Goal: Task Accomplishment & Management: Manage account settings

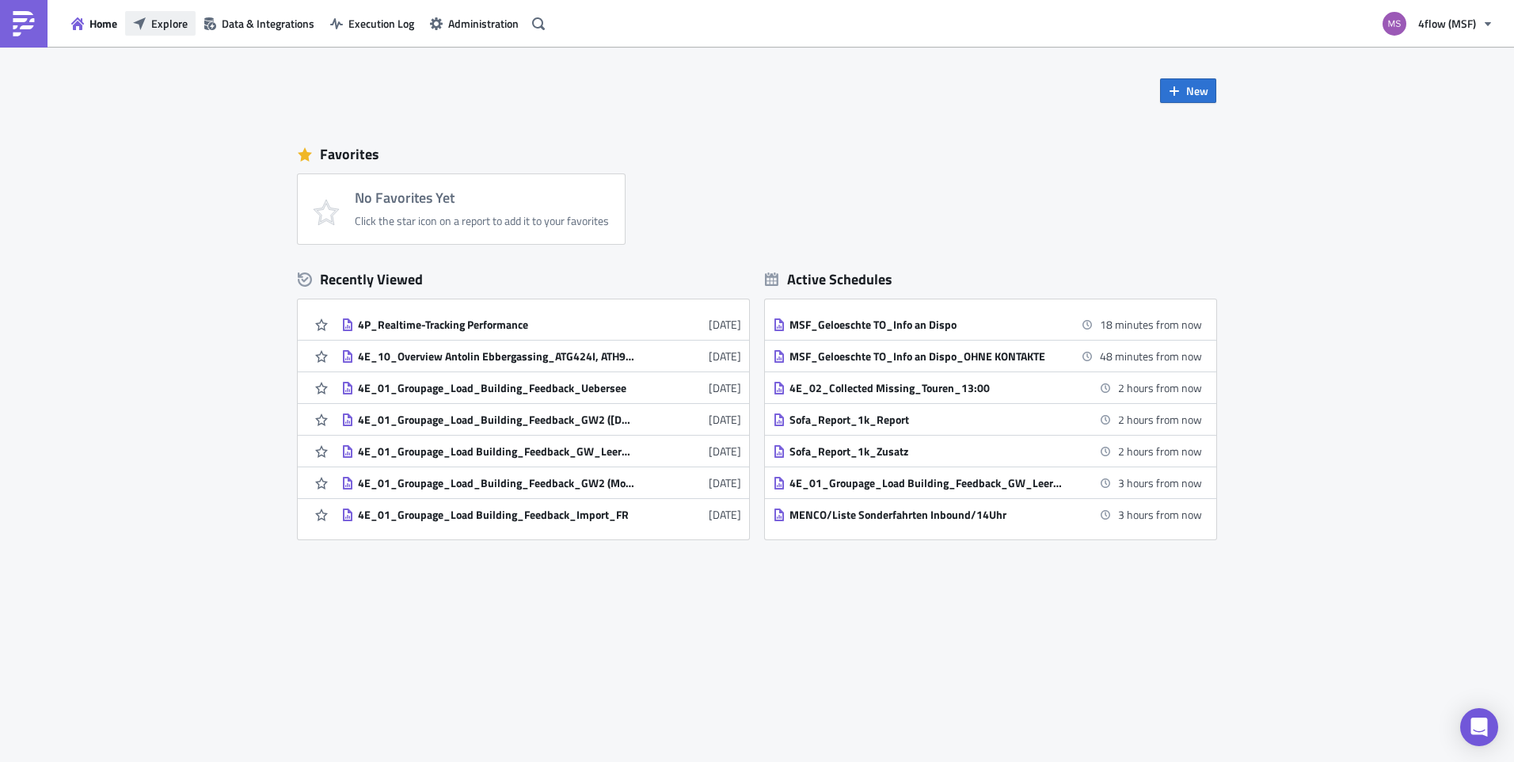
click at [131, 27] on button "Explore" at bounding box center [160, 23] width 70 height 25
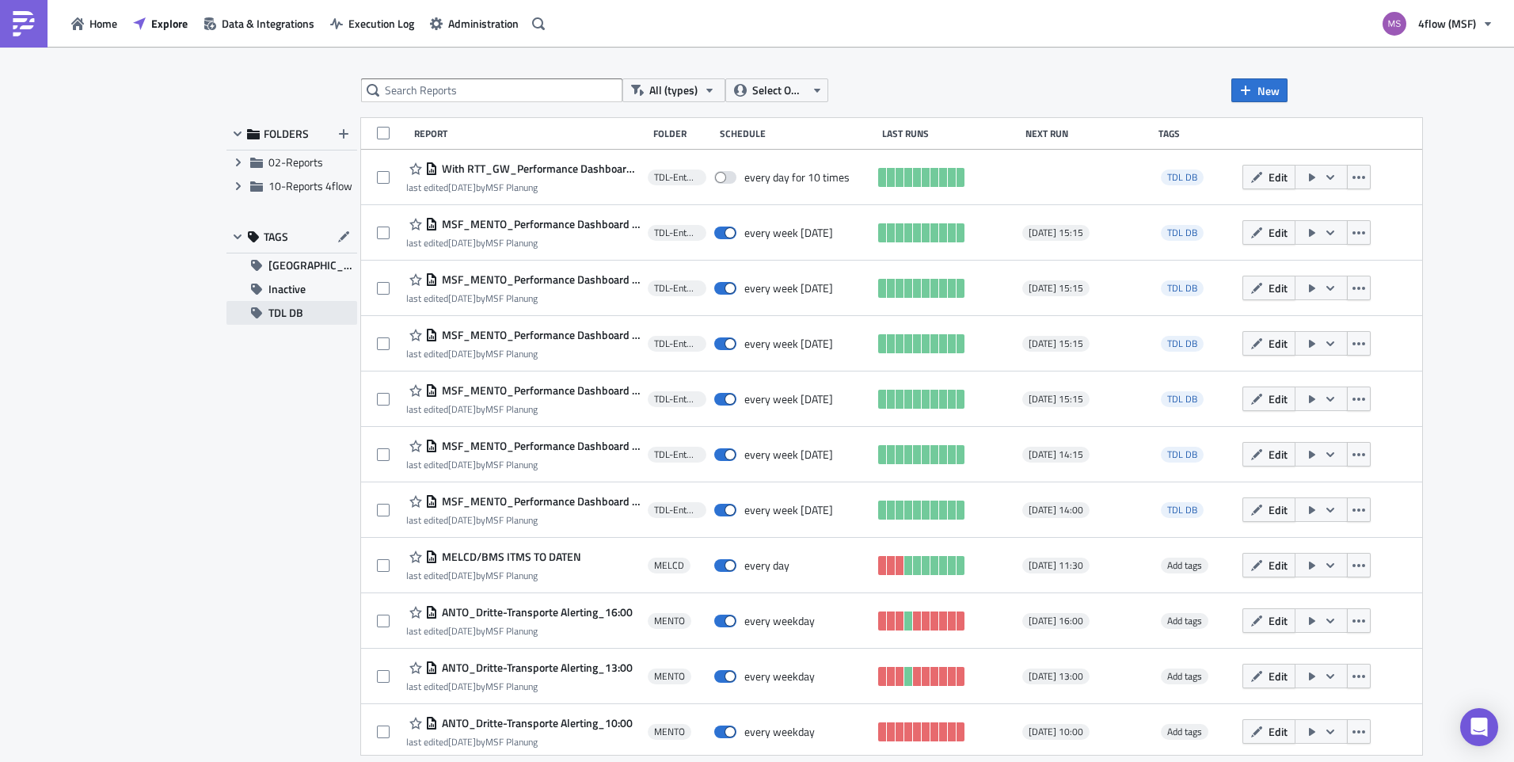
click at [290, 314] on span "TDL DB" at bounding box center [285, 313] width 35 height 24
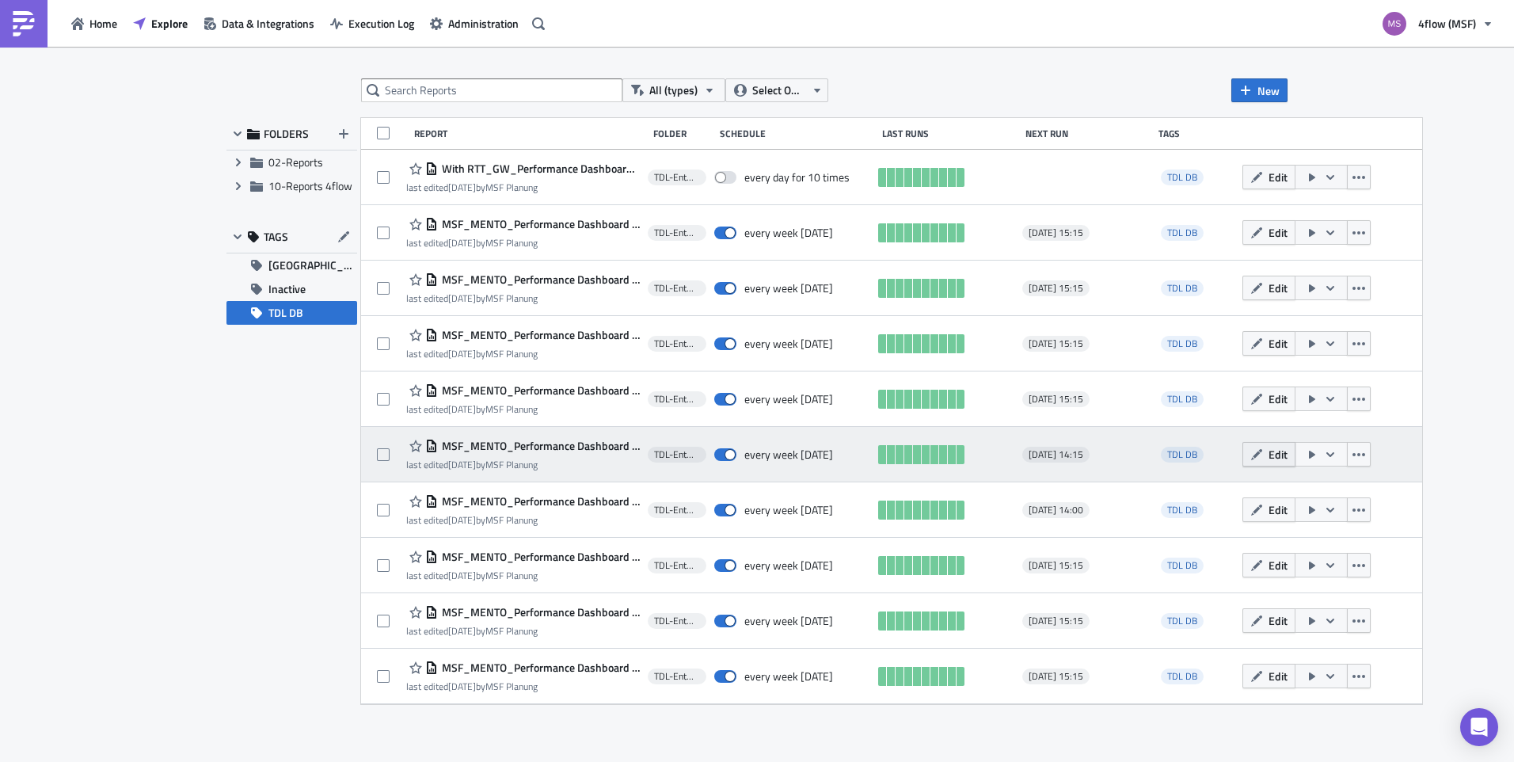
click at [1278, 466] on button "Edit" at bounding box center [1268, 454] width 53 height 25
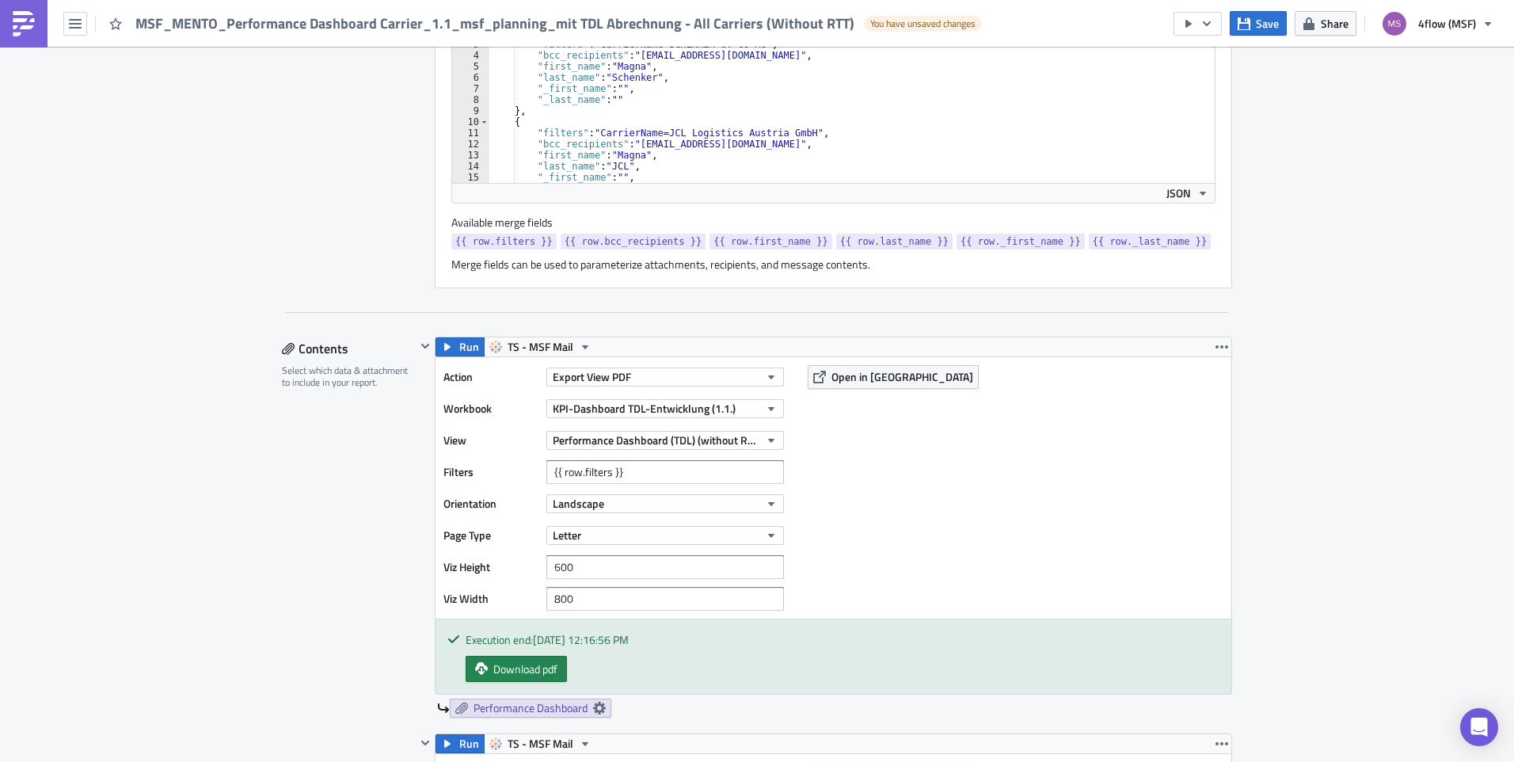
scroll to position [662, 0]
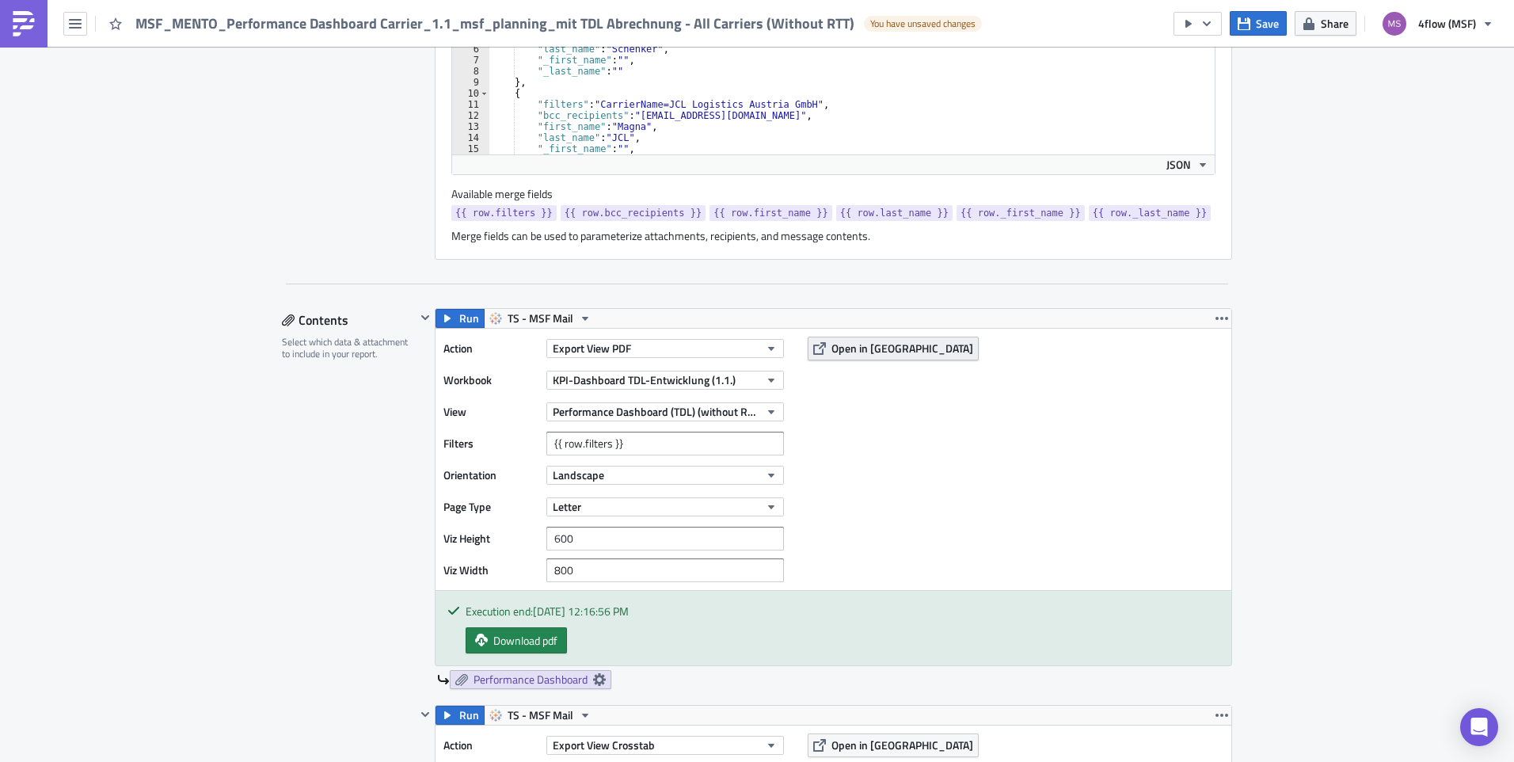
click at [842, 348] on span "Open in [GEOGRAPHIC_DATA]" at bounding box center [902, 348] width 142 height 17
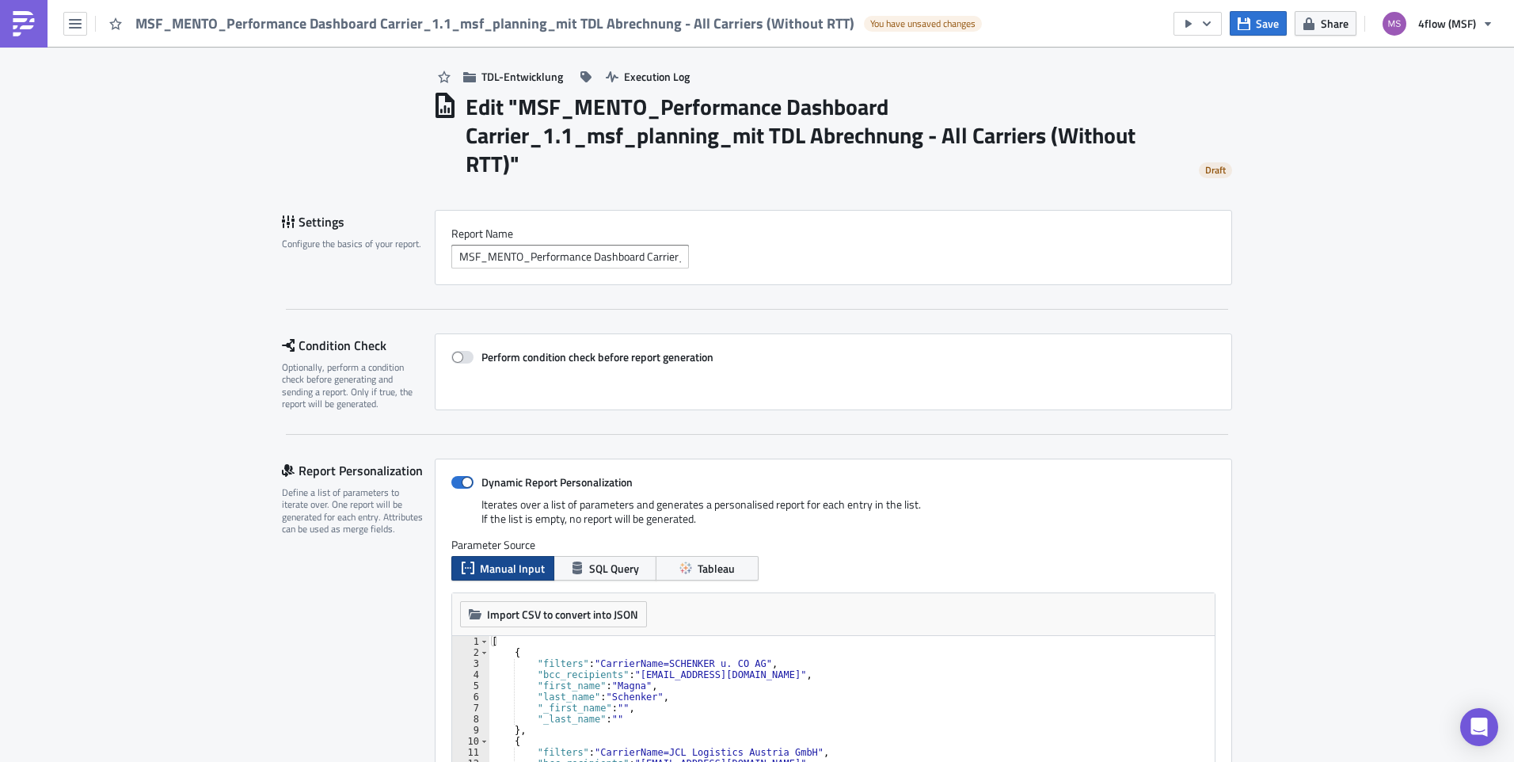
scroll to position [0, 0]
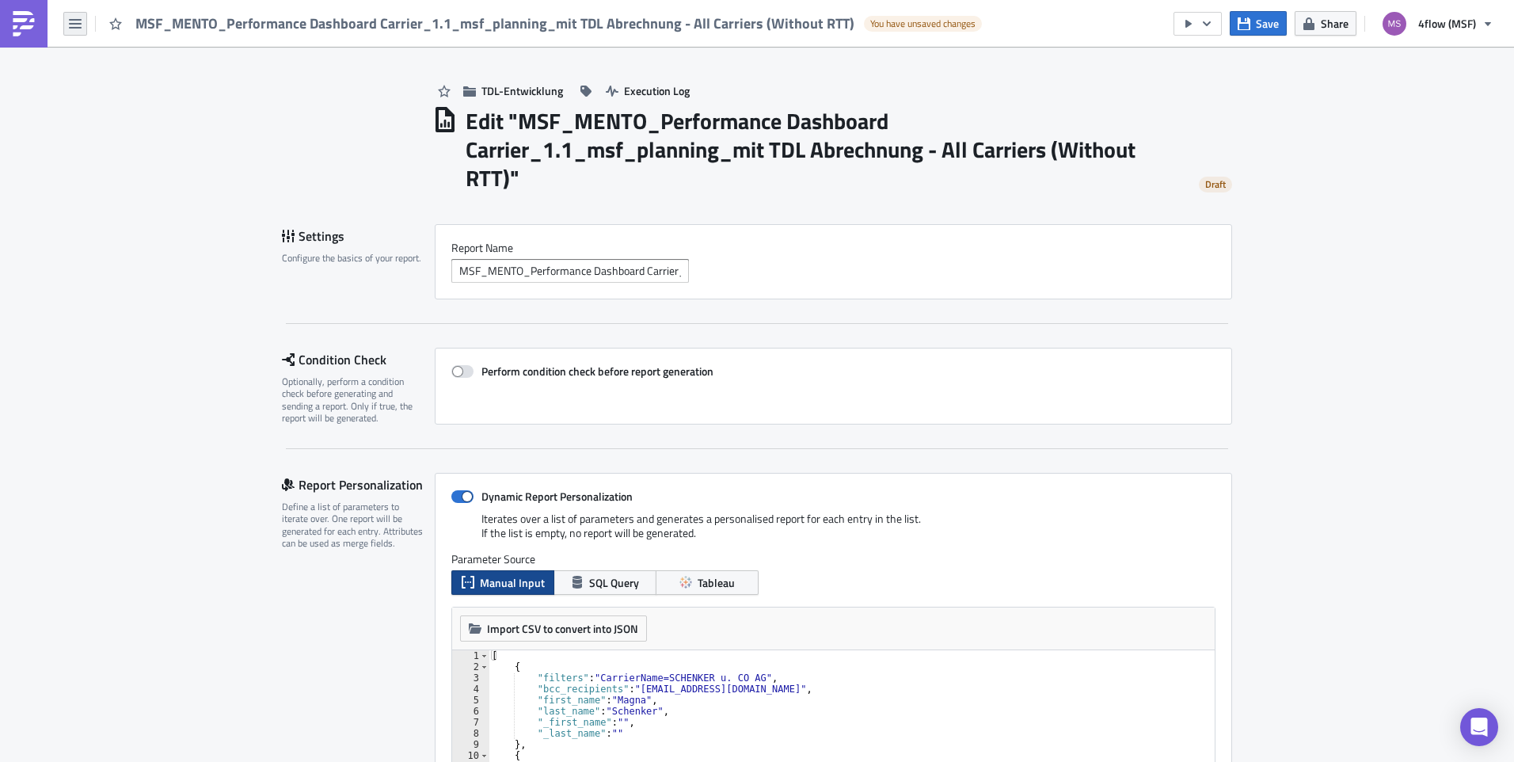
click at [85, 21] on button "button" at bounding box center [75, 24] width 24 height 24
click at [123, 110] on div "Explore" at bounding box center [143, 111] width 105 height 16
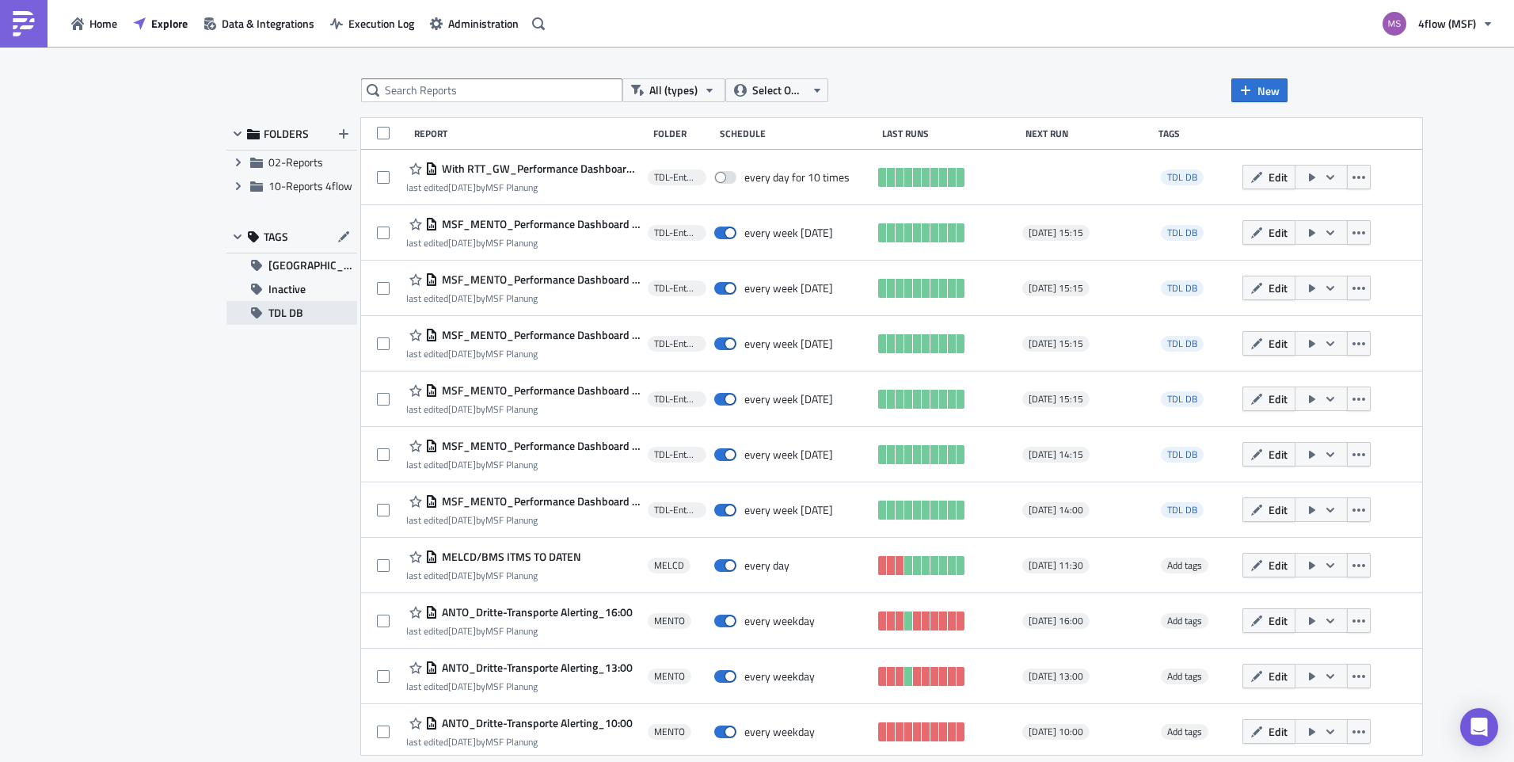
click at [314, 322] on button "TDL DB" at bounding box center [291, 313] width 131 height 24
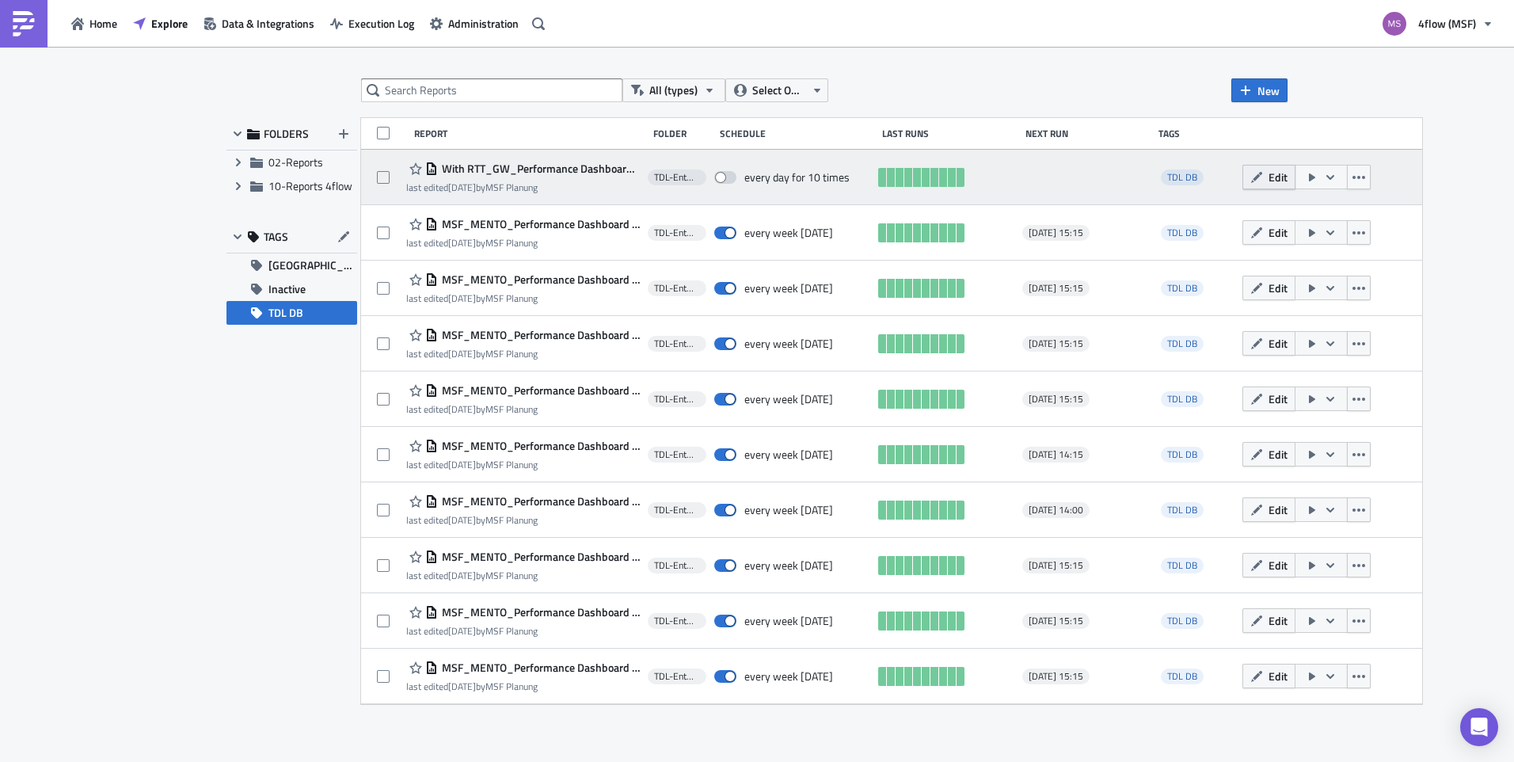
click at [1268, 184] on button "Edit" at bounding box center [1268, 177] width 53 height 25
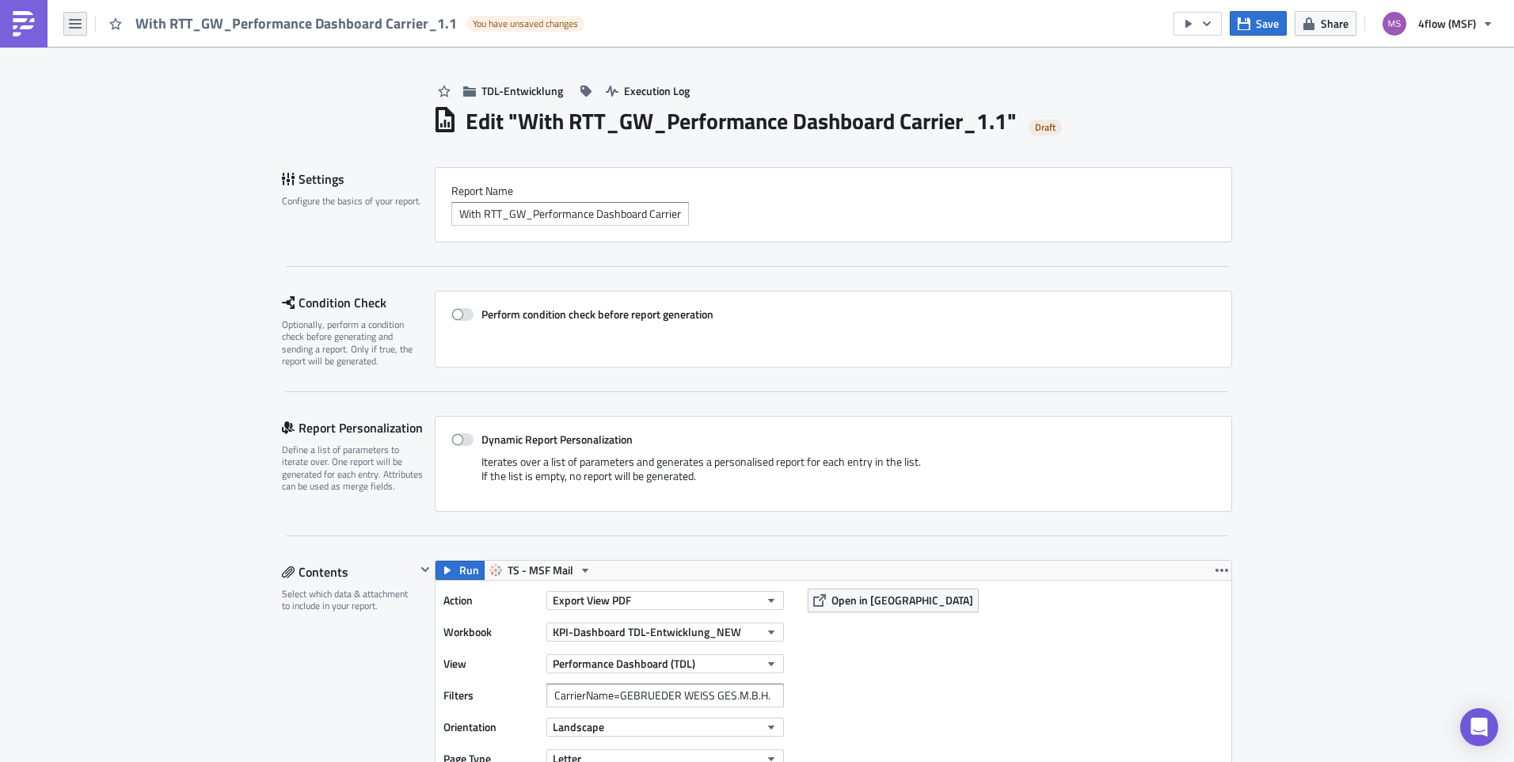
click at [86, 12] on button "button" at bounding box center [75, 24] width 24 height 24
click at [123, 105] on div "Explore" at bounding box center [143, 111] width 105 height 16
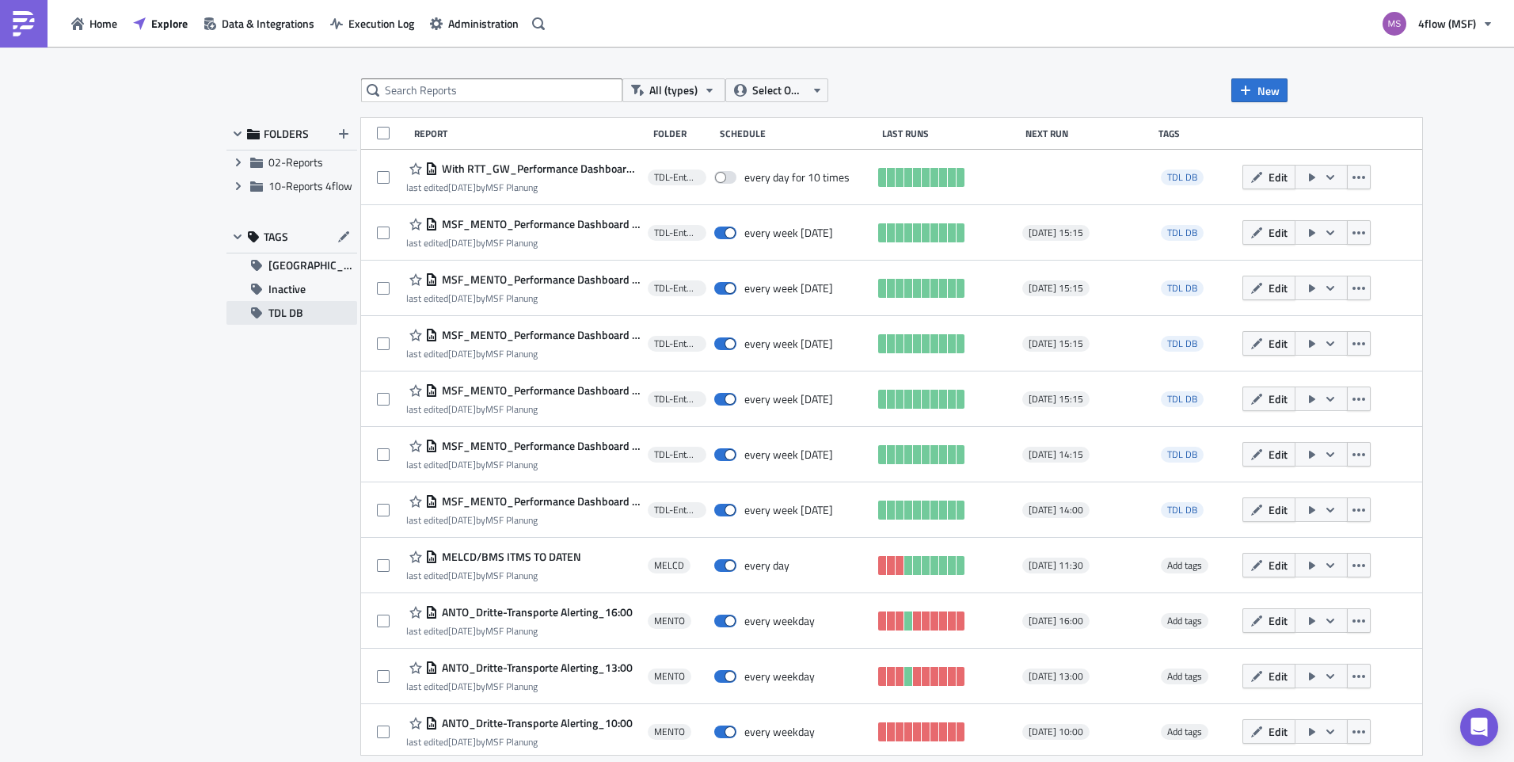
click at [293, 315] on span "TDL DB" at bounding box center [285, 313] width 35 height 24
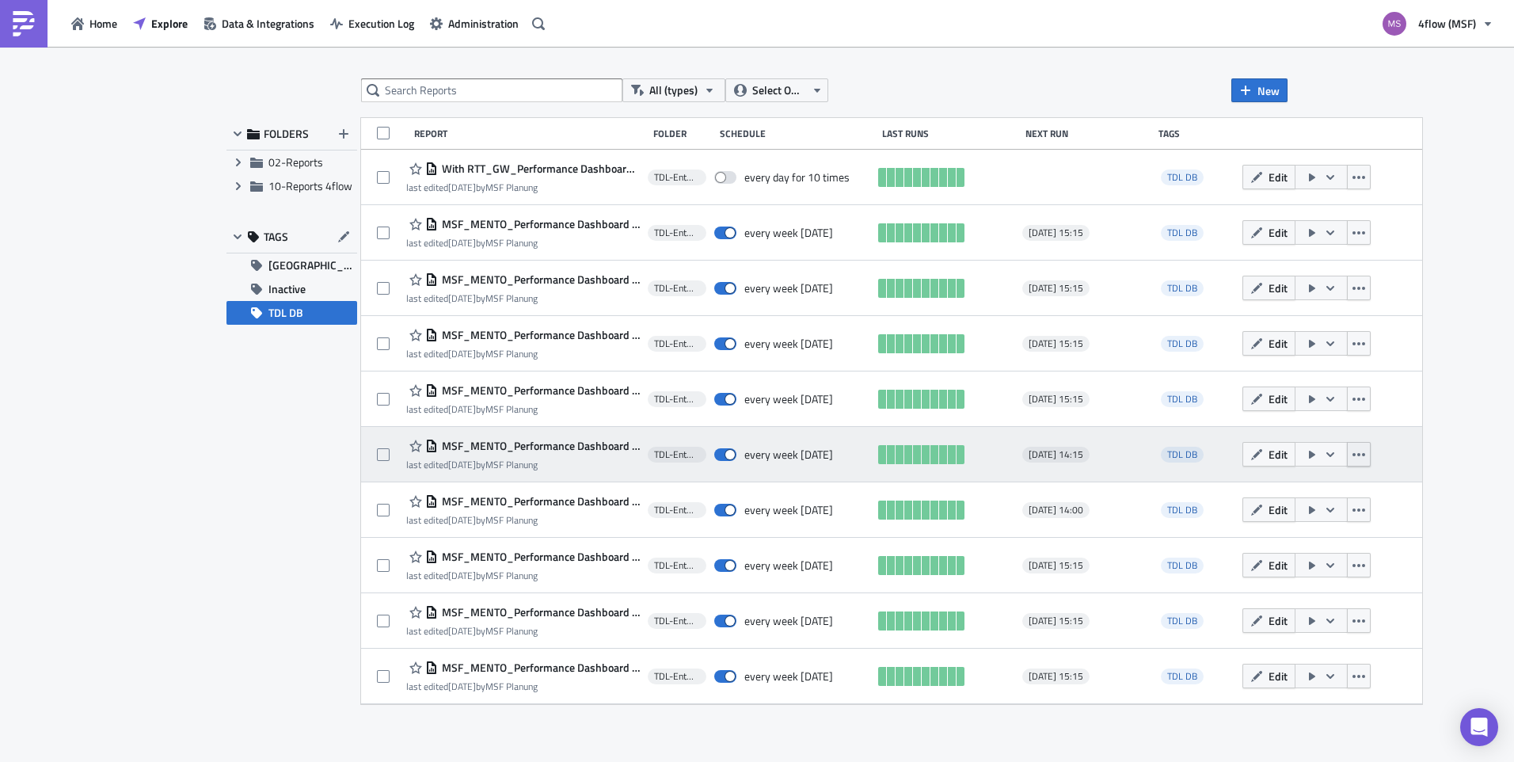
click at [1360, 454] on icon "button" at bounding box center [1358, 454] width 13 height 13
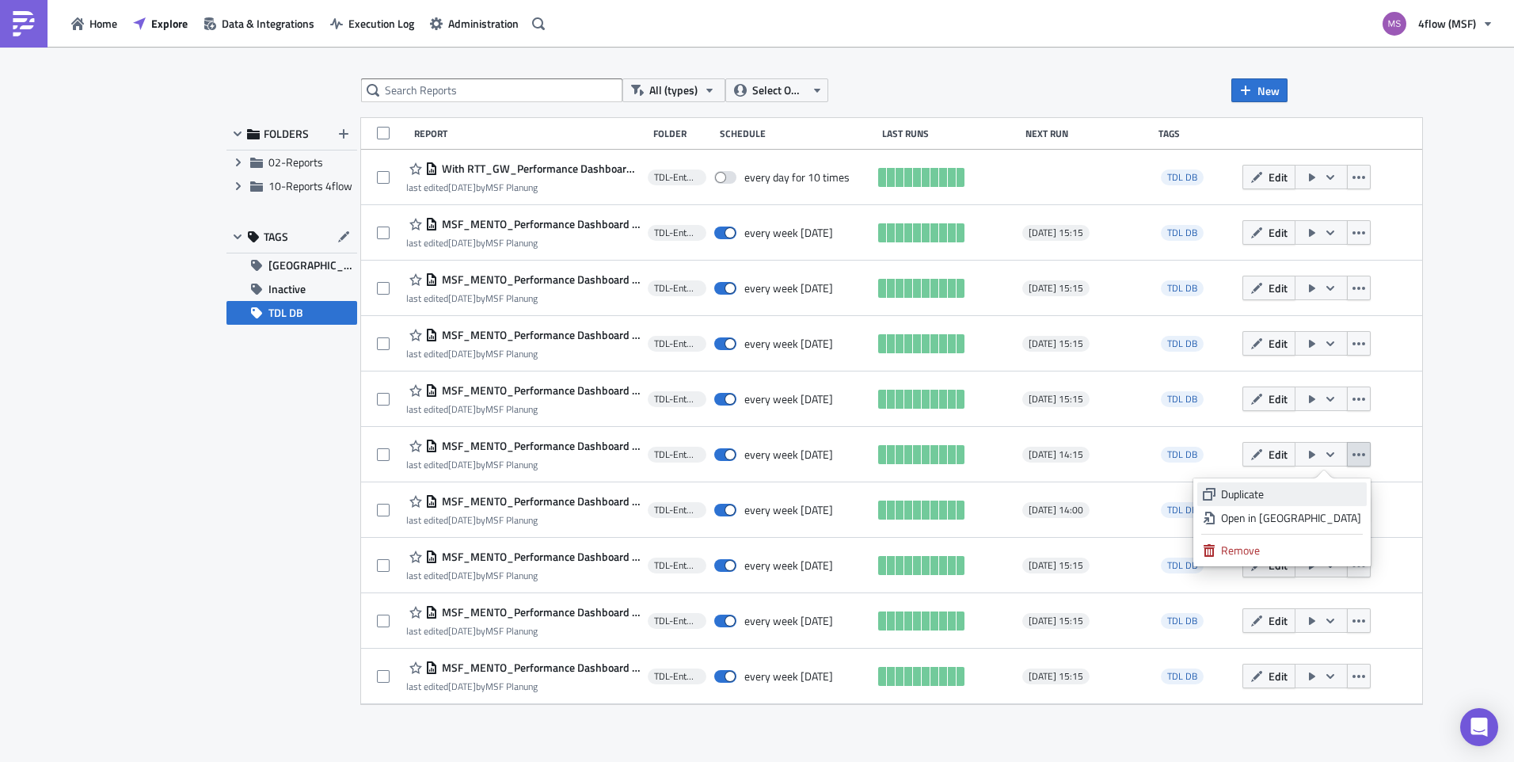
click at [1294, 489] on div "Duplicate" at bounding box center [1291, 494] width 140 height 16
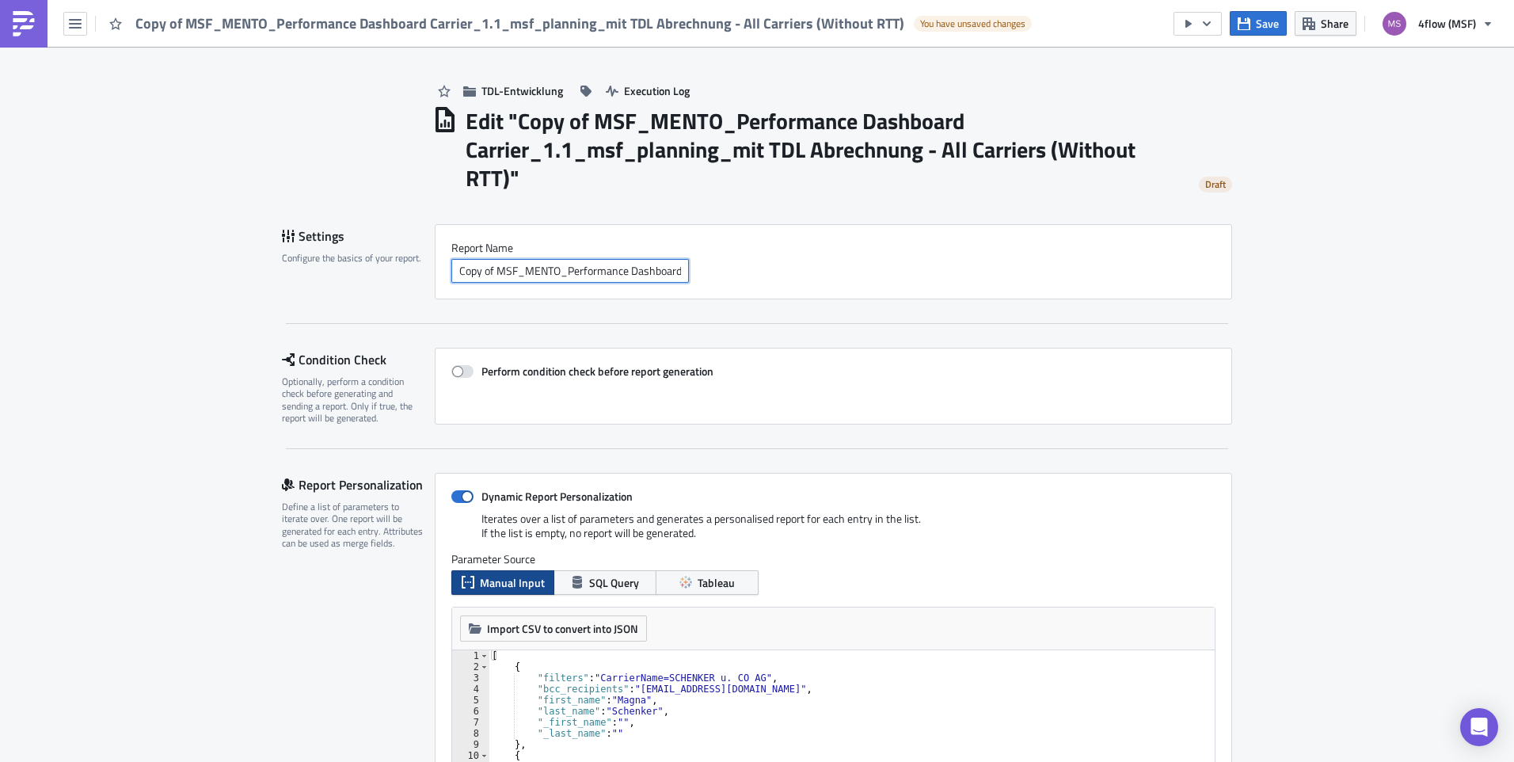
drag, startPoint x: 492, startPoint y: 273, endPoint x: 391, endPoint y: 279, distance: 100.7
click at [391, 279] on div "Settings Configure the basics of your report. Report Nam﻿e Copy of MSF_MENTO_Pe…" at bounding box center [757, 261] width 950 height 75
drag, startPoint x: 492, startPoint y: 272, endPoint x: 435, endPoint y: 271, distance: 56.2
click at [435, 271] on div "Report Nam﻿e Copy of MSF_MENTO_Performance Dashboard Carrier_1.1_msf_planning_m…" at bounding box center [833, 261] width 797 height 75
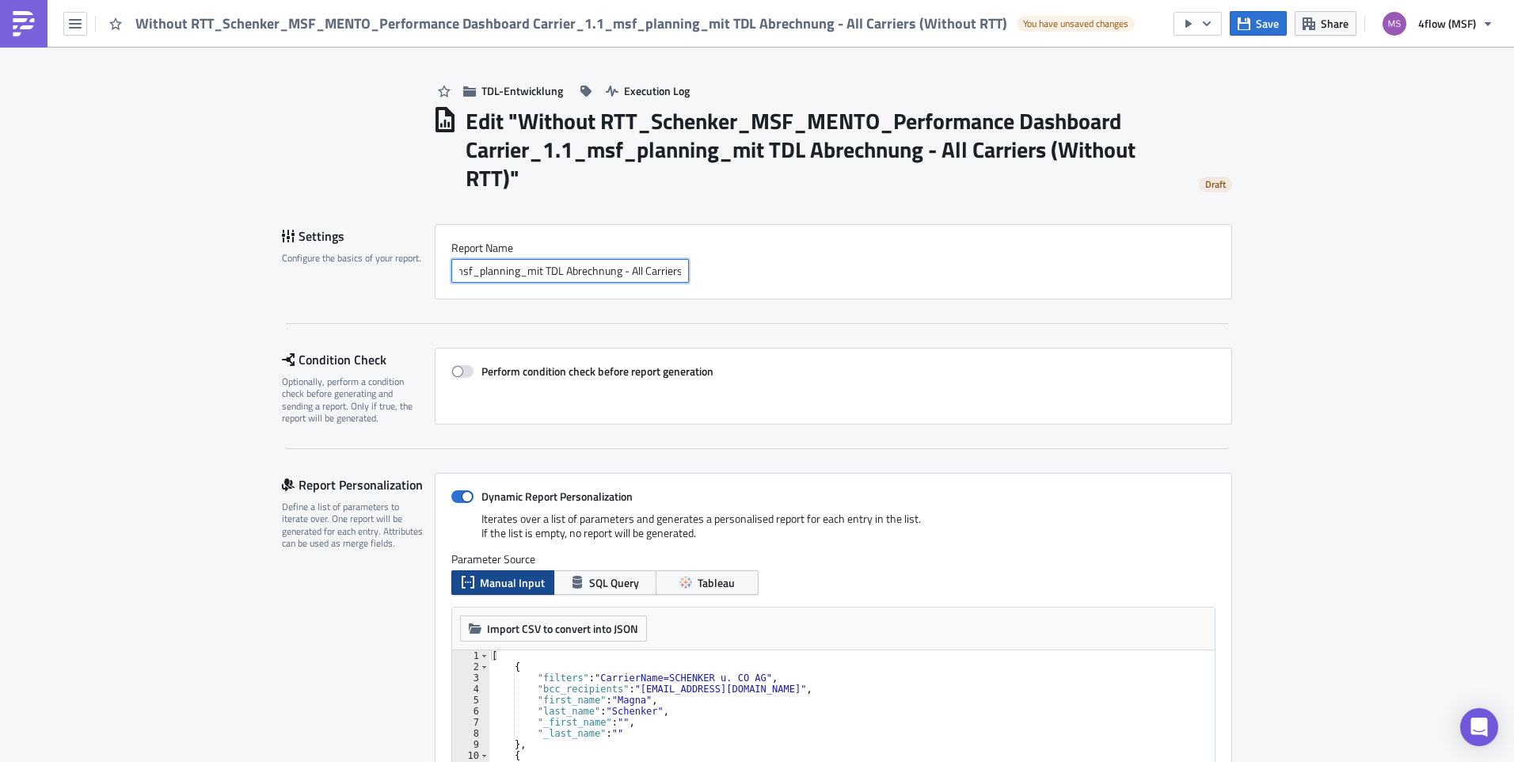
scroll to position [0, 435]
drag, startPoint x: 590, startPoint y: 272, endPoint x: 732, endPoint y: 279, distance: 142.7
click at [732, 279] on div "Without RTT_Schenker_MSF_MENTO_Performance Dashboard Carrier_1.1_msf_planning_m…" at bounding box center [833, 271] width 764 height 24
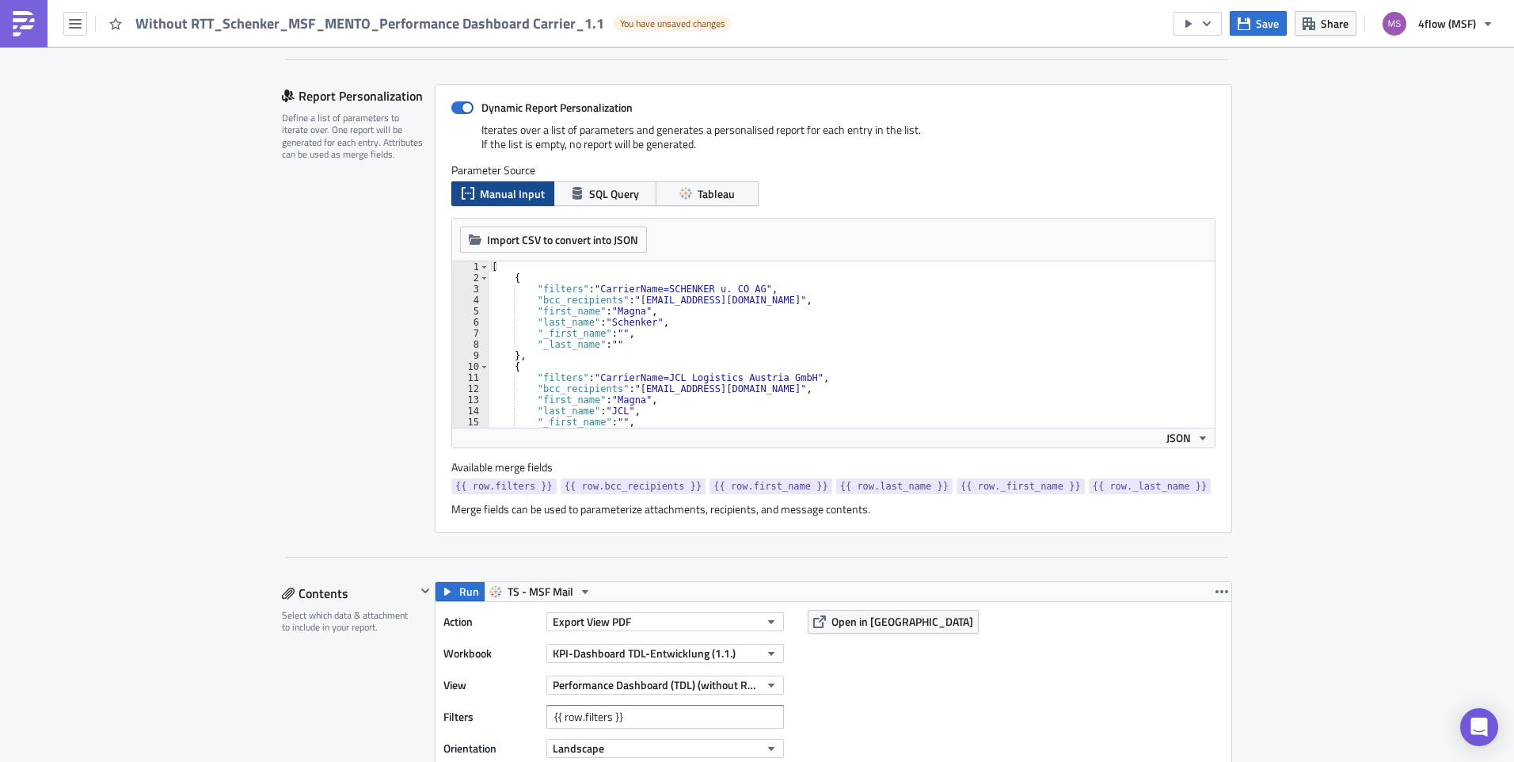
scroll to position [396, 0]
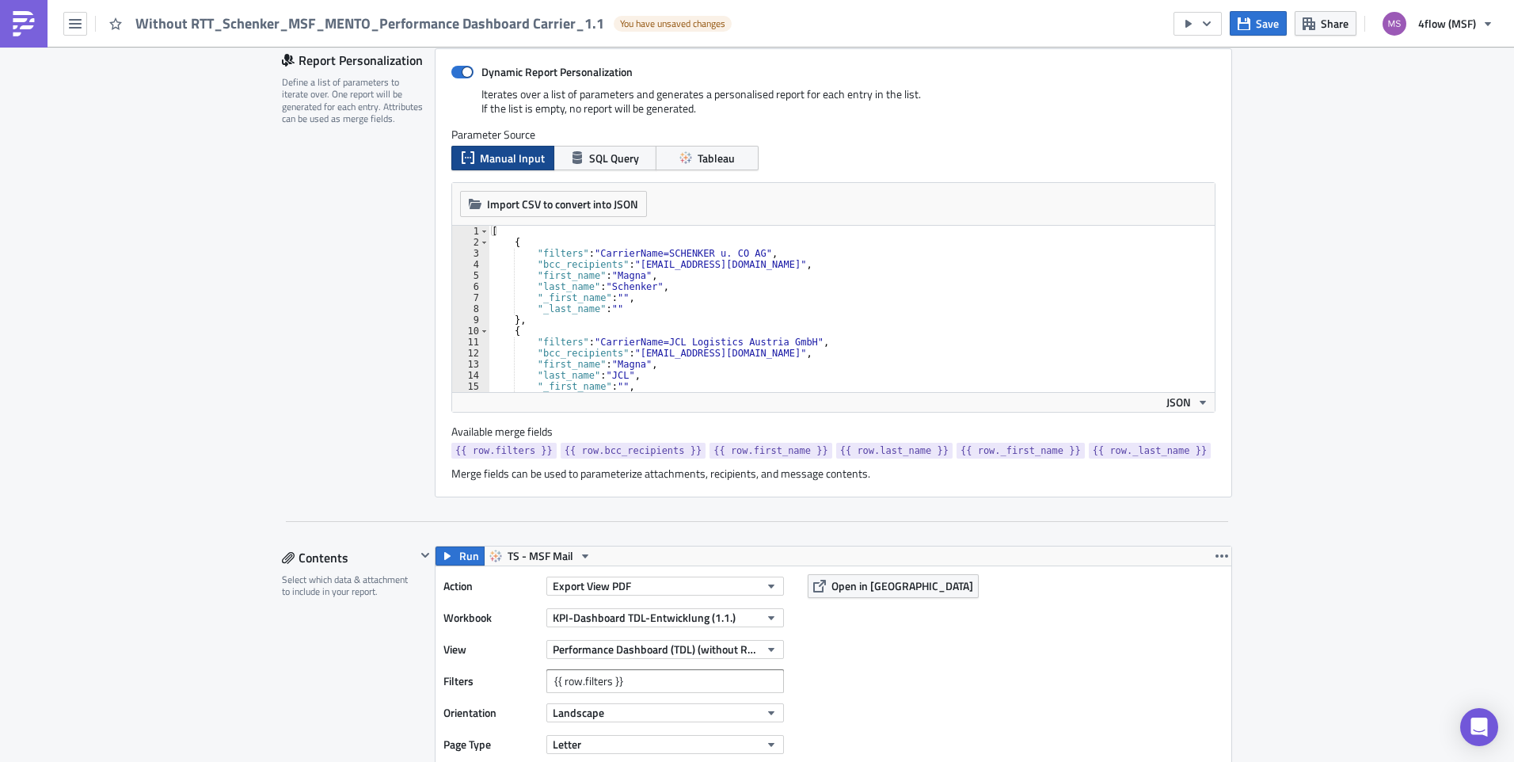
type input "Without RTT_Schenker_MSF_MENTO_Performance Dashboard Carrier_1.1"
type textarea ""filters": "CarrierName=SCHENKER u. CO AG","
drag, startPoint x: 740, startPoint y: 251, endPoint x: 588, endPoint y: 254, distance: 151.3
click at [588, 254] on div "[ { "filters" : "CarrierName=SCHENKER u. CO AG" , "bcc_recipients" : "[EMAIL_AD…" at bounding box center [846, 320] width 714 height 188
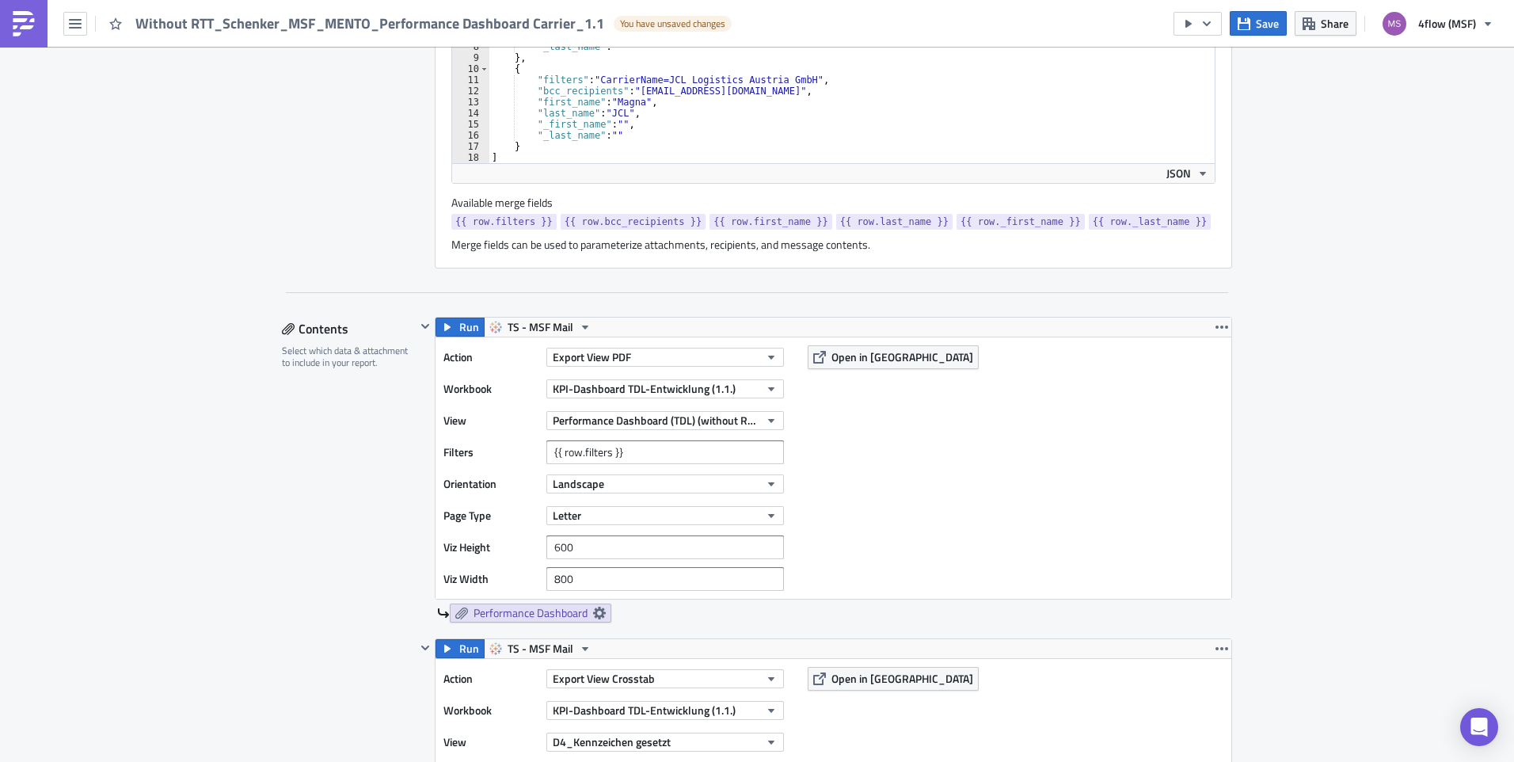
scroll to position [713, 0]
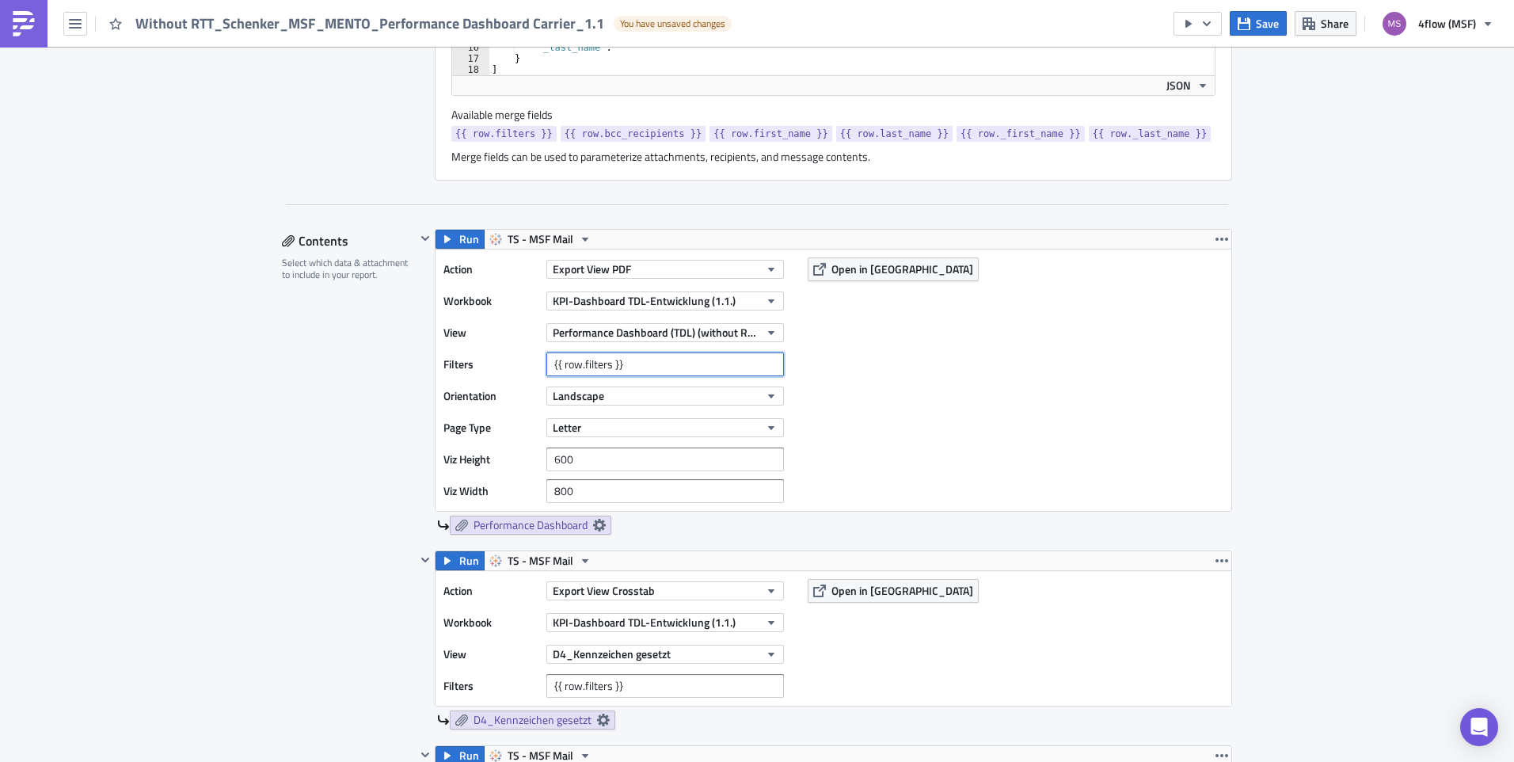
drag, startPoint x: 629, startPoint y: 363, endPoint x: 431, endPoint y: 368, distance: 198.0
click at [435, 368] on div "Action Export View PDF Workbook KPI-Dashboard TDL-Entwicklung (1.1.) View Perfo…" at bounding box center [833, 379] width 796 height 261
paste input "CarrierName=SCHENKER u. CO AG"
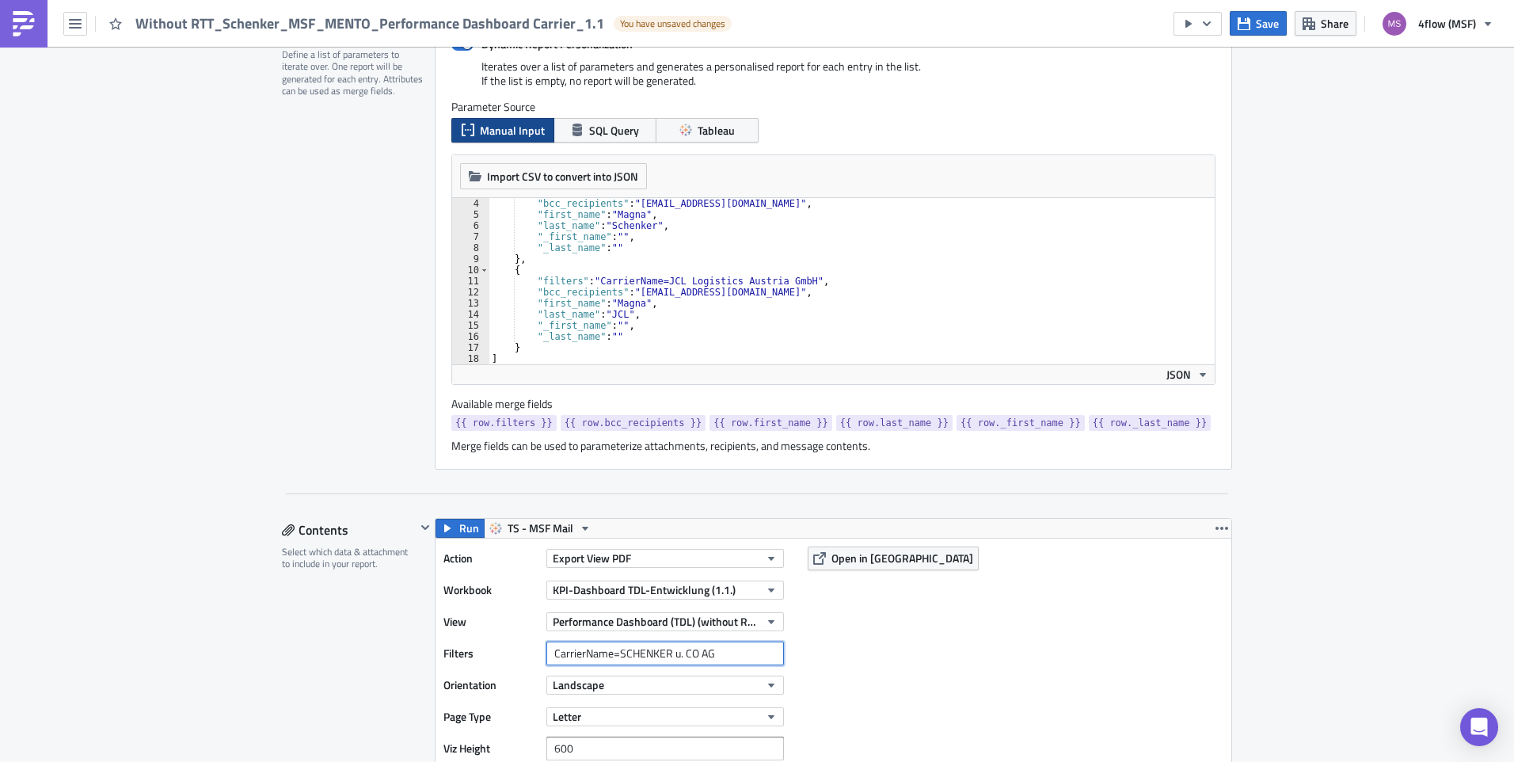
scroll to position [396, 0]
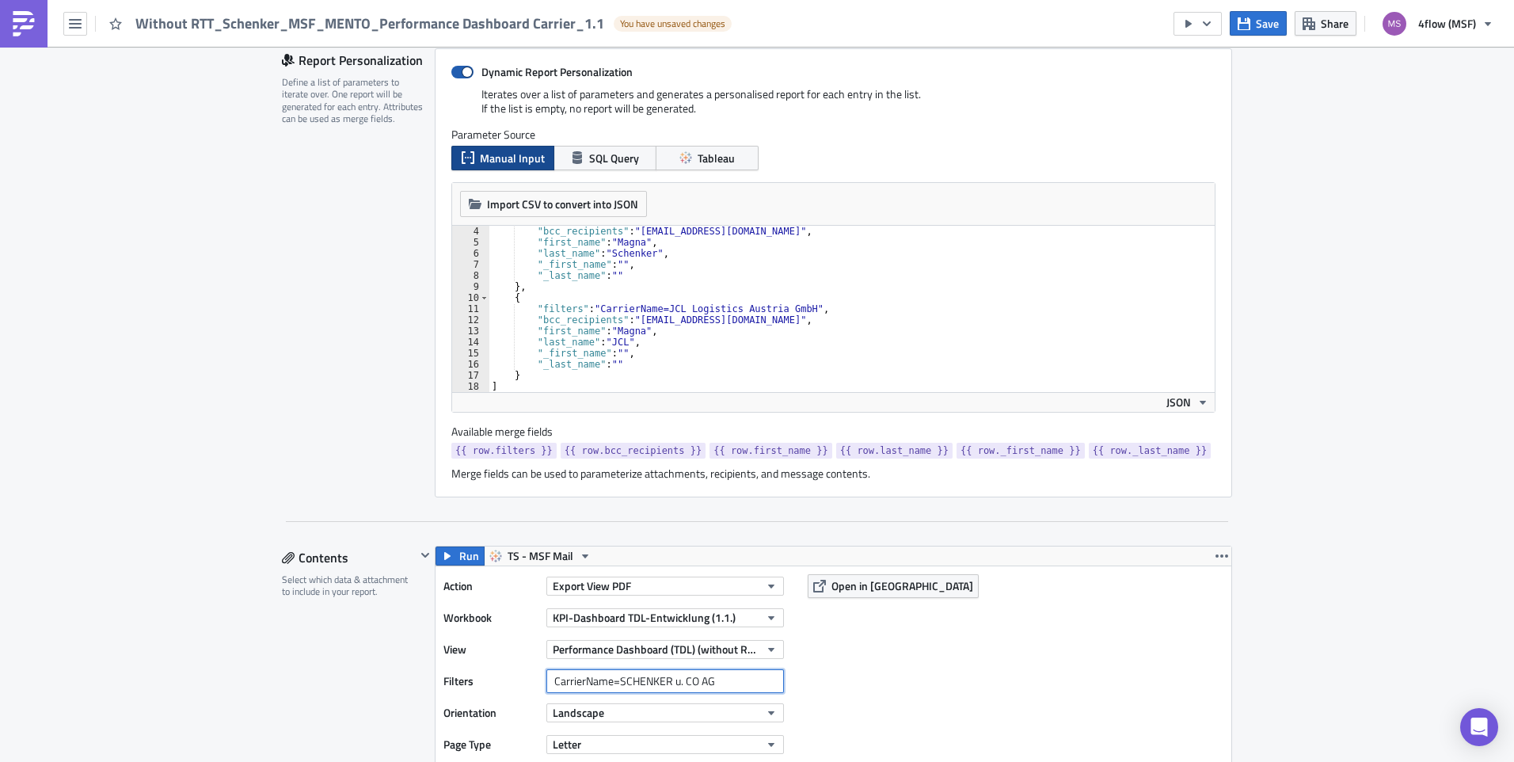
type input "CarrierName=SCHENKER u. CO AG"
click at [459, 71] on span at bounding box center [462, 72] width 22 height 13
click at [459, 71] on input "Dynamic Report Personalization" at bounding box center [459, 72] width 10 height 10
checkbox input "false"
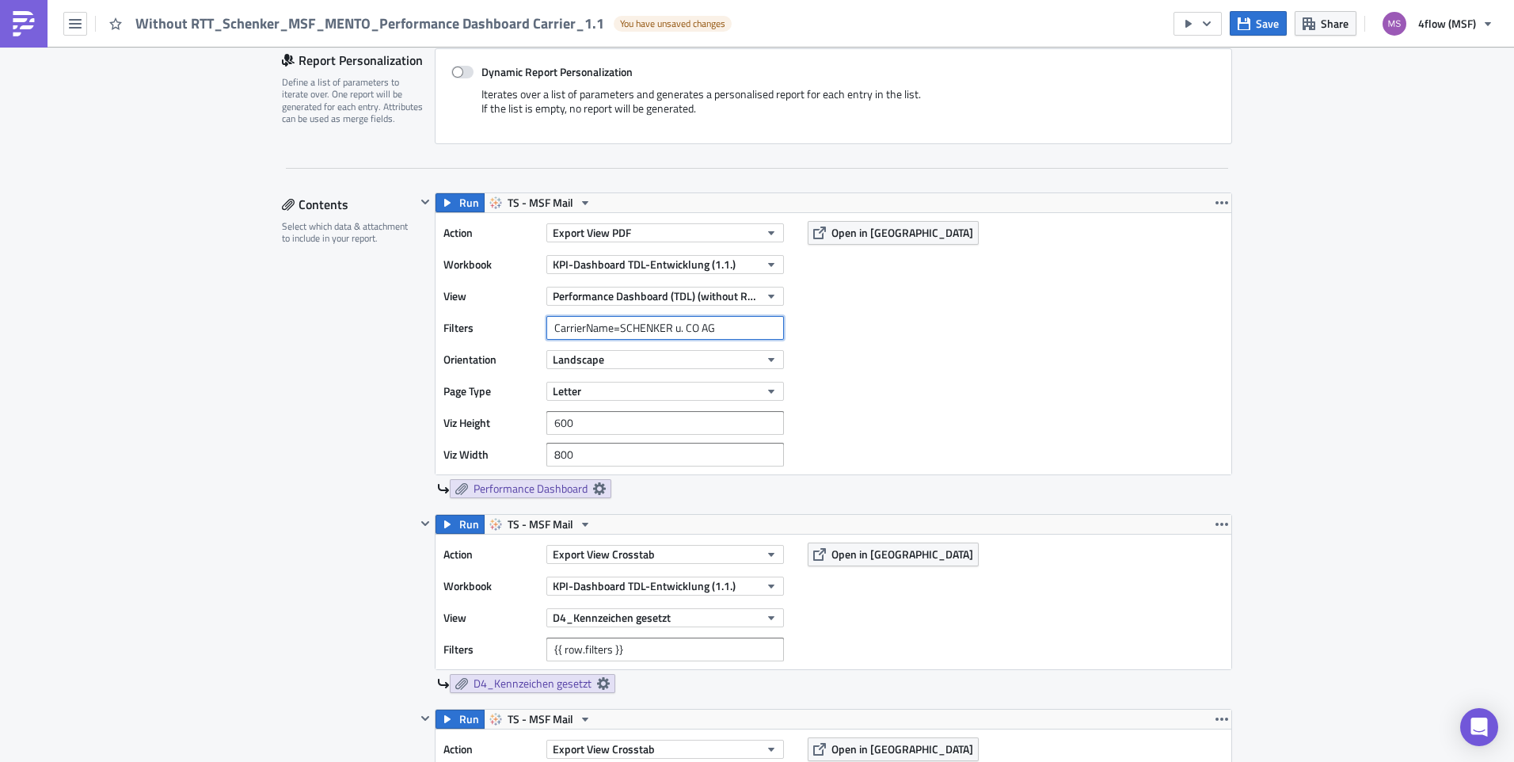
drag, startPoint x: 723, startPoint y: 329, endPoint x: 498, endPoint y: 319, distance: 225.1
click at [498, 319] on div "Filters CarrierName=SCHENKER u. CO AG" at bounding box center [617, 328] width 348 height 24
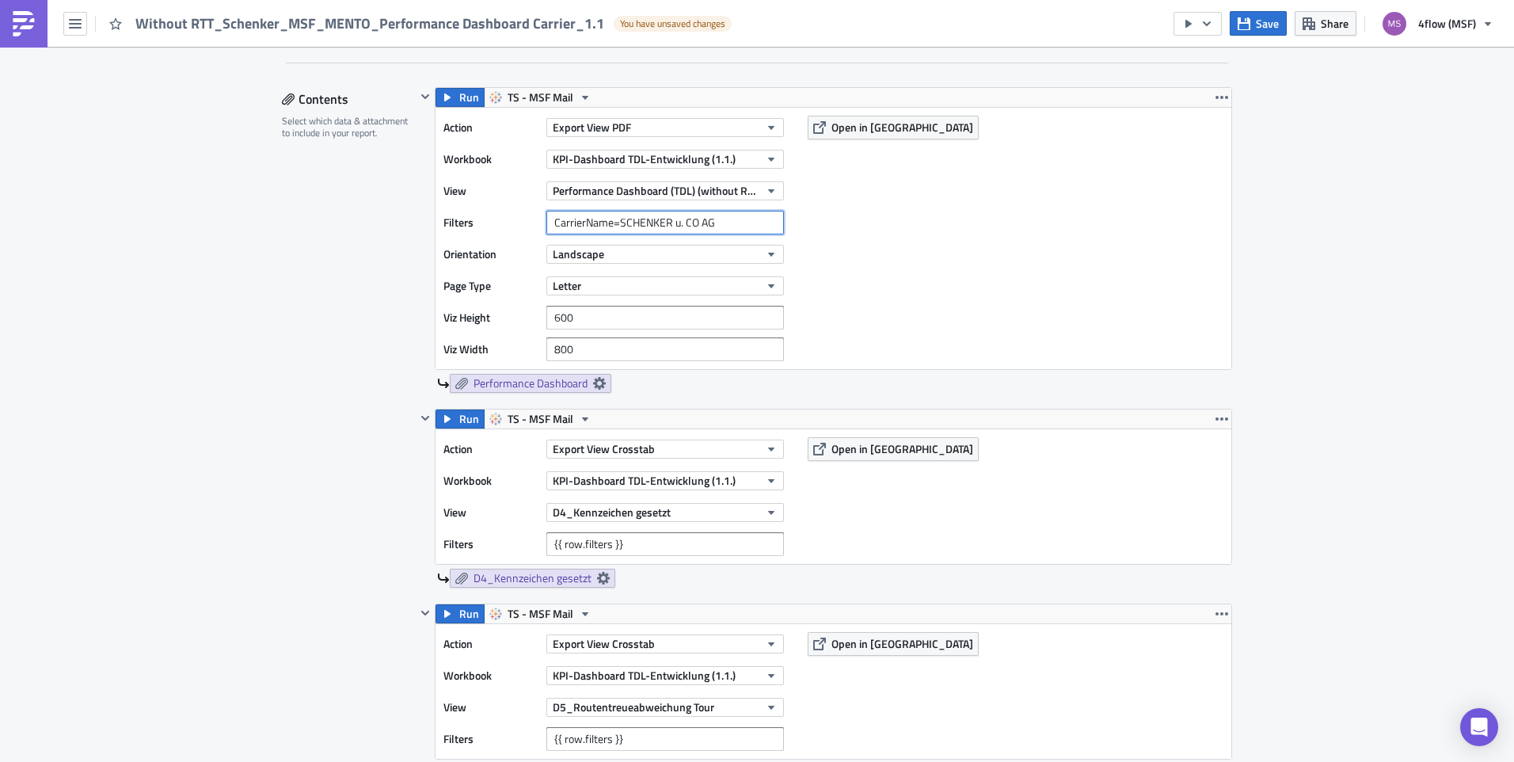
scroll to position [554, 0]
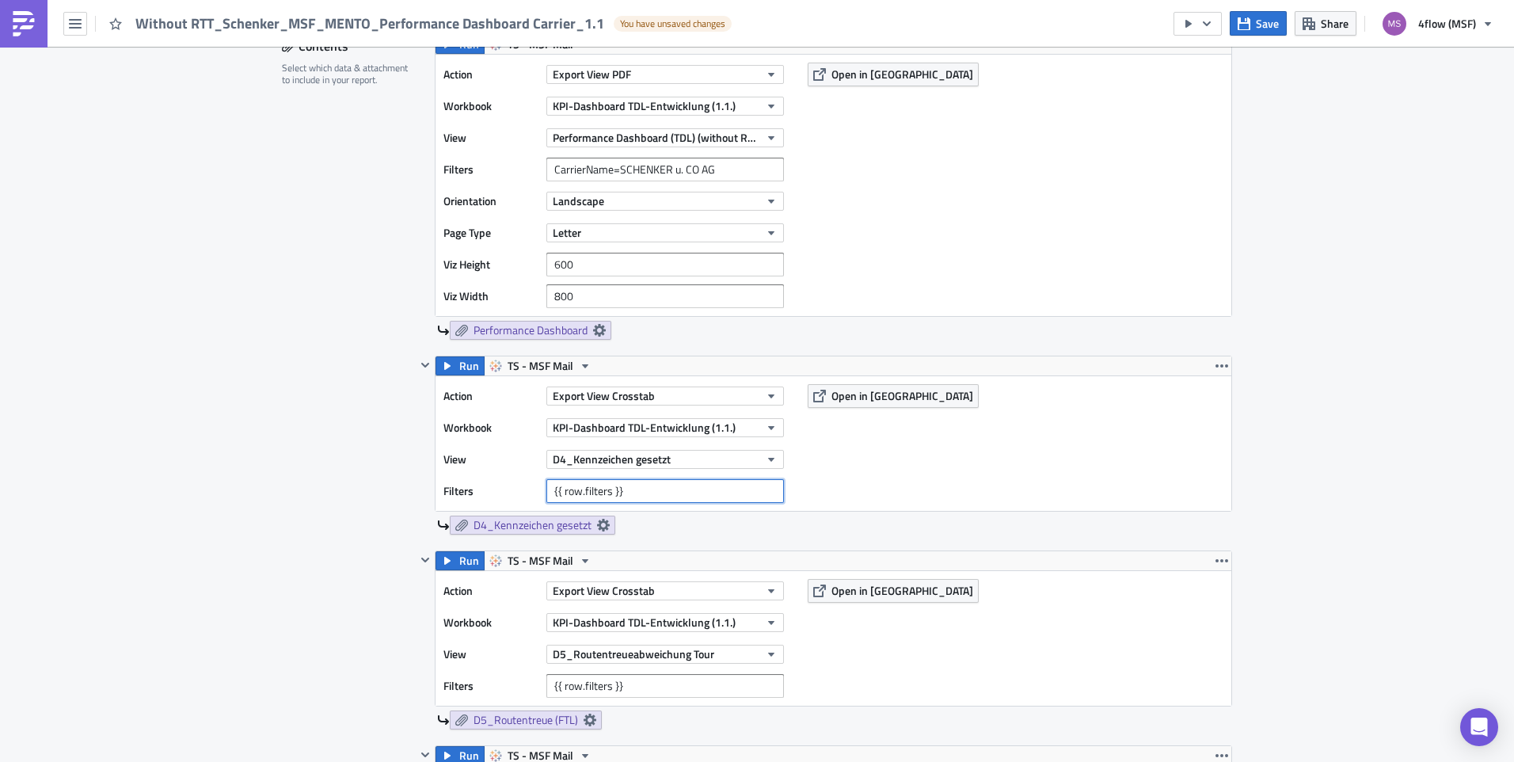
drag, startPoint x: 665, startPoint y: 495, endPoint x: 431, endPoint y: 495, distance: 234.4
click at [435, 495] on div "Action Export View Crosstab Workbook KPI-Dashboard TDL-Entwicklung (1.1.) View …" at bounding box center [833, 443] width 796 height 135
paste input "CarrierName=SCHENKER u. CO AG"
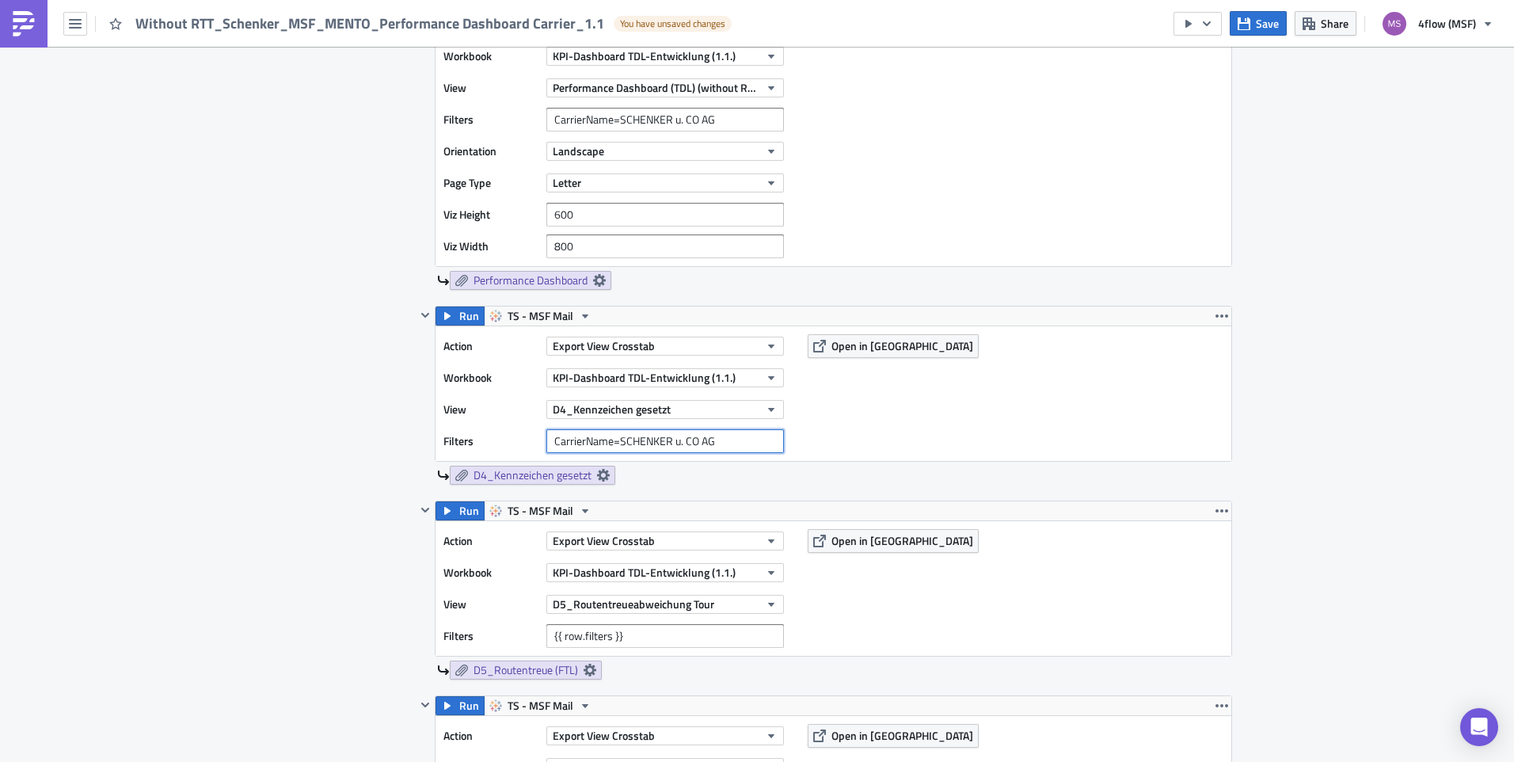
scroll to position [792, 0]
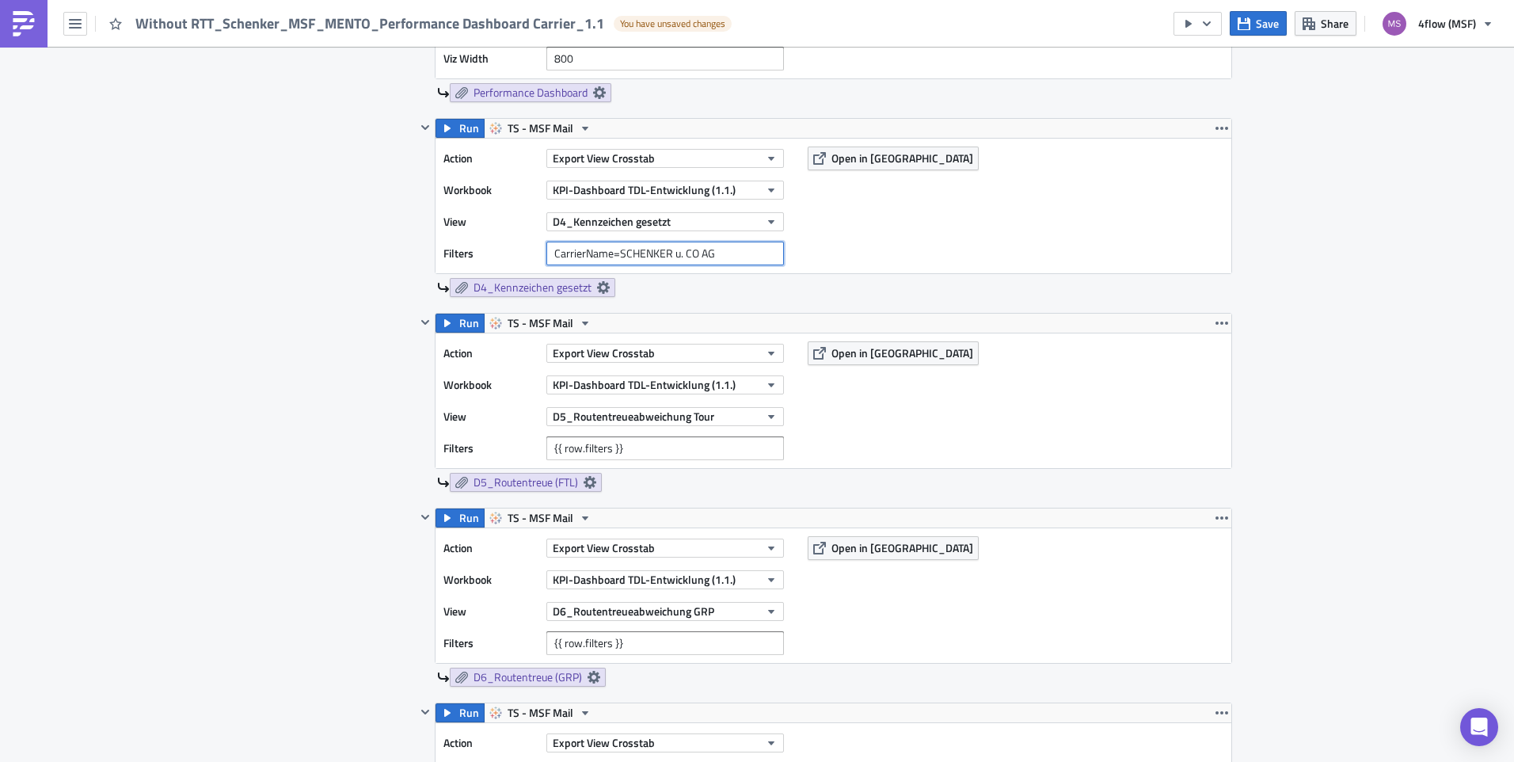
type input "CarrierName=SCHENKER u. CO AG"
drag, startPoint x: 630, startPoint y: 447, endPoint x: 380, endPoint y: 436, distance: 250.4
paste input "CarrierName=SCHENKER u. CO AG"
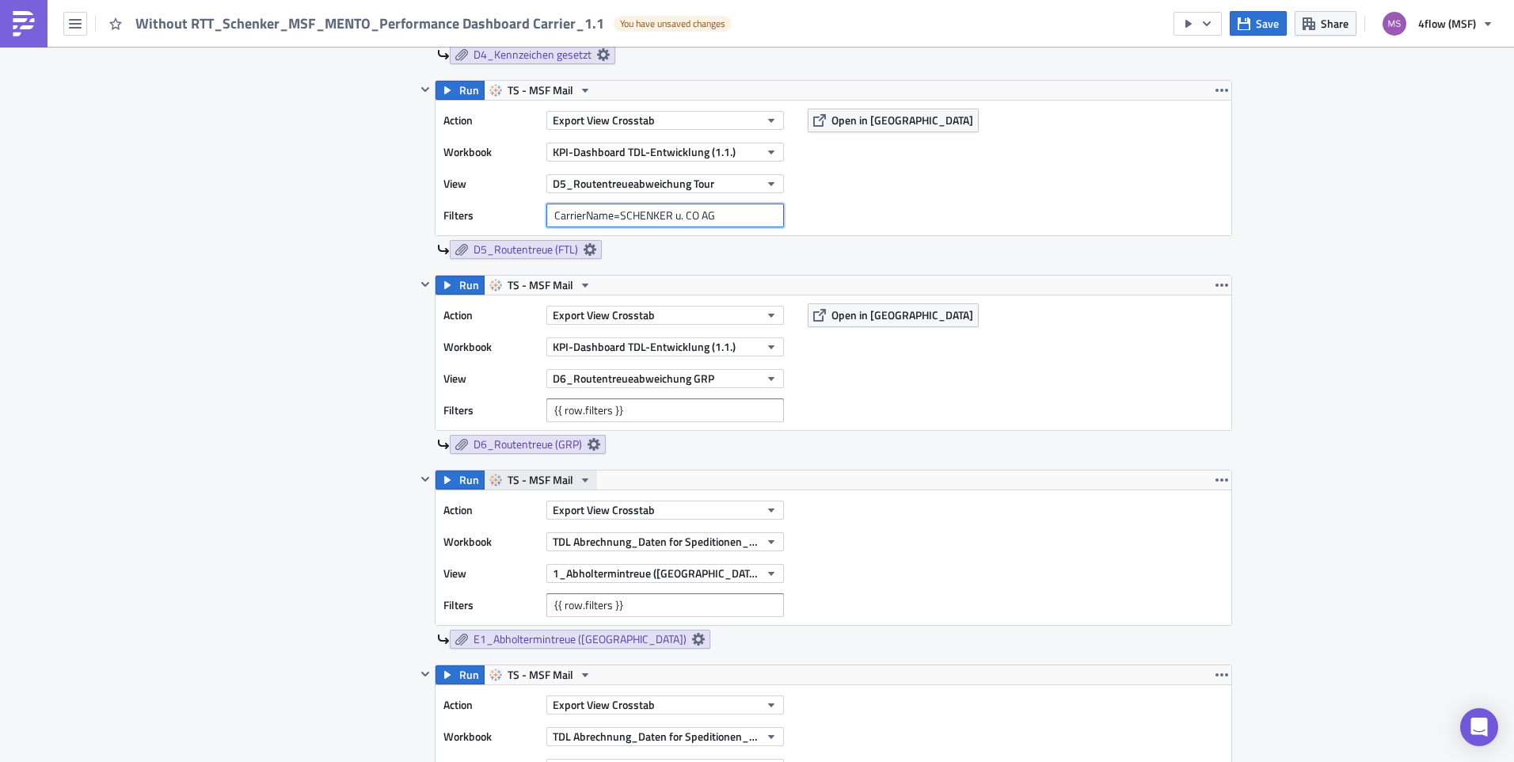
scroll to position [1029, 0]
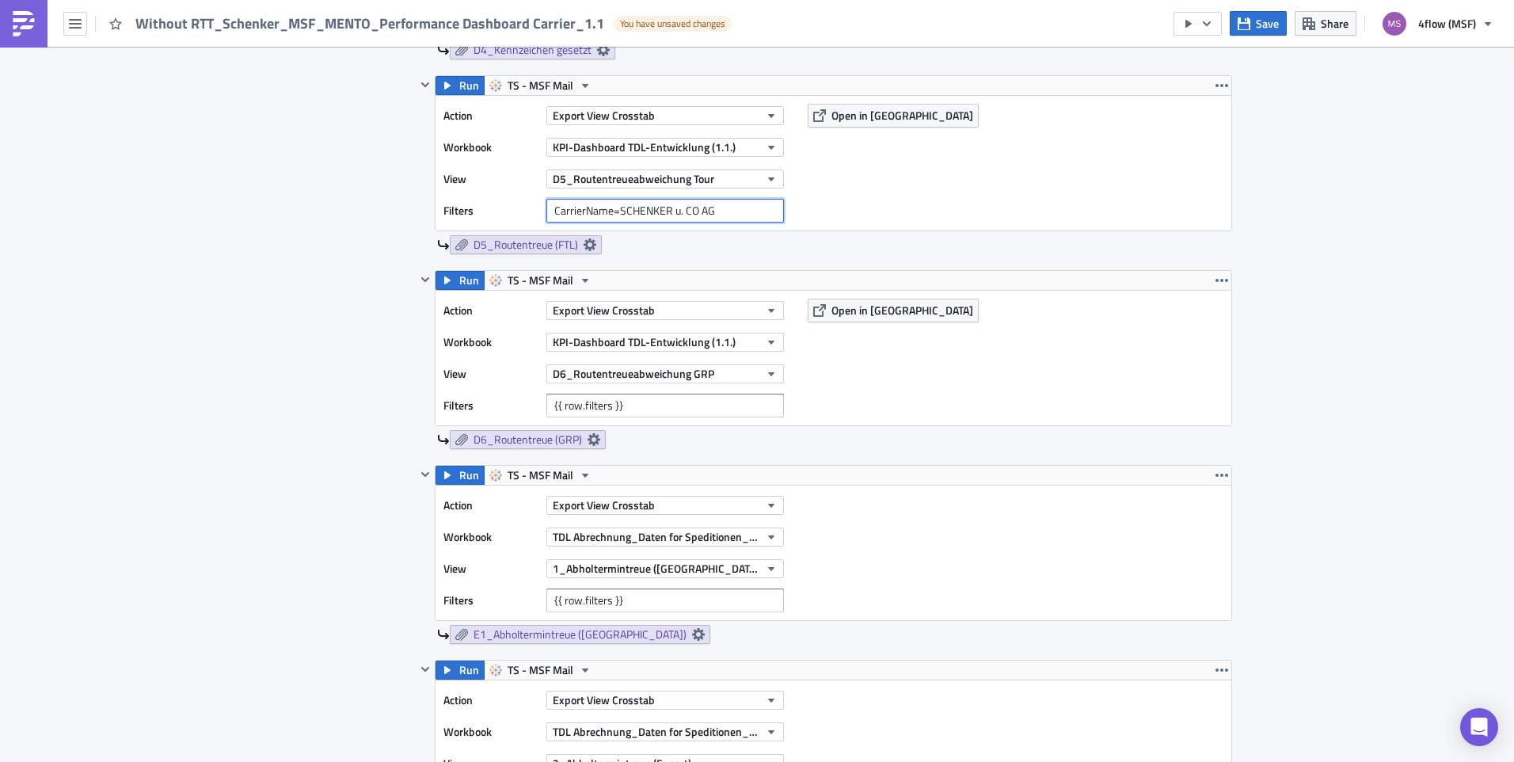
type input "CarrierName=SCHENKER u. CO AG"
drag, startPoint x: 617, startPoint y: 409, endPoint x: 447, endPoint y: 409, distance: 170.2
click at [447, 409] on div "Filters {{ row.filters }}" at bounding box center [617, 406] width 348 height 24
paste input "CarrierName=SCHENKER u. CO AG"
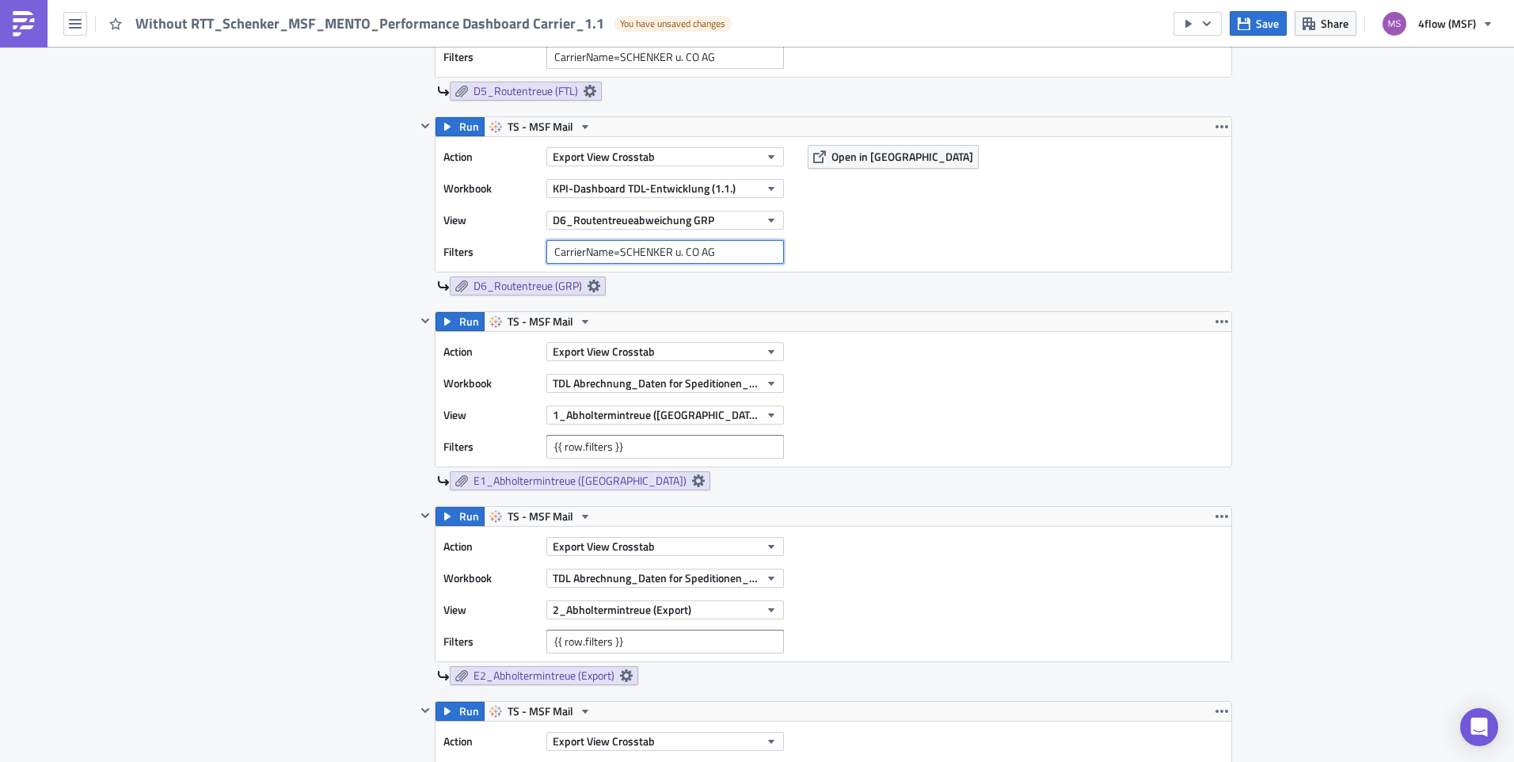
scroll to position [1188, 0]
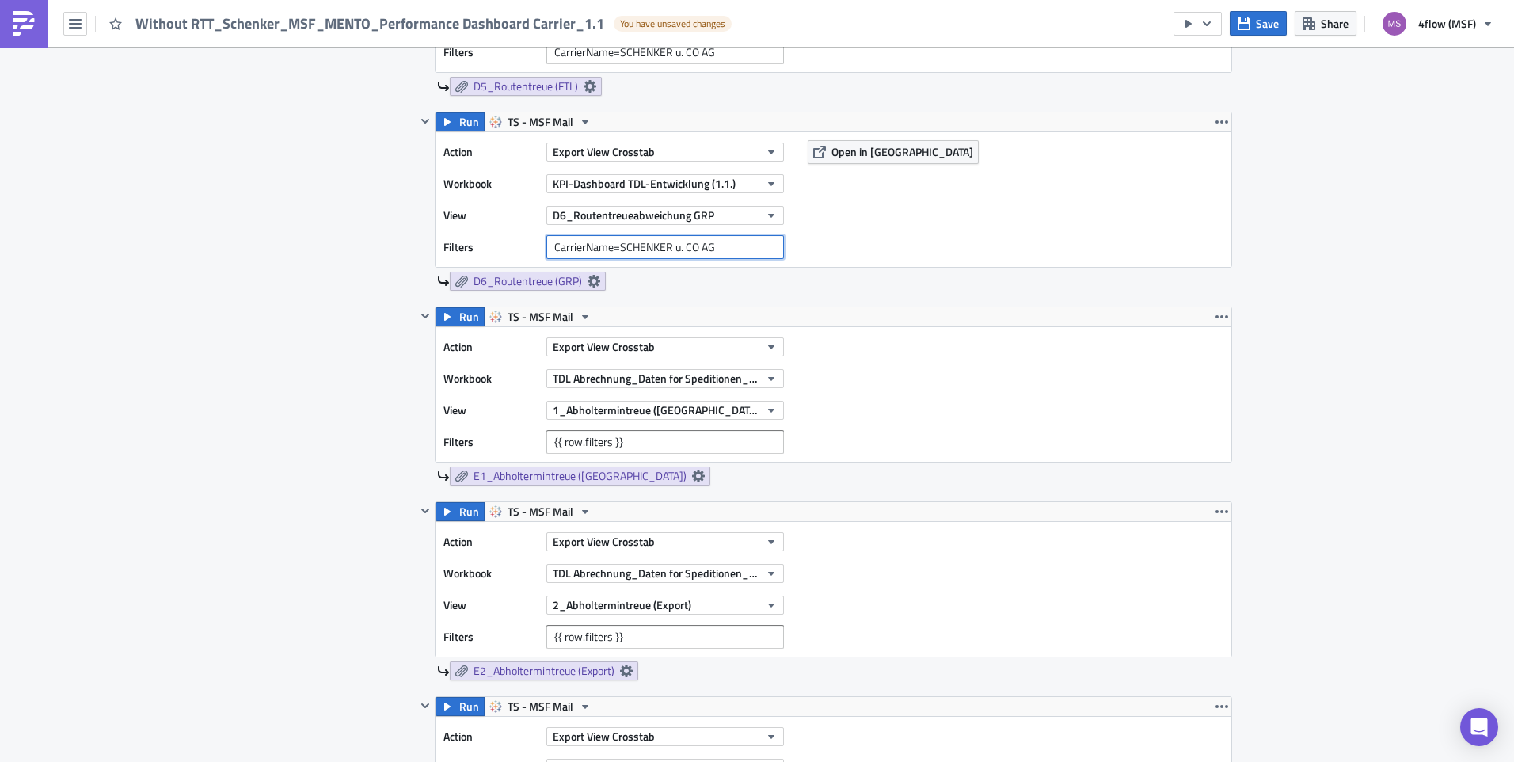
type input "CarrierName=SCHENKER u. CO AG"
drag, startPoint x: 499, startPoint y: 441, endPoint x: 405, endPoint y: 442, distance: 94.2
click at [405, 442] on div "Contents Select which data & attachment to include in your report. Run TS - MSF…" at bounding box center [757, 438] width 950 height 2074
paste input "CarrierName=SCHENKER u. CO AG"
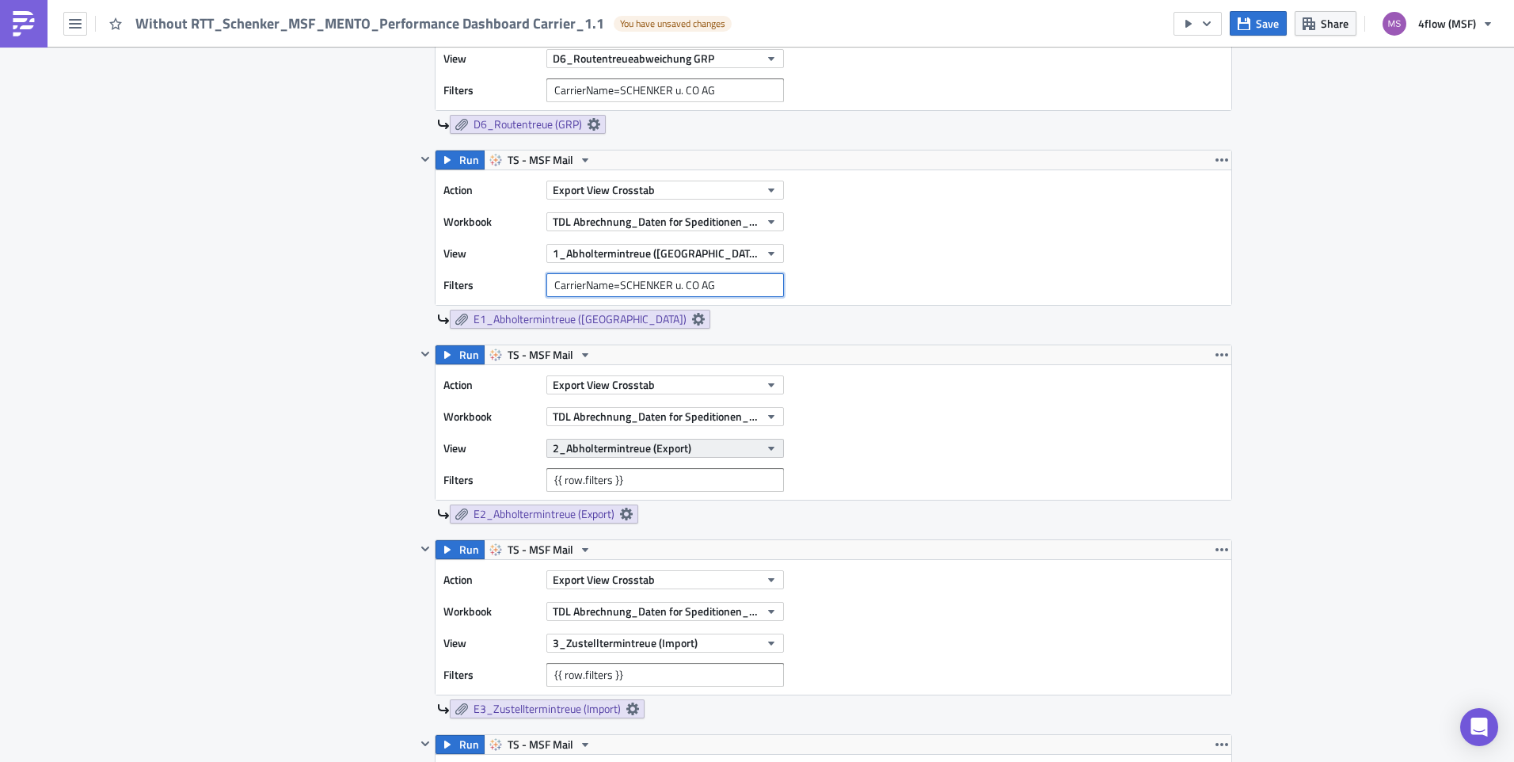
scroll to position [1346, 0]
type input "CarrierName=SCHENKER u. CO AG"
drag, startPoint x: 632, startPoint y: 474, endPoint x: 429, endPoint y: 473, distance: 202.7
click at [435, 473] on div "Action Export View Crosstab Workbook TDL Abrechnung_Daten for Speditionen_Live …" at bounding box center [833, 430] width 796 height 135
paste input "CarrierName=SCHENKER u. CO AG"
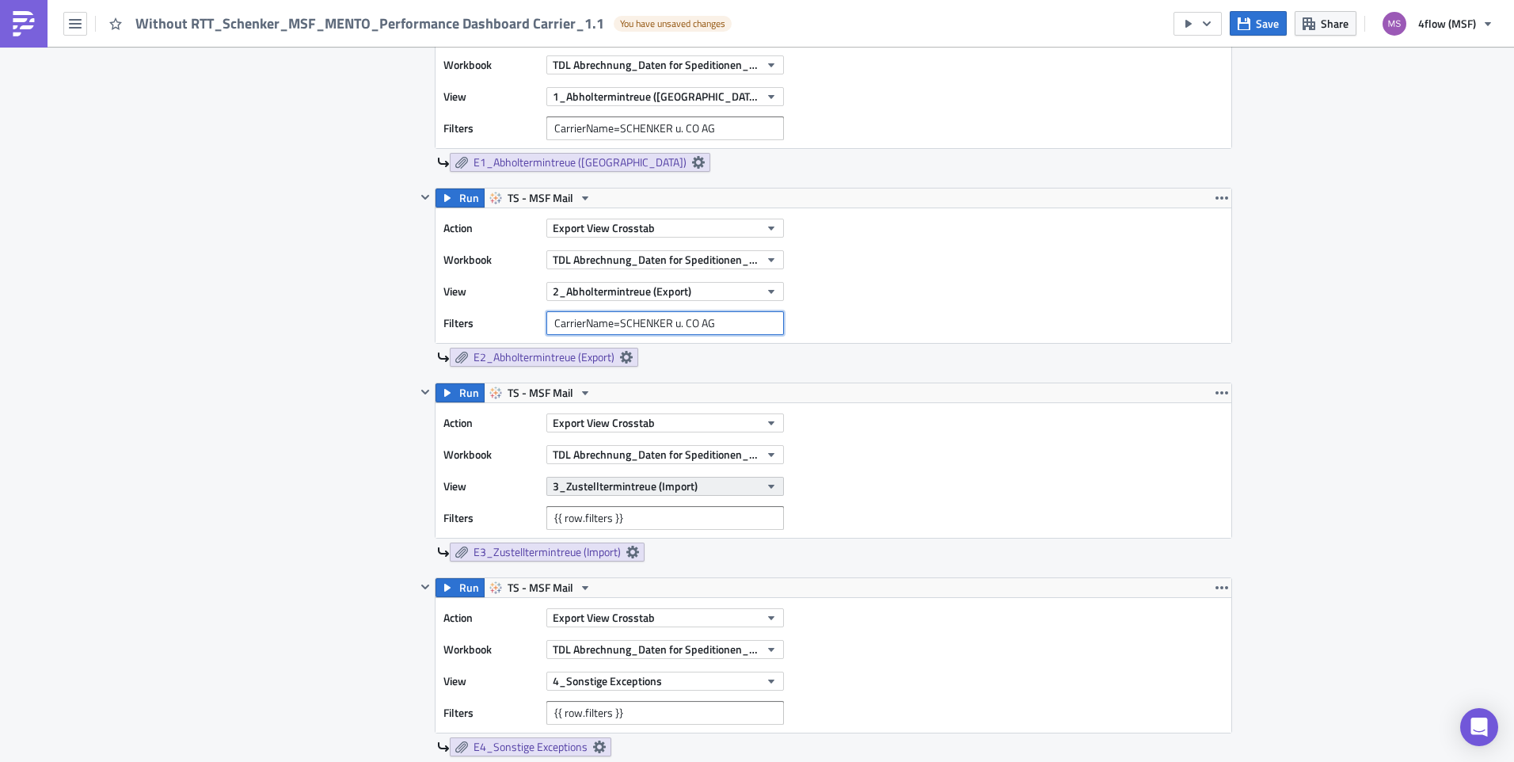
scroll to position [1504, 0]
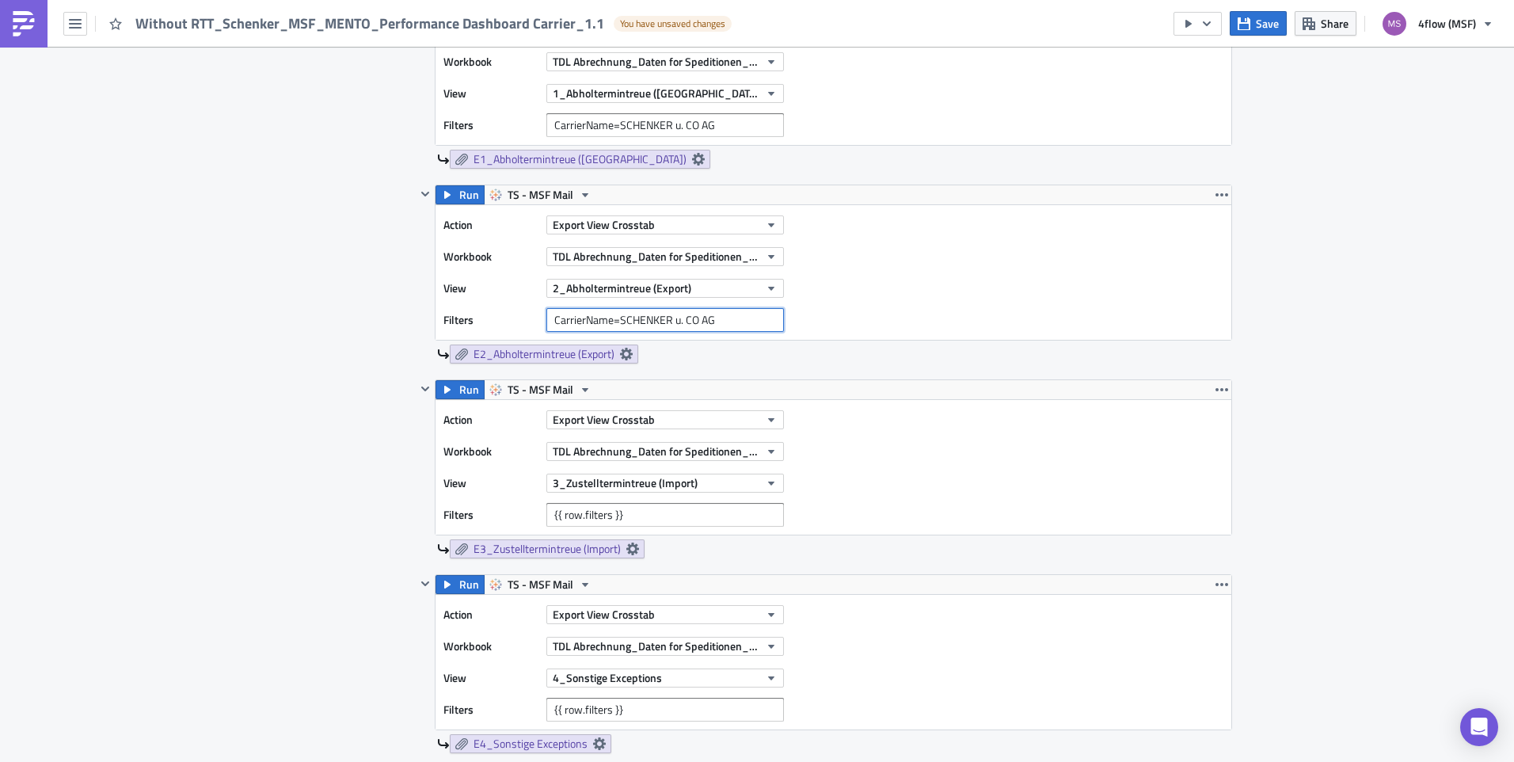
type input "CarrierName=SCHENKER u. CO AG"
drag, startPoint x: 629, startPoint y: 513, endPoint x: 432, endPoint y: 502, distance: 198.3
click at [435, 502] on div "Action Export View Crosstab Workbook TDL Abrechnung_Daten for Speditionen_Live …" at bounding box center [833, 467] width 796 height 135
paste input "CarrierName=SCHENKER u. CO AG"
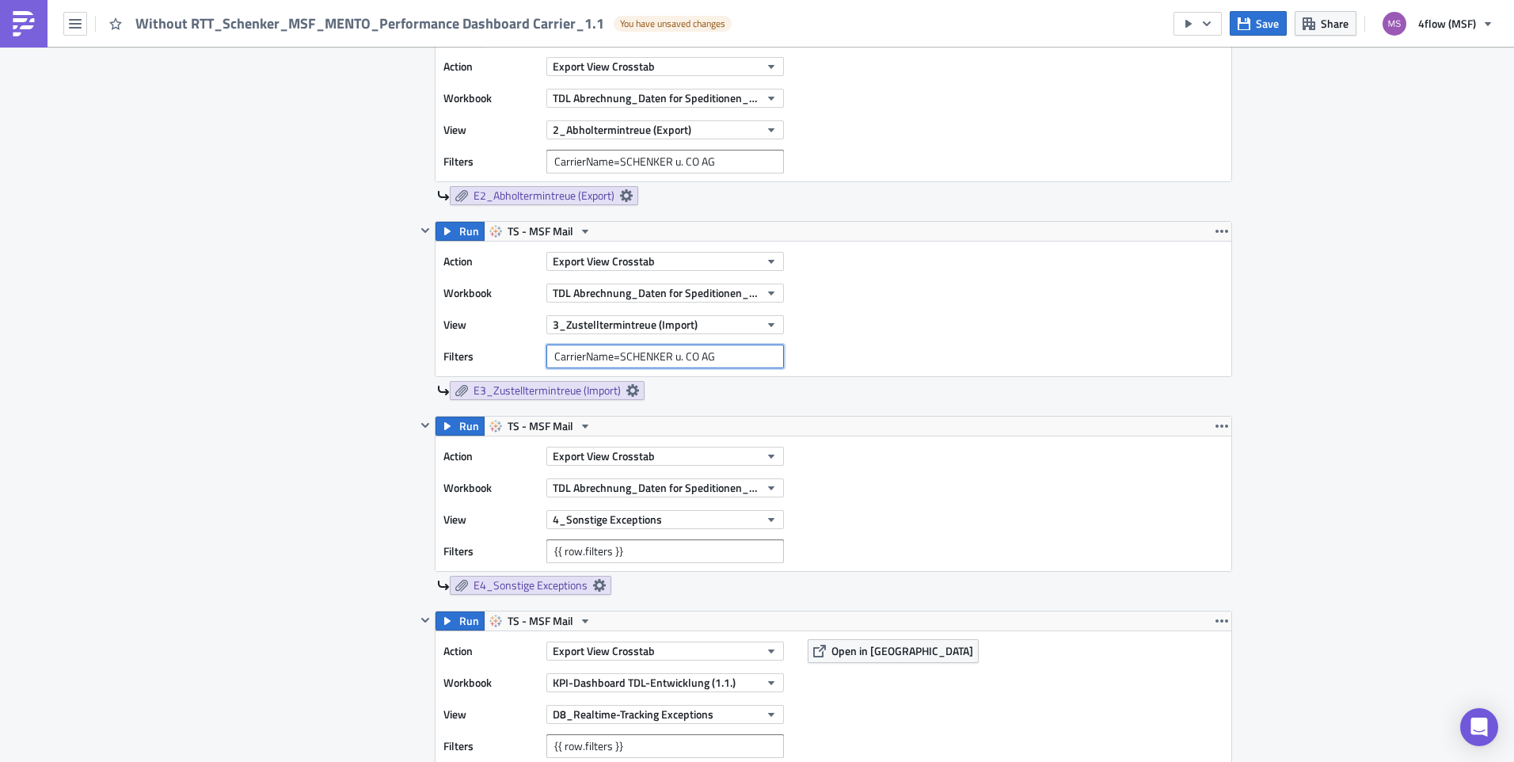
type input "CarrierName=SCHENKER u. CO AG"
drag, startPoint x: 623, startPoint y: 549, endPoint x: 415, endPoint y: 559, distance: 208.5
click at [417, 560] on div "Run TS - MSF Mail Action Export View Crosstab Workbook TDL Abrechnung_Daten for…" at bounding box center [824, 505] width 816 height 179
paste input "CarrierName=SCHENKER u. CO AG"
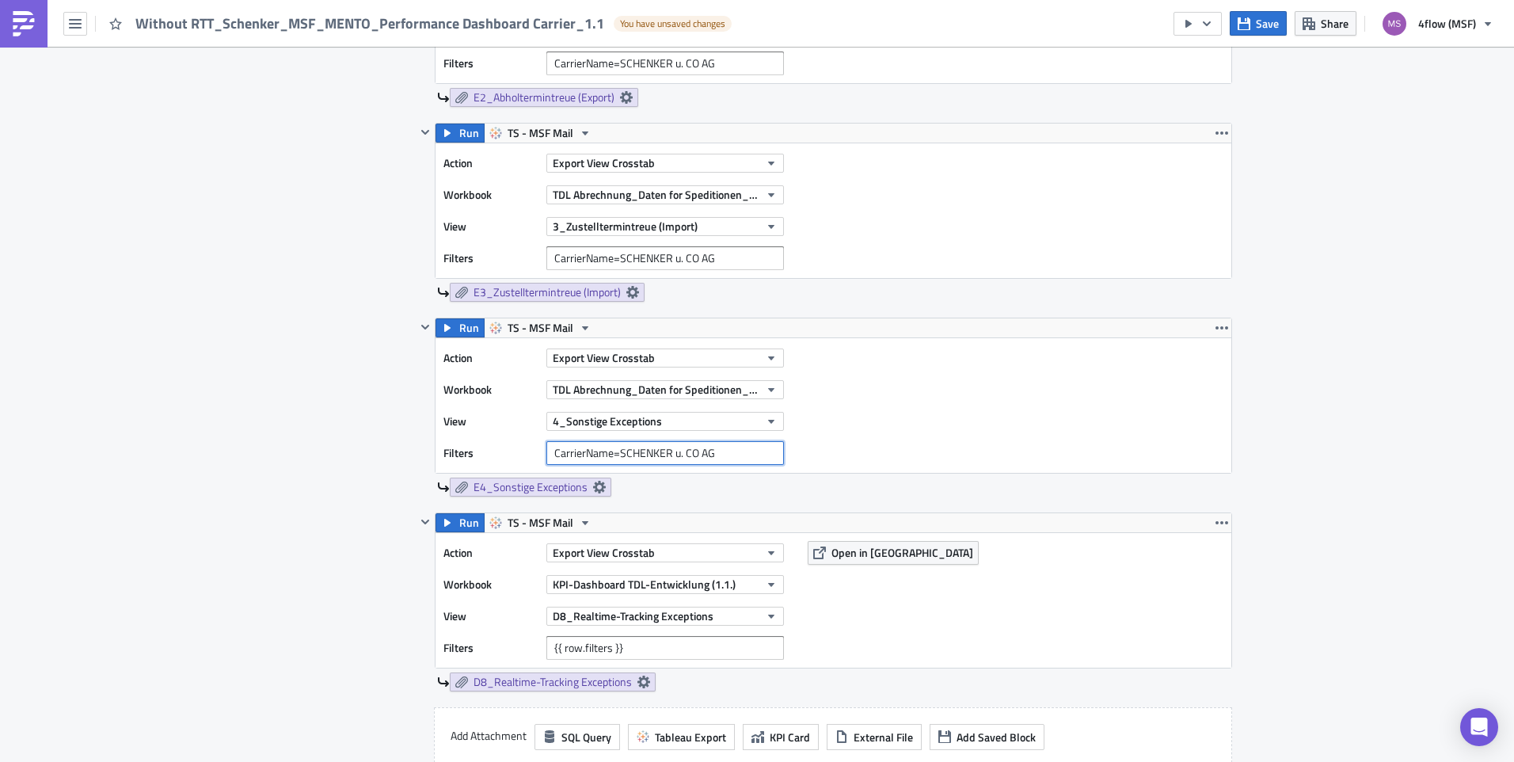
scroll to position [1900, 0]
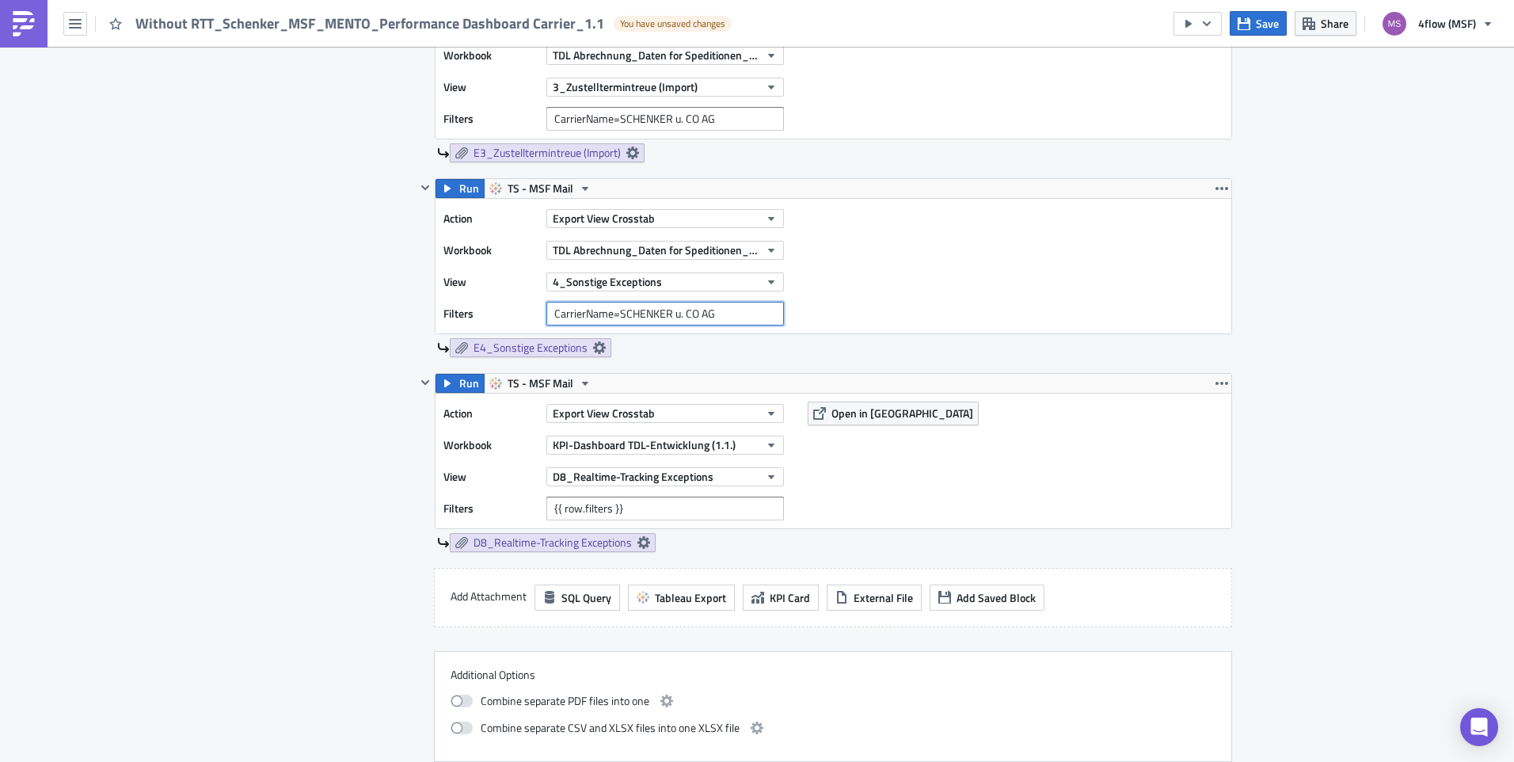
type input "CarrierName=SCHENKER u. CO AG"
drag, startPoint x: 631, startPoint y: 515, endPoint x: 446, endPoint y: 513, distance: 185.3
click at [446, 513] on div "Filters {{ row.filters }}" at bounding box center [617, 508] width 348 height 24
paste input "CarrierName=SCHENKER u. CO AG"
type input "CarrierName=SCHENKER u. CO AG"
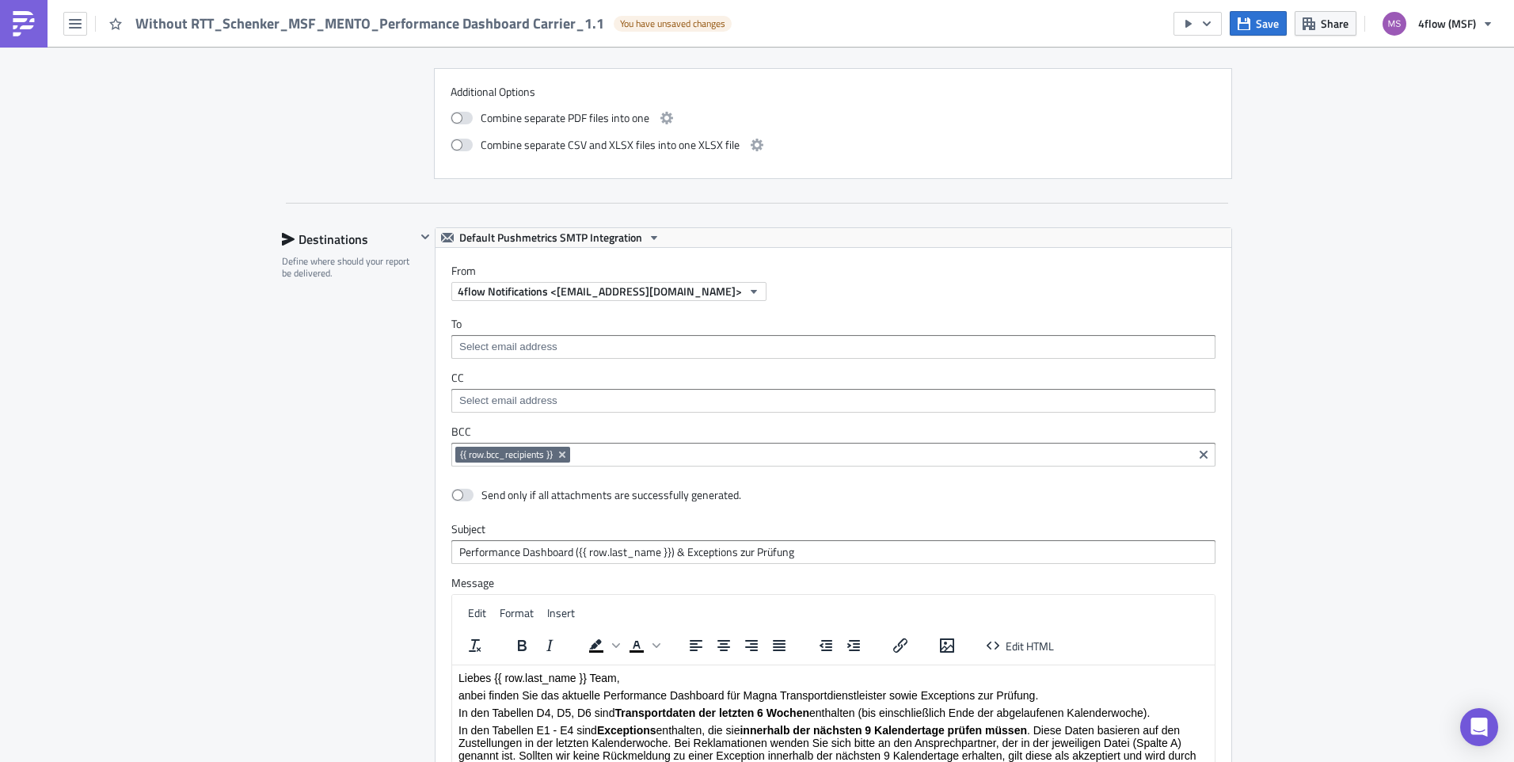
scroll to position [2455, 0]
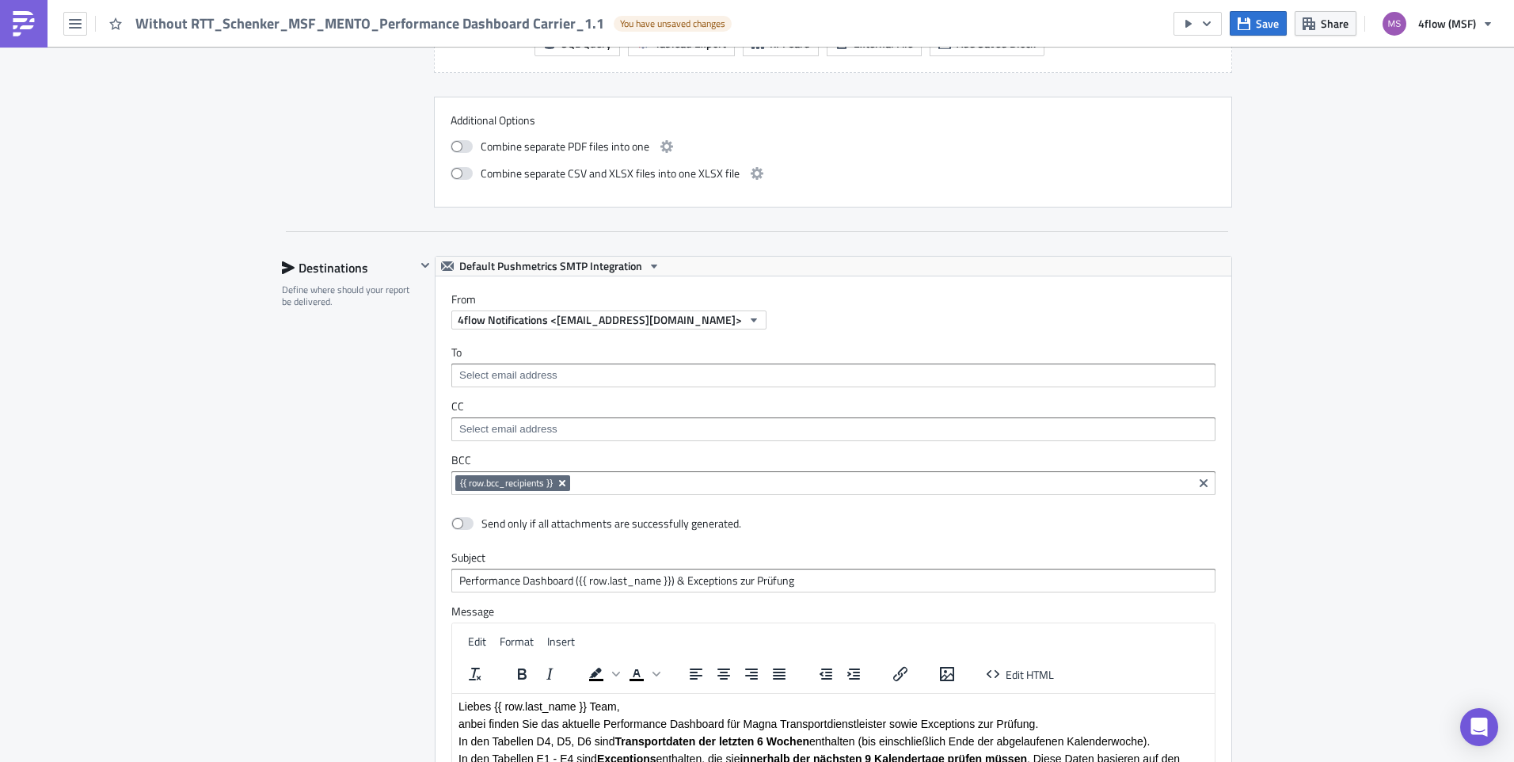
click at [561, 482] on icon "Remove Tag" at bounding box center [562, 483] width 13 height 13
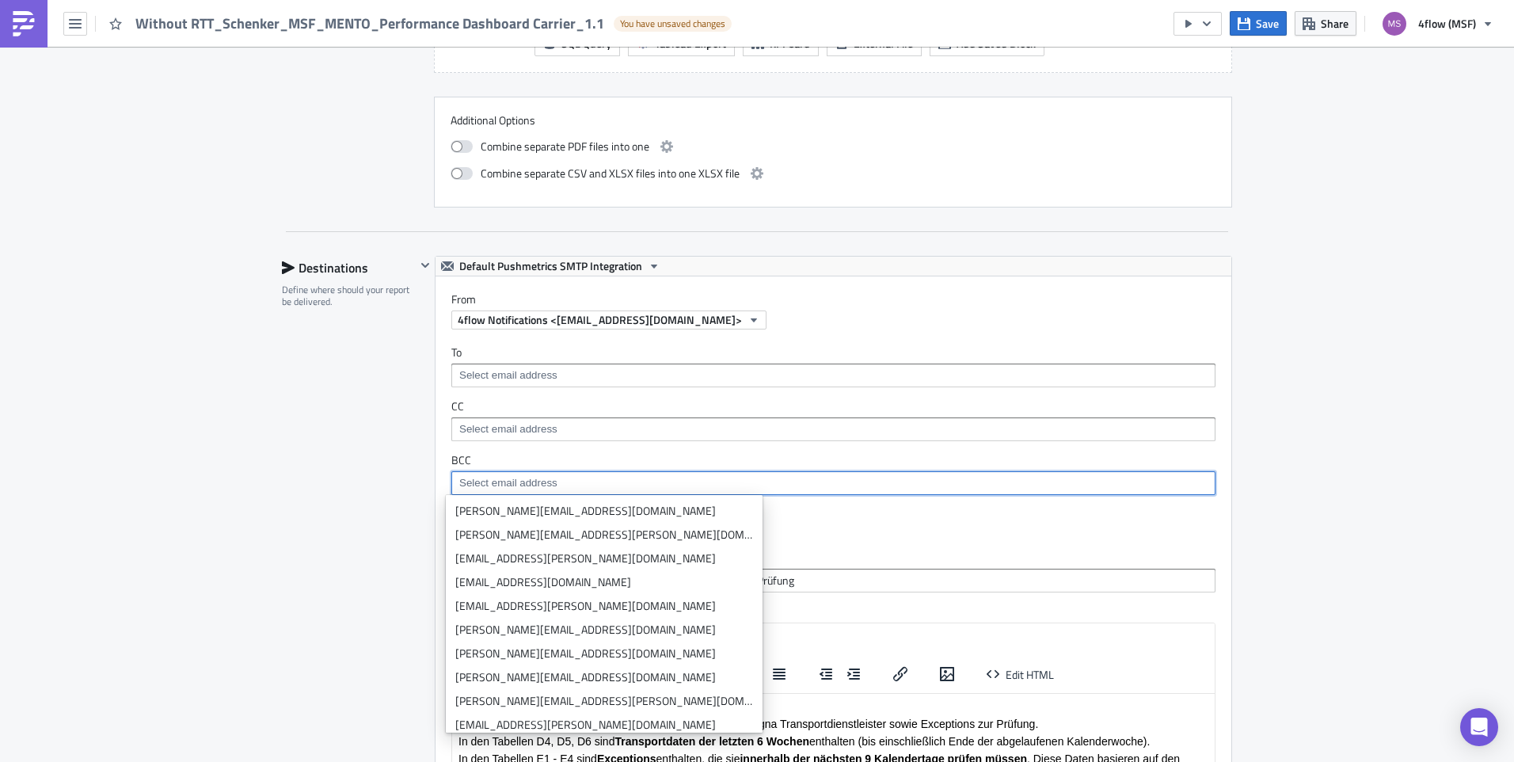
click at [503, 377] on input at bounding box center [832, 375] width 755 height 16
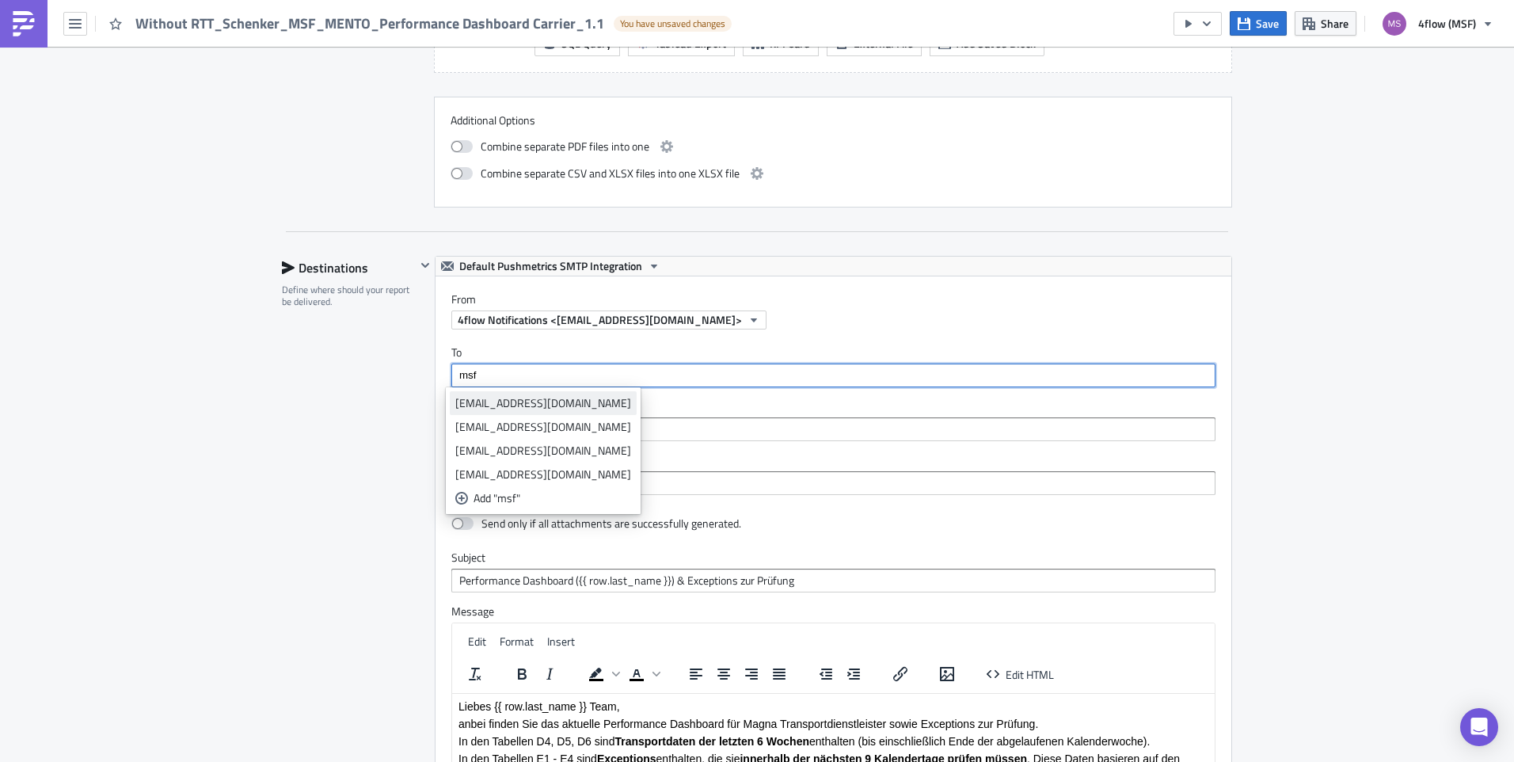
type input "msf"
click at [515, 401] on div "[EMAIL_ADDRESS][DOMAIN_NAME]" at bounding box center [543, 403] width 176 height 16
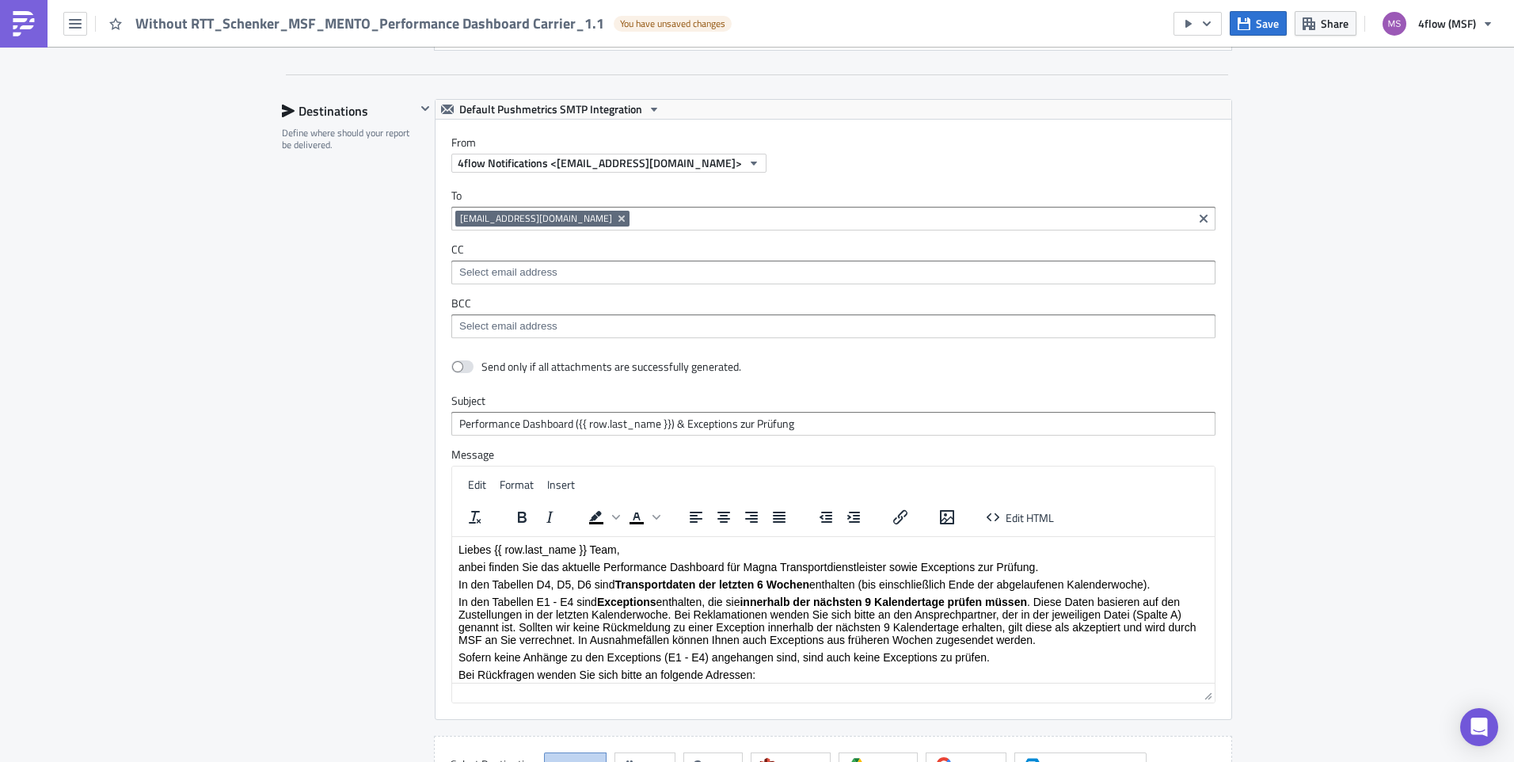
scroll to position [2613, 0]
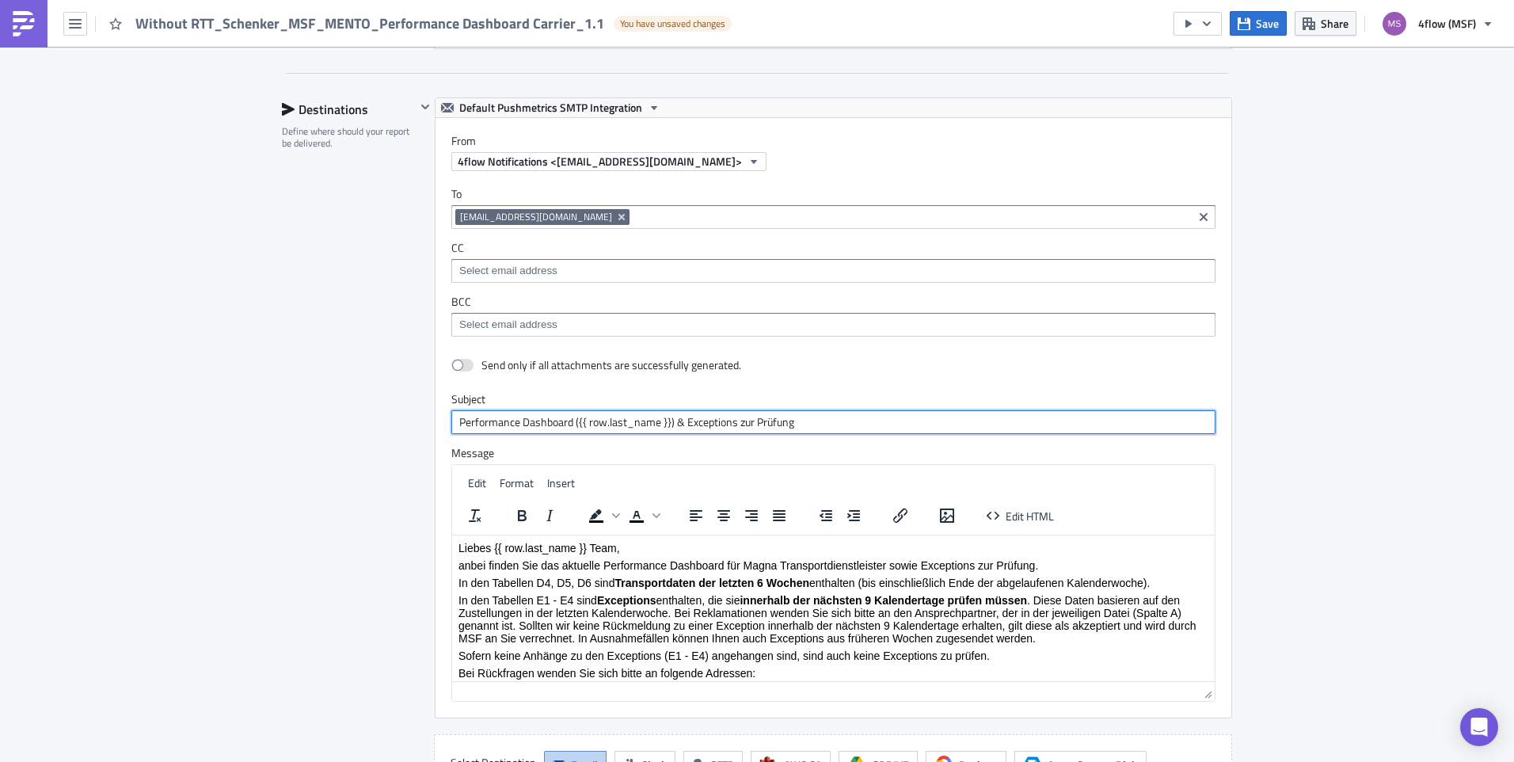
drag, startPoint x: 664, startPoint y: 424, endPoint x: 571, endPoint y: 425, distance: 92.6
click at [571, 425] on input "Performance Dashboard ({{ row.last_name }}) & Exceptions zur Prüfung" at bounding box center [833, 422] width 764 height 24
type input "Performance Dashboard Schenker & Exceptions zur Prüfung"
drag, startPoint x: 586, startPoint y: 549, endPoint x: 495, endPoint y: 549, distance: 91.1
click at [495, 549] on p "Liebes {{ row.last_name }} Team," at bounding box center [833, 547] width 750 height 13
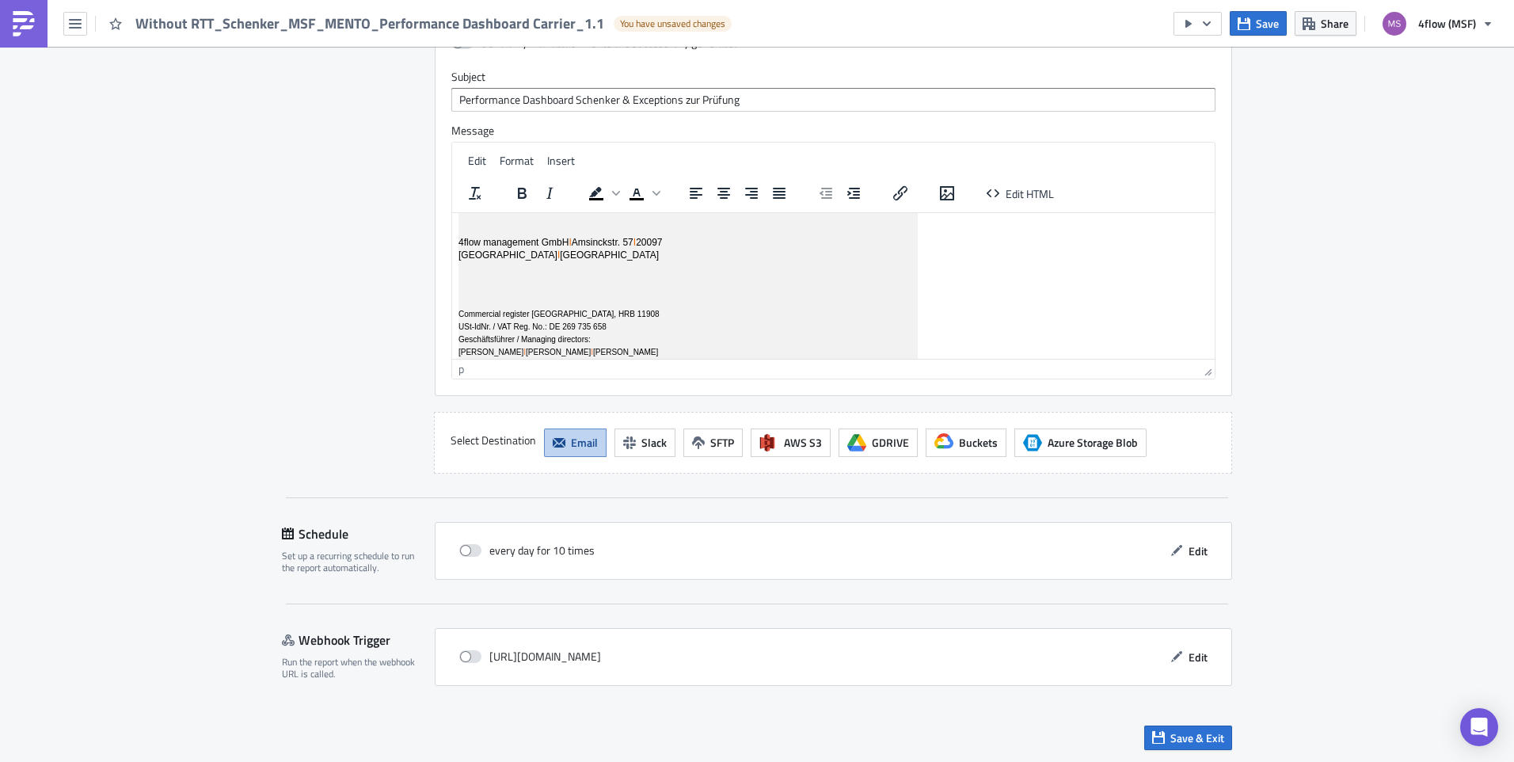
scroll to position [2937, 0]
click at [1212, 549] on div "every day for 10 times Edit" at bounding box center [833, 549] width 797 height 58
click at [1188, 544] on span "Edit" at bounding box center [1197, 549] width 19 height 17
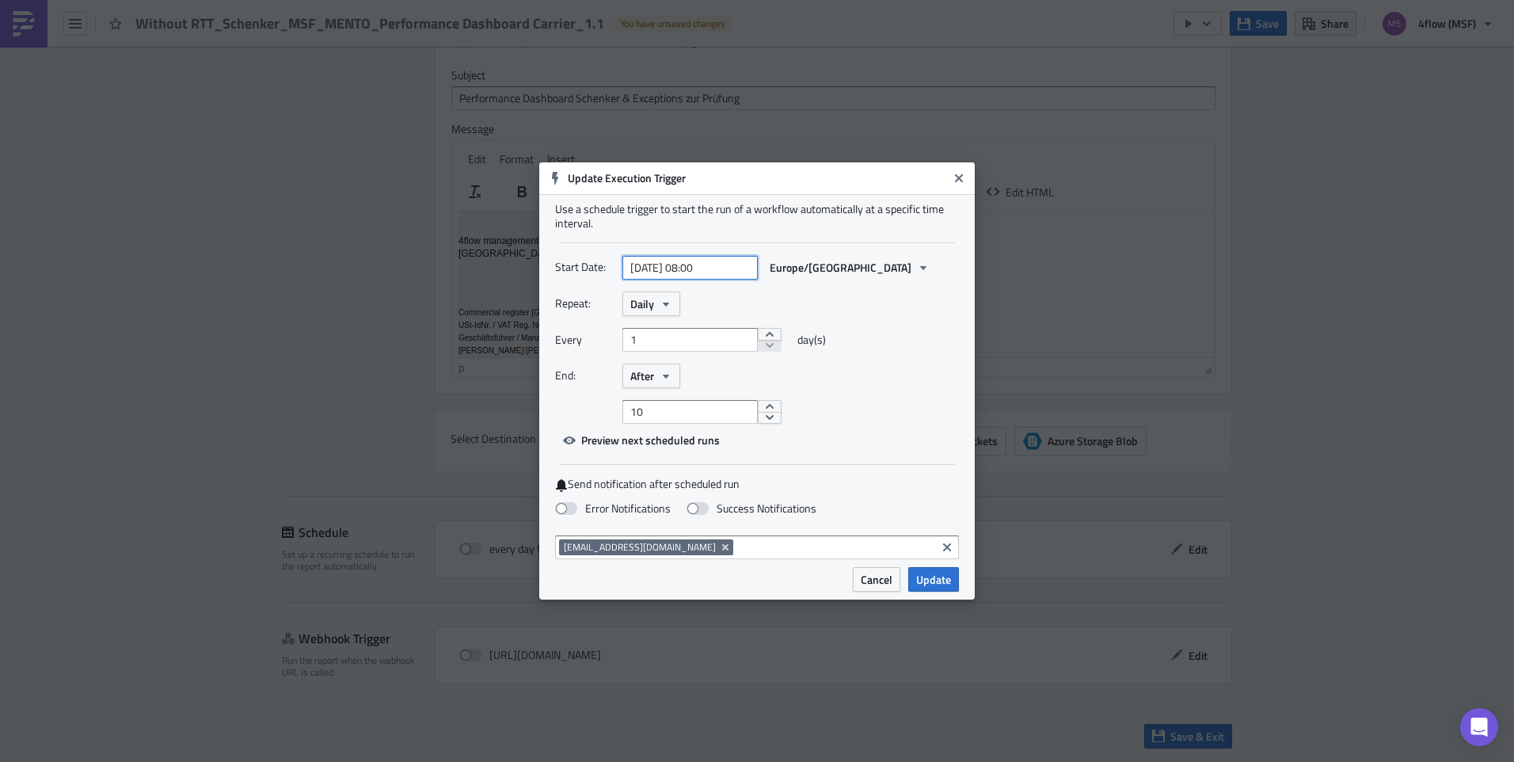
click at [736, 265] on input "[DATE] 08:00" at bounding box center [689, 268] width 135 height 24
select select "7"
select select "2025"
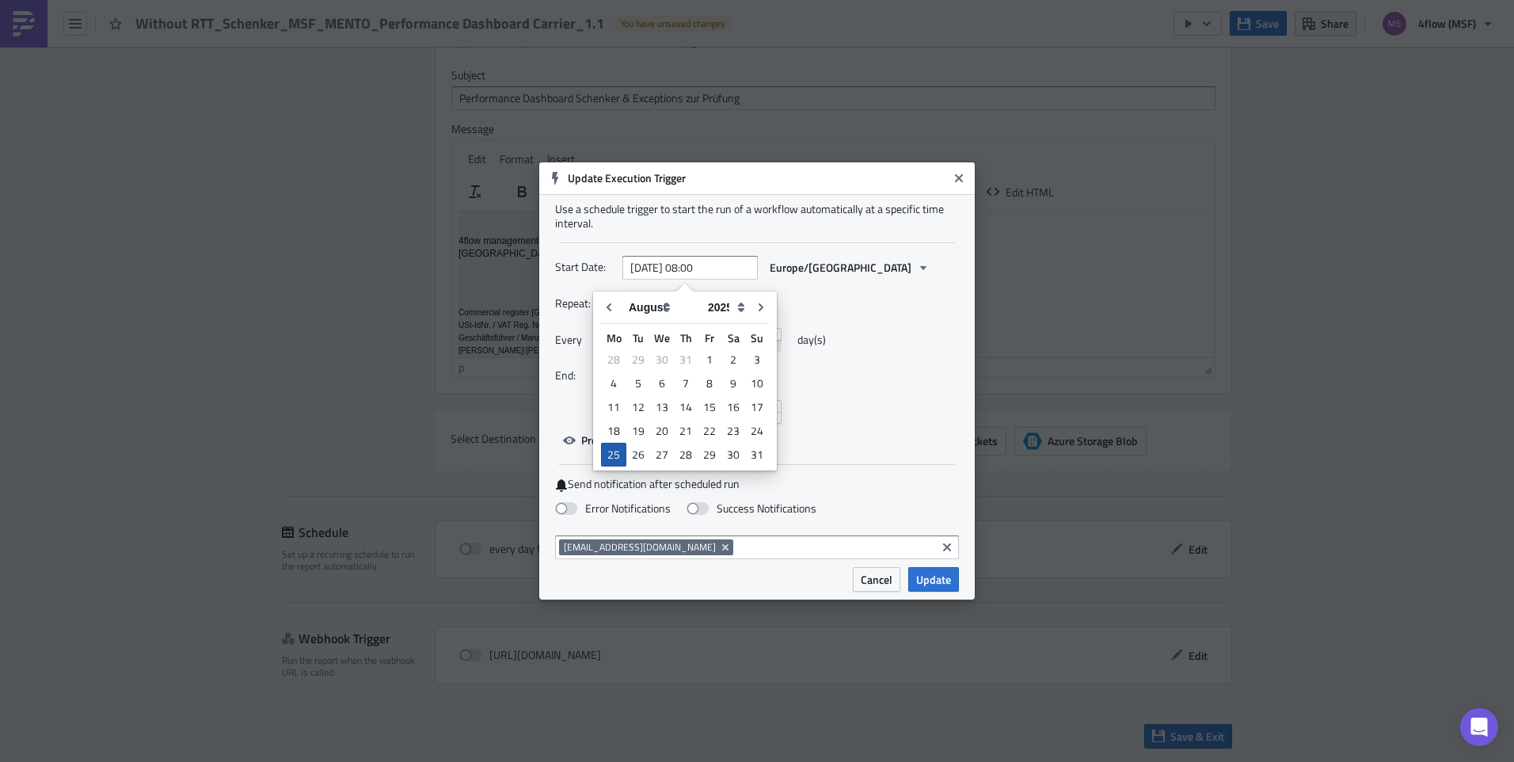
click at [613, 454] on div "25" at bounding box center [613, 455] width 25 height 24
click at [702, 270] on input "text" at bounding box center [689, 268] width 135 height 24
click at [898, 319] on div "Repeat: Daily Every 1 day(s) End: After 10" at bounding box center [757, 357] width 404 height 132
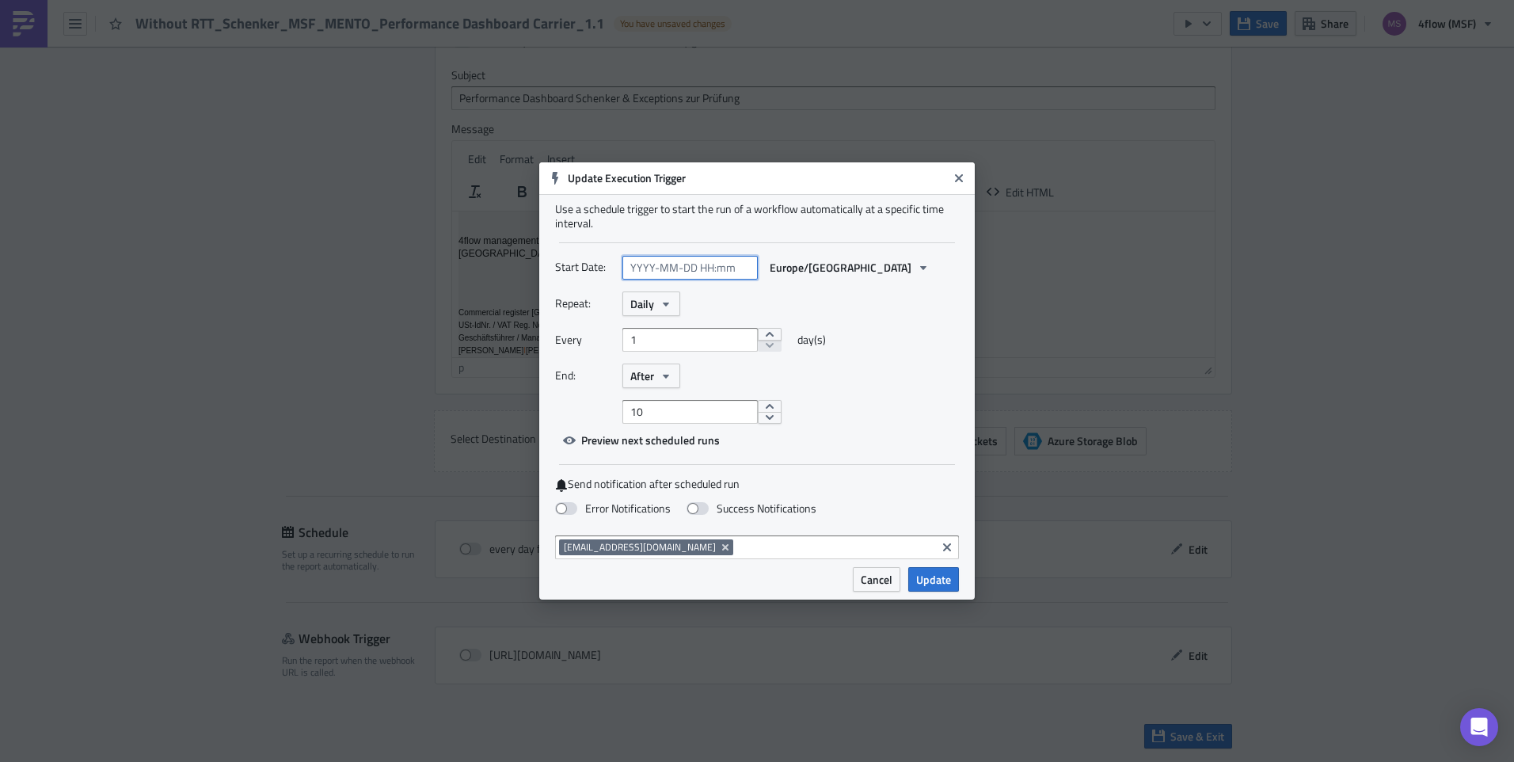
select select "7"
select select "2025"
click at [728, 263] on input "text" at bounding box center [689, 268] width 135 height 24
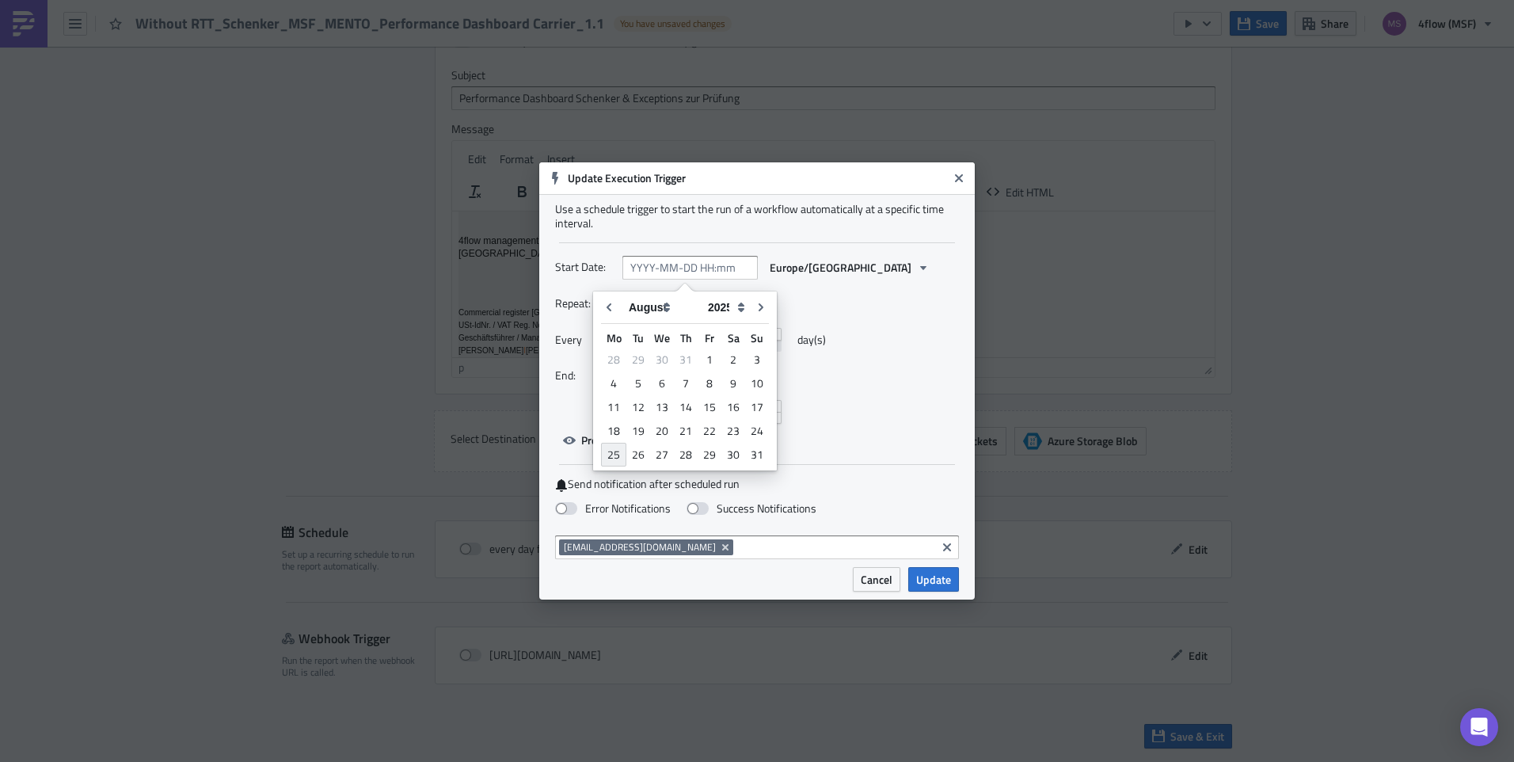
click at [615, 450] on div "25" at bounding box center [613, 455] width 25 height 24
type input "[DATE] 00:00"
click at [888, 330] on div "Every 1 day(s)" at bounding box center [757, 346] width 404 height 36
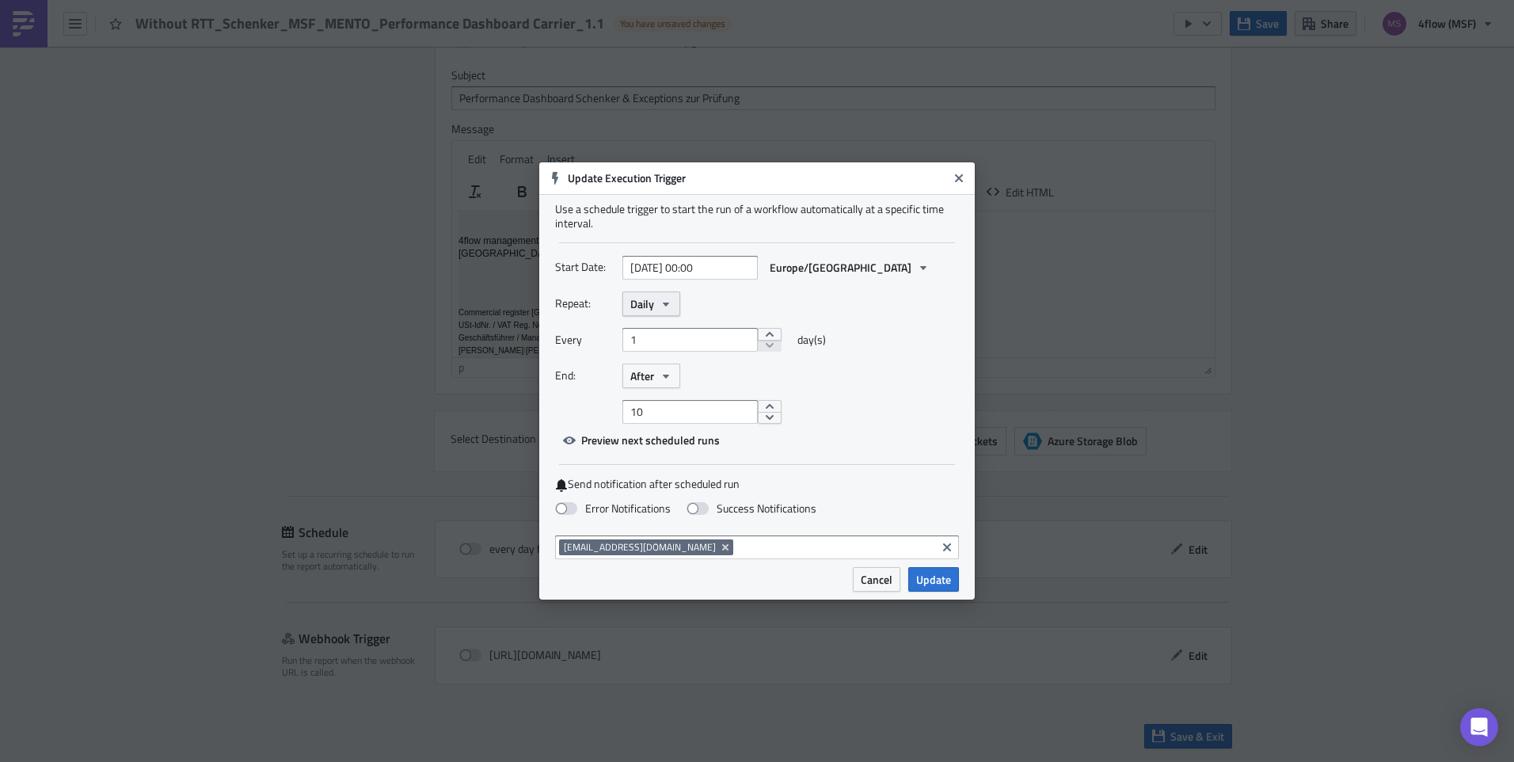
click at [652, 302] on span "Daily" at bounding box center [642, 303] width 24 height 17
click at [679, 367] on link "Weekly" at bounding box center [697, 379] width 143 height 24
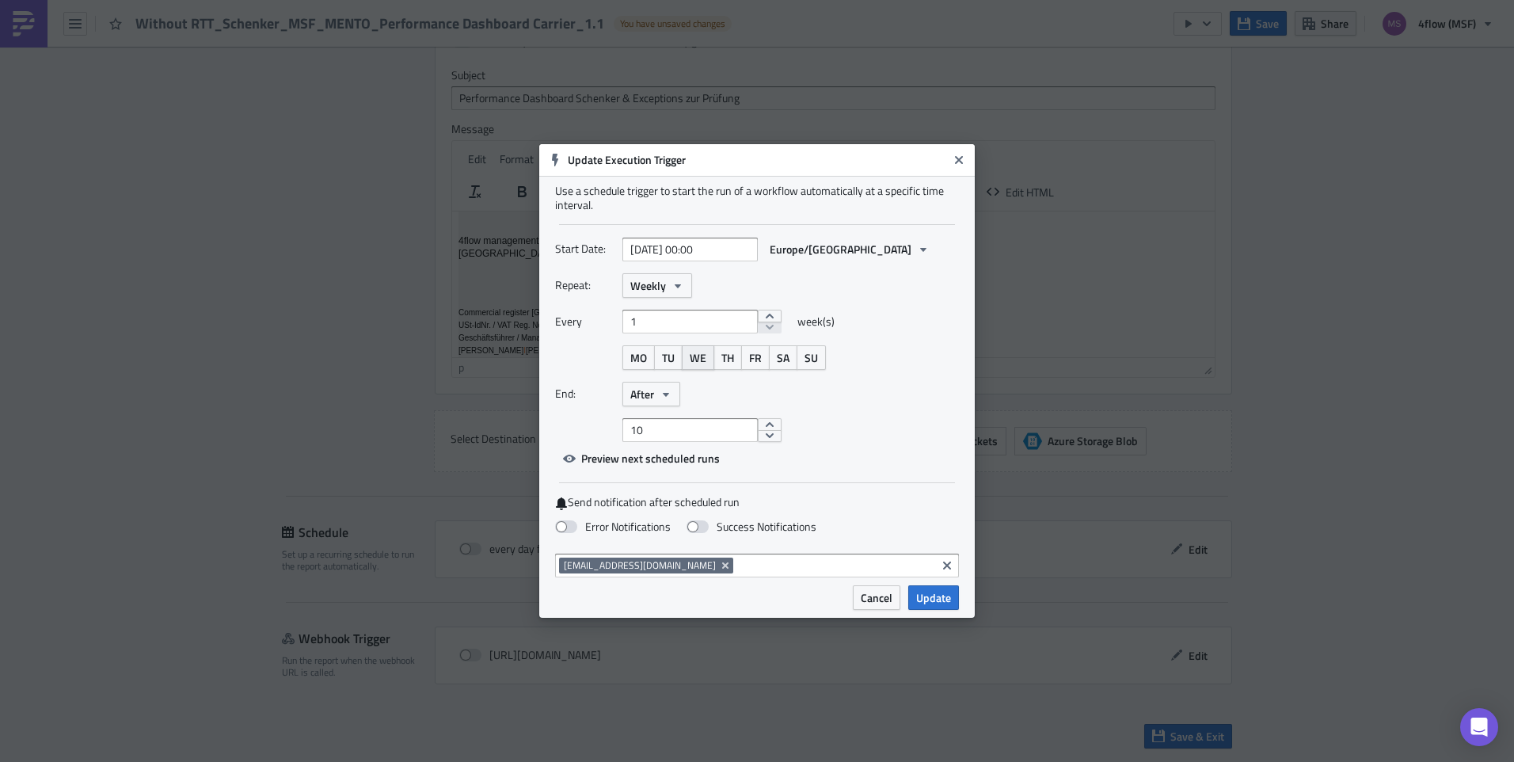
click at [709, 359] on button "WE" at bounding box center [698, 357] width 32 height 25
click at [671, 390] on icon "button" at bounding box center [666, 394] width 13 height 13
click at [671, 416] on div "Never" at bounding box center [697, 422] width 131 height 16
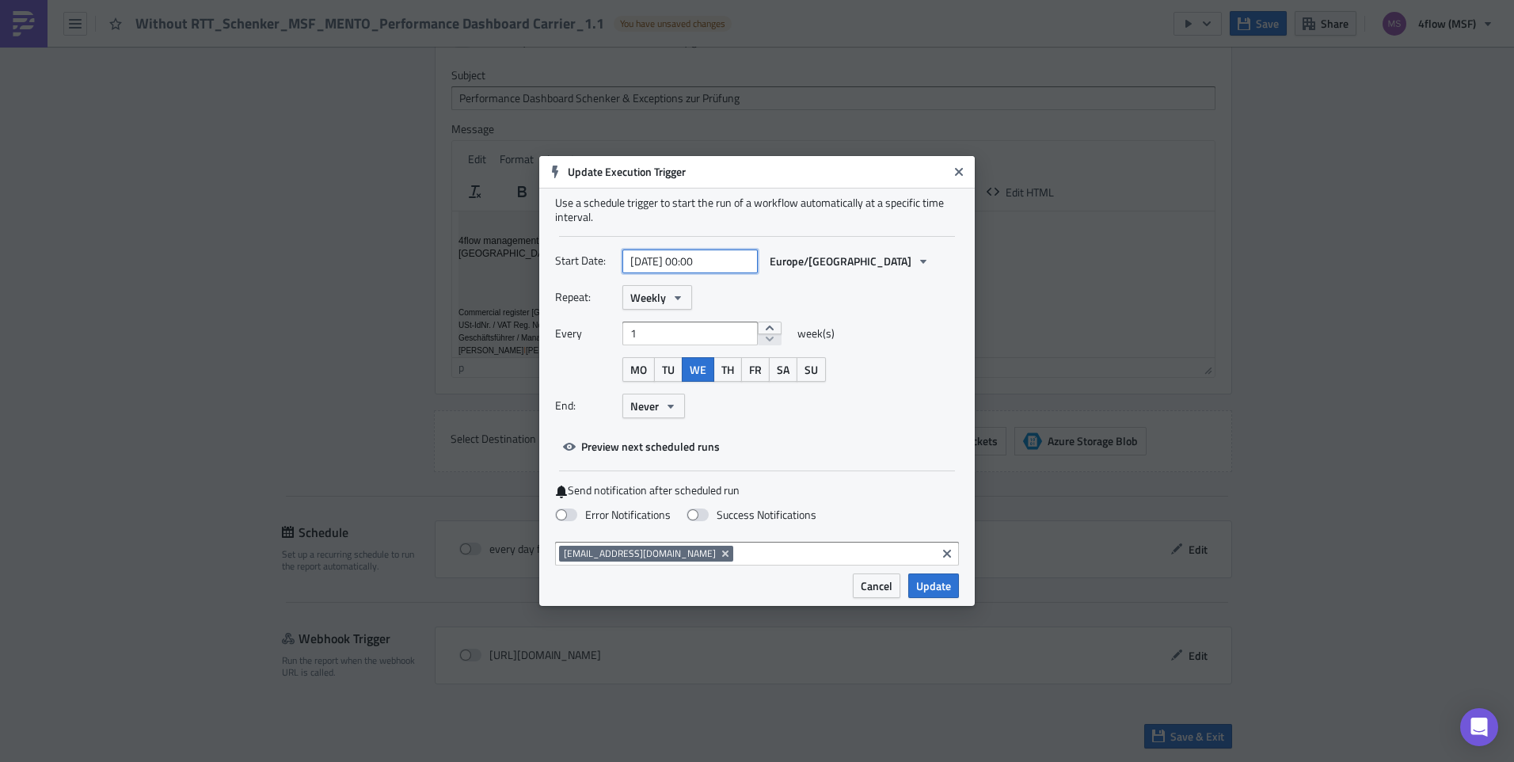
select select "7"
select select "2025"
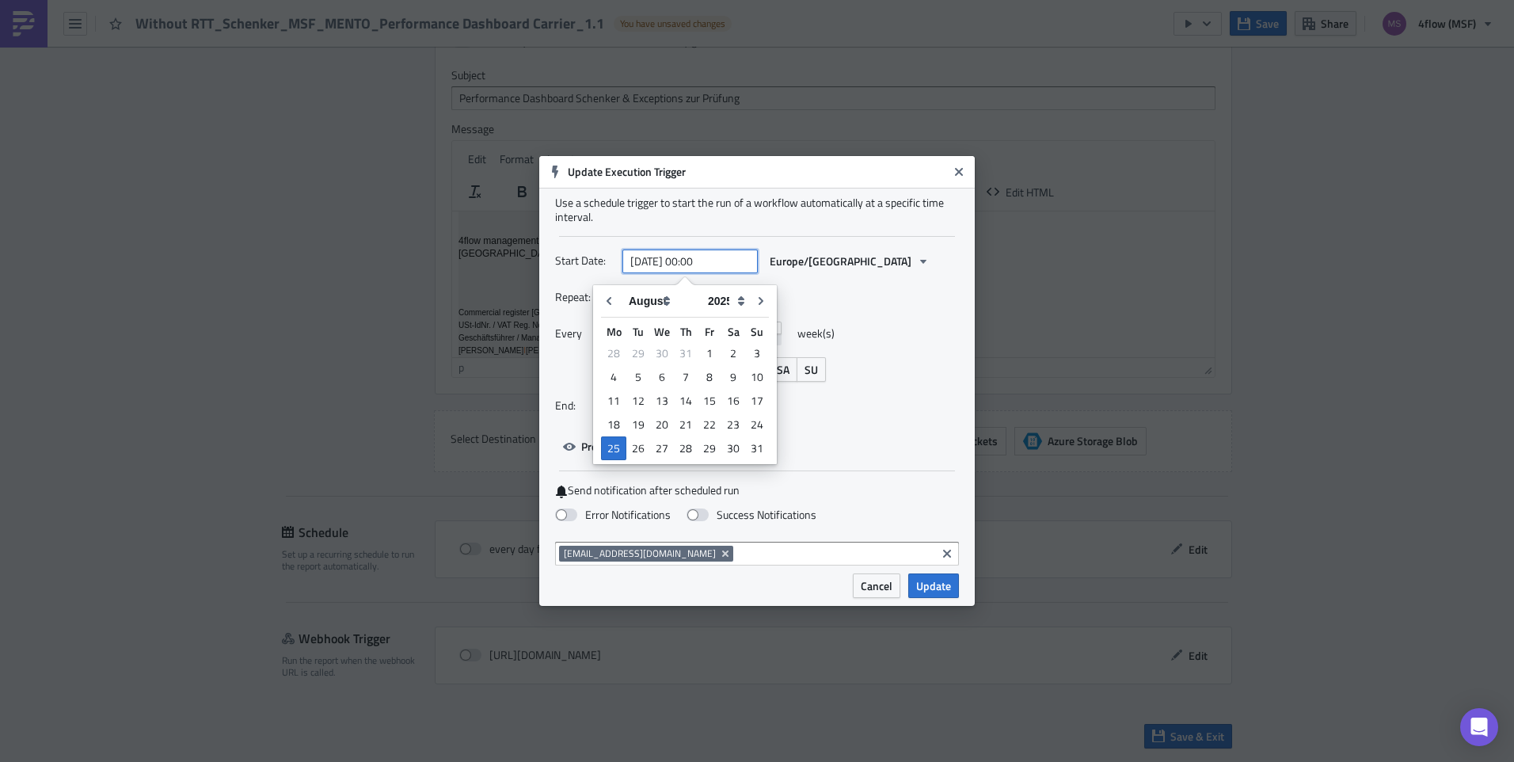
click at [694, 263] on input "[DATE] 00:00" at bounding box center [689, 261] width 135 height 24
click at [661, 435] on div "20" at bounding box center [662, 424] width 24 height 22
type input "[DATE] 00:00"
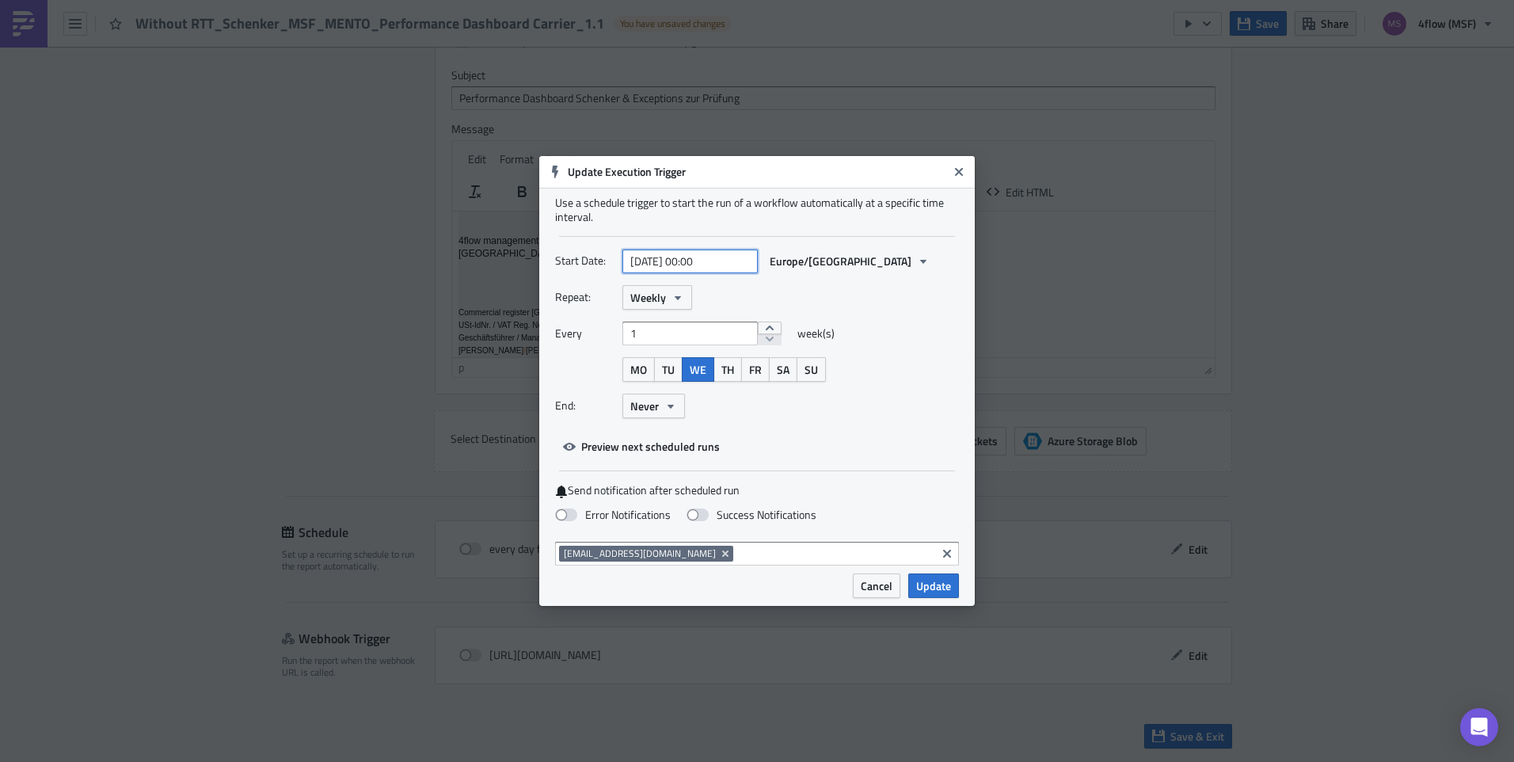
click at [733, 268] on input "[DATE] 00:00" at bounding box center [689, 261] width 135 height 24
select select "7"
select select "2025"
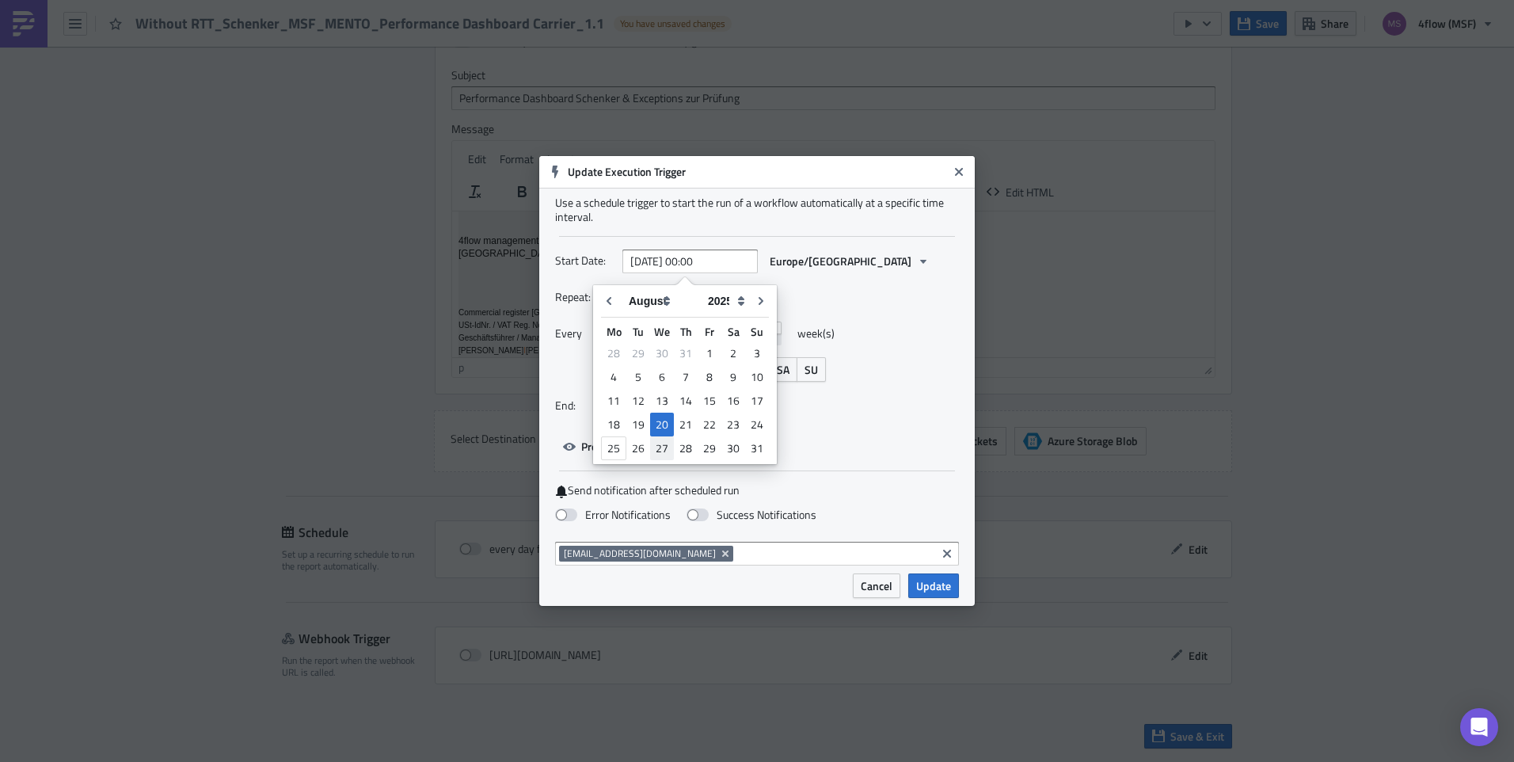
click at [664, 444] on div "27" at bounding box center [662, 448] width 24 height 22
type input "[DATE] 00:00"
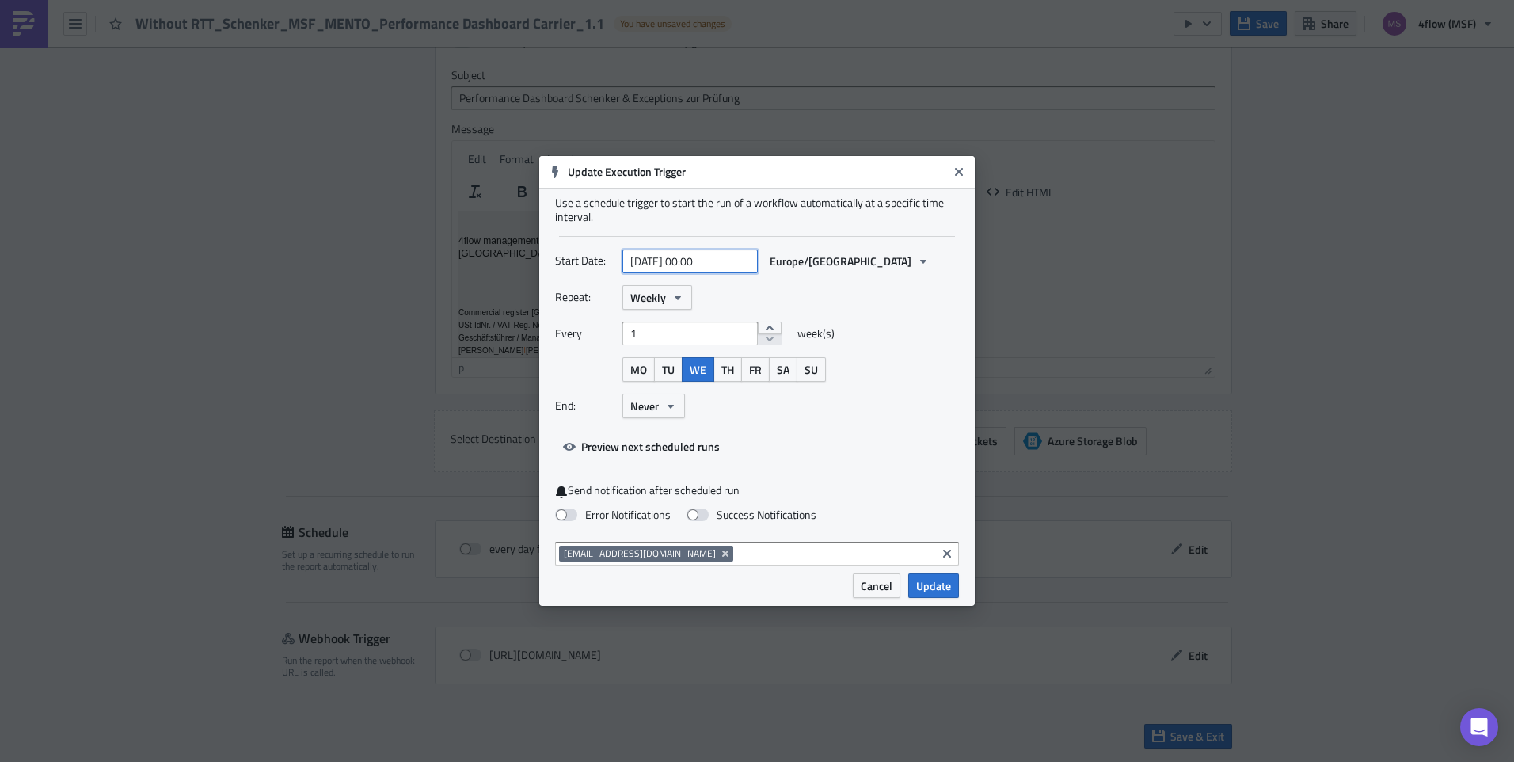
select select "7"
select select "2025"
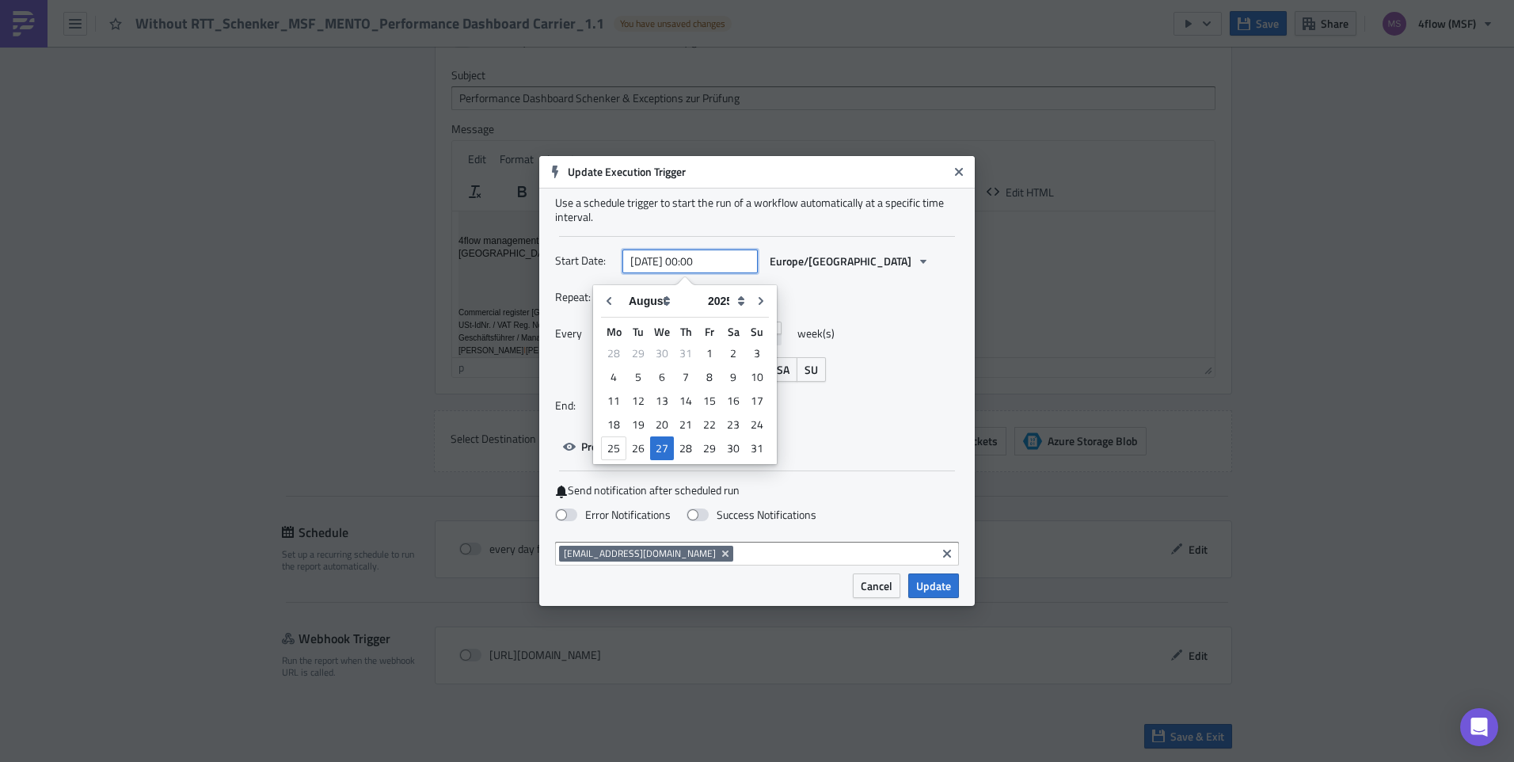
click at [702, 260] on input "[DATE] 00:00" at bounding box center [689, 261] width 135 height 24
click at [728, 264] on input "[DATE] 05:00" at bounding box center [689, 261] width 135 height 24
click at [702, 264] on input "[DATE] 05:00" at bounding box center [689, 261] width 135 height 24
type input "[DATE] 17:00"
click at [930, 258] on div "Start Date: [DATE] 17:00 [GEOGRAPHIC_DATA]/[GEOGRAPHIC_DATA]" at bounding box center [757, 261] width 404 height 25
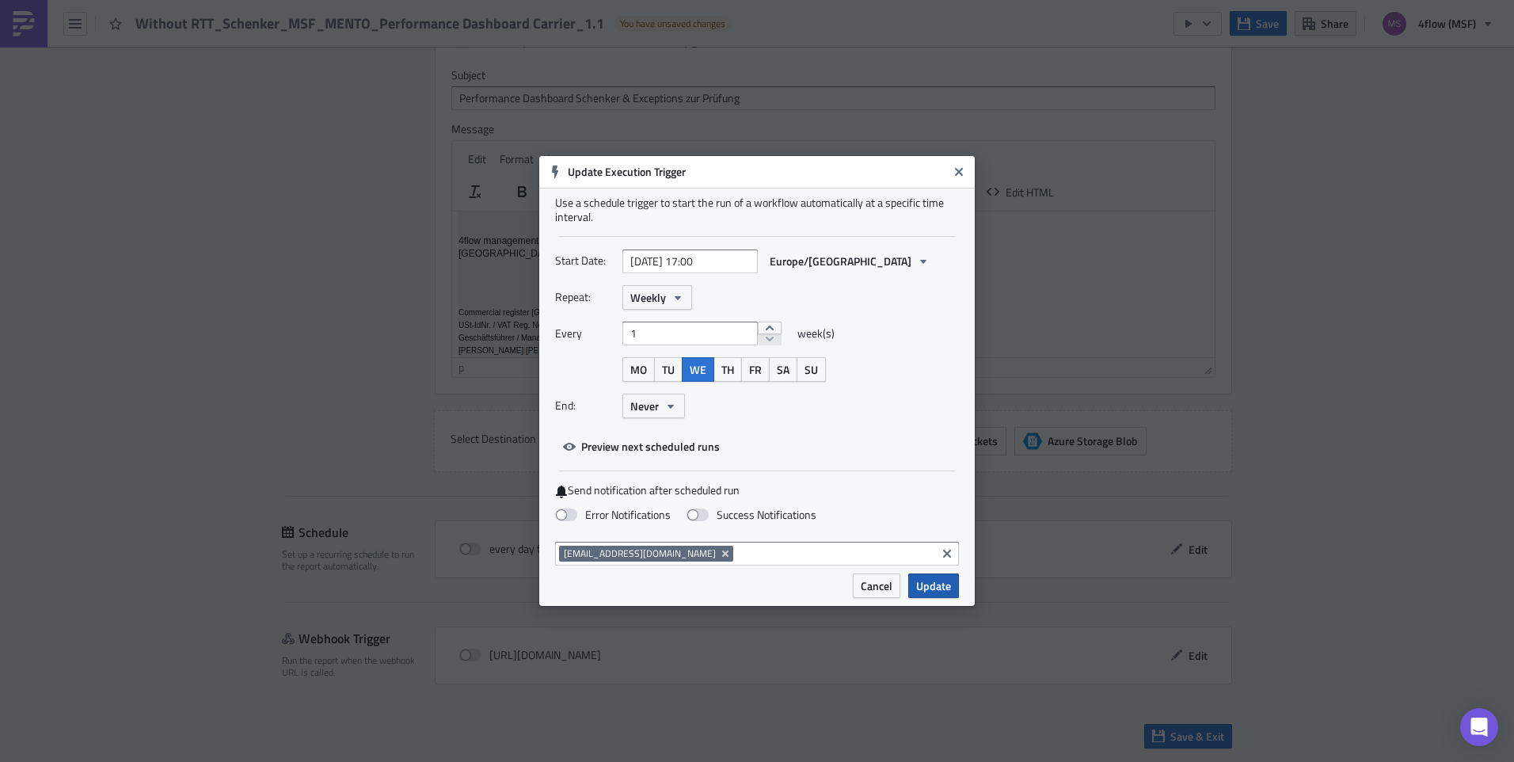
click at [935, 589] on span "Update" at bounding box center [933, 585] width 35 height 17
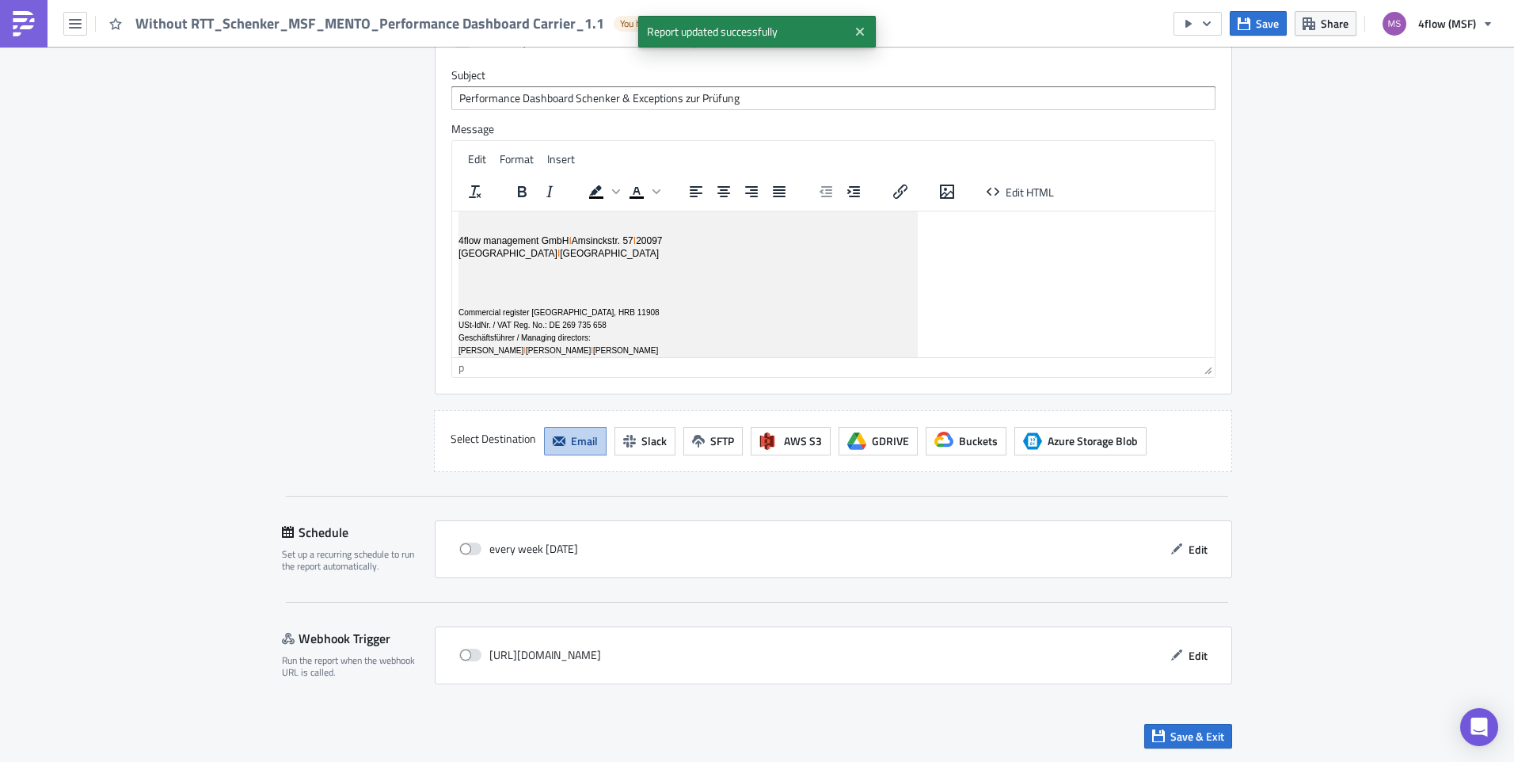
click at [1198, 553] on span "Edit" at bounding box center [1197, 549] width 19 height 17
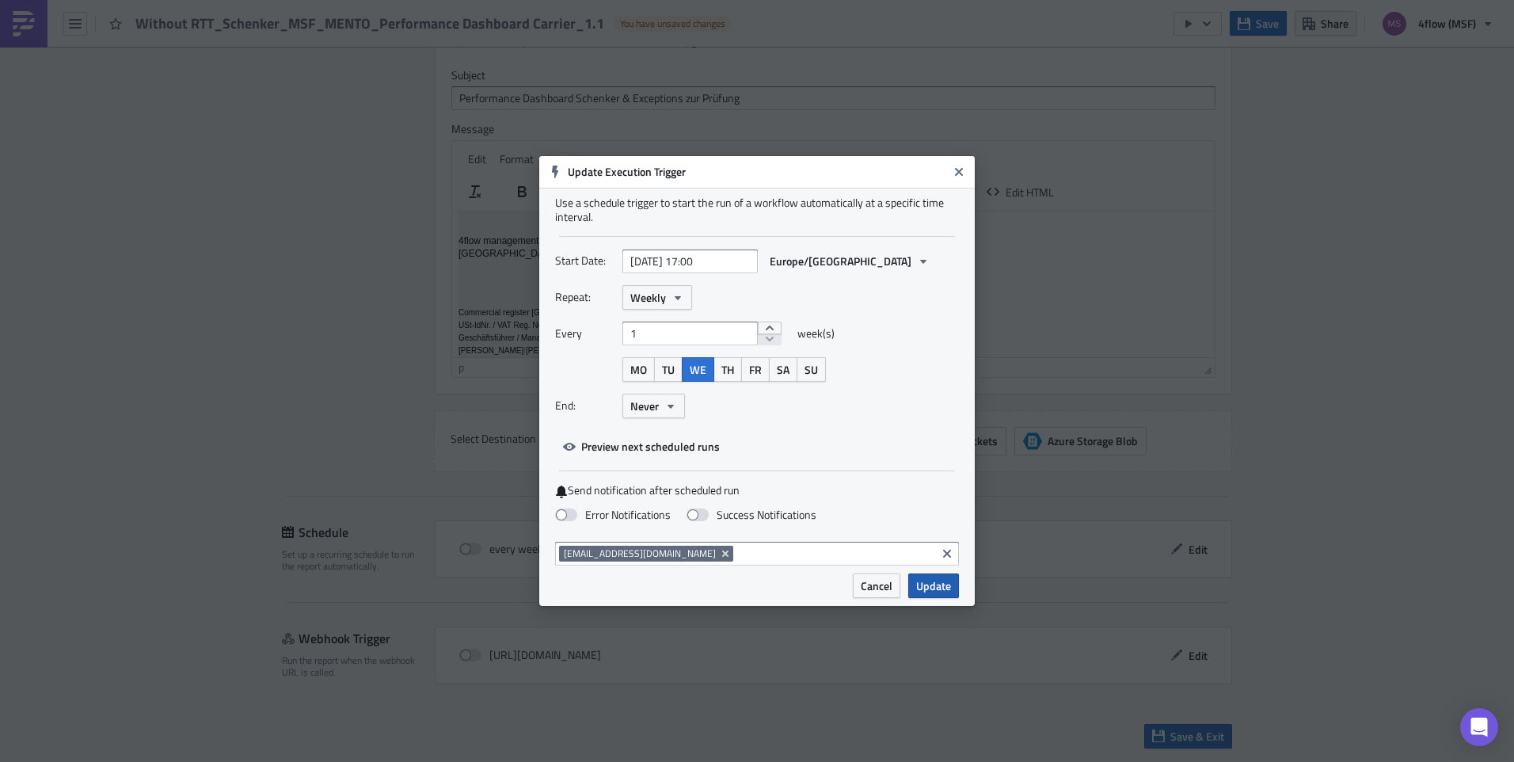
click at [945, 590] on span "Update" at bounding box center [933, 585] width 35 height 17
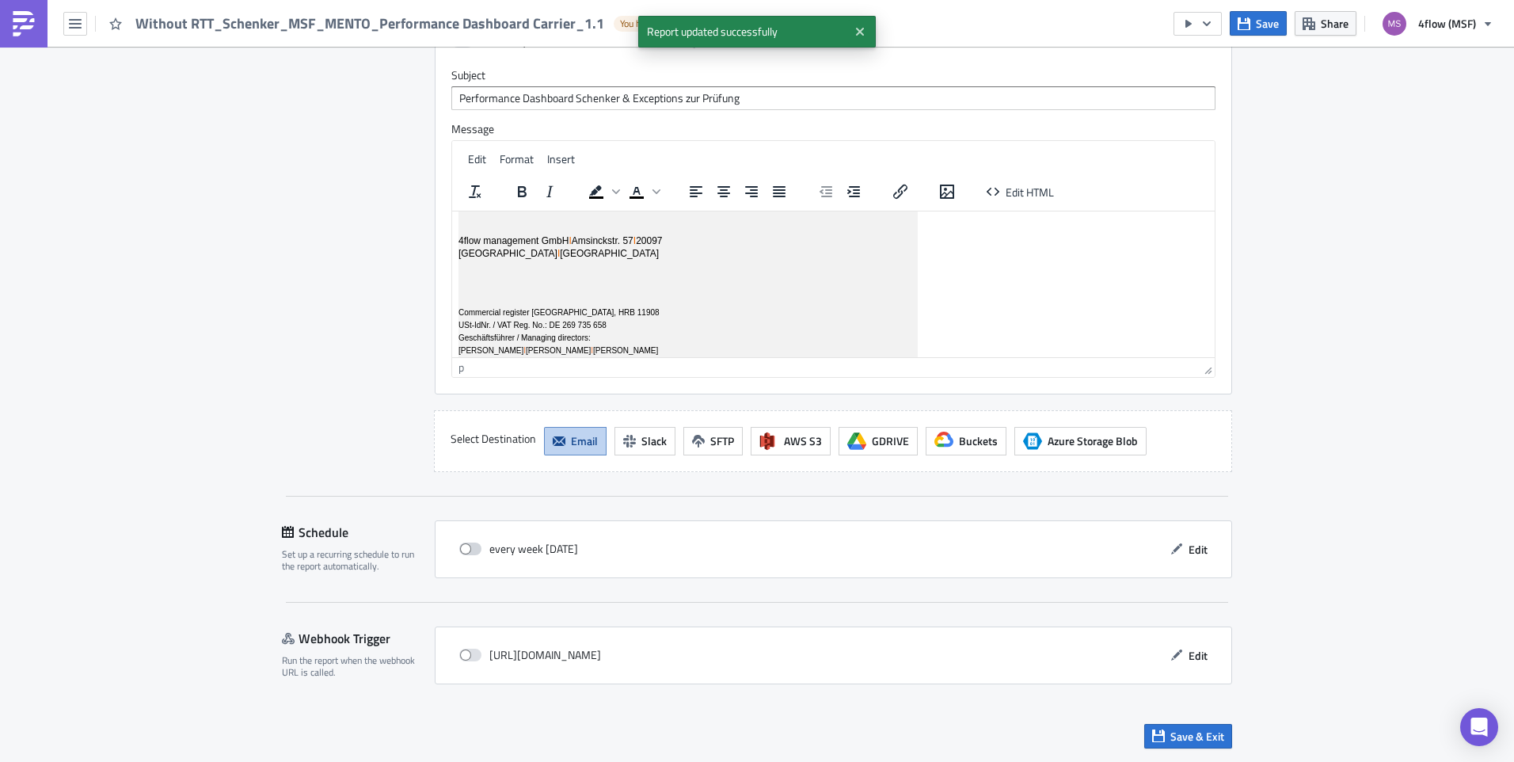
click at [467, 544] on span at bounding box center [470, 548] width 22 height 13
click at [467, 544] on input "checkbox" at bounding box center [467, 549] width 10 height 10
checkbox input "true"
click at [287, 360] on div "Destinations Define where should your report be delivered." at bounding box center [349, 123] width 134 height 698
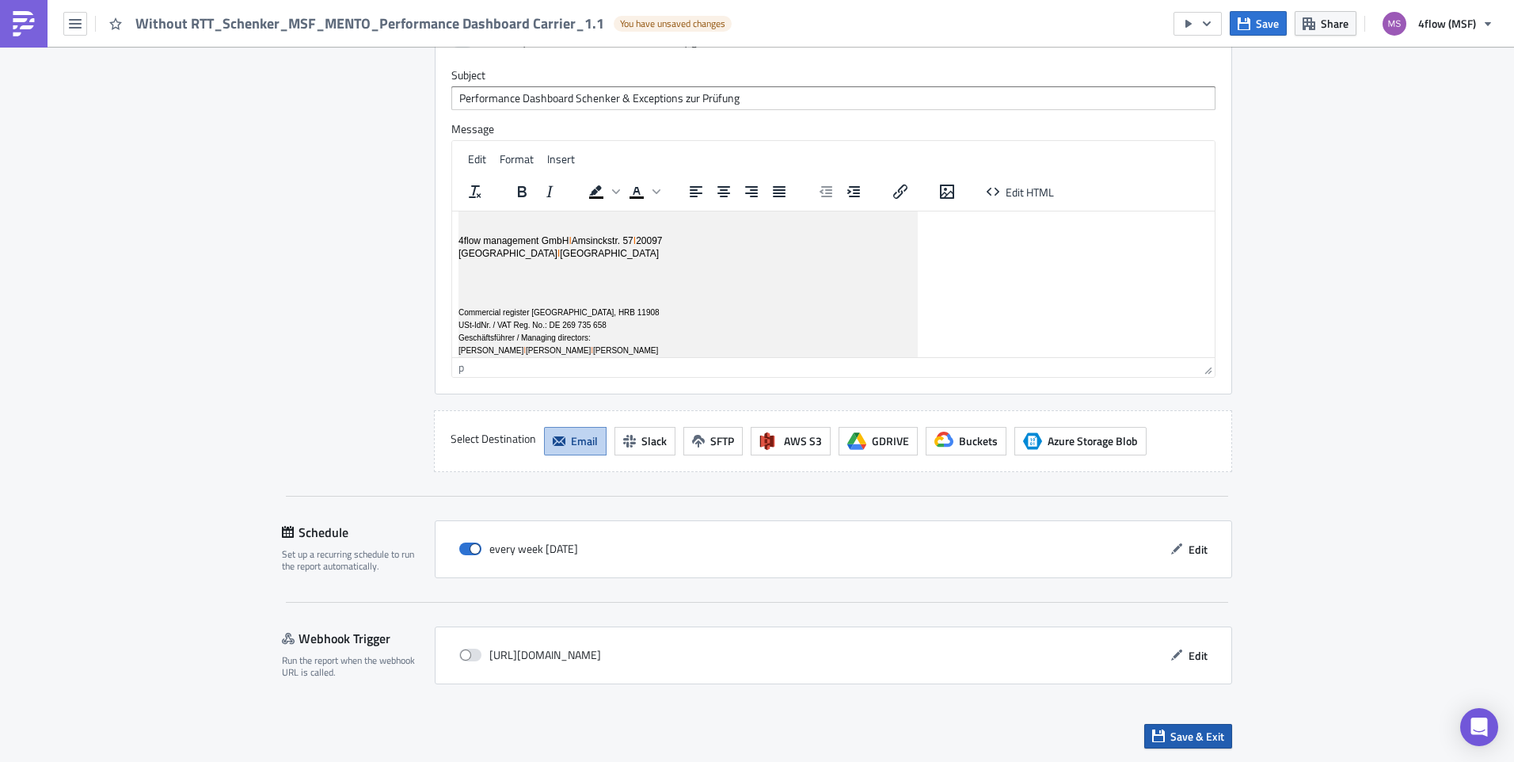
click at [1199, 736] on span "Save & Exit" at bounding box center [1197, 736] width 54 height 17
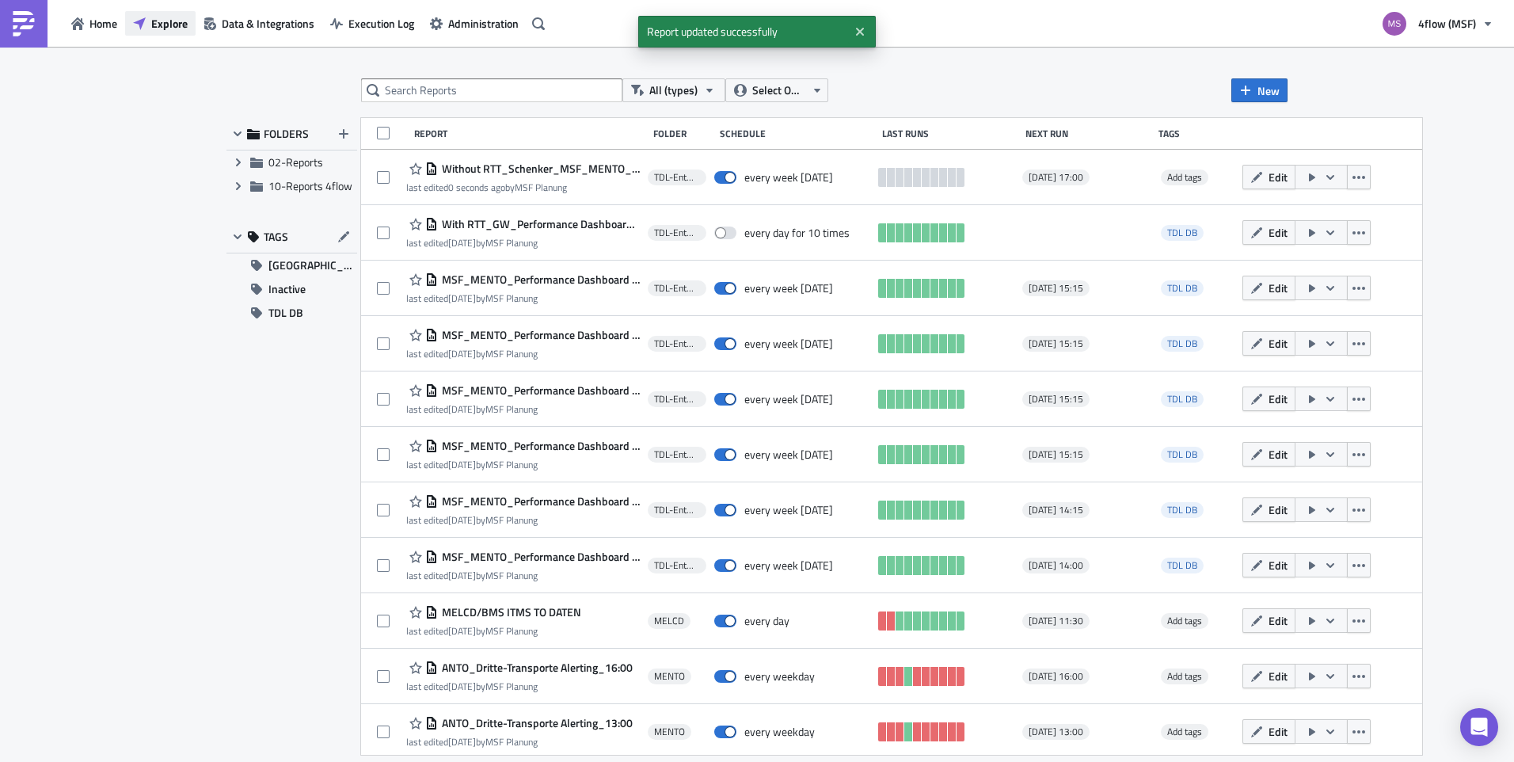
click at [158, 23] on span "Explore" at bounding box center [169, 23] width 36 height 17
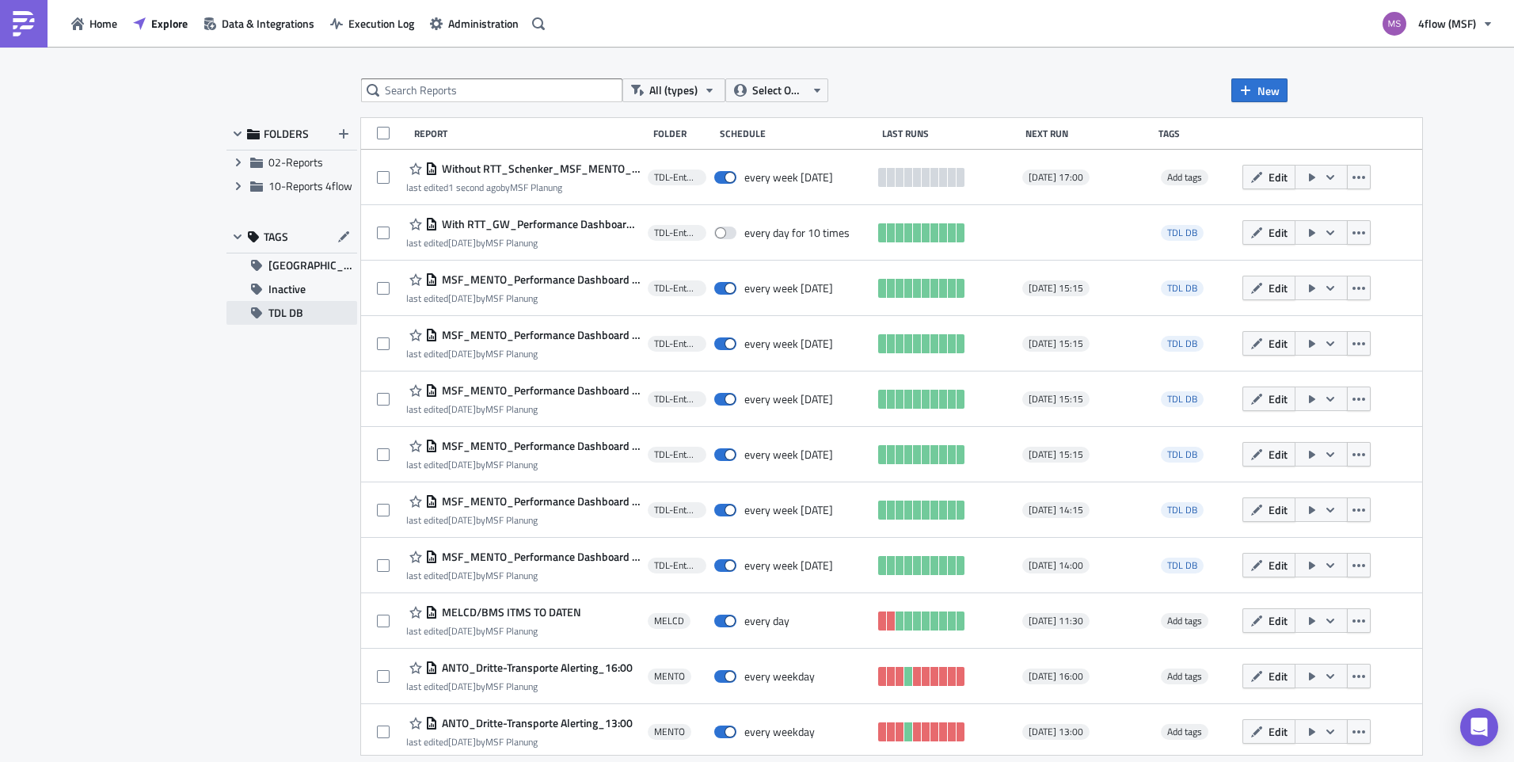
click at [303, 310] on button "TDL DB" at bounding box center [291, 313] width 131 height 24
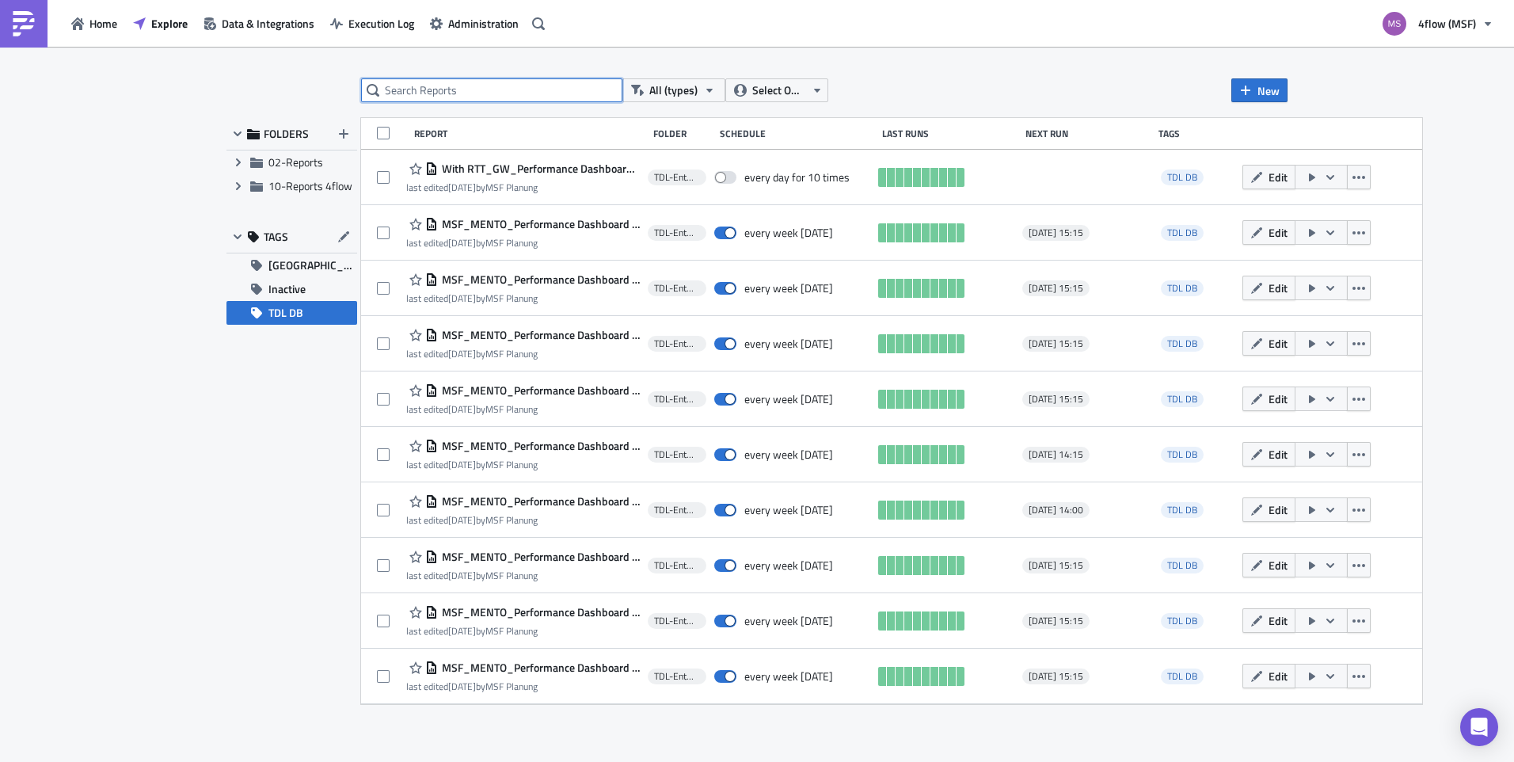
click at [438, 97] on input "text" at bounding box center [491, 90] width 261 height 24
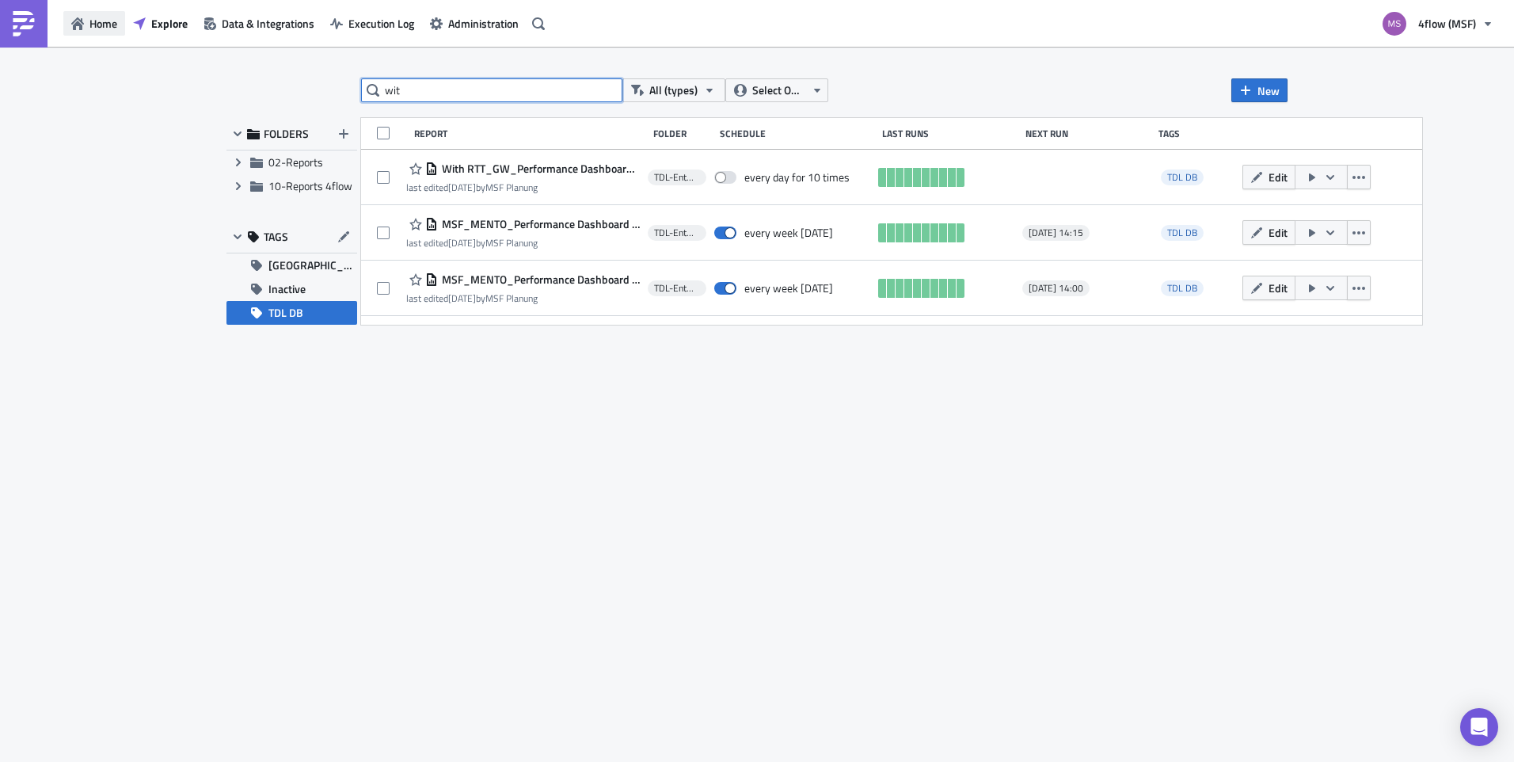
type input "wit"
click at [93, 21] on span "Home" at bounding box center [103, 23] width 28 height 17
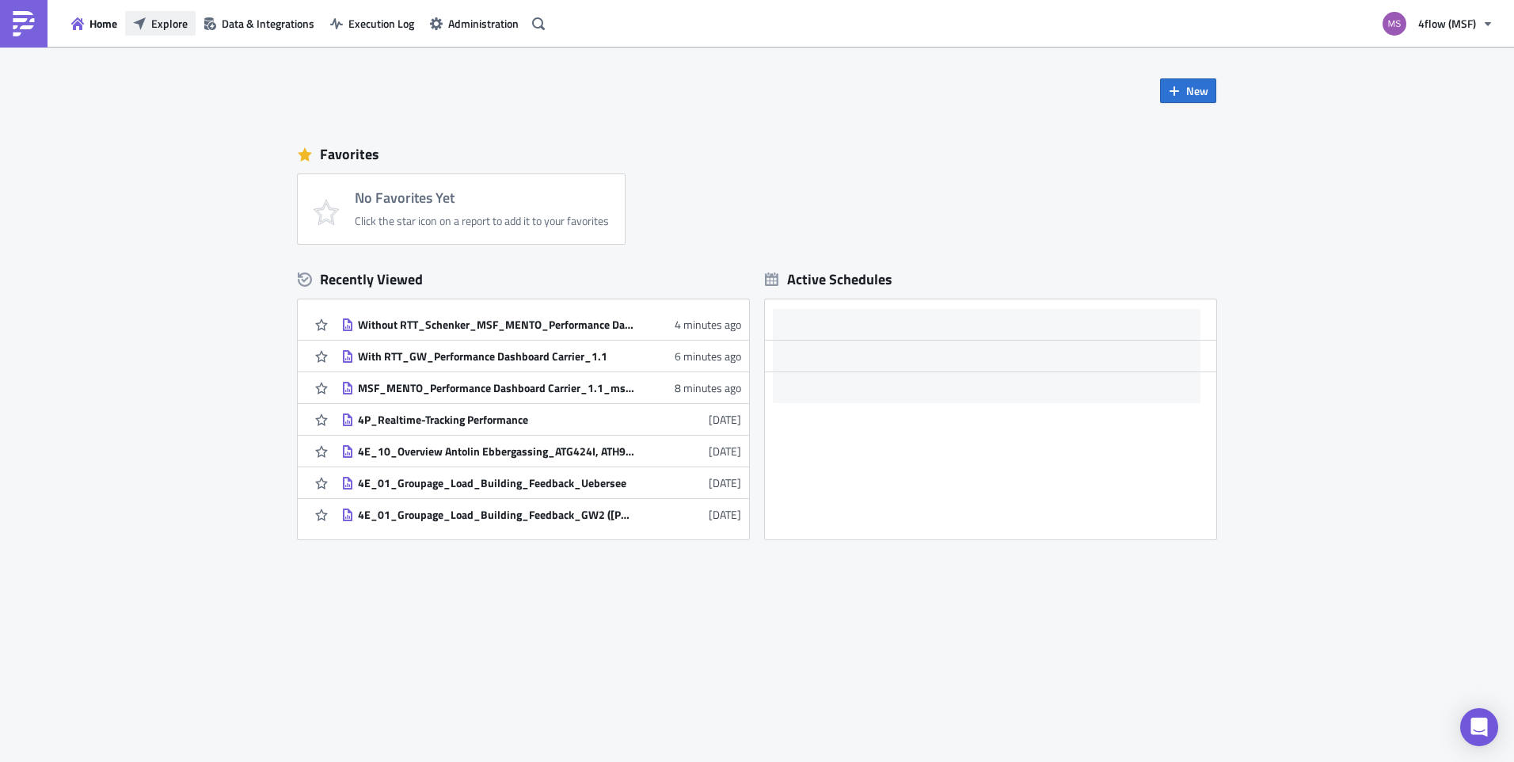
click at [164, 25] on span "Explore" at bounding box center [169, 23] width 36 height 17
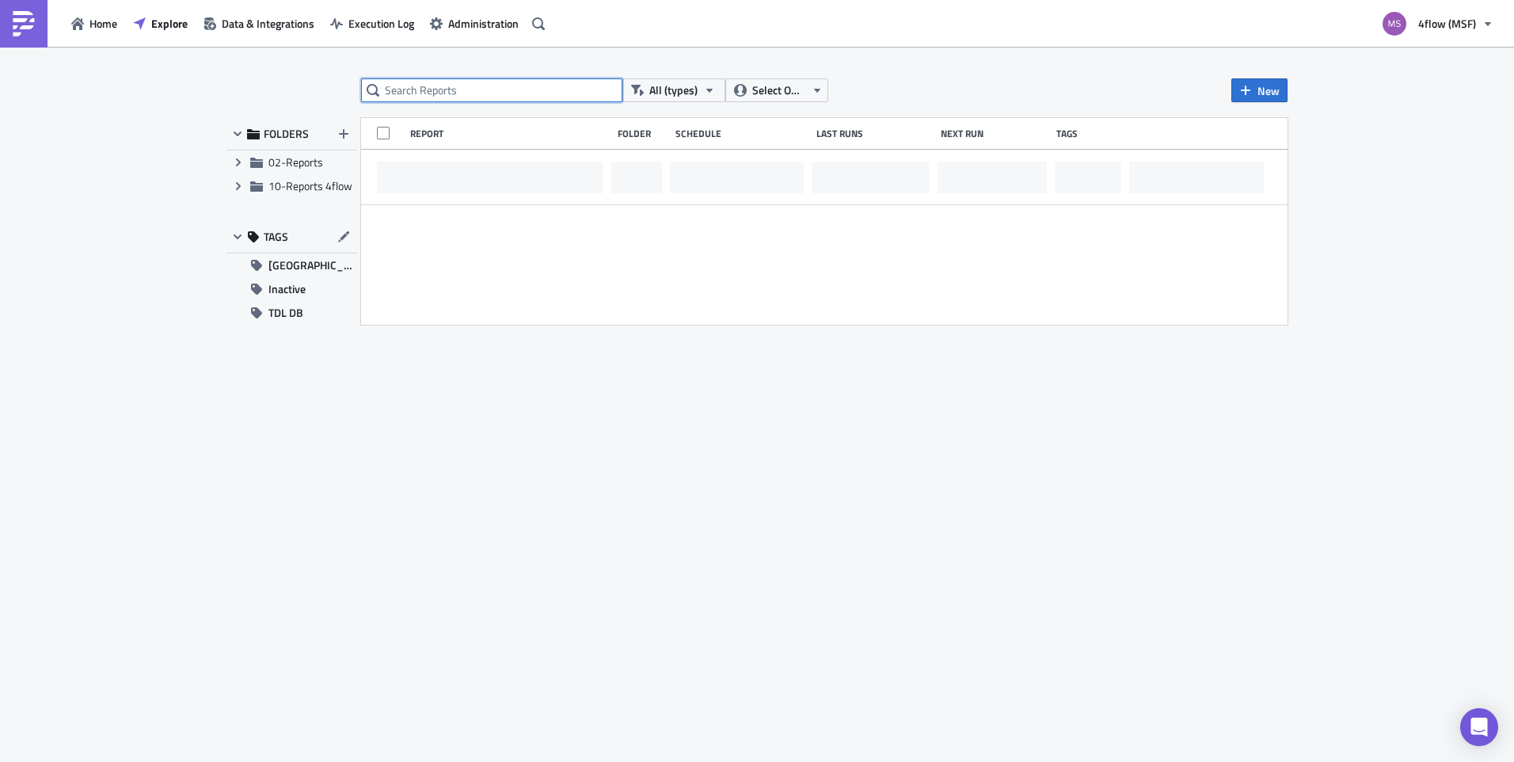
click at [405, 91] on input "text" at bounding box center [491, 90] width 261 height 24
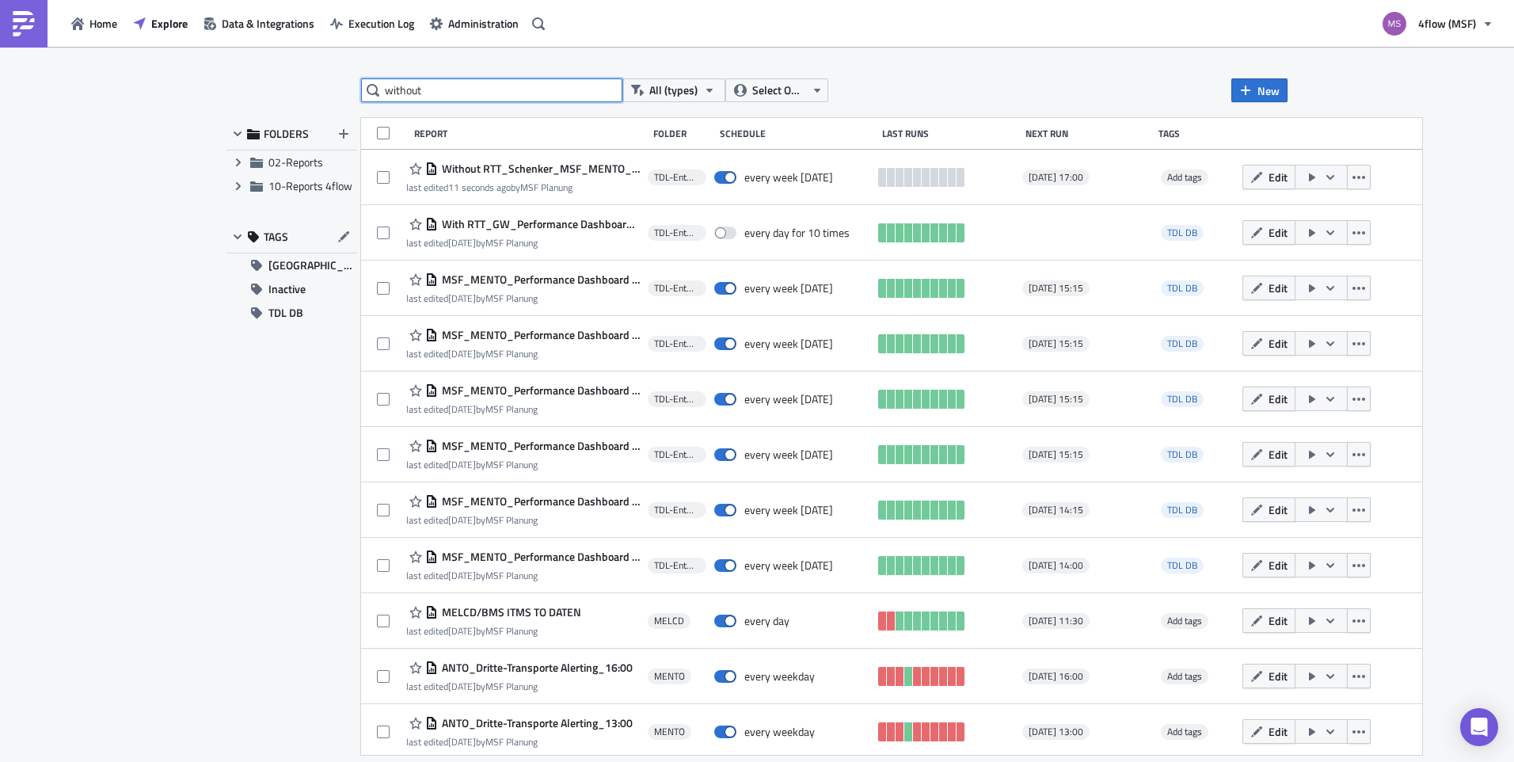
type input "without"
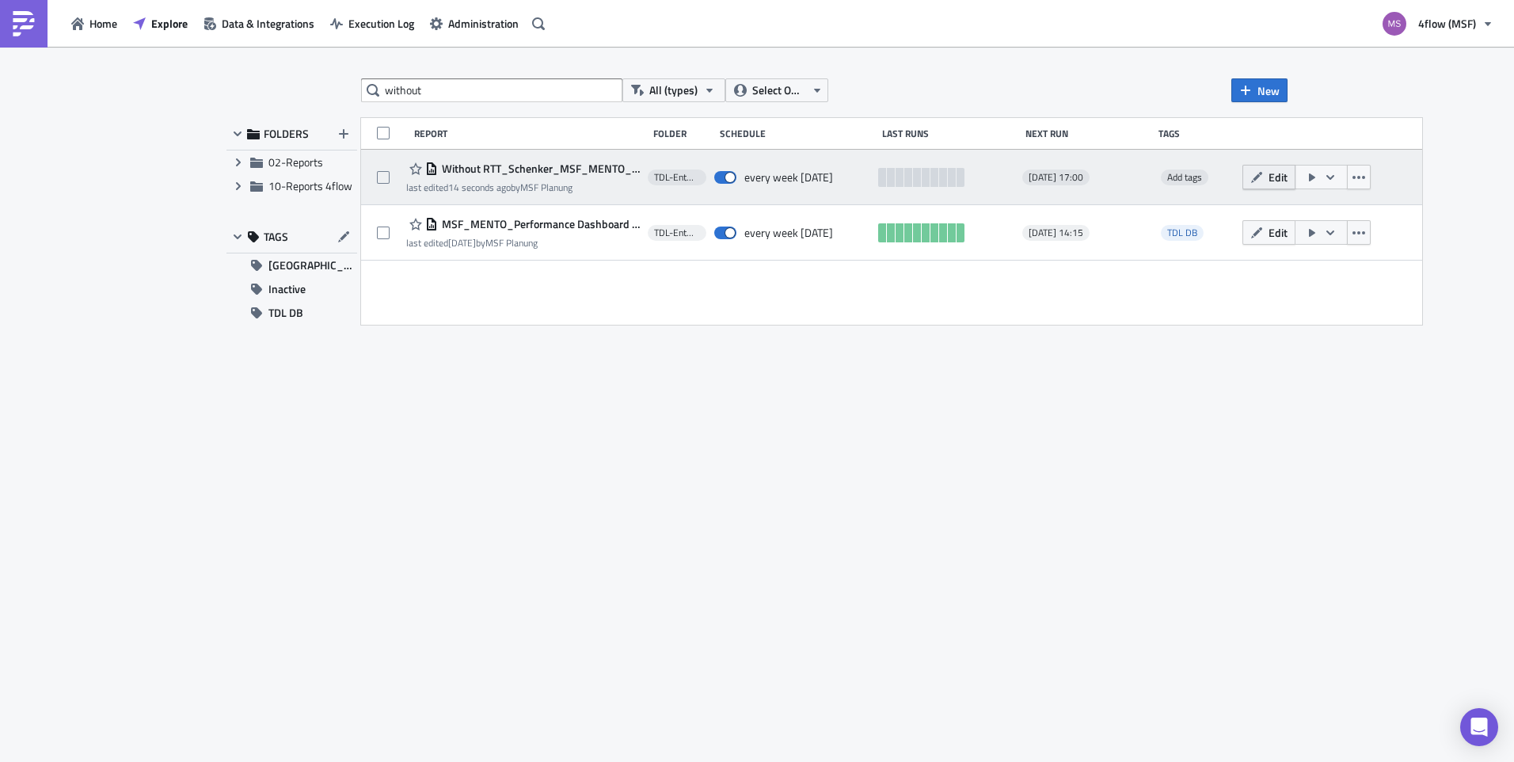
click at [1266, 177] on button "Edit" at bounding box center [1268, 177] width 53 height 25
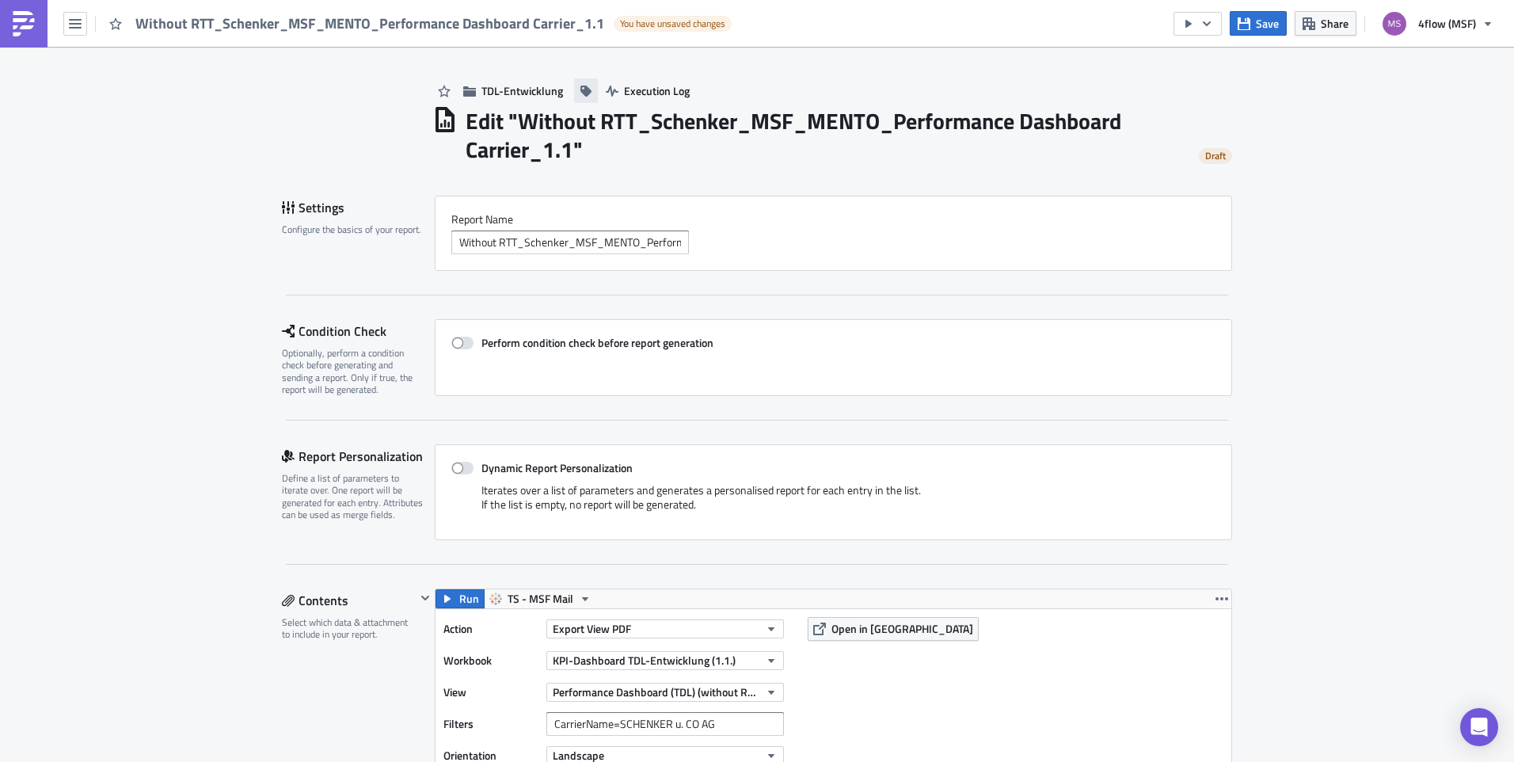
click at [580, 93] on icon "button" at bounding box center [585, 91] width 11 height 11
click at [467, 97] on input at bounding box center [406, 91] width 272 height 16
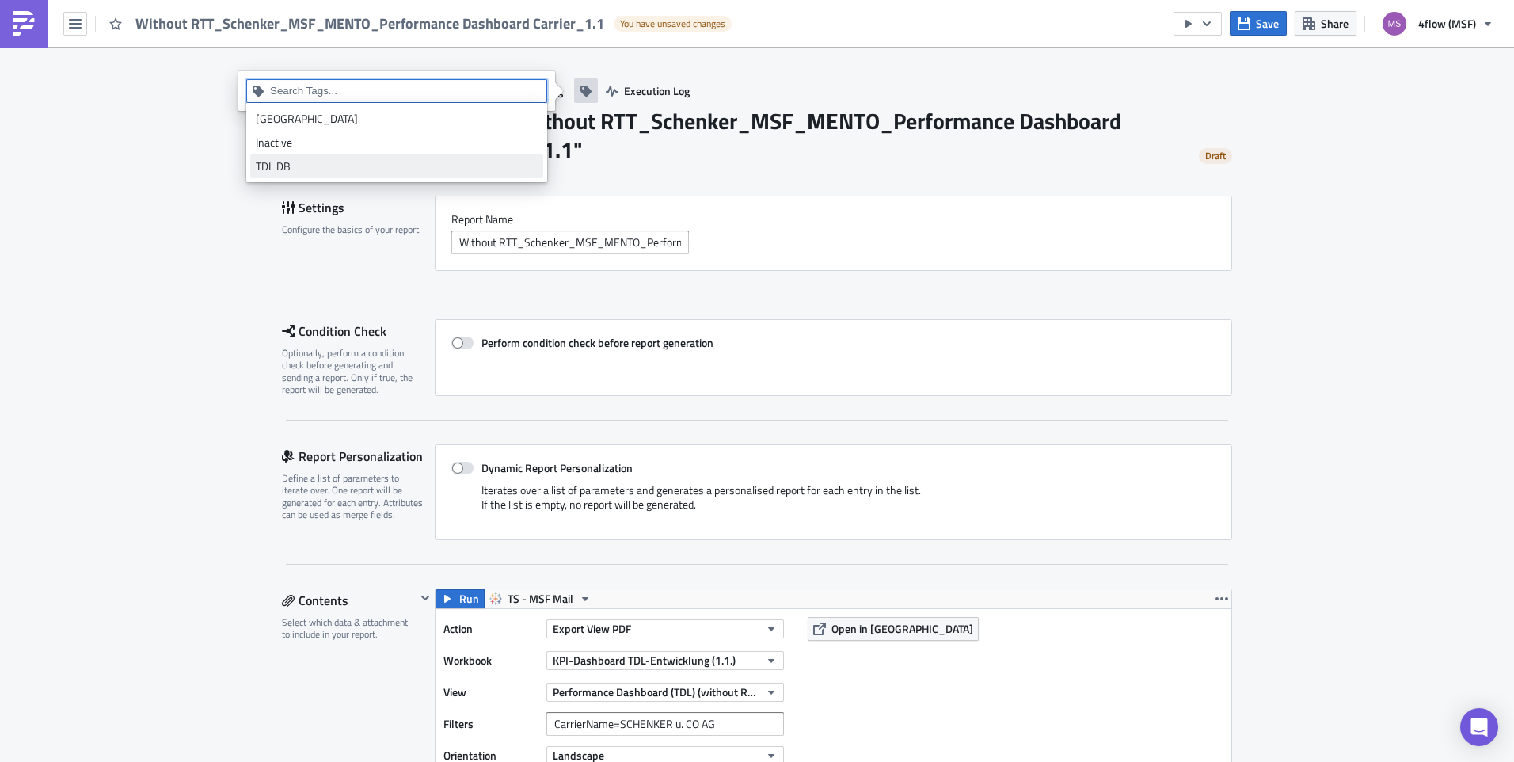
click at [328, 158] on div "TDL DB" at bounding box center [397, 166] width 282 height 16
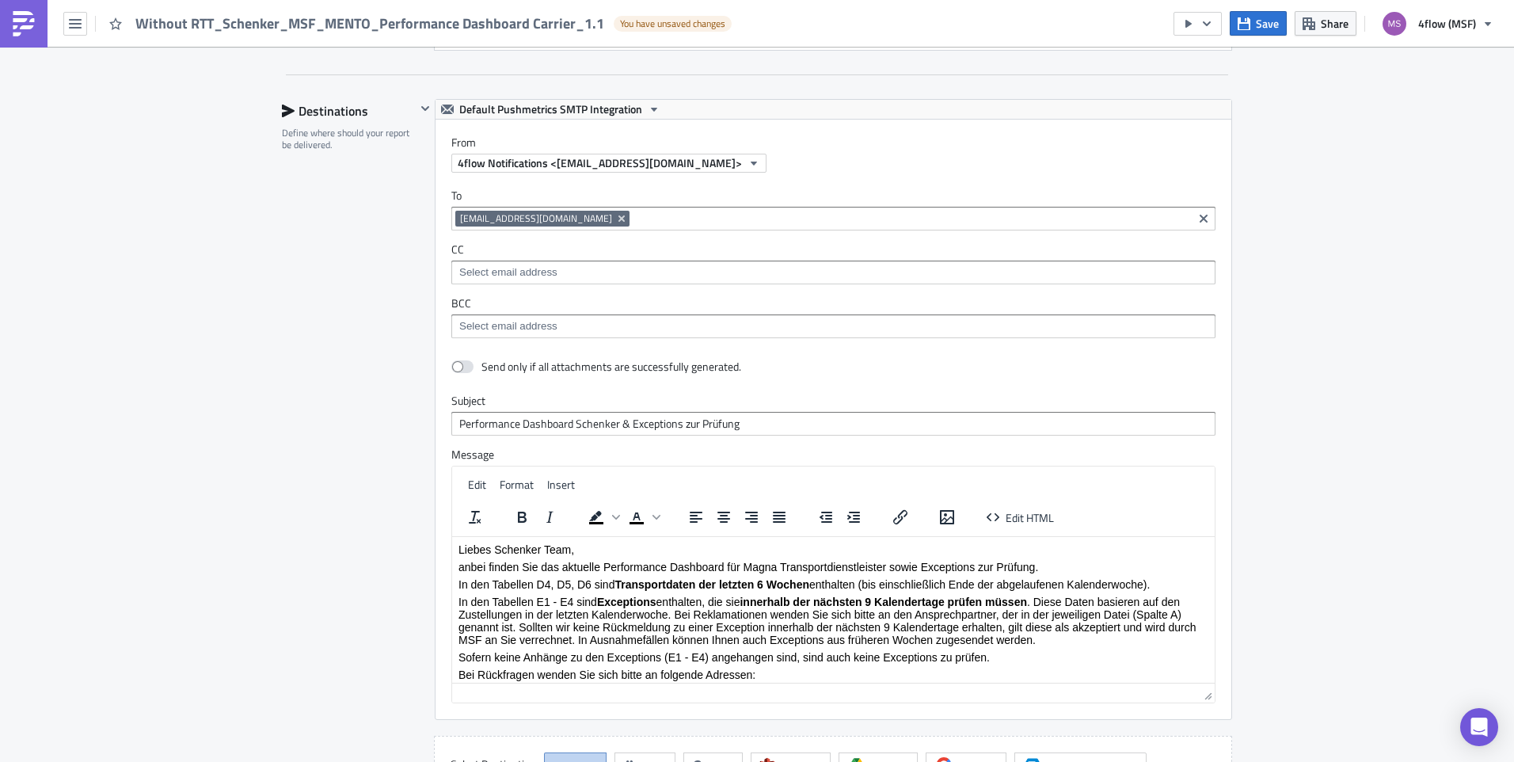
scroll to position [2613, 0]
click at [1208, 19] on icon "button" at bounding box center [1206, 23] width 13 height 13
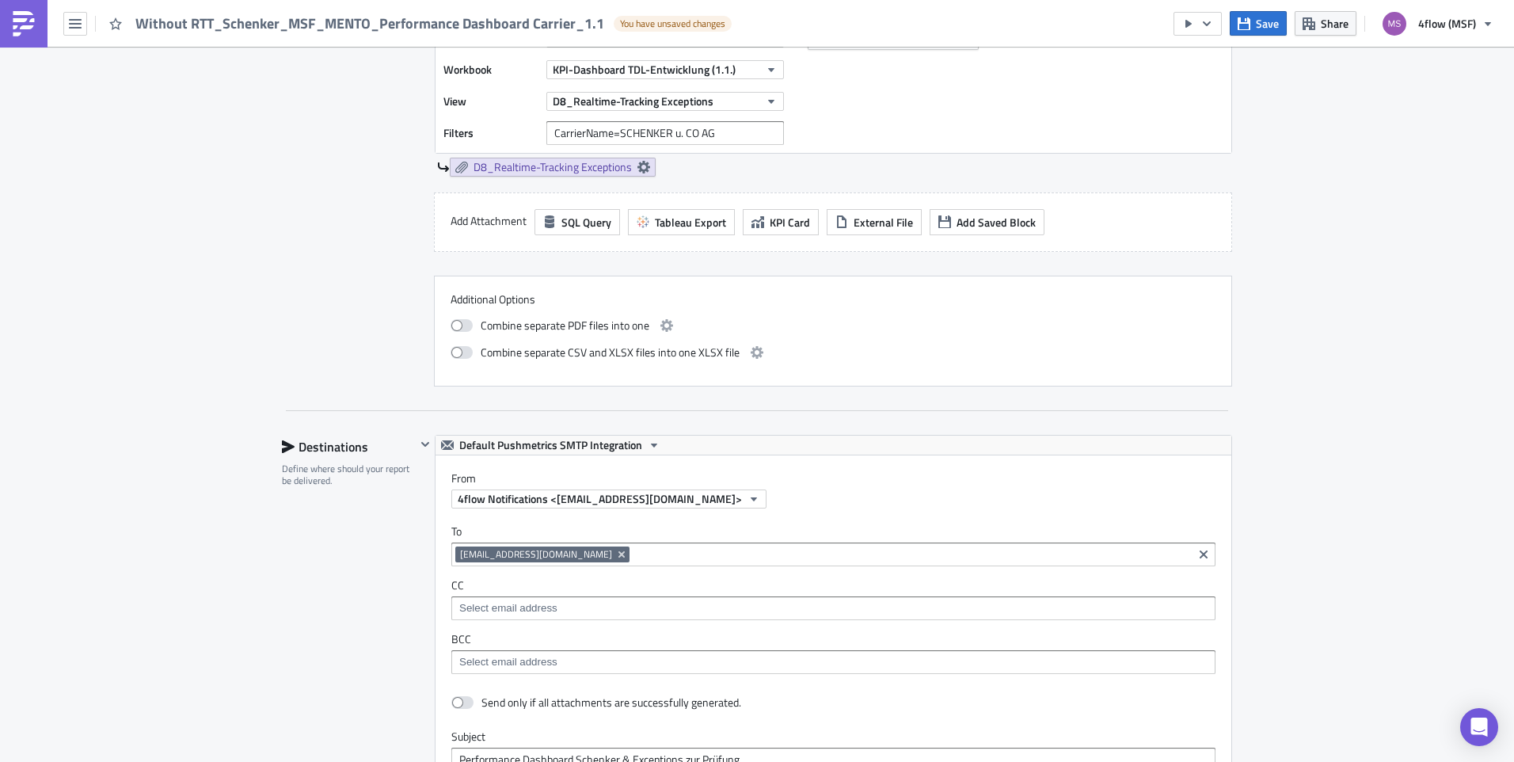
scroll to position [2382, 0]
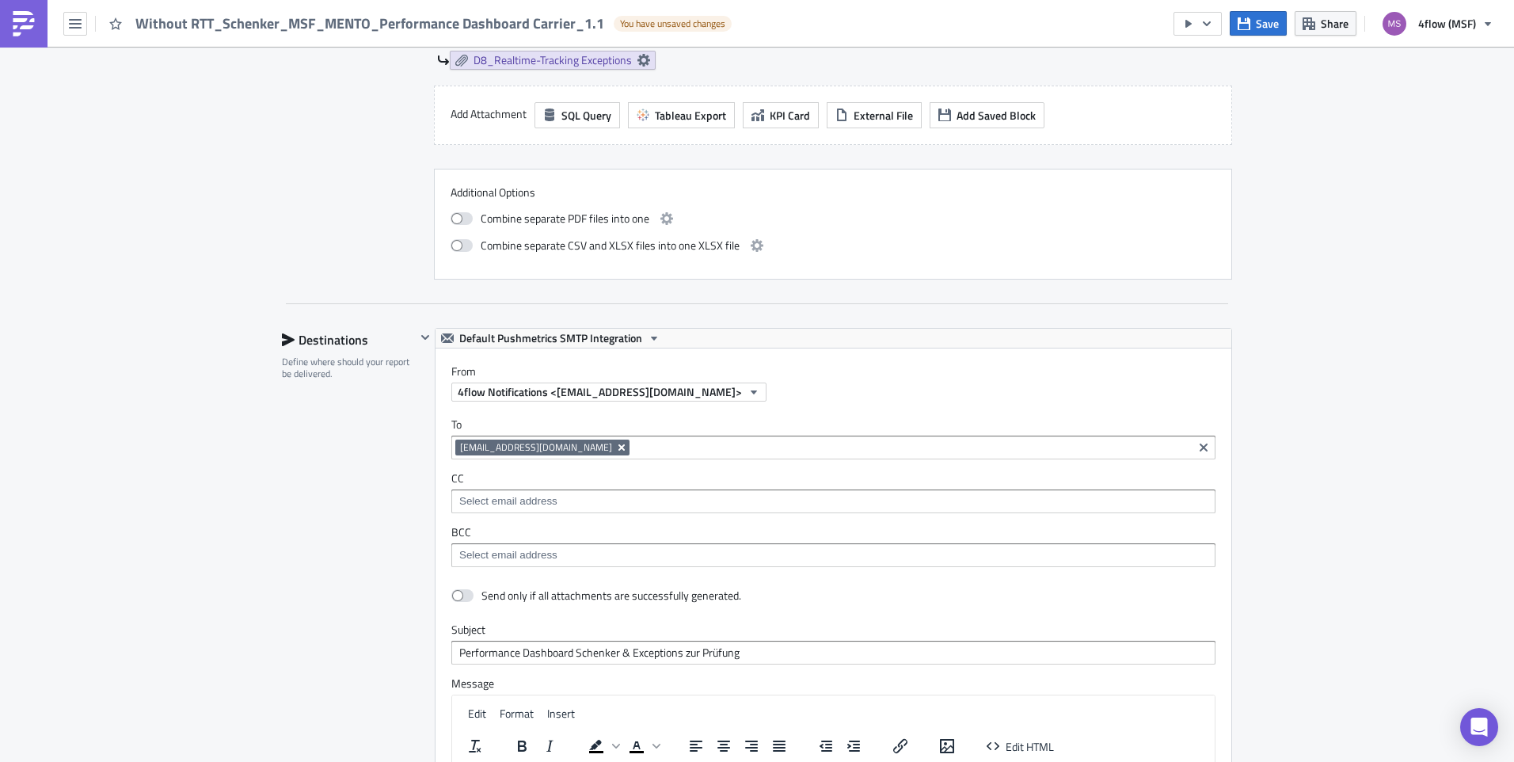
click at [615, 446] on icon "Remove Tag" at bounding box center [621, 447] width 13 height 13
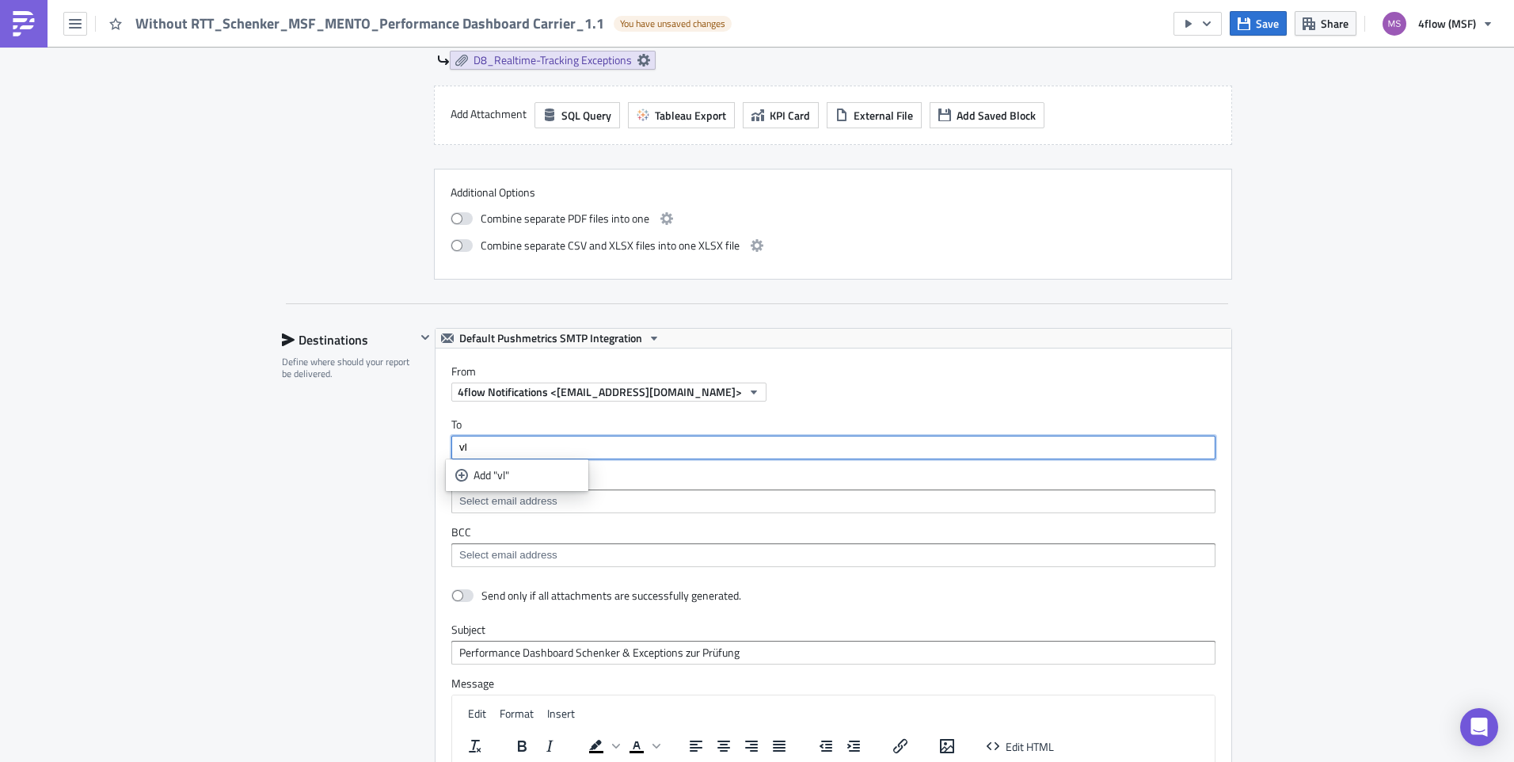
type input "v"
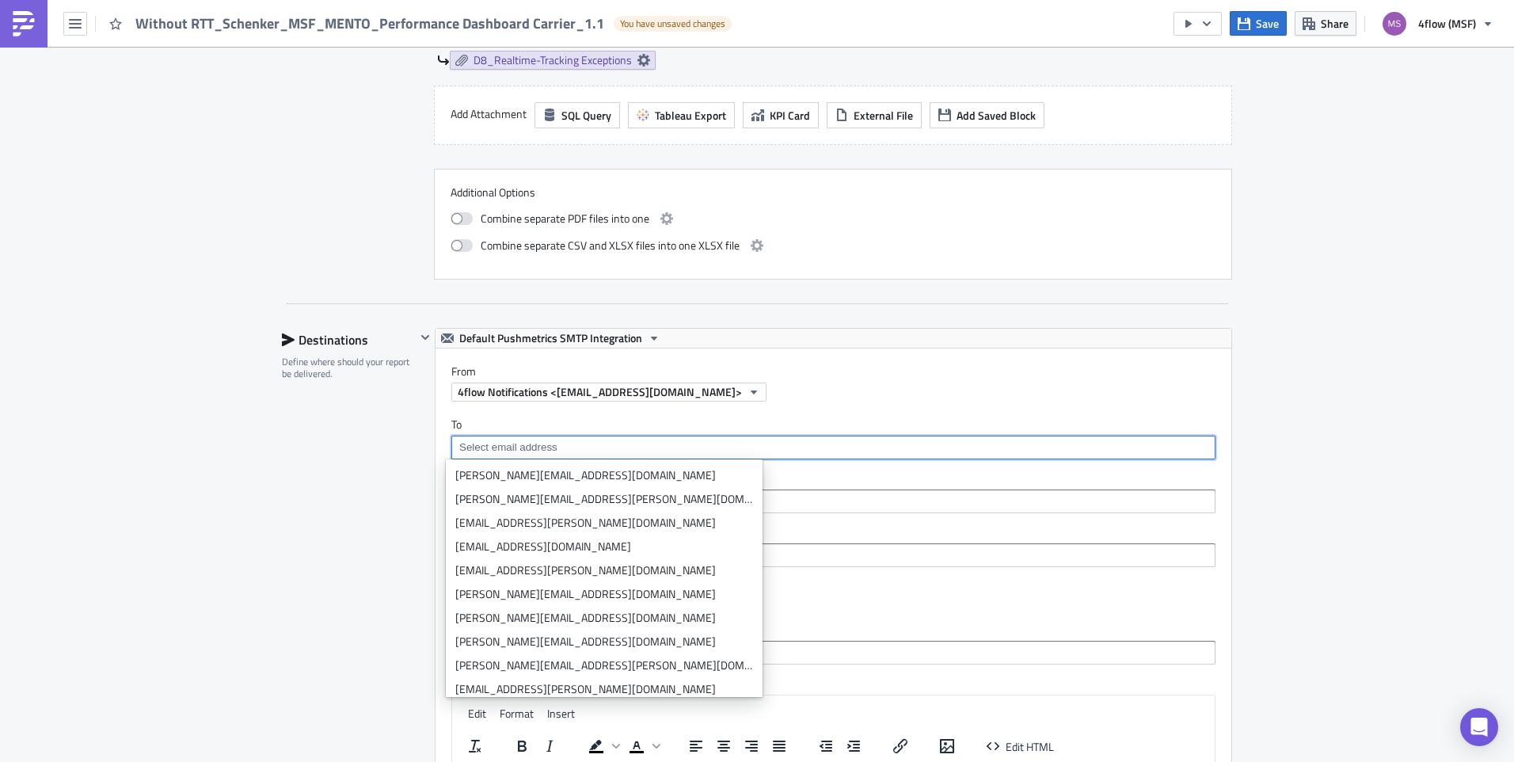
click at [574, 446] on input at bounding box center [832, 447] width 755 height 16
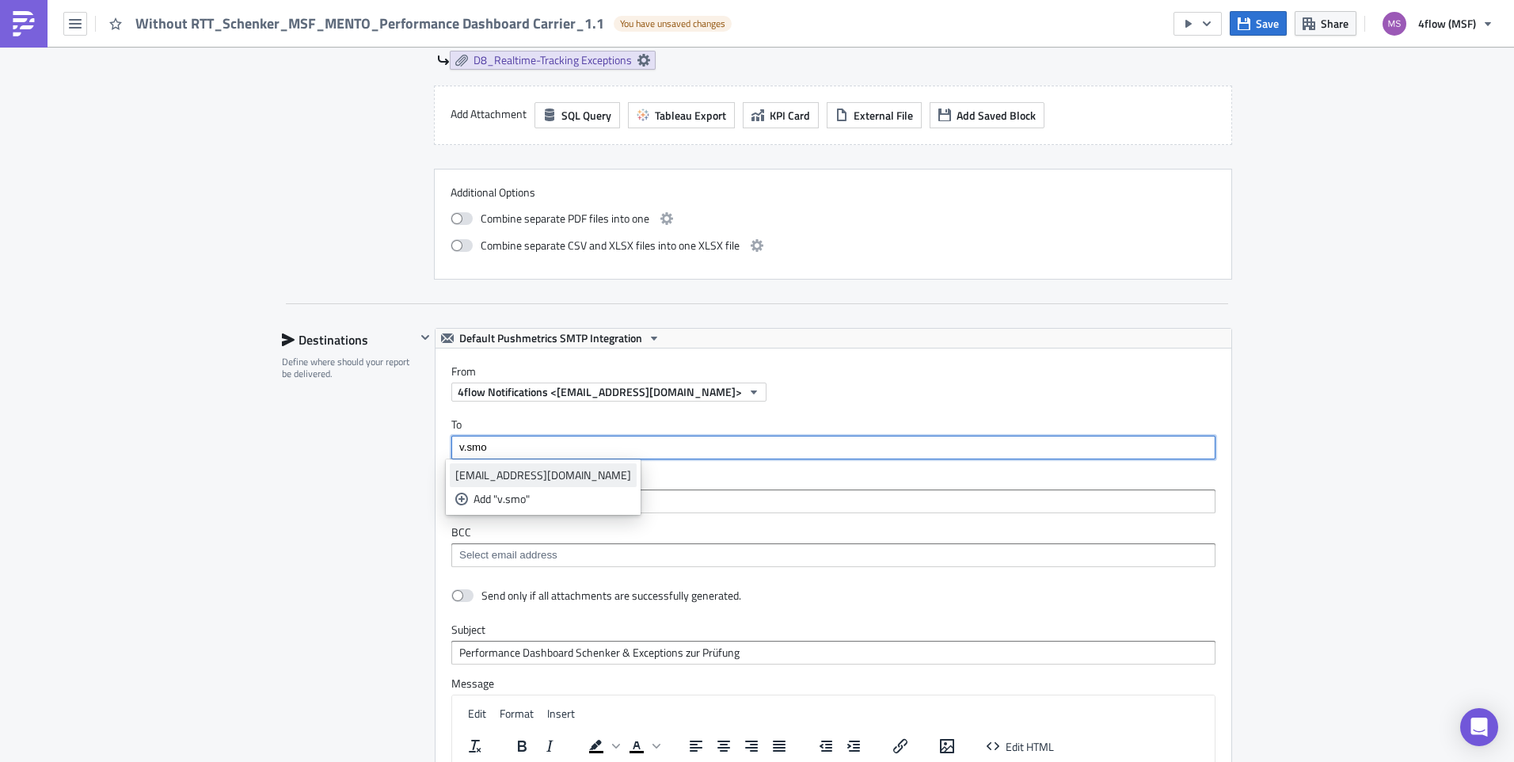
type input "v.smo"
click at [556, 472] on div "[EMAIL_ADDRESS][DOMAIN_NAME]" at bounding box center [543, 475] width 176 height 16
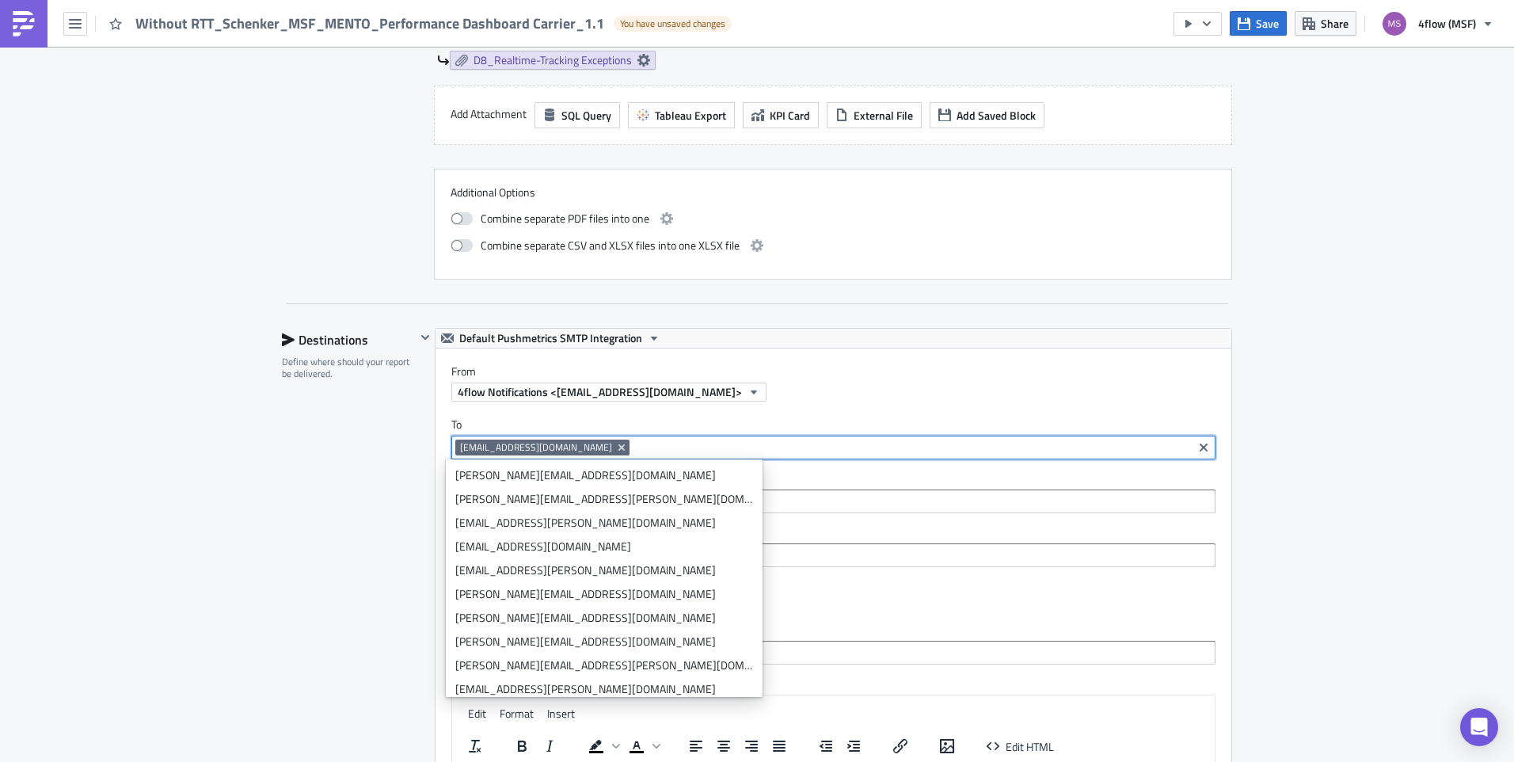
click at [300, 516] on div "Destinations Define where should your report be delivered." at bounding box center [349, 677] width 134 height 698
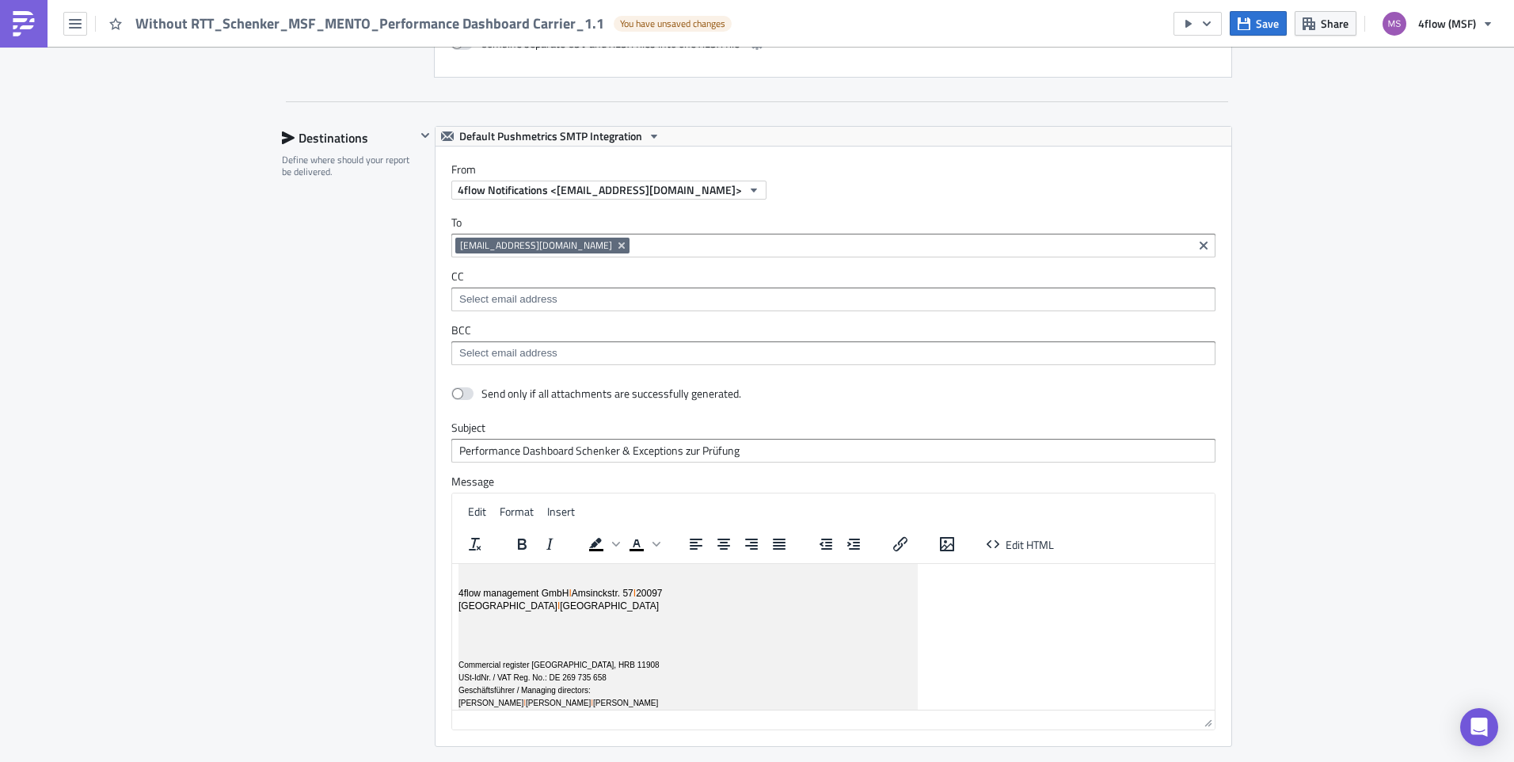
scroll to position [2937, 0]
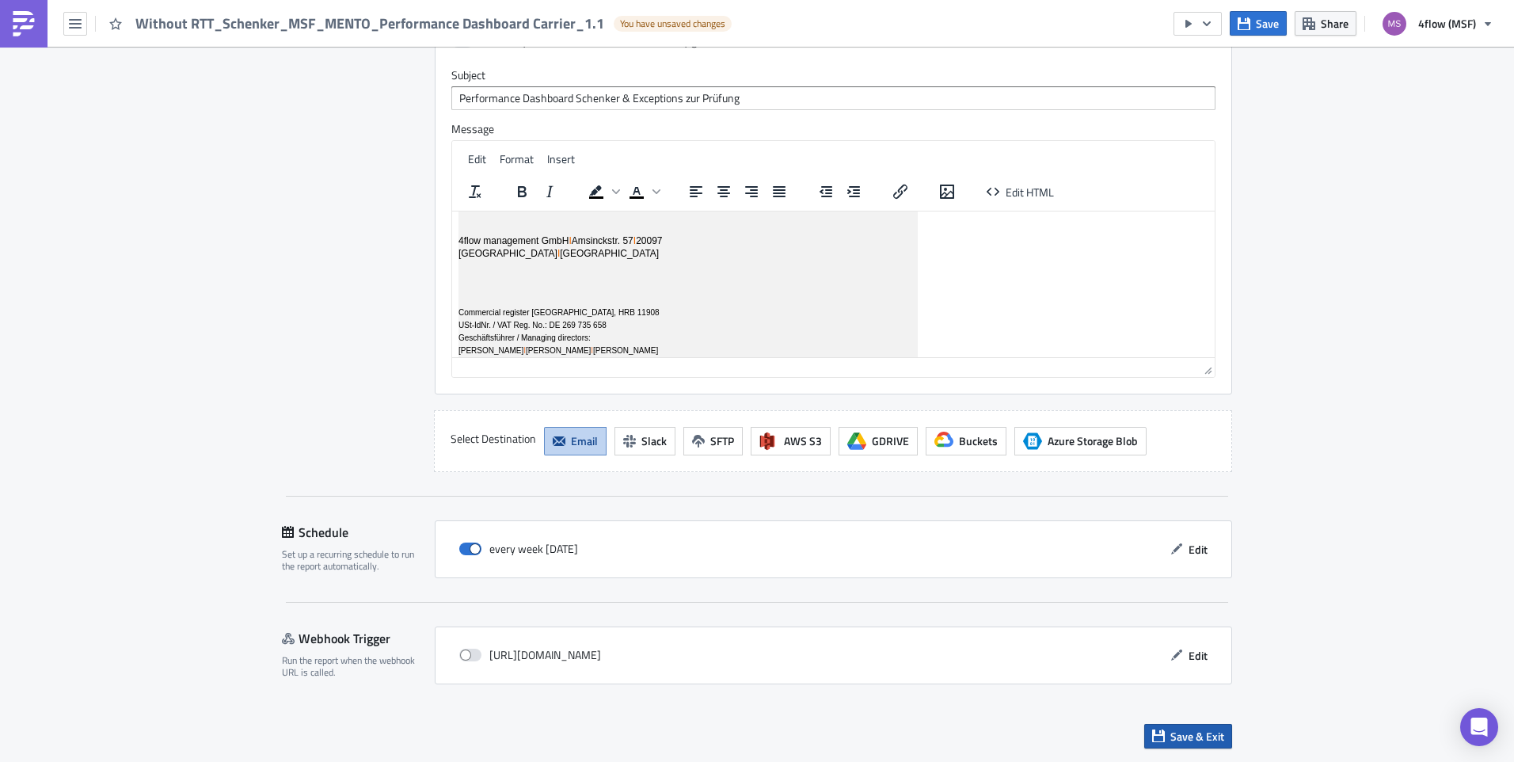
click at [1177, 739] on span "Save & Exit" at bounding box center [1197, 736] width 54 height 17
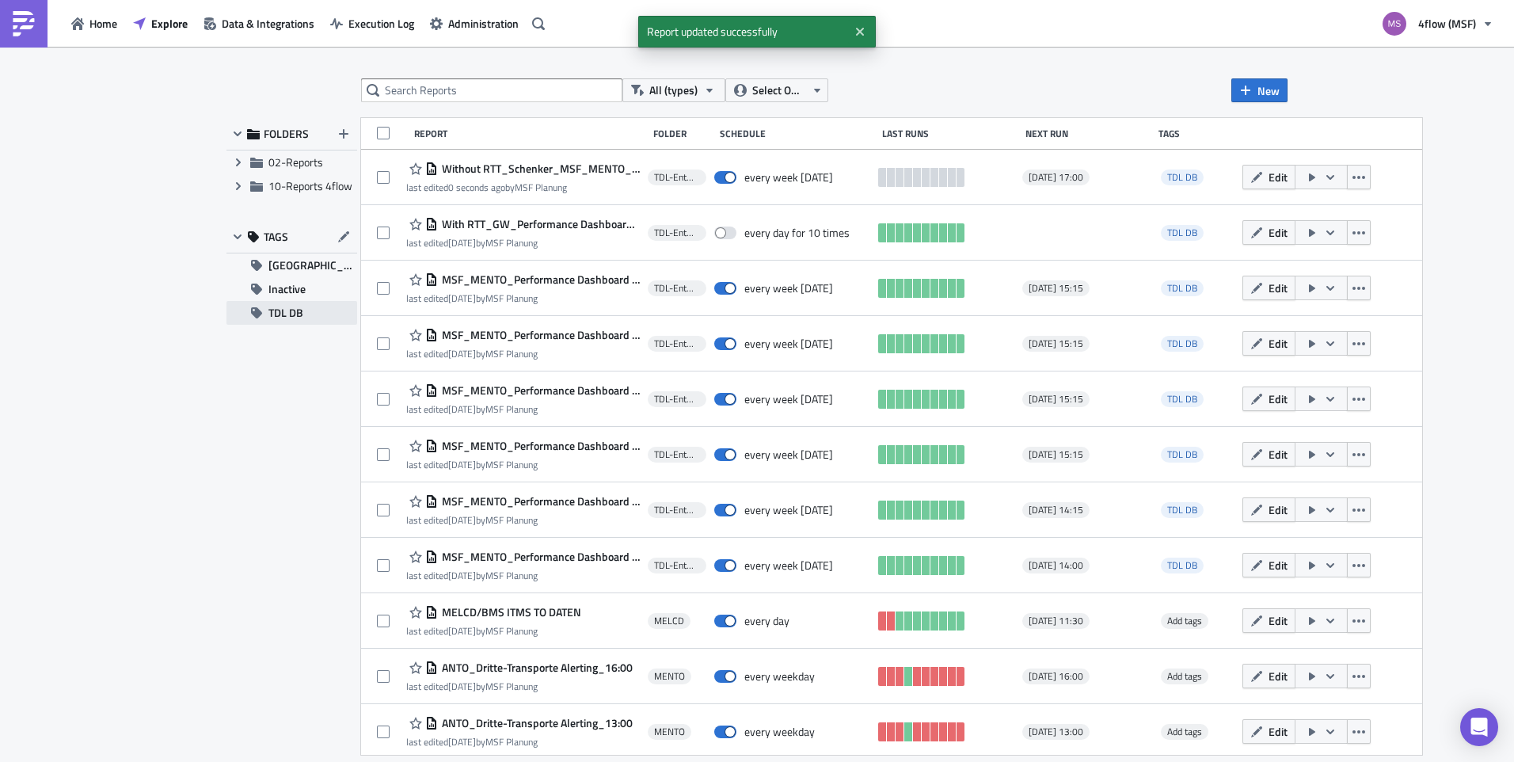
click at [315, 313] on button "TDL DB" at bounding box center [291, 313] width 131 height 24
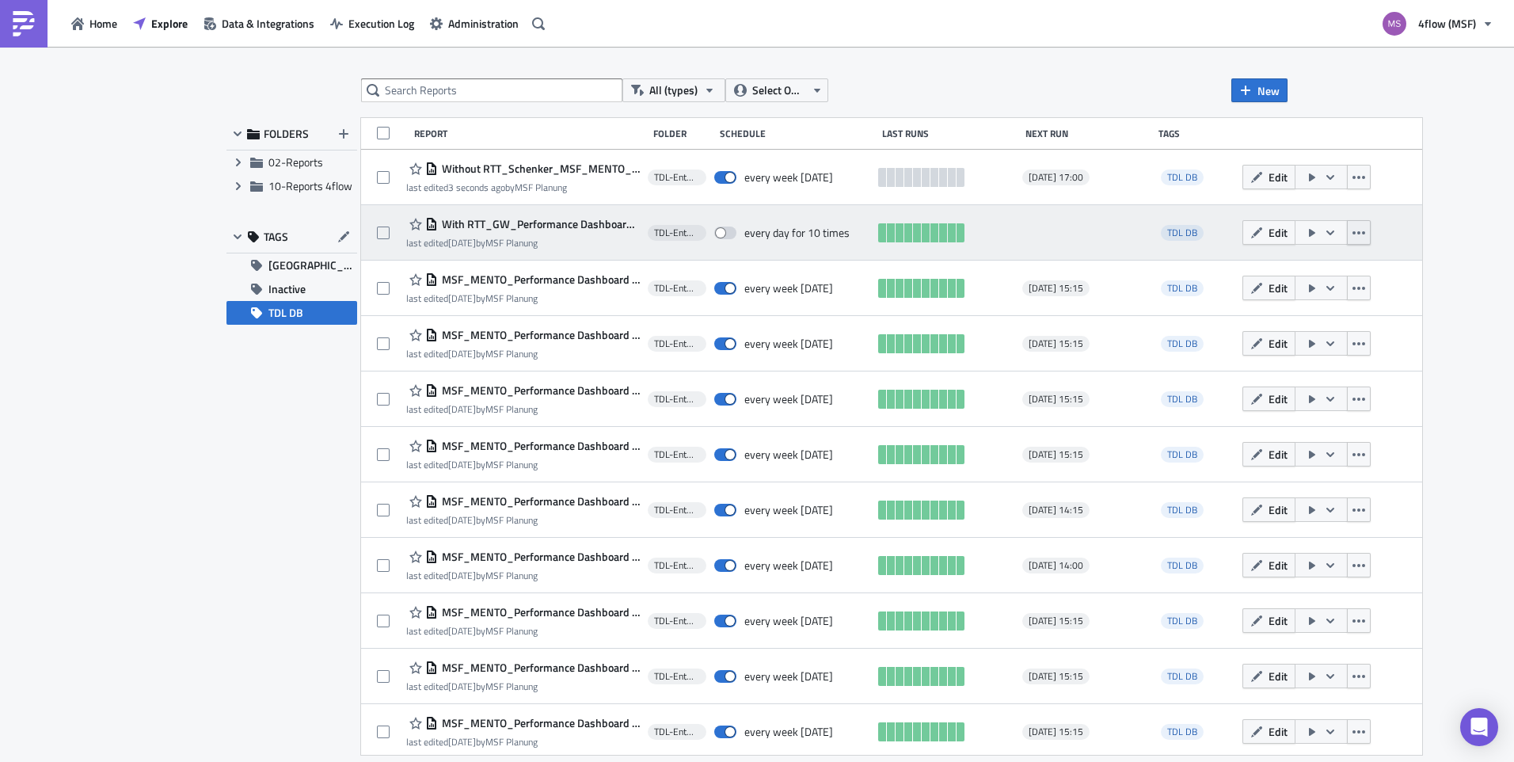
click at [1347, 240] on button "button" at bounding box center [1359, 232] width 24 height 25
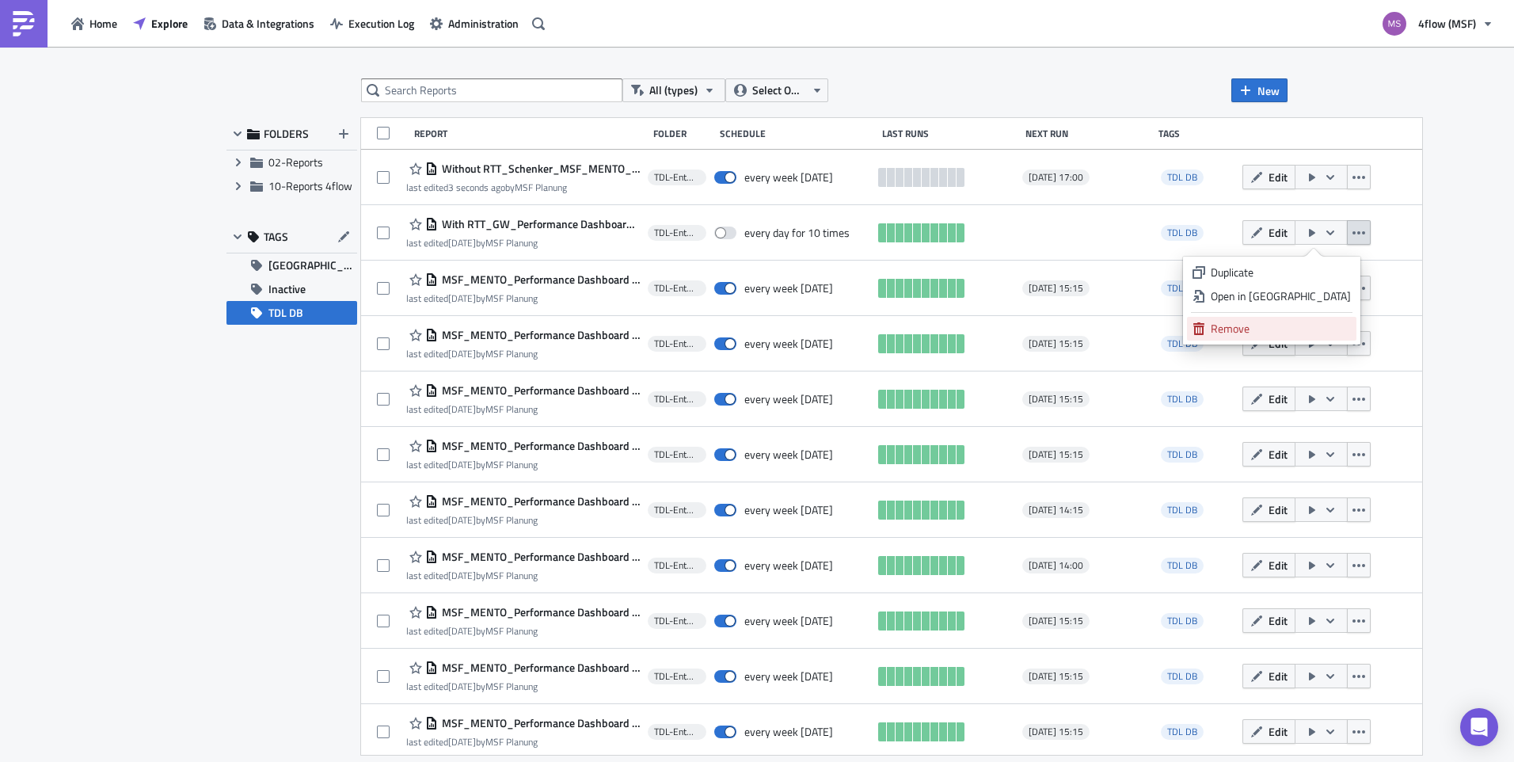
click at [1279, 327] on div "Remove" at bounding box center [1281, 329] width 140 height 16
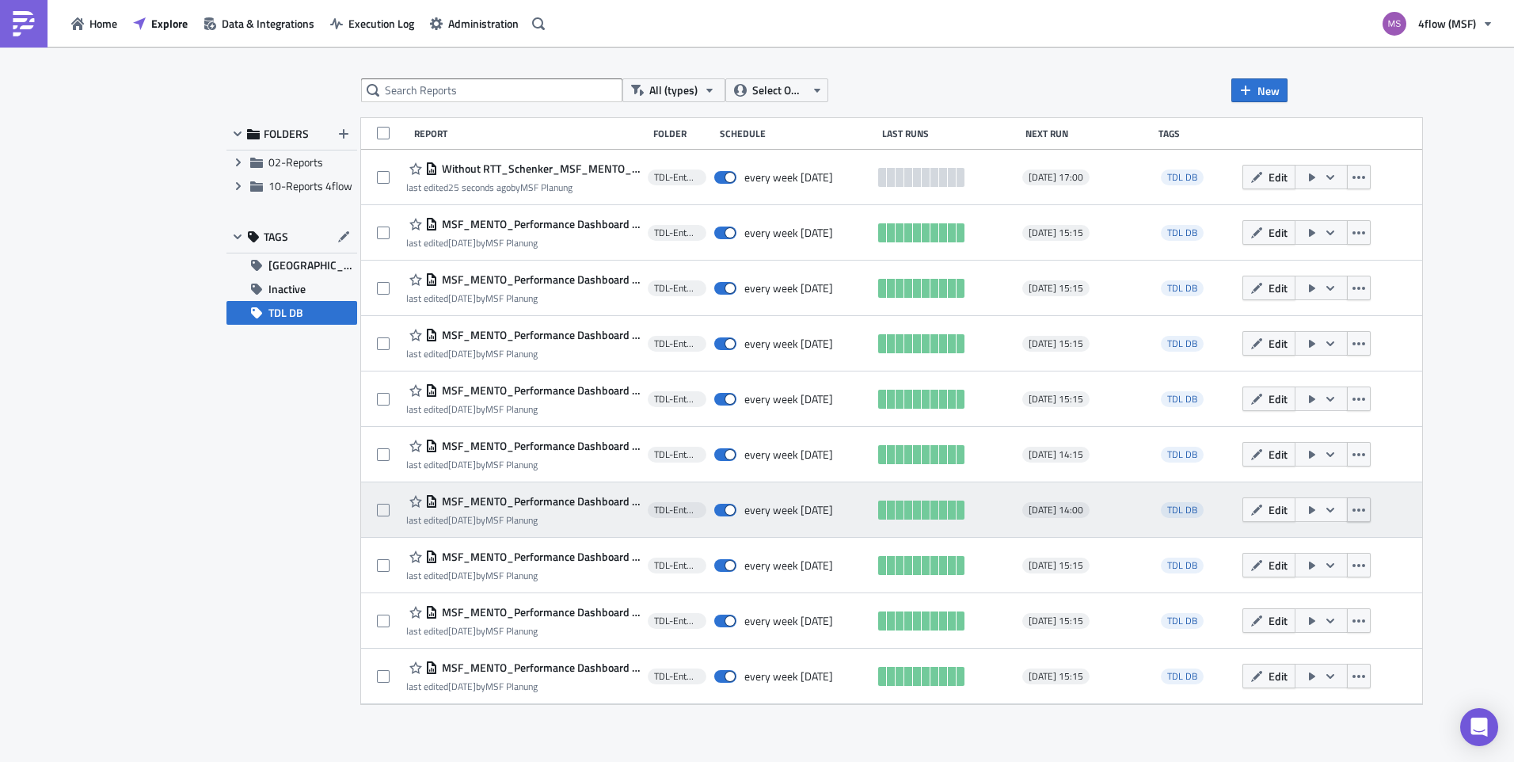
click at [1370, 506] on button "button" at bounding box center [1359, 509] width 24 height 25
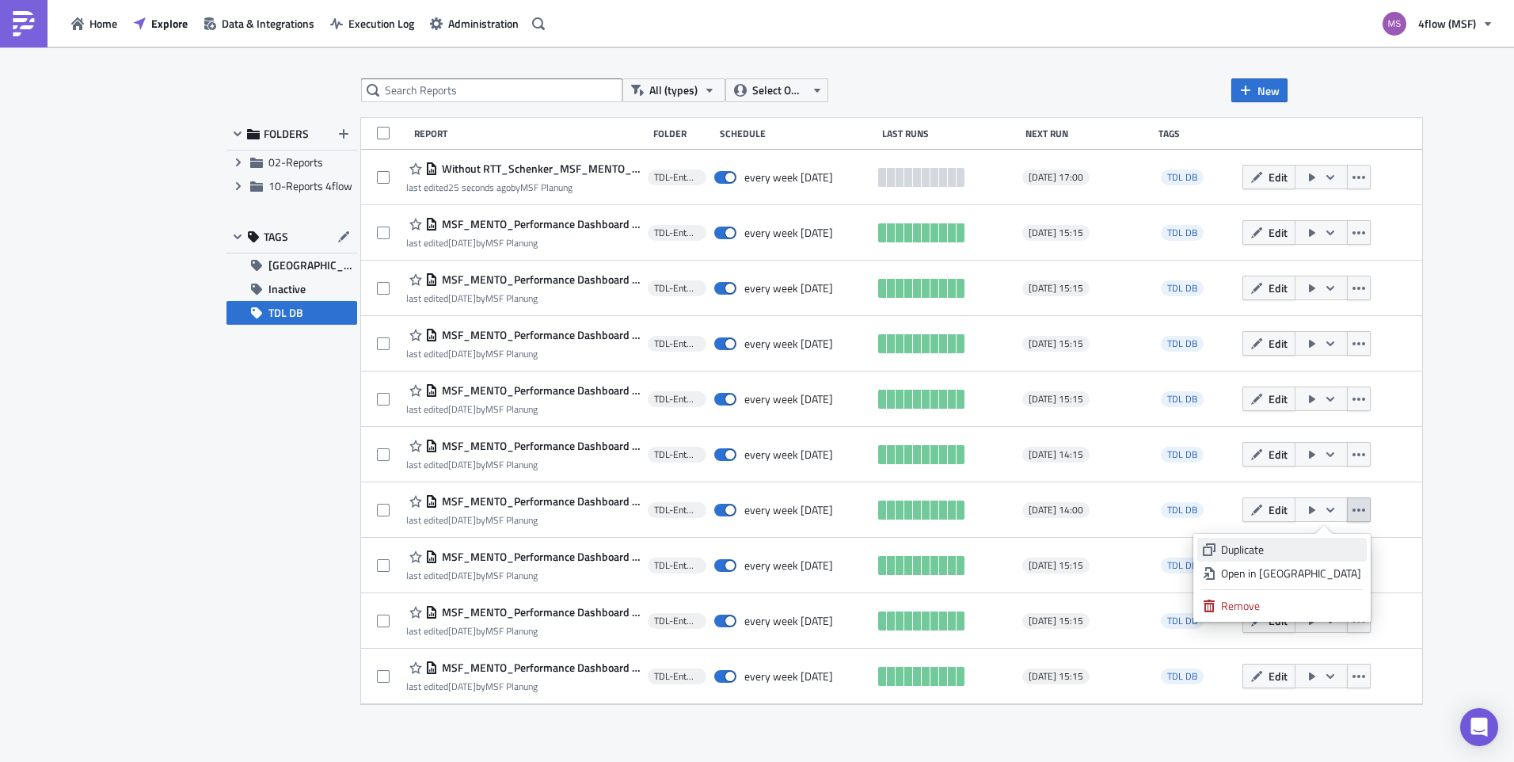
click at [1257, 557] on link "Duplicate" at bounding box center [1281, 550] width 169 height 24
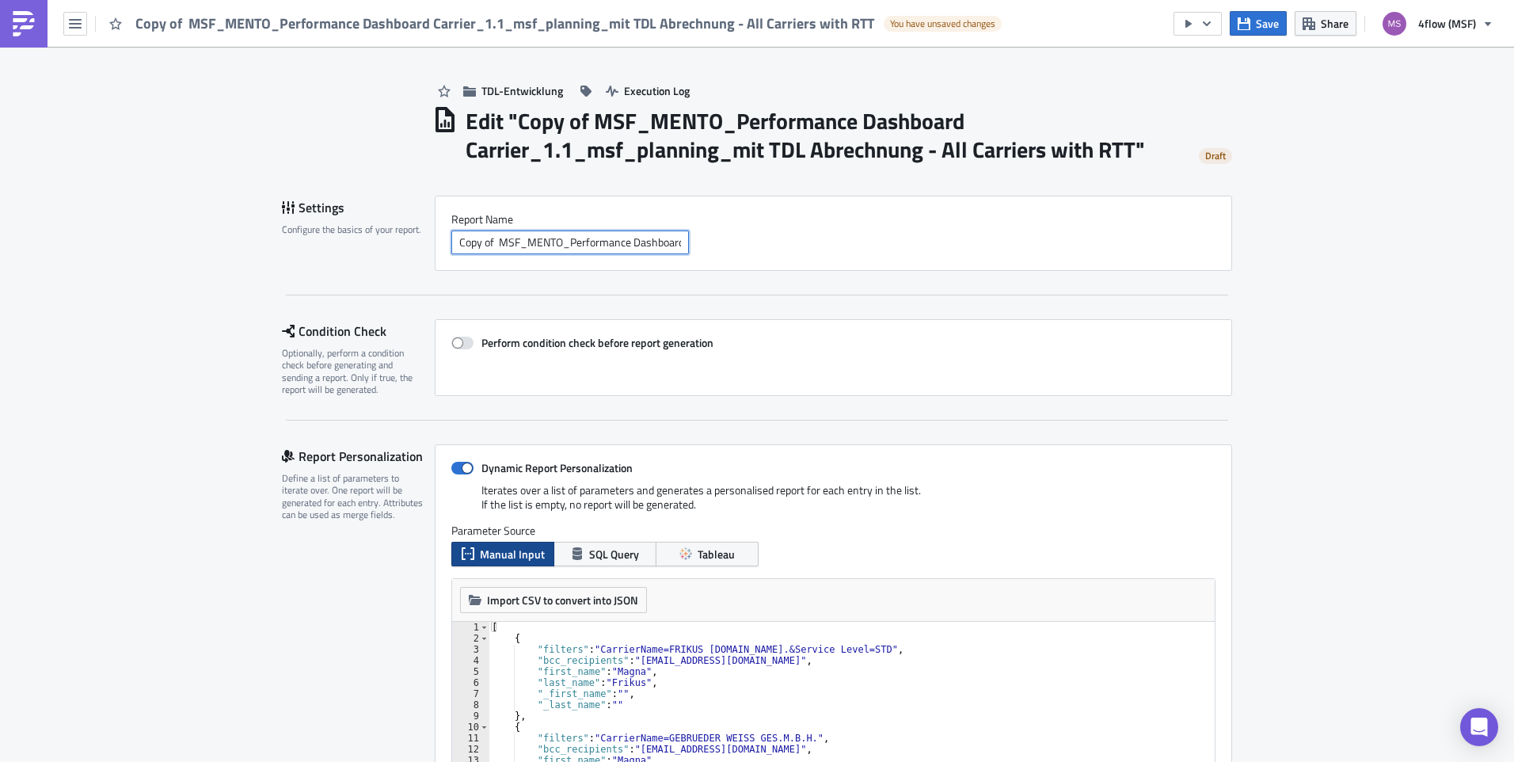
drag, startPoint x: 492, startPoint y: 242, endPoint x: 405, endPoint y: 245, distance: 86.4
click at [405, 245] on div "Settings Configure the basics of your report. Report Nam﻿e Copy of MSF_MENTO_Pe…" at bounding box center [757, 233] width 950 height 75
drag, startPoint x: 551, startPoint y: 242, endPoint x: 837, endPoint y: 242, distance: 285.8
click at [837, 242] on div "With RTT_GW_ MSF_MENTO_Performance Dashboard Carrier_1.1_msf_planning_mit TDL A…" at bounding box center [833, 242] width 764 height 24
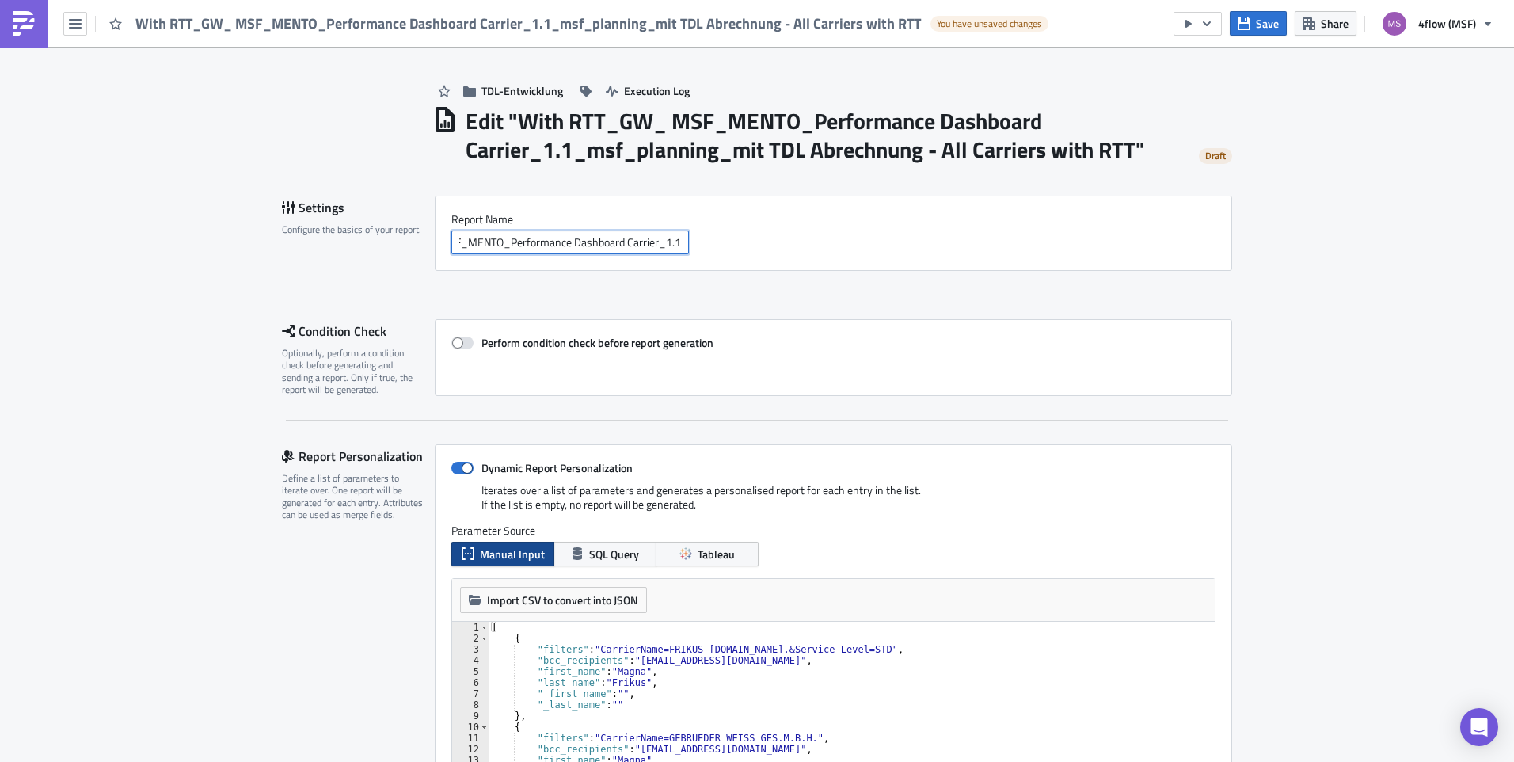
scroll to position [0, 94]
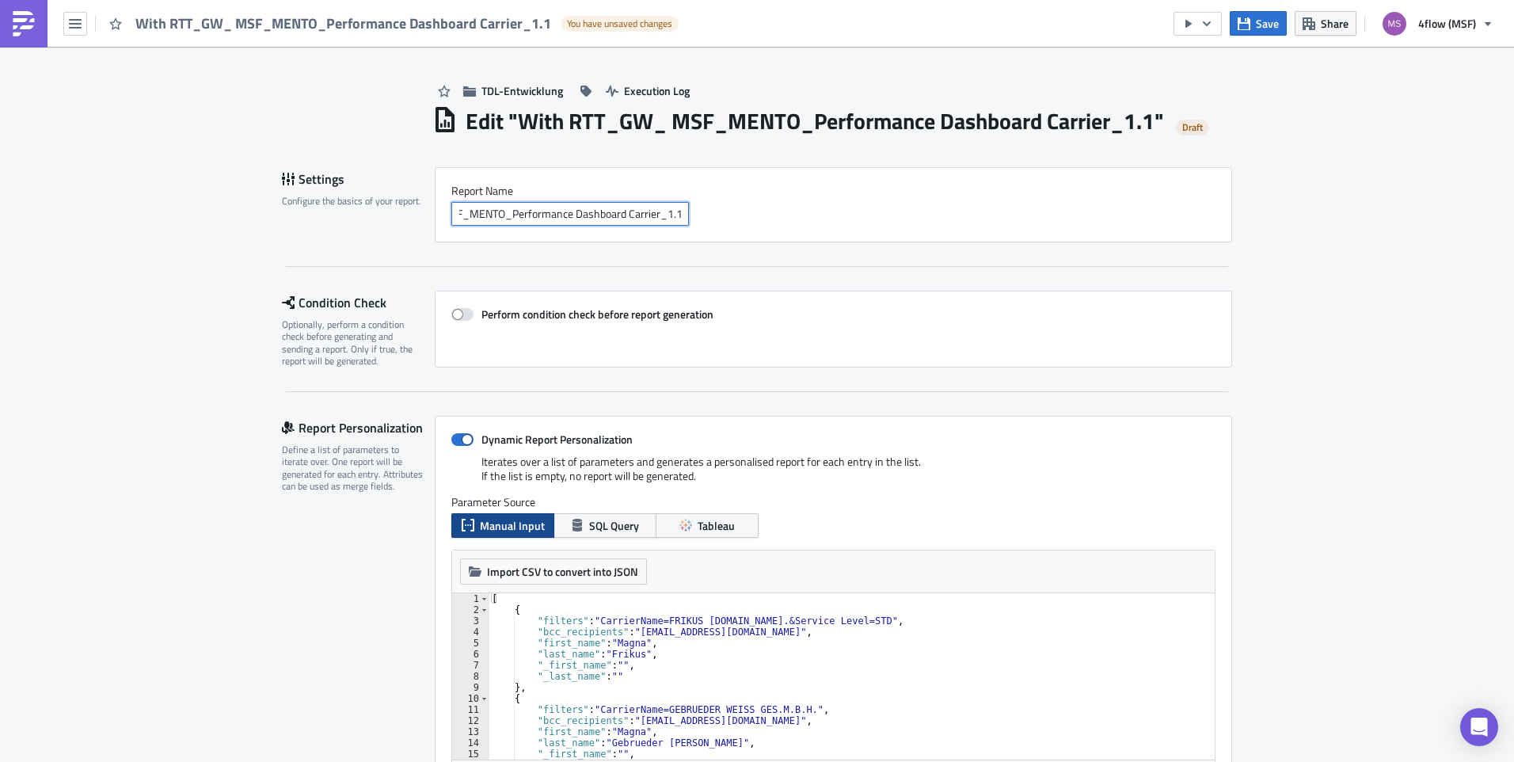
type input "With RTT_GW_ MSF_MENTO_Performance Dashboard Carrier_1.1"
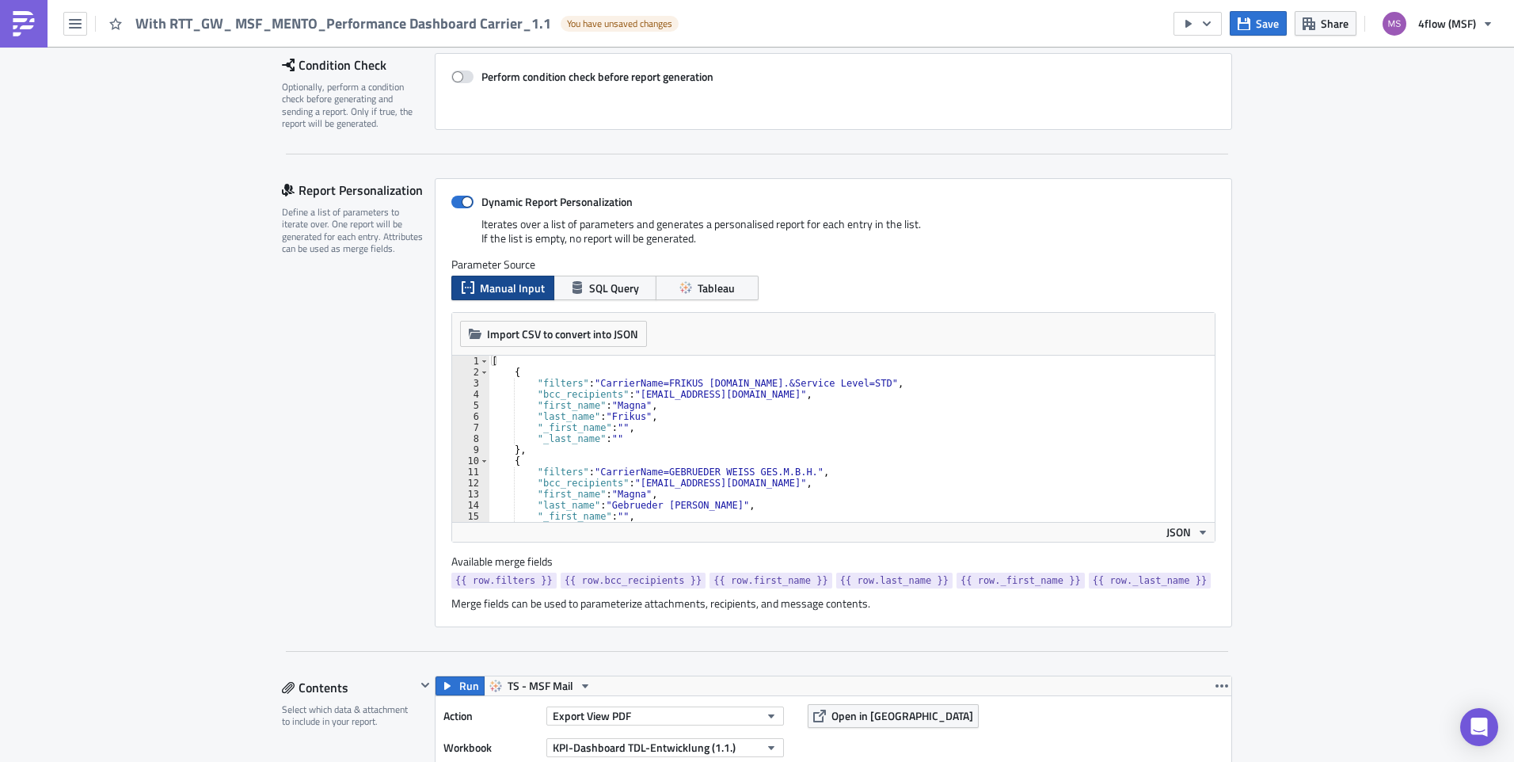
scroll to position [48, 0]
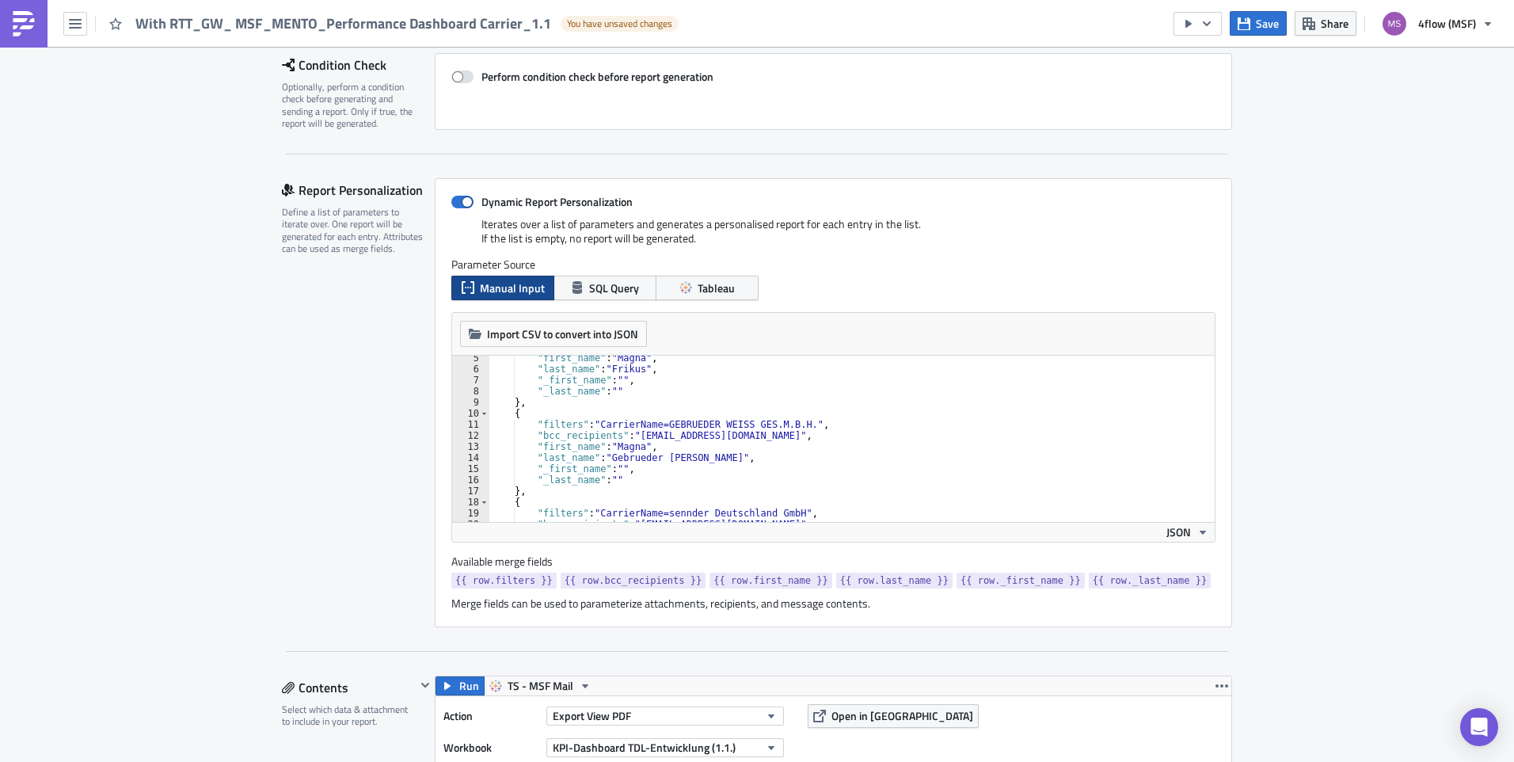
type textarea ""filters": "CarrierName=GEBRUEDER [PERSON_NAME] GES.M.B.H.","
drag, startPoint x: 789, startPoint y: 424, endPoint x: 589, endPoint y: 427, distance: 200.3
click at [589, 427] on div ""first_name" : "Magna" , "last_name" : "Frikus" , "_first_name" : "" , "_last_n…" at bounding box center [846, 446] width 714 height 188
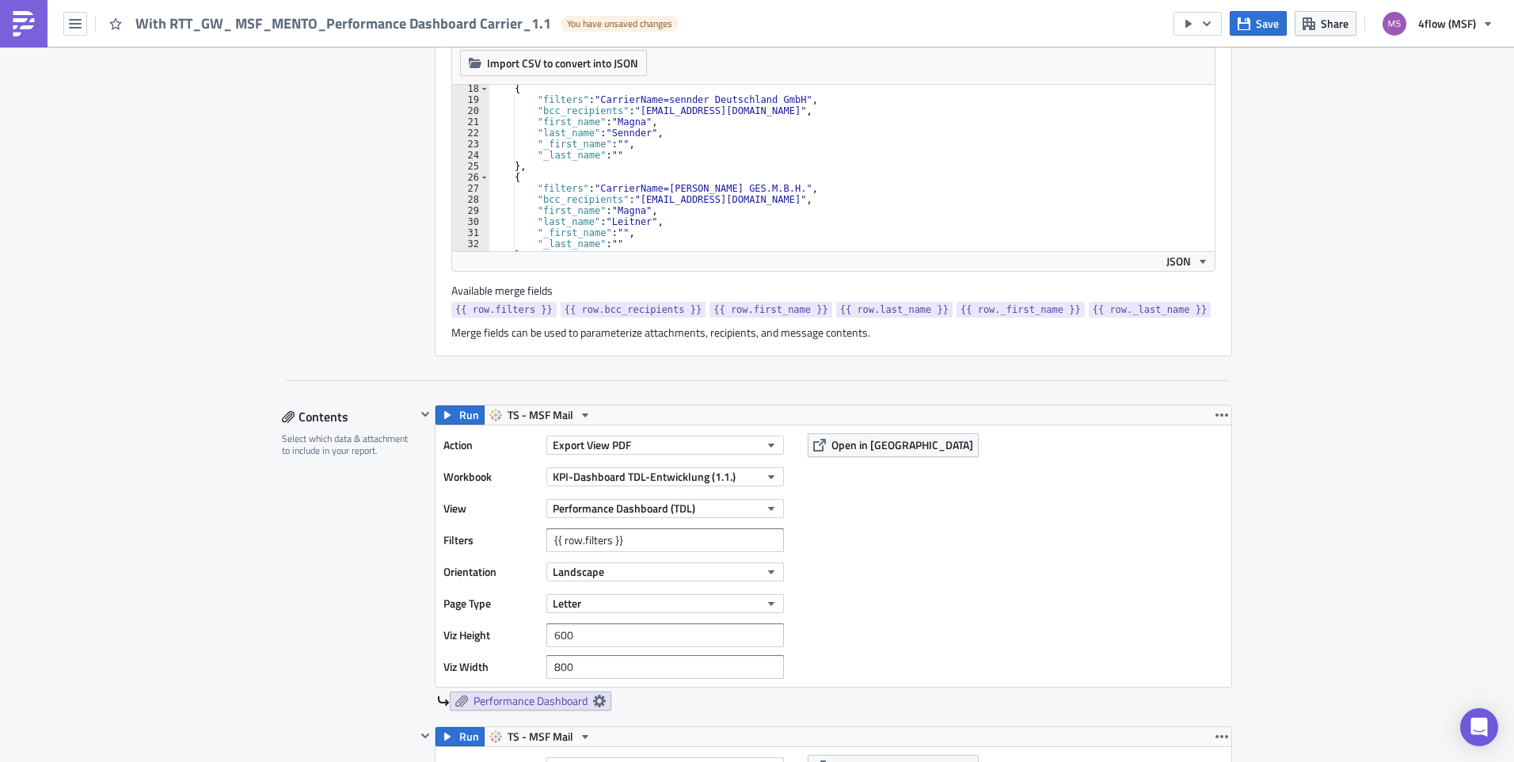
scroll to position [554, 0]
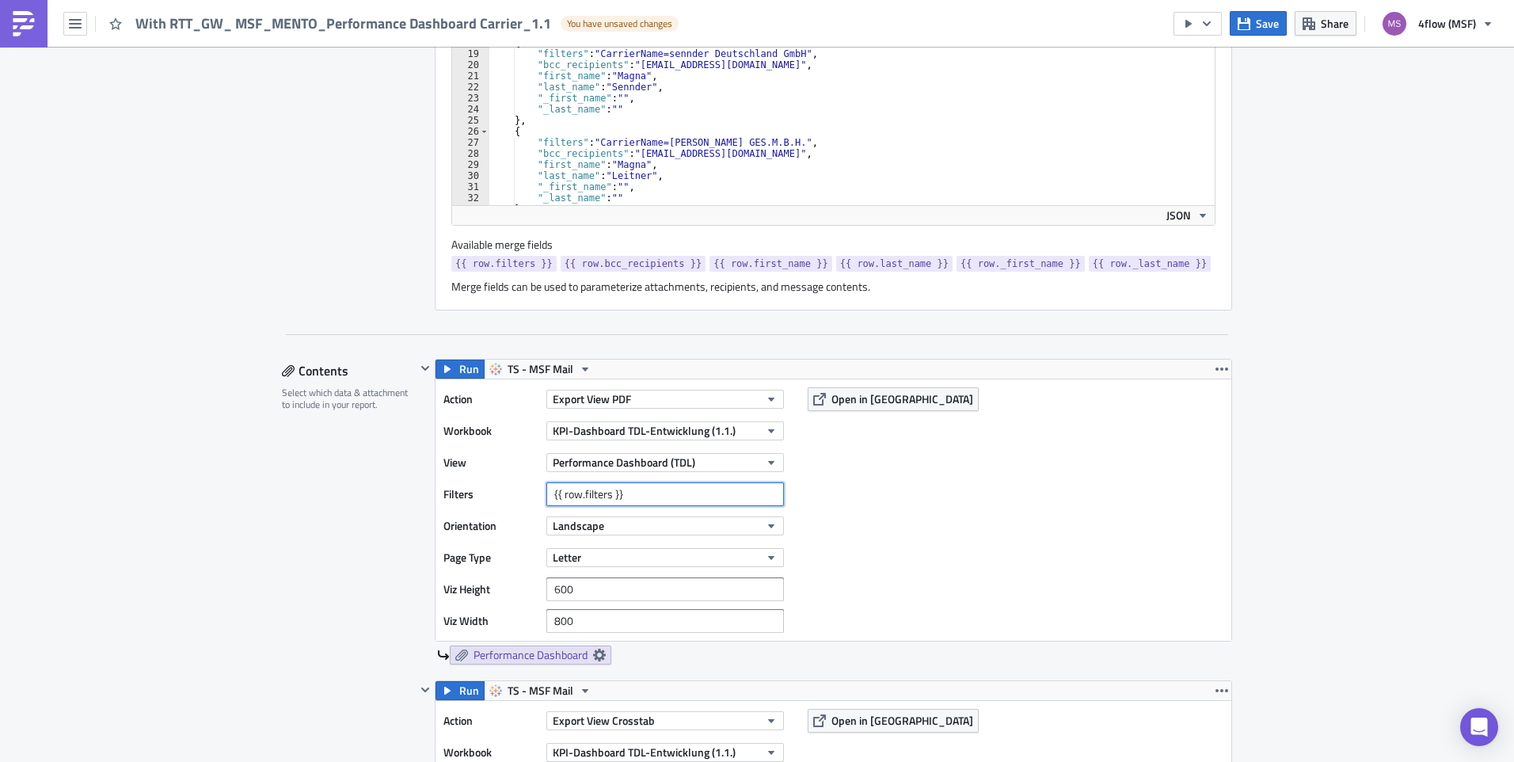
drag, startPoint x: 664, startPoint y: 491, endPoint x: 442, endPoint y: 485, distance: 222.6
click at [443, 485] on div "Filters {{ row.filters }}" at bounding box center [617, 494] width 348 height 24
paste input "CarrierName=GEBRUEDER WEISS GES.M.B.H."
type input "CarrierName=GEBRUEDER WEISS GES.M.B.H."
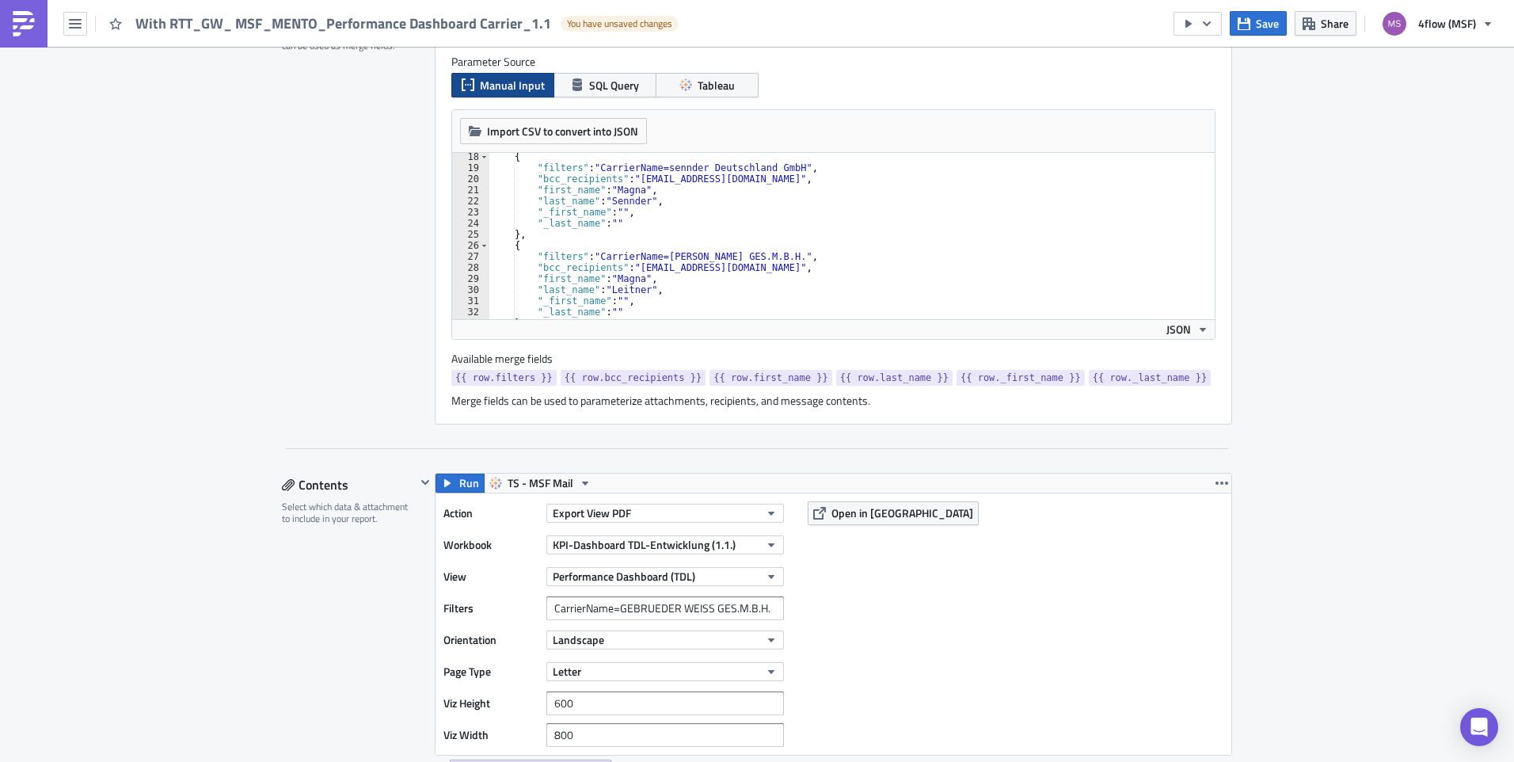
scroll to position [317, 0]
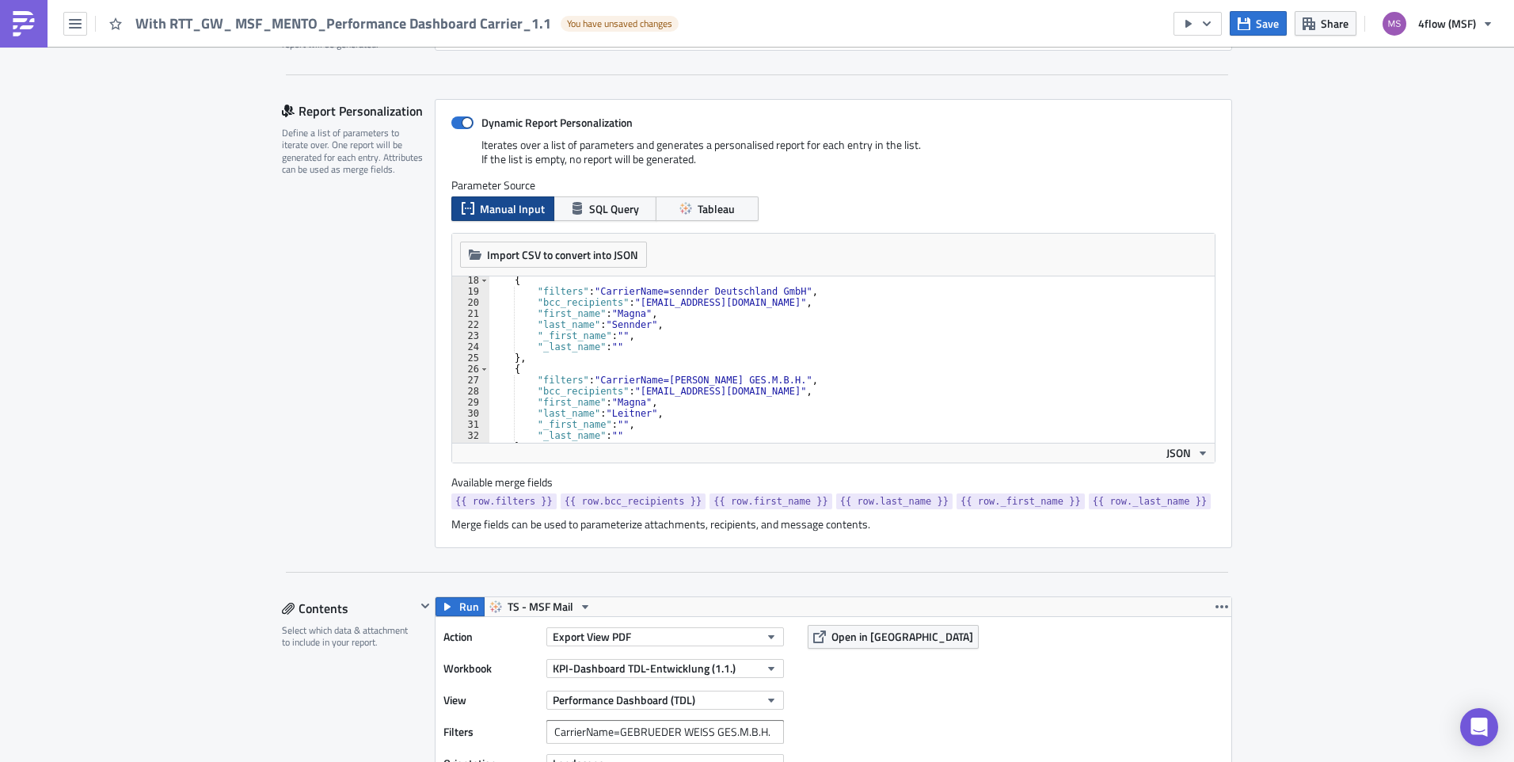
type textarea ""filters": "CarrierName=[PERSON_NAME] GES.M.B.H.","
drag, startPoint x: 651, startPoint y: 382, endPoint x: 748, endPoint y: 380, distance: 97.4
click at [748, 380] on div "{ "filters" : "CarrierName=sennder Deutschland GmbH" , "bcc_recipients" : "[EMA…" at bounding box center [846, 369] width 714 height 188
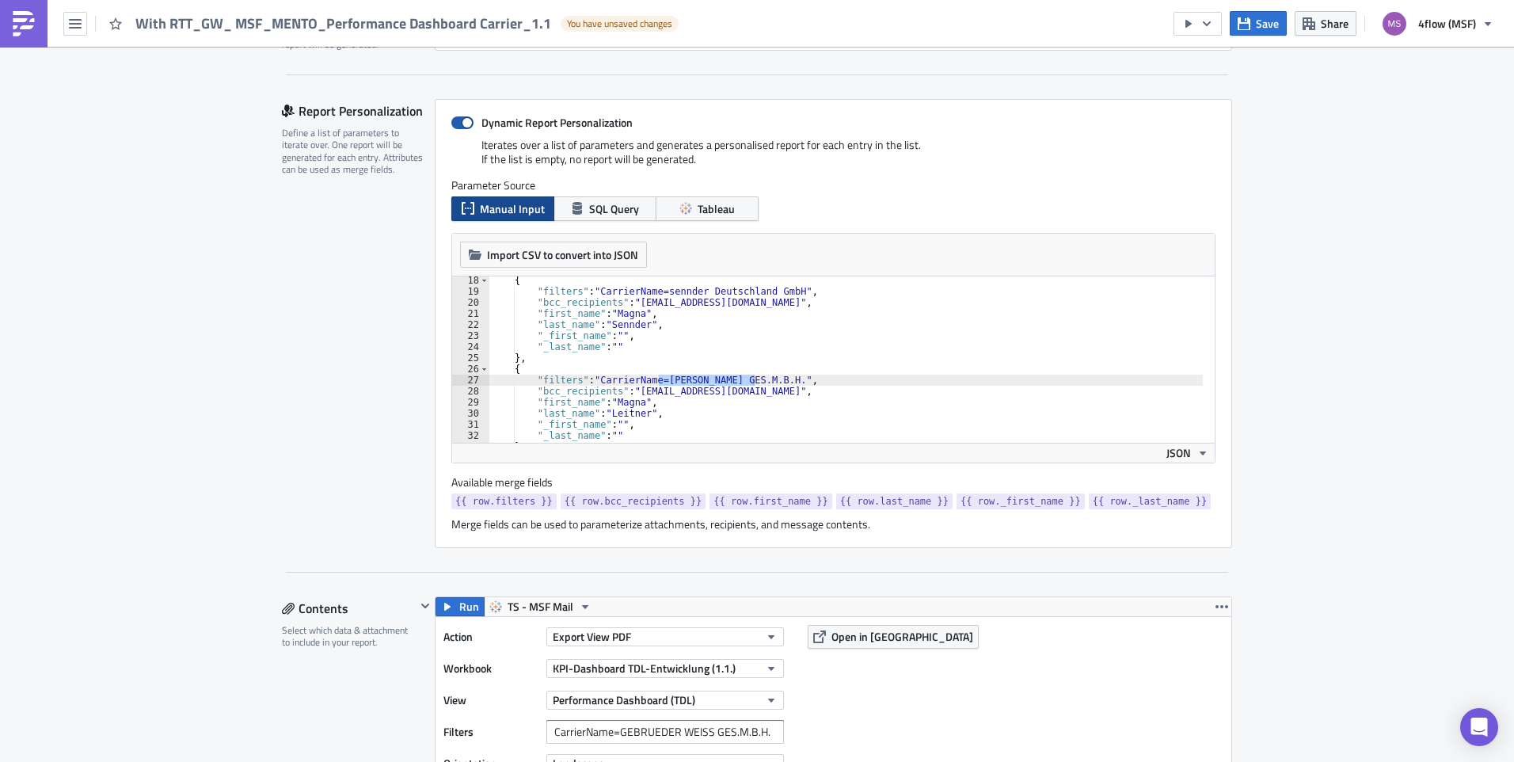
click at [470, 116] on label "Dynamic Report Personalization" at bounding box center [833, 123] width 764 height 14
click at [465, 118] on input "Dynamic Report Personalization" at bounding box center [459, 123] width 10 height 10
checkbox input "false"
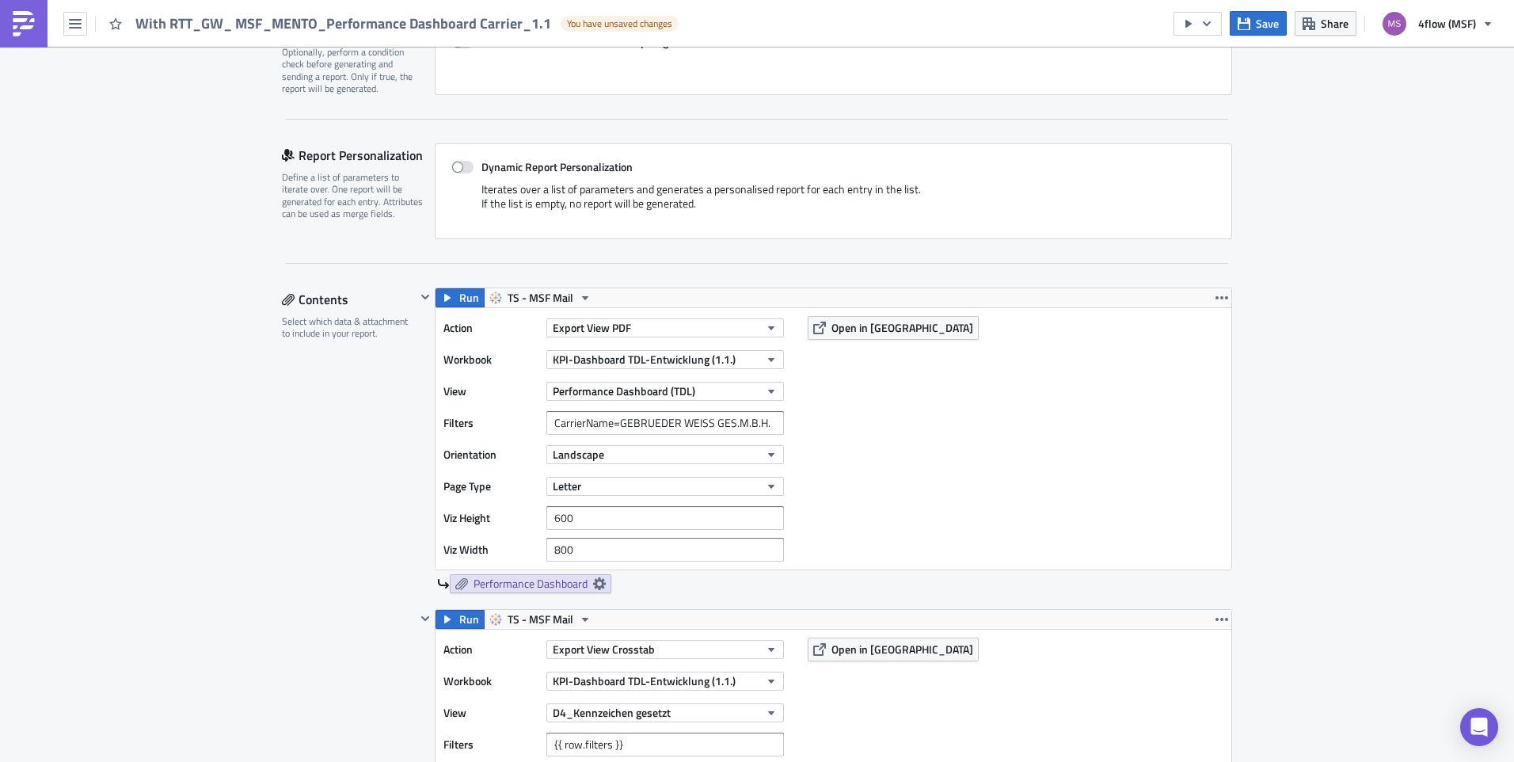
scroll to position [238, 0]
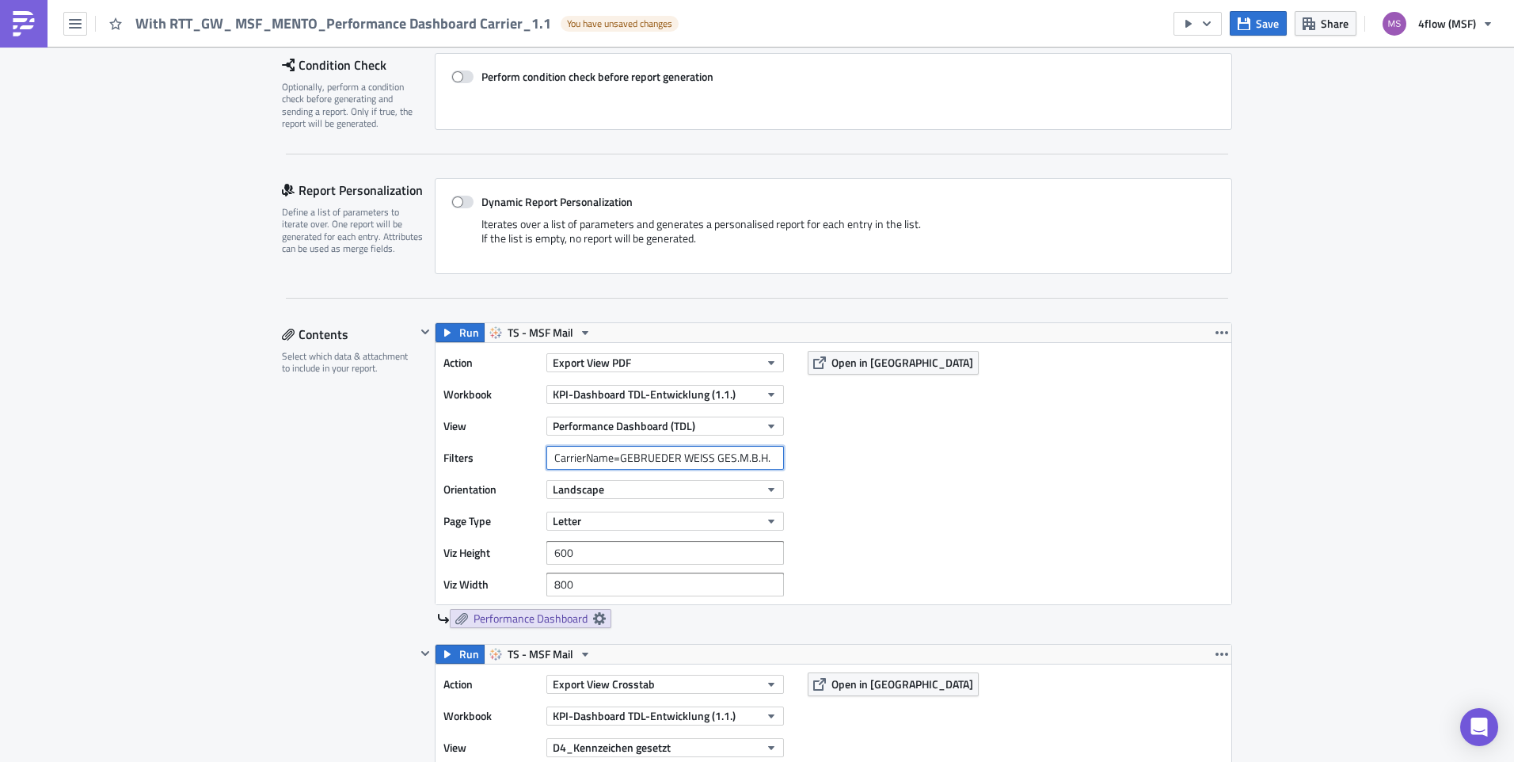
drag, startPoint x: 769, startPoint y: 457, endPoint x: 429, endPoint y: 455, distance: 339.7
click at [435, 455] on div "Action Export View PDF Workbook KPI-Dashboard TDL-Entwicklung (1.1.) View Perfo…" at bounding box center [833, 473] width 796 height 261
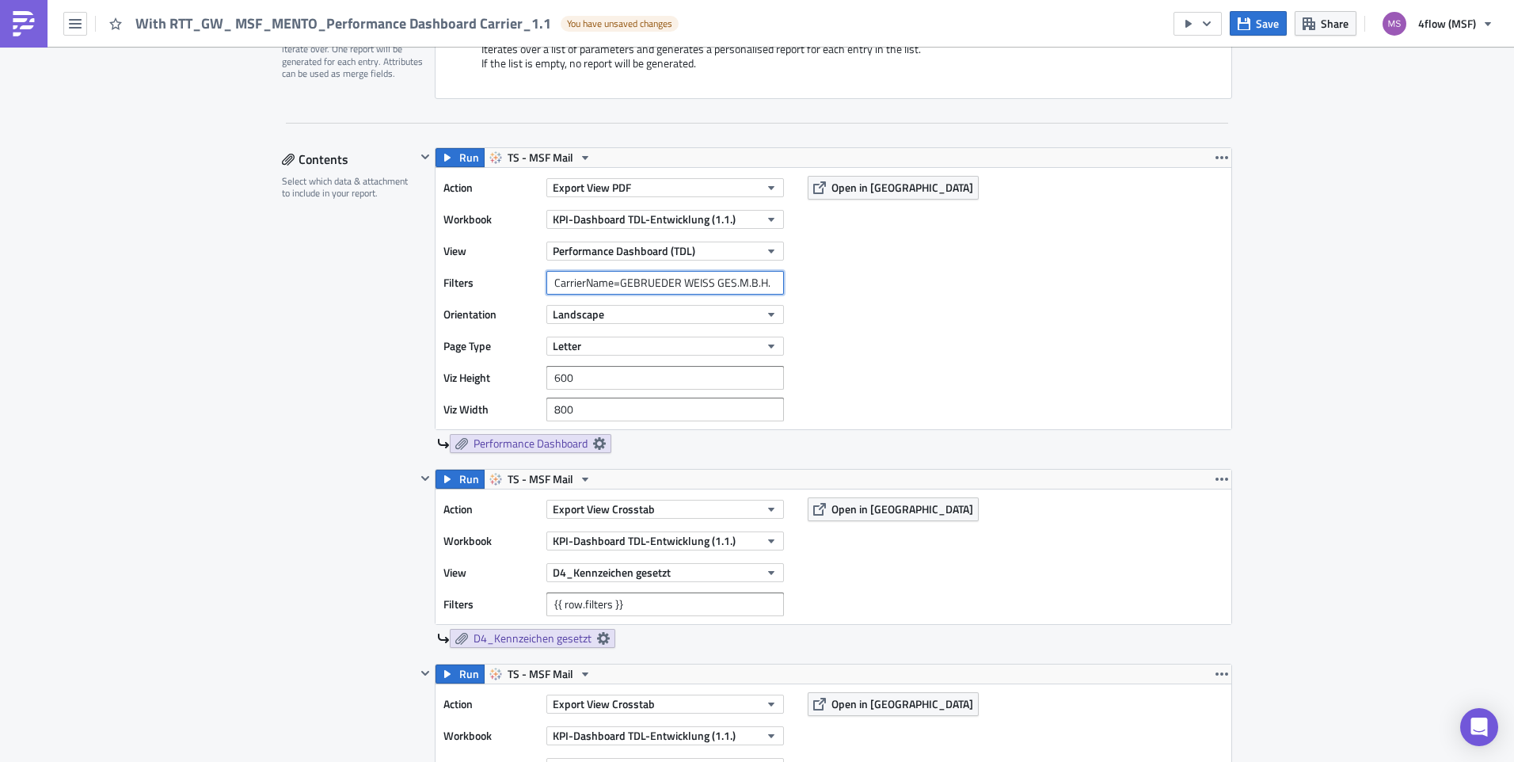
scroll to position [475, 0]
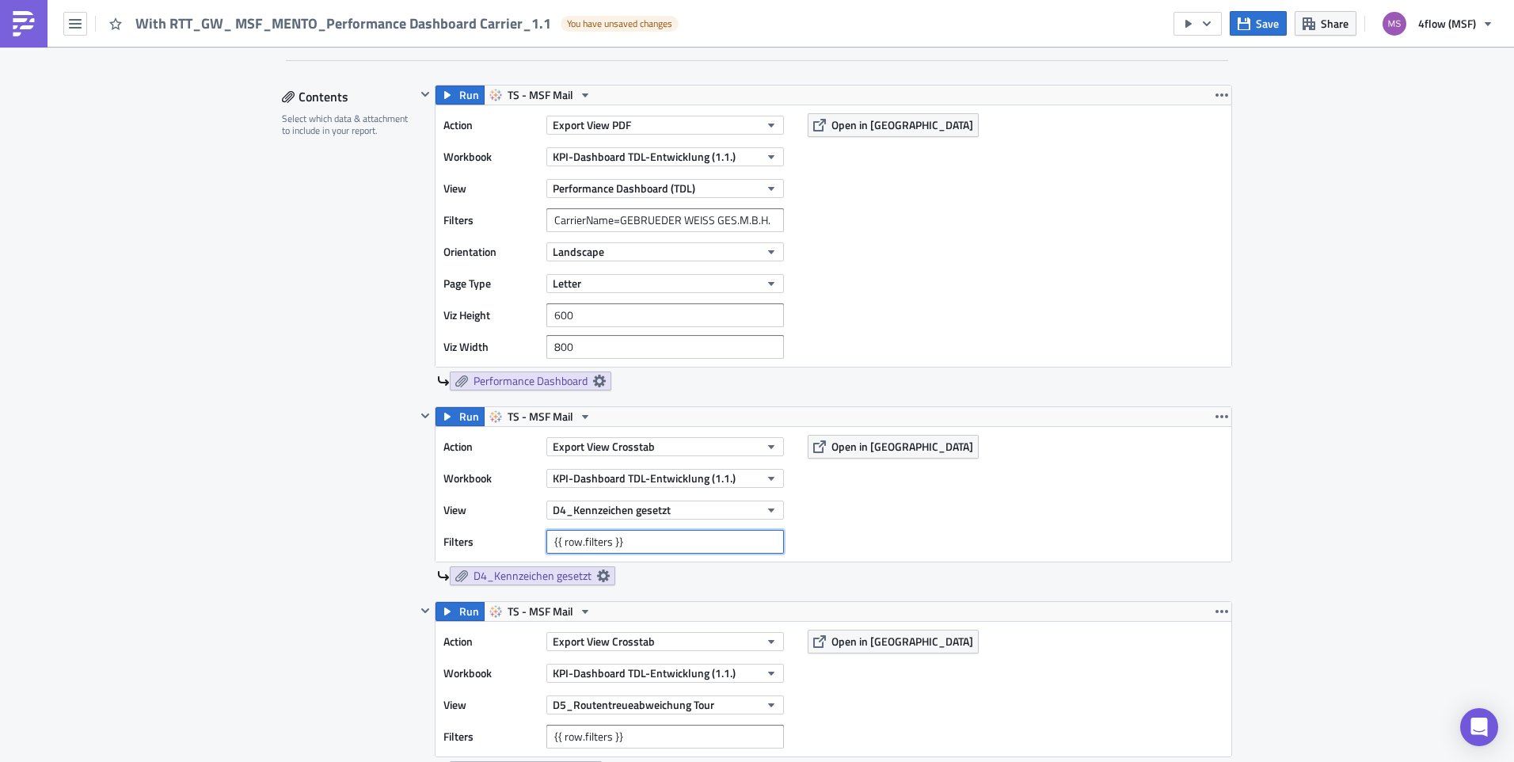
drag, startPoint x: 664, startPoint y: 543, endPoint x: 367, endPoint y: 526, distance: 296.6
paste input "CarrierName=GEBRUEDER WEISS GES.M.B.H."
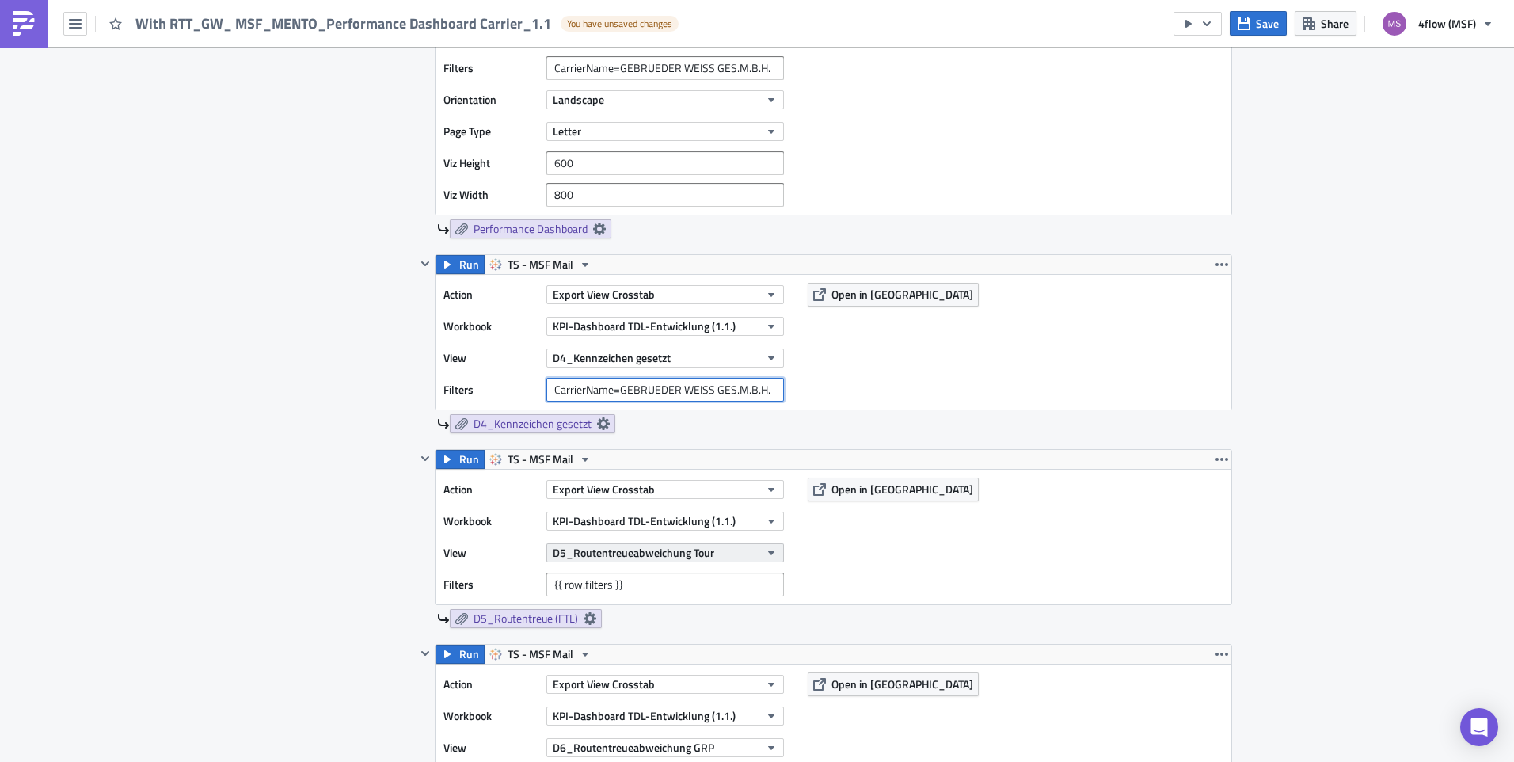
scroll to position [633, 0]
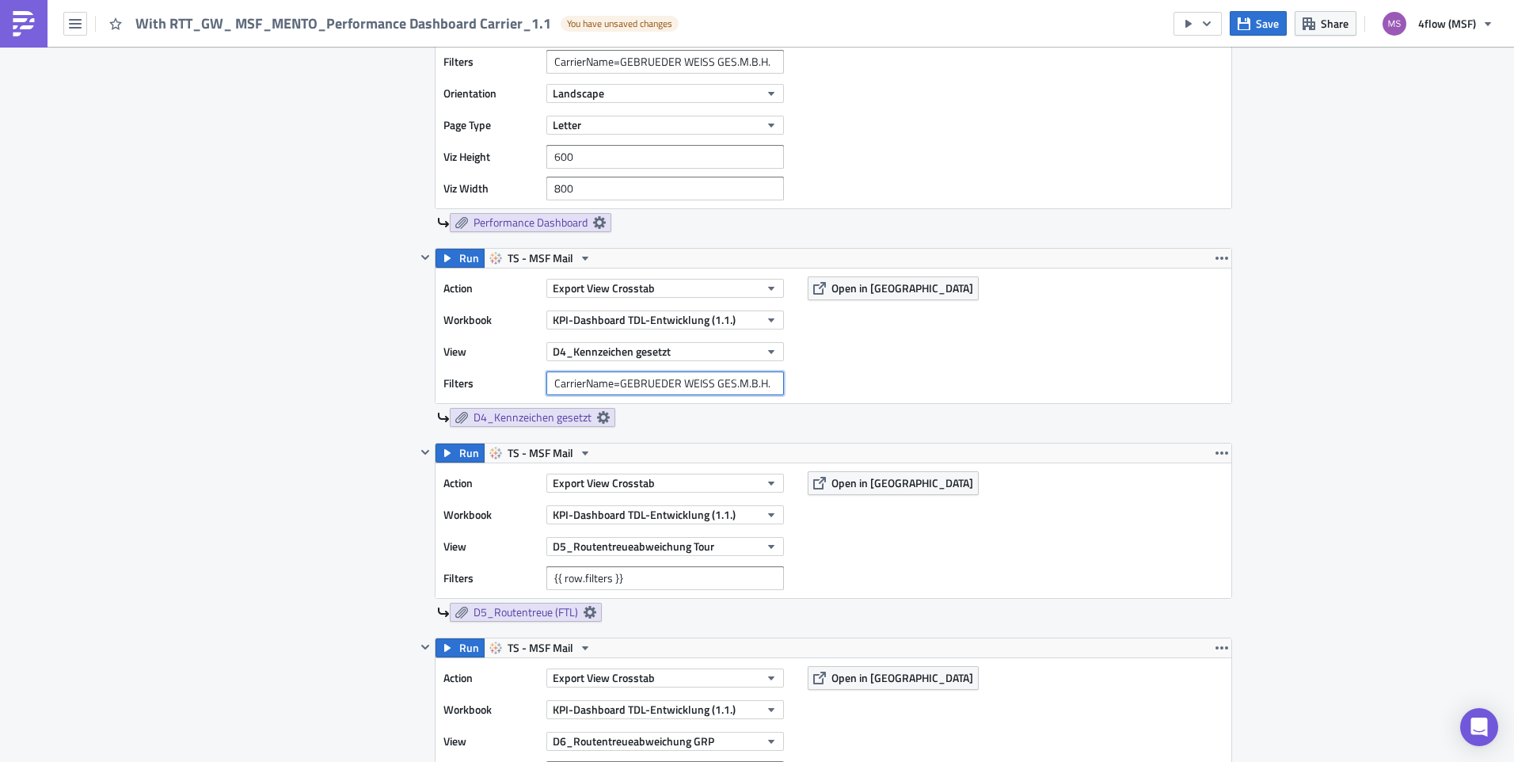
type input "CarrierName=GEBRUEDER WEISS GES.M.B.H."
drag, startPoint x: 652, startPoint y: 571, endPoint x: 387, endPoint y: 568, distance: 265.3
paste input "CarrierName=GEBRUEDER WEISS GES.M.B.H."
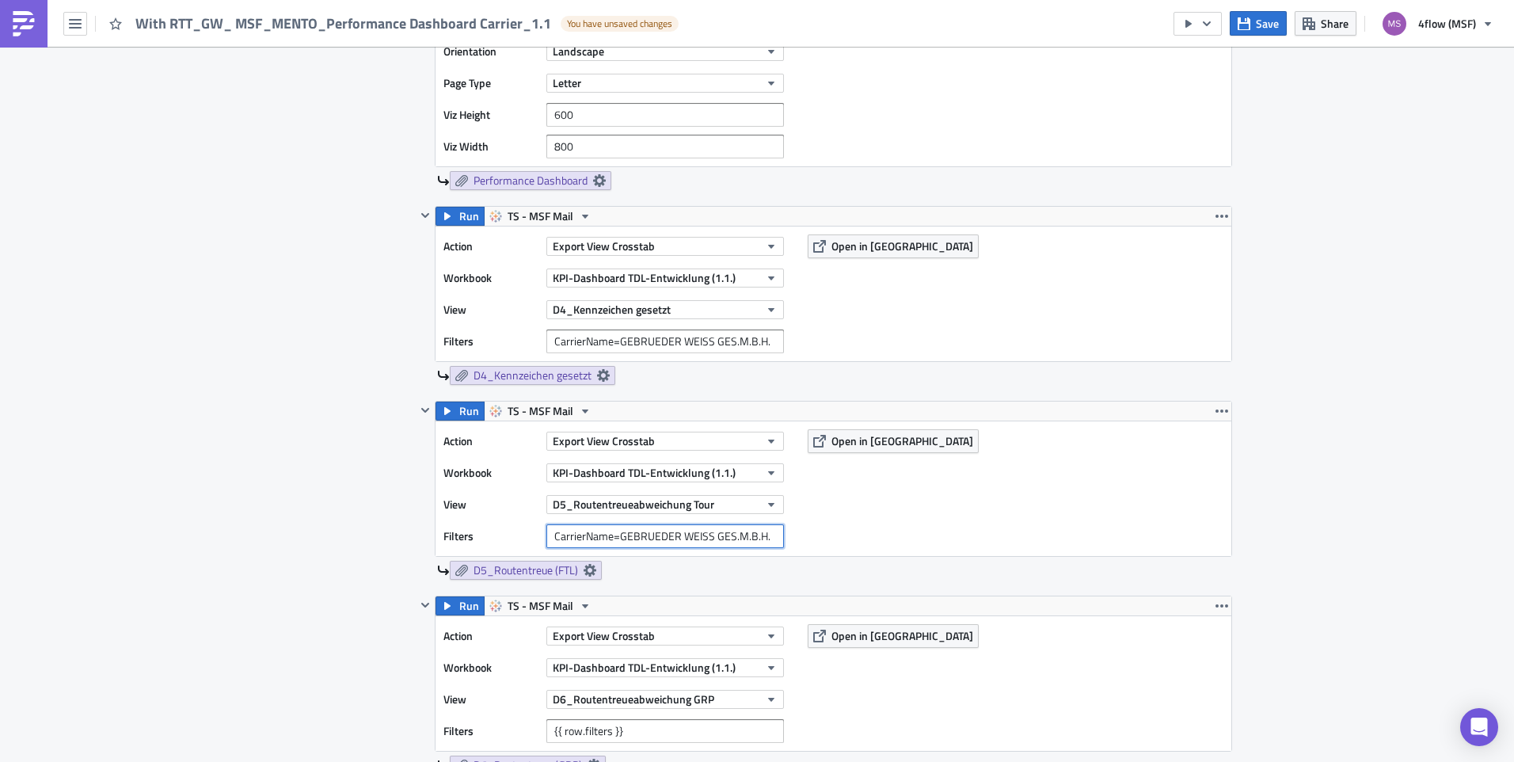
scroll to position [792, 0]
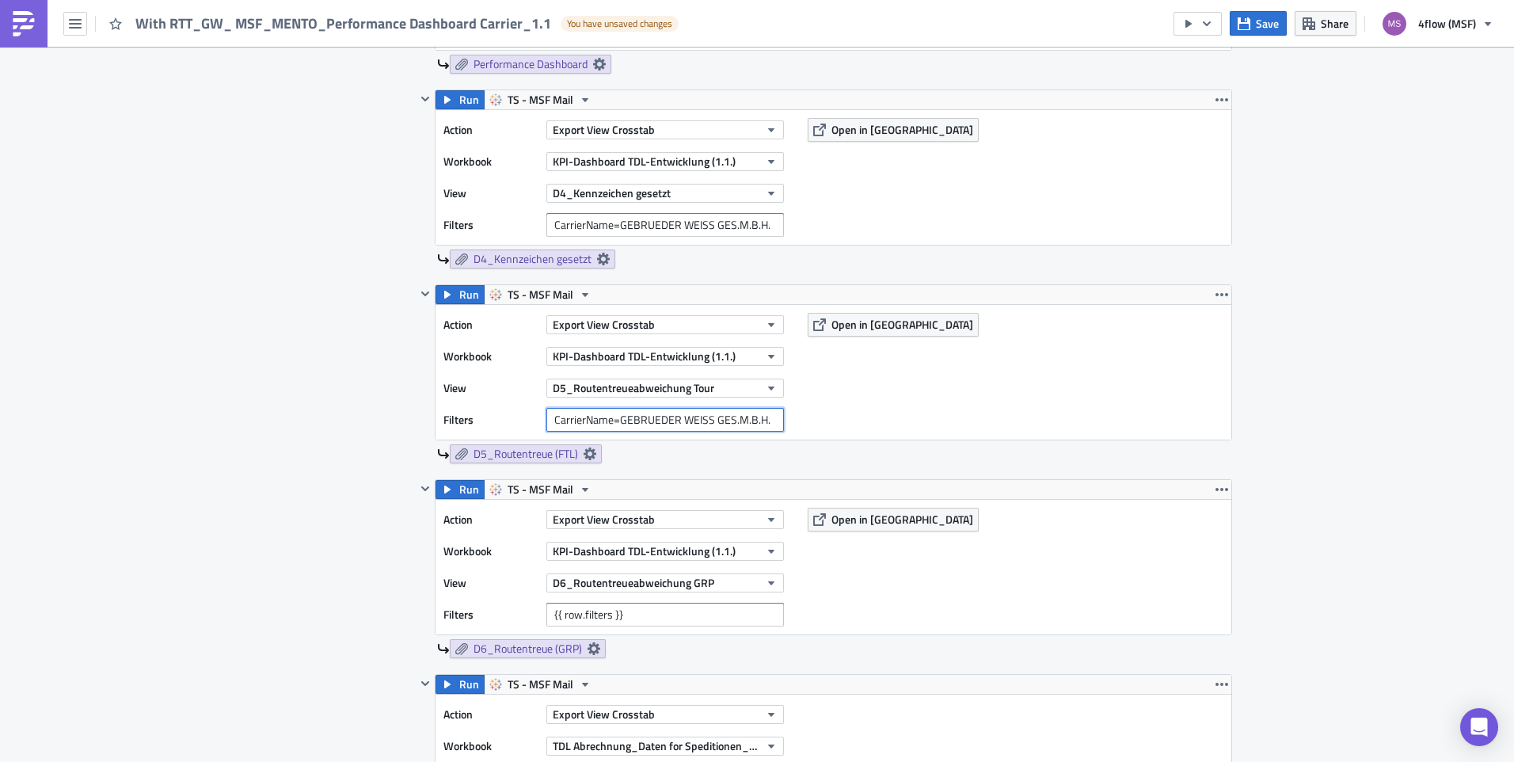
type input "CarrierName=GEBRUEDER WEISS GES.M.B.H."
drag, startPoint x: 641, startPoint y: 615, endPoint x: 443, endPoint y: 608, distance: 198.1
click at [443, 608] on div "Filters {{ row.filters }}" at bounding box center [617, 615] width 348 height 24
paste input "CarrierName=GEBRUEDER WEISS GES.M.B.H."
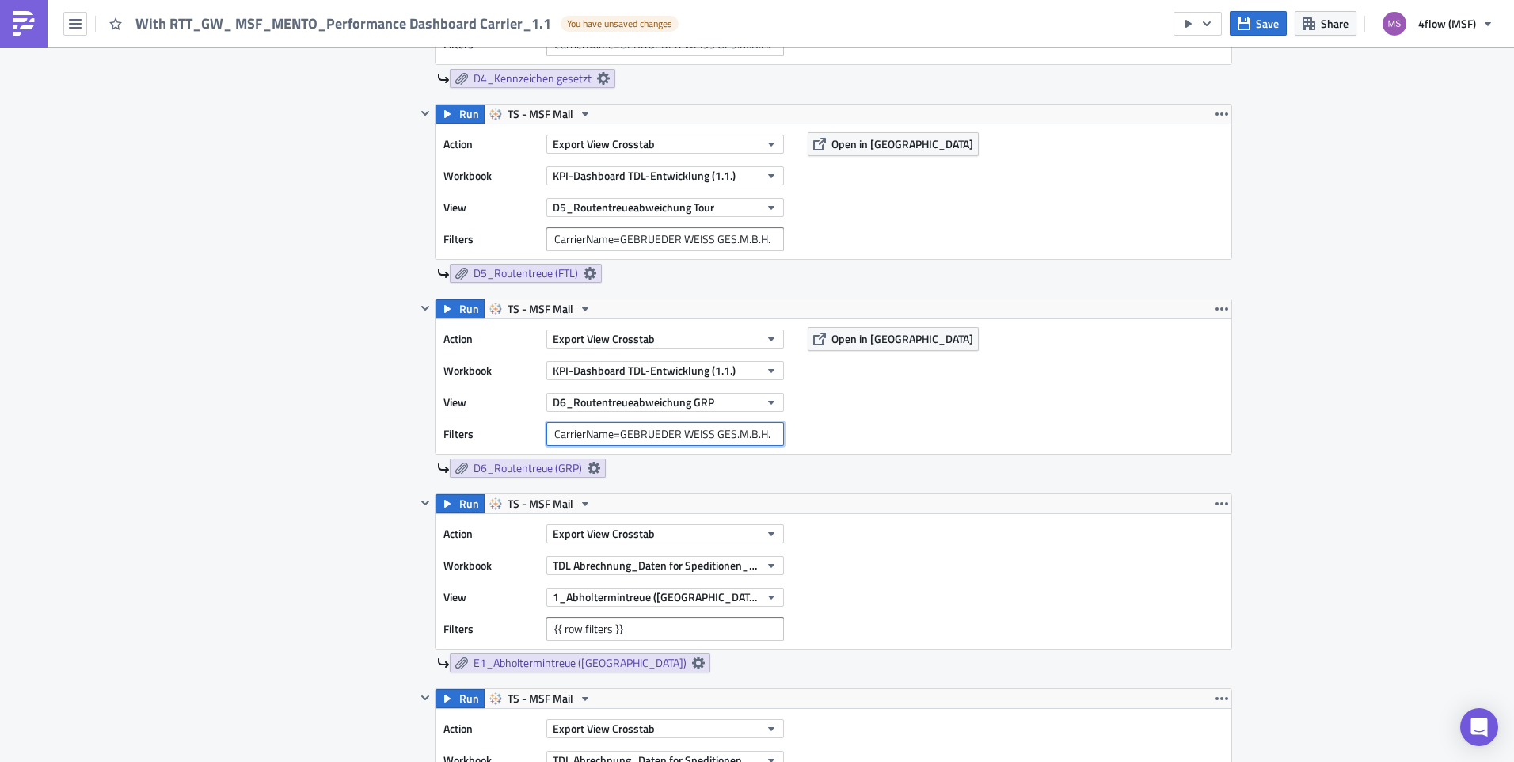
scroll to position [1029, 0]
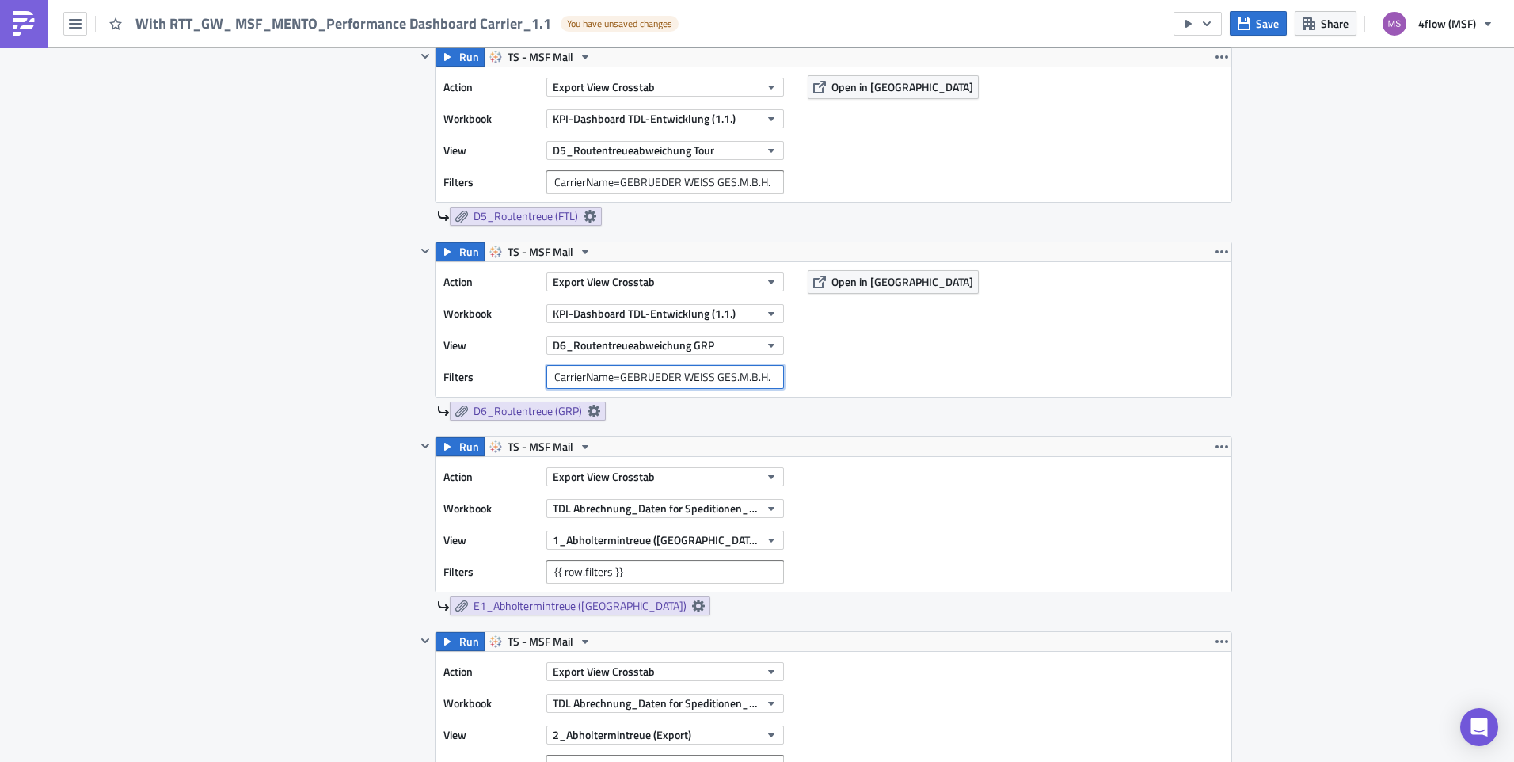
type input "CarrierName=GEBRUEDER WEISS GES.M.B.H."
drag, startPoint x: 631, startPoint y: 572, endPoint x: 356, endPoint y: 549, distance: 275.8
click at [356, 549] on div "Contents Select which data & attachment to include in your report. Run TS - MSF…" at bounding box center [757, 567] width 950 height 2074
paste input "CarrierName=GEBRUEDER WEISS GES.M.B.H."
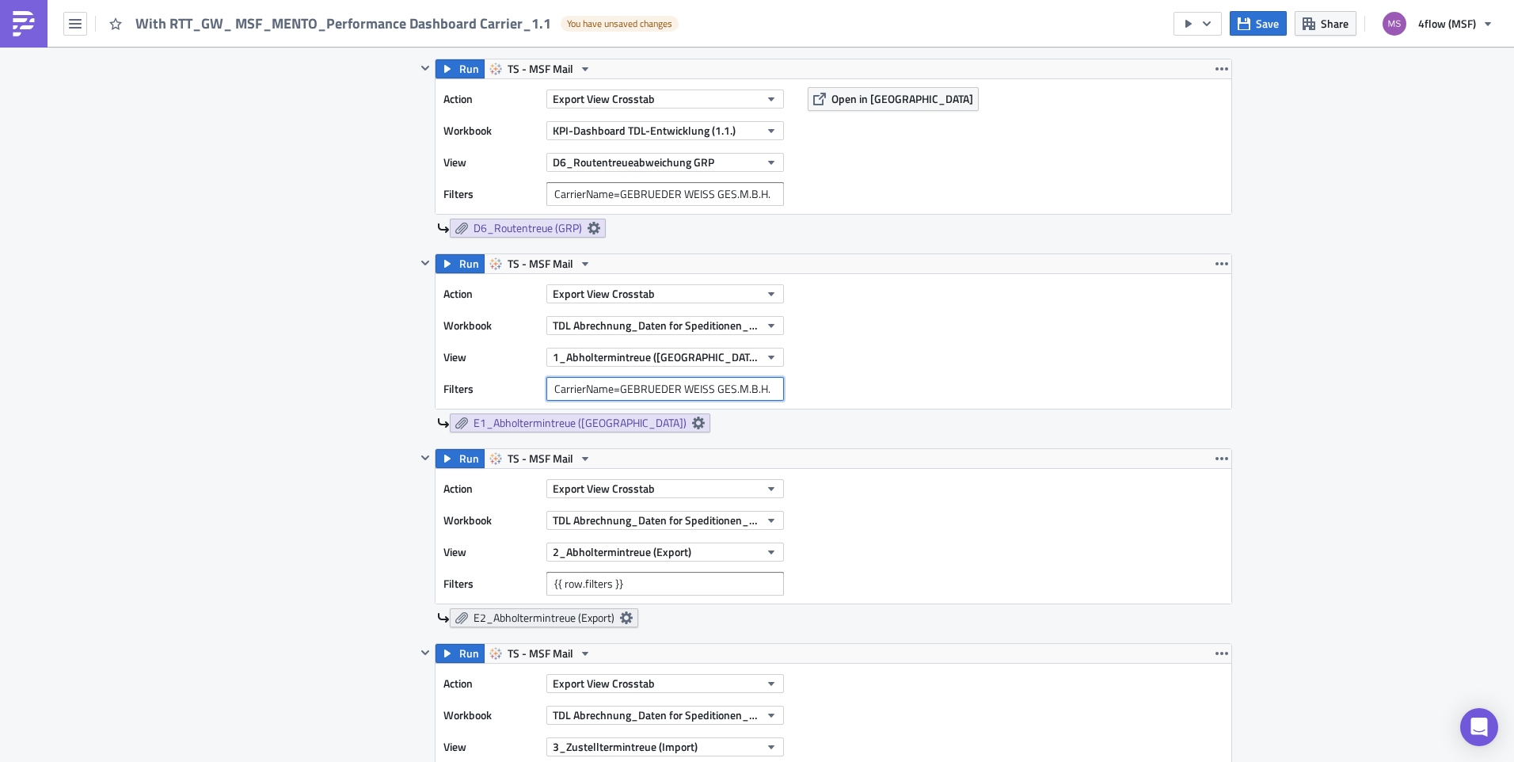
scroll to position [1267, 0]
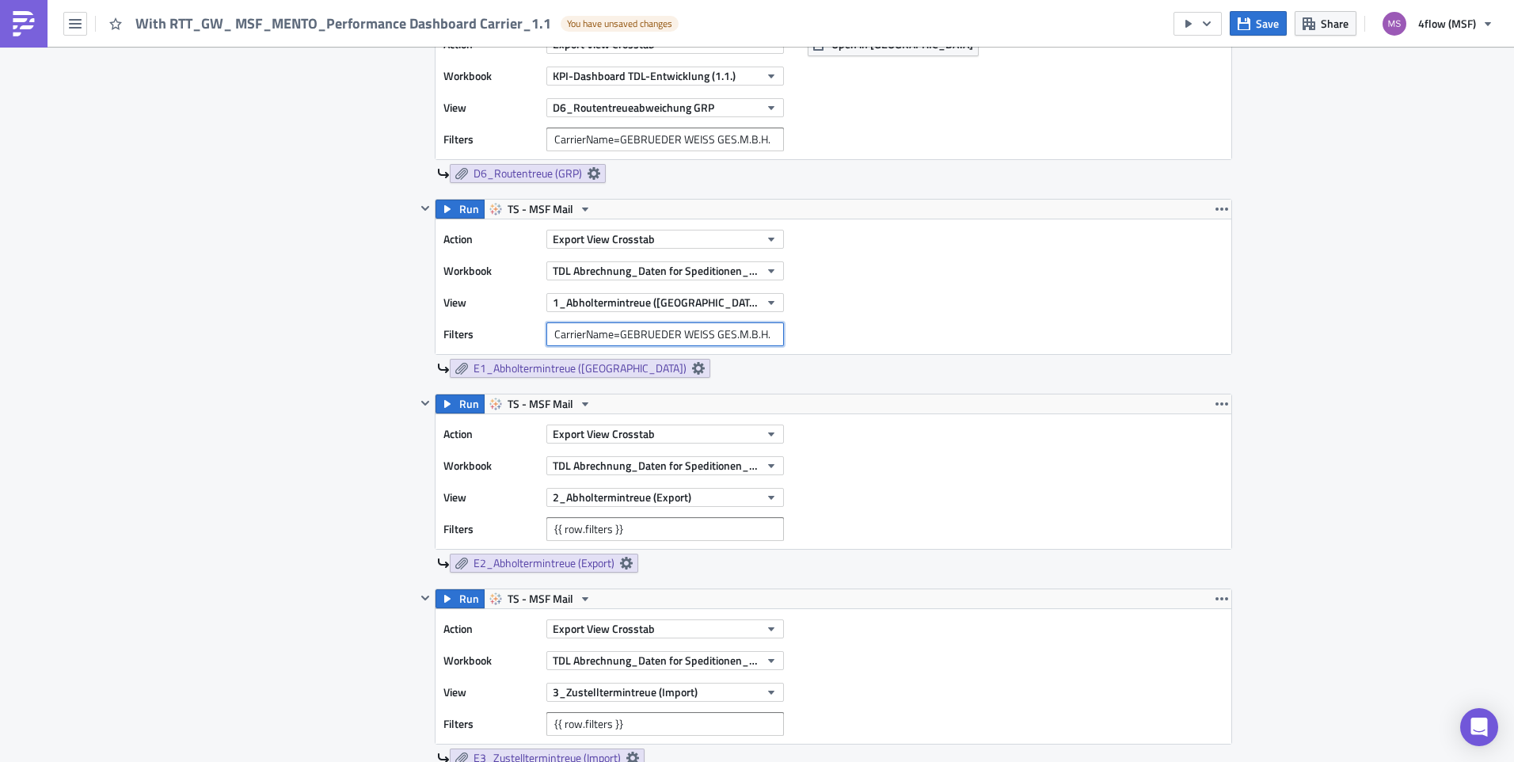
type input "CarrierName=GEBRUEDER WEISS GES.M.B.H."
drag, startPoint x: 637, startPoint y: 535, endPoint x: 399, endPoint y: 518, distance: 239.0
click at [399, 518] on div "Contents Select which data & attachment to include in your report. Run TS - MSF…" at bounding box center [757, 330] width 950 height 2074
paste input "CarrierName=GEBRUEDER WEISS GES.M.B.H."
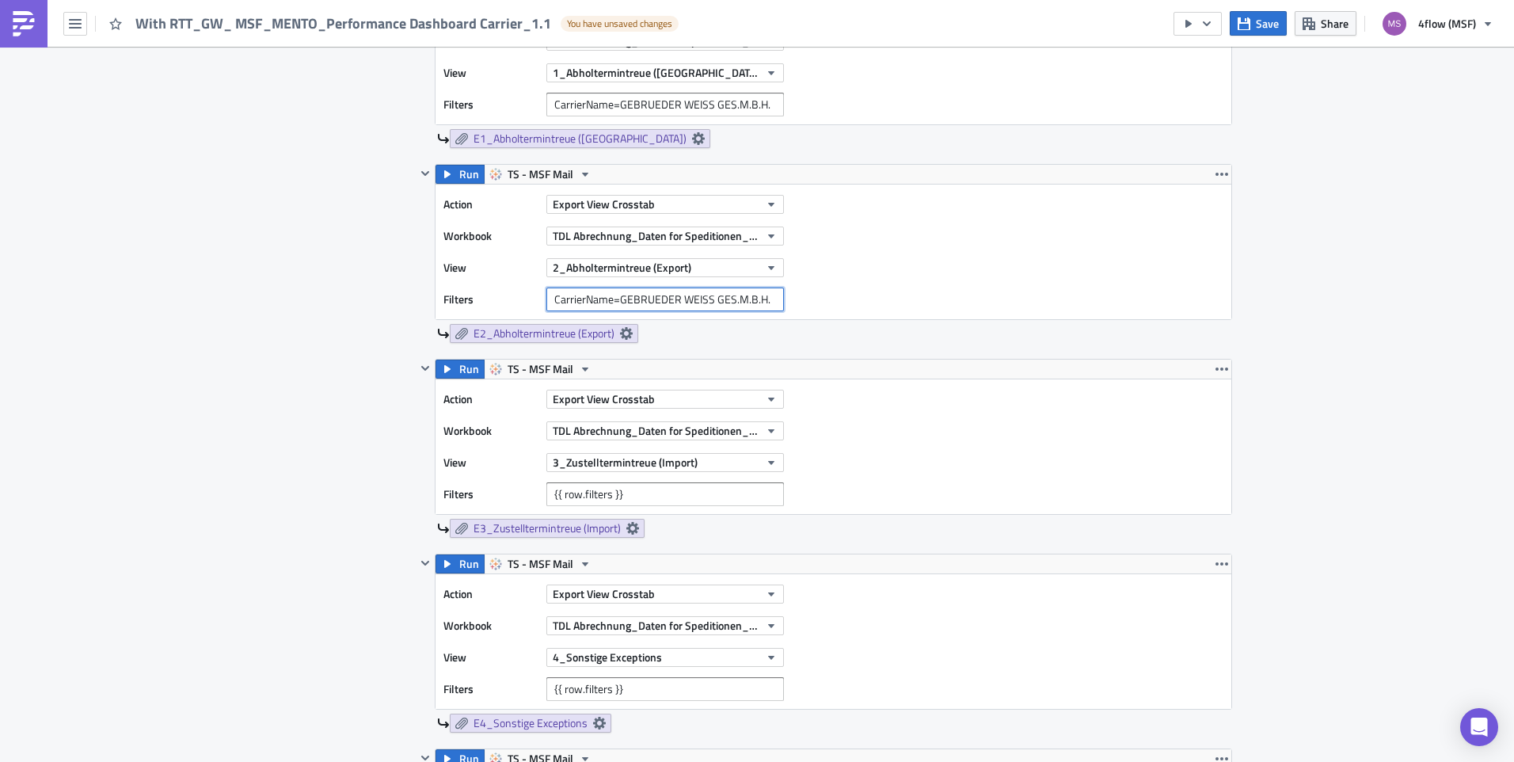
scroll to position [1504, 0]
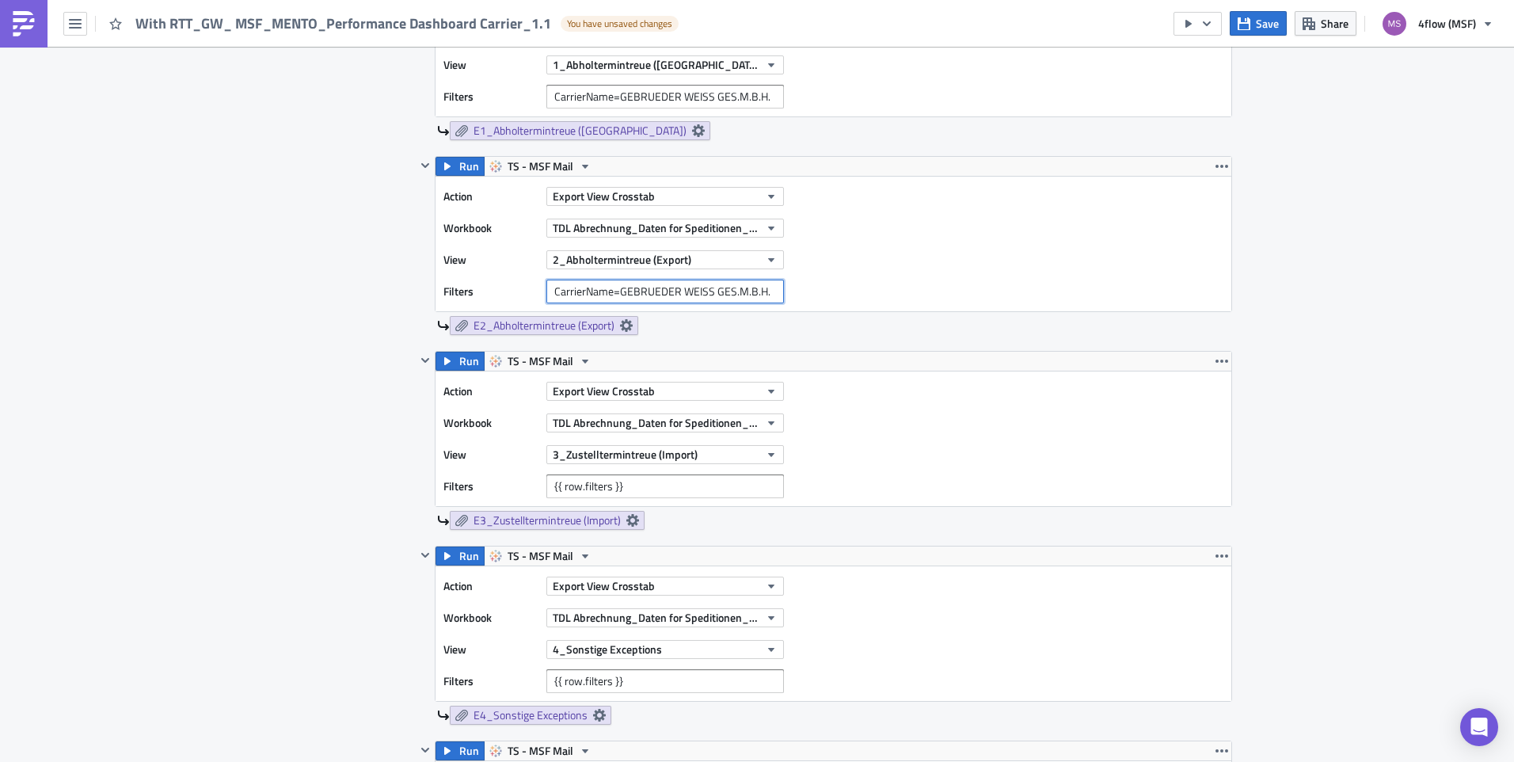
type input "CarrierName=GEBRUEDER WEISS GES.M.B.H."
drag, startPoint x: 630, startPoint y: 483, endPoint x: 386, endPoint y: 467, distance: 244.4
click at [386, 467] on div "Contents Select which data & attachment to include in your report. Run TS - MSF…" at bounding box center [757, 92] width 950 height 2074
paste input "CarrierName=GEBRUEDER WEISS GES.M.B.H."
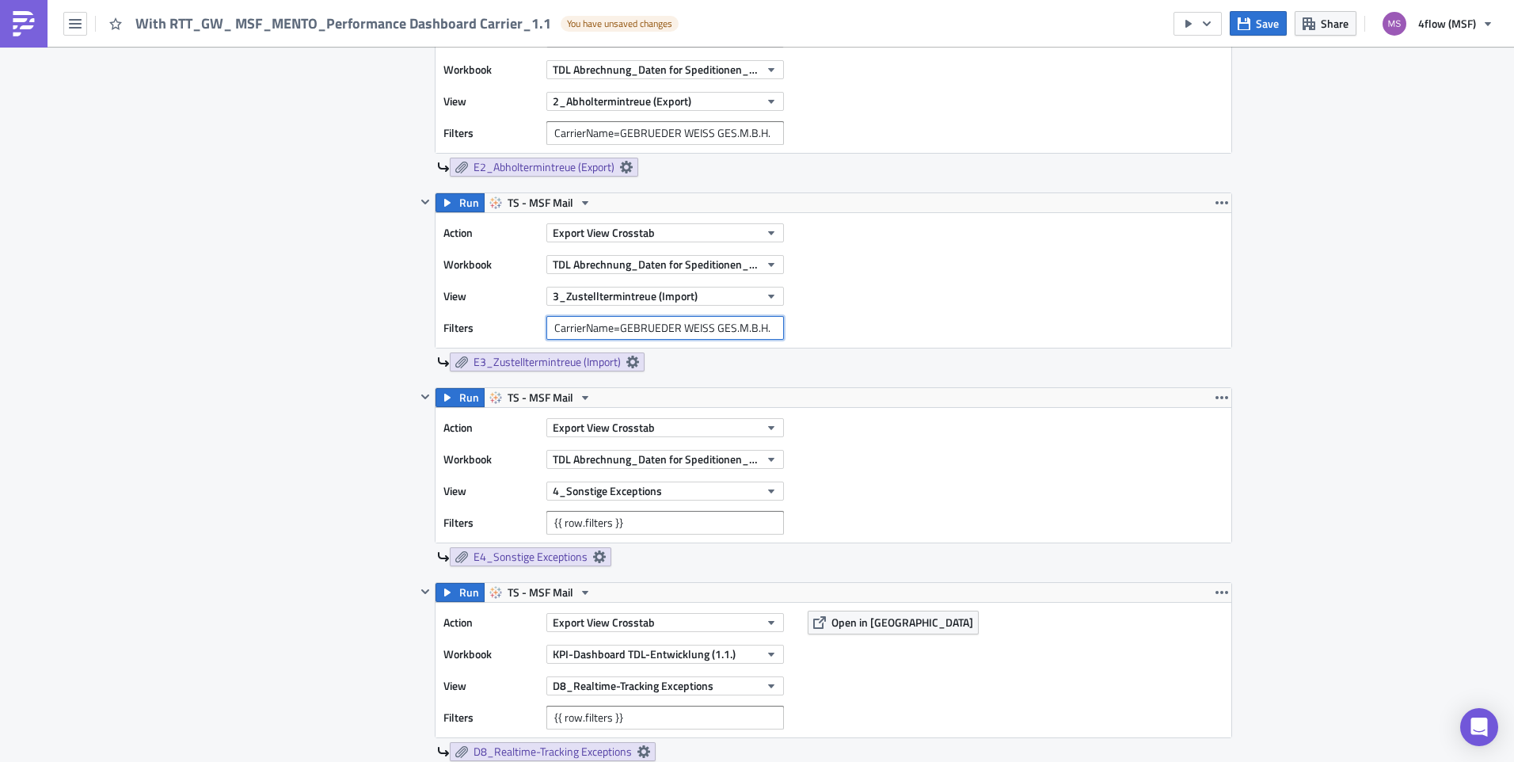
type input "CarrierName=GEBRUEDER WEISS GES.M.B.H."
drag, startPoint x: 642, startPoint y: 524, endPoint x: 431, endPoint y: 507, distance: 212.1
click at [435, 507] on div "Action Export View Crosstab Workbook TDL Abrechnung_Daten for Speditionen_Live …" at bounding box center [833, 475] width 796 height 135
paste input "CarrierName=GEBRUEDER WEISS GES.M.B.H."
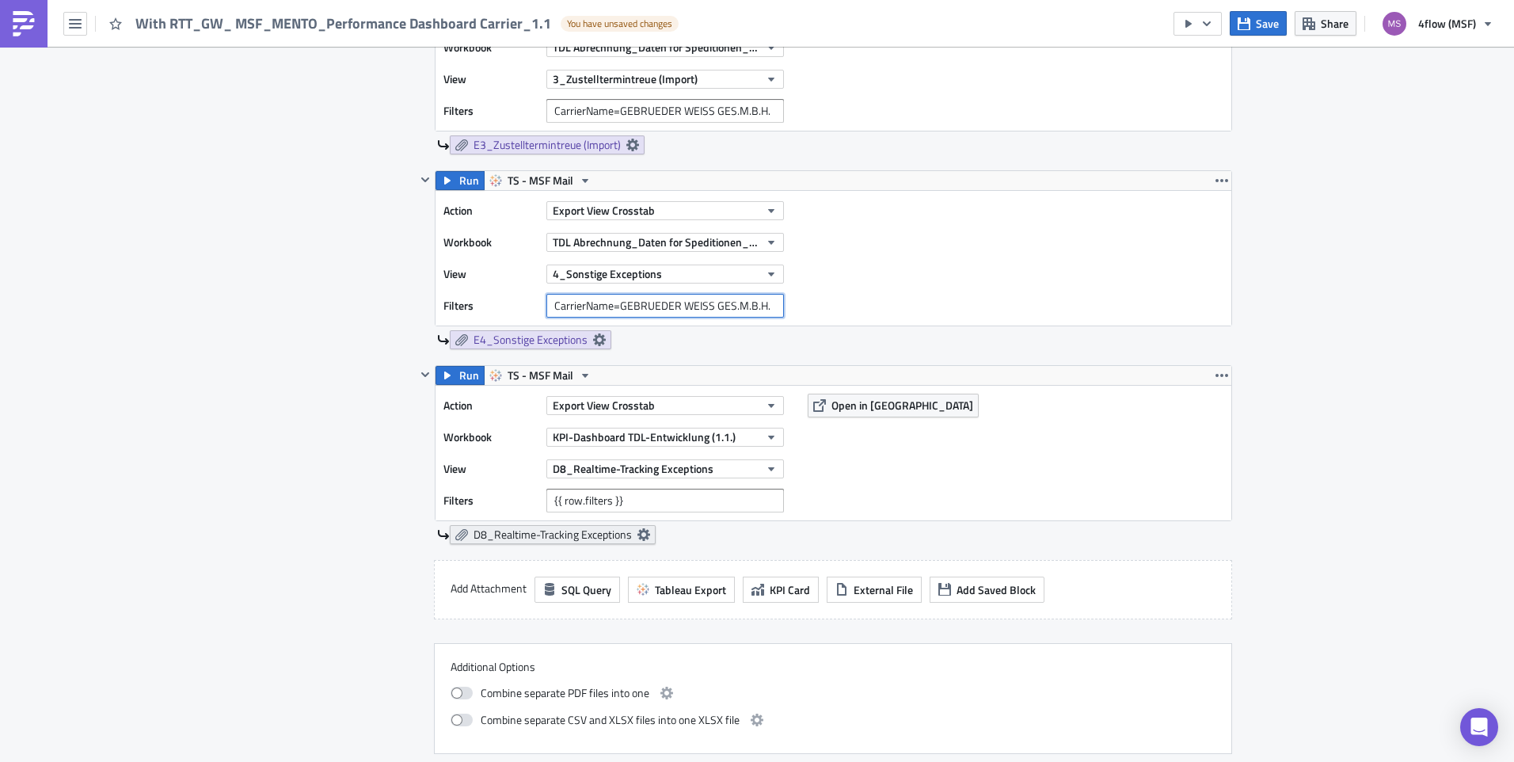
scroll to position [1900, 0]
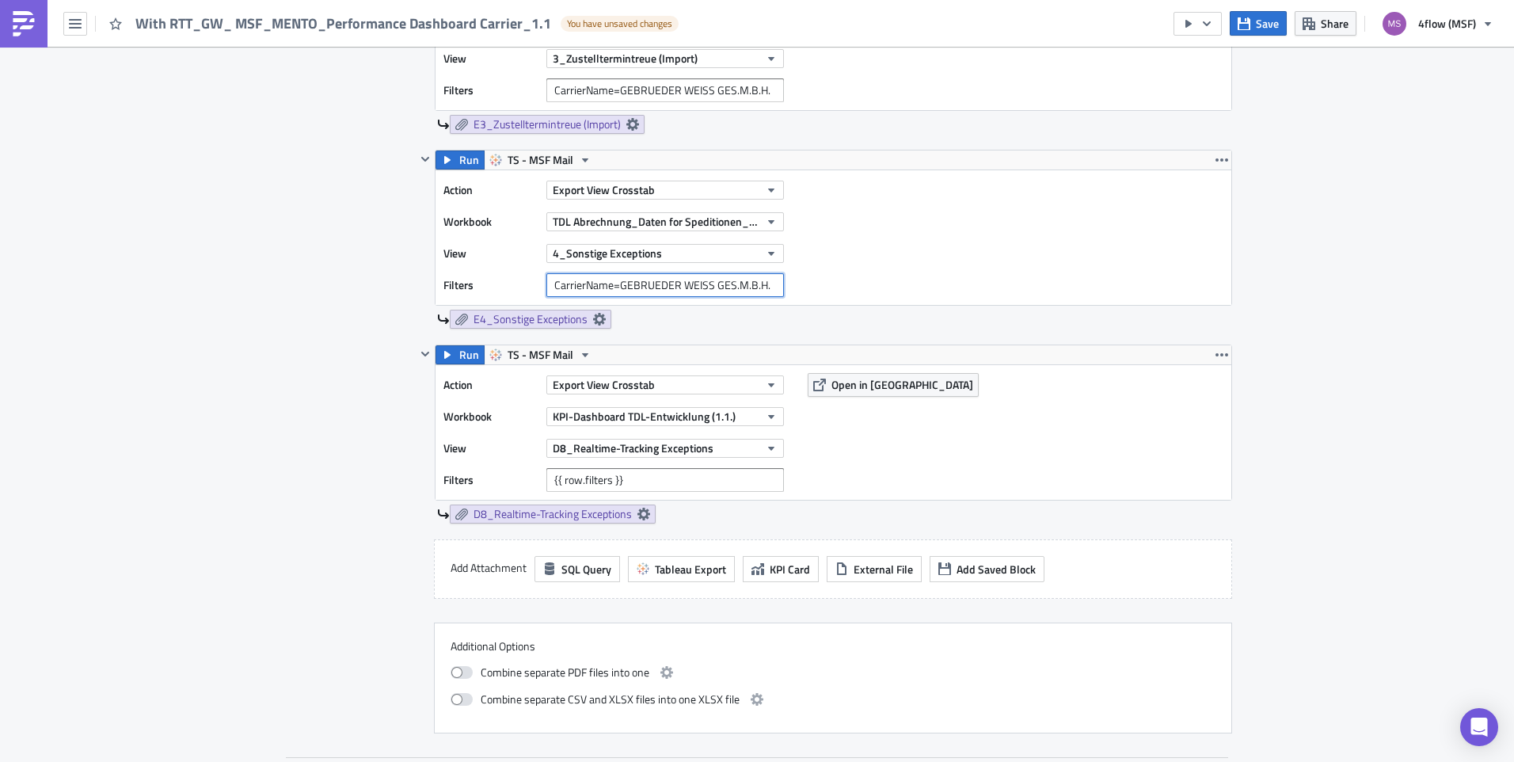
type input "CarrierName=GEBRUEDER WEISS GES.M.B.H."
drag, startPoint x: 639, startPoint y: 486, endPoint x: 344, endPoint y: 465, distance: 295.3
paste input "CarrierName=GEBRUEDER WEISS GES.M.B.H."
type input "CarrierName=GEBRUEDER WEISS GES.M.B.H."
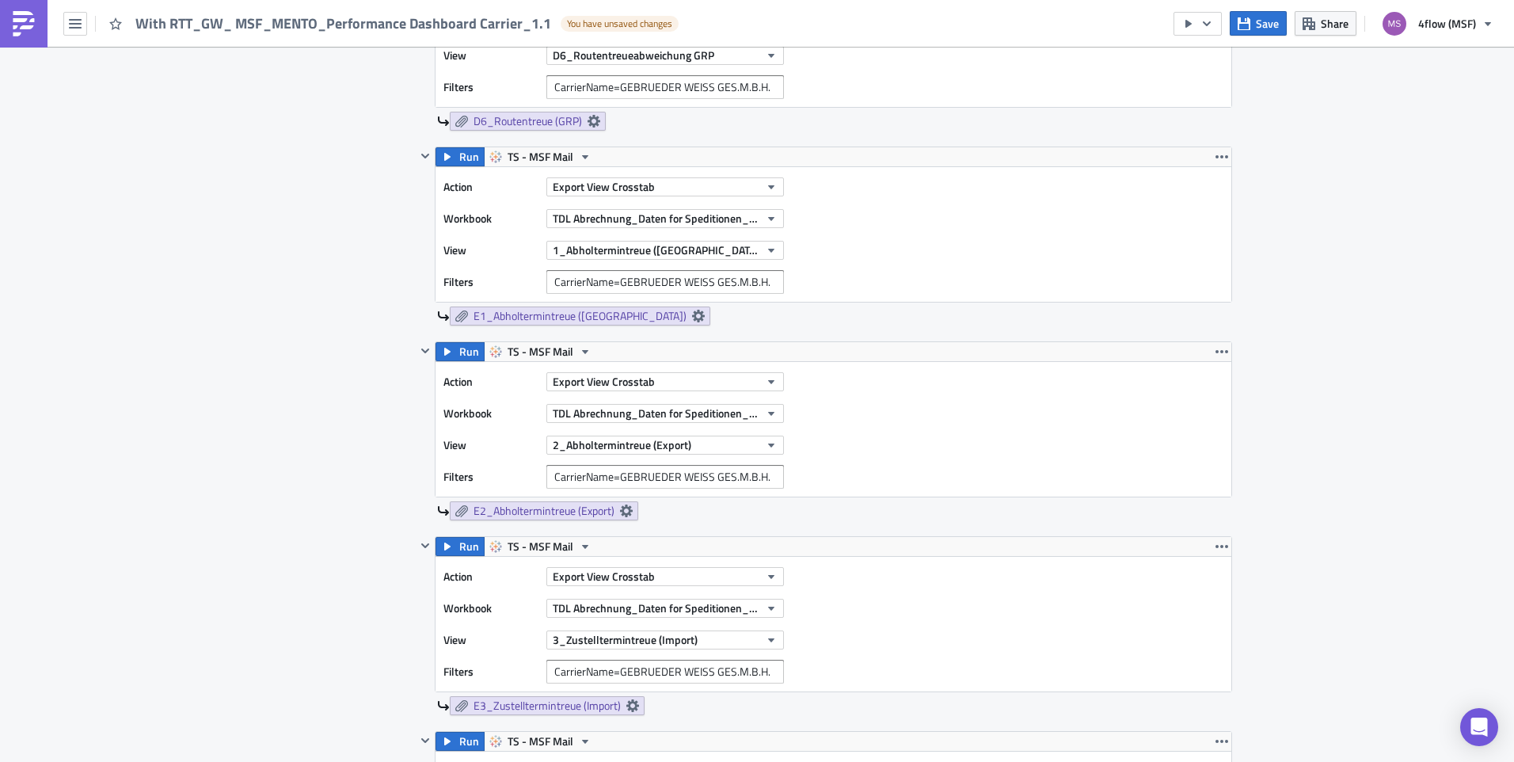
scroll to position [1425, 0]
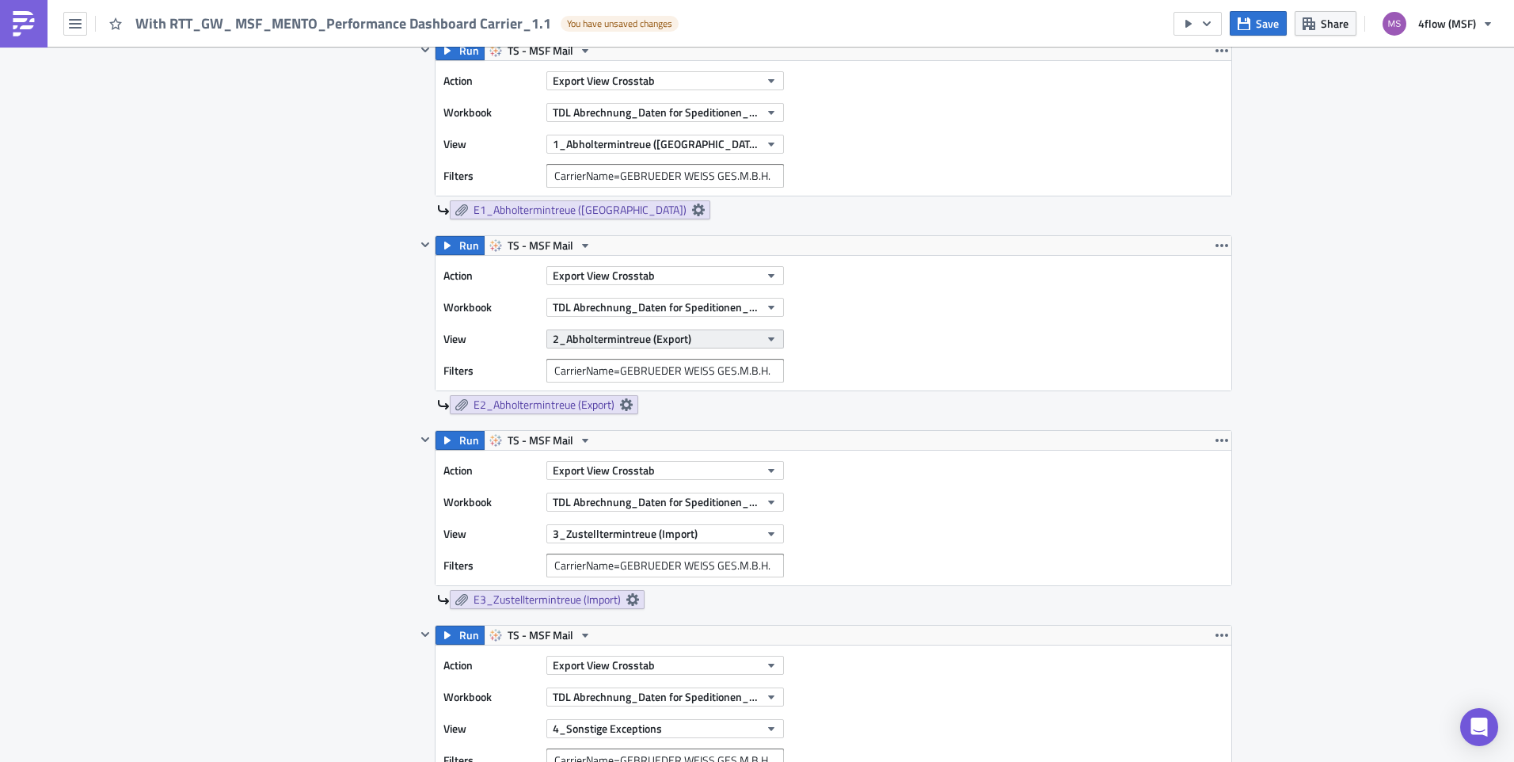
click at [765, 337] on icon "button" at bounding box center [771, 339] width 13 height 13
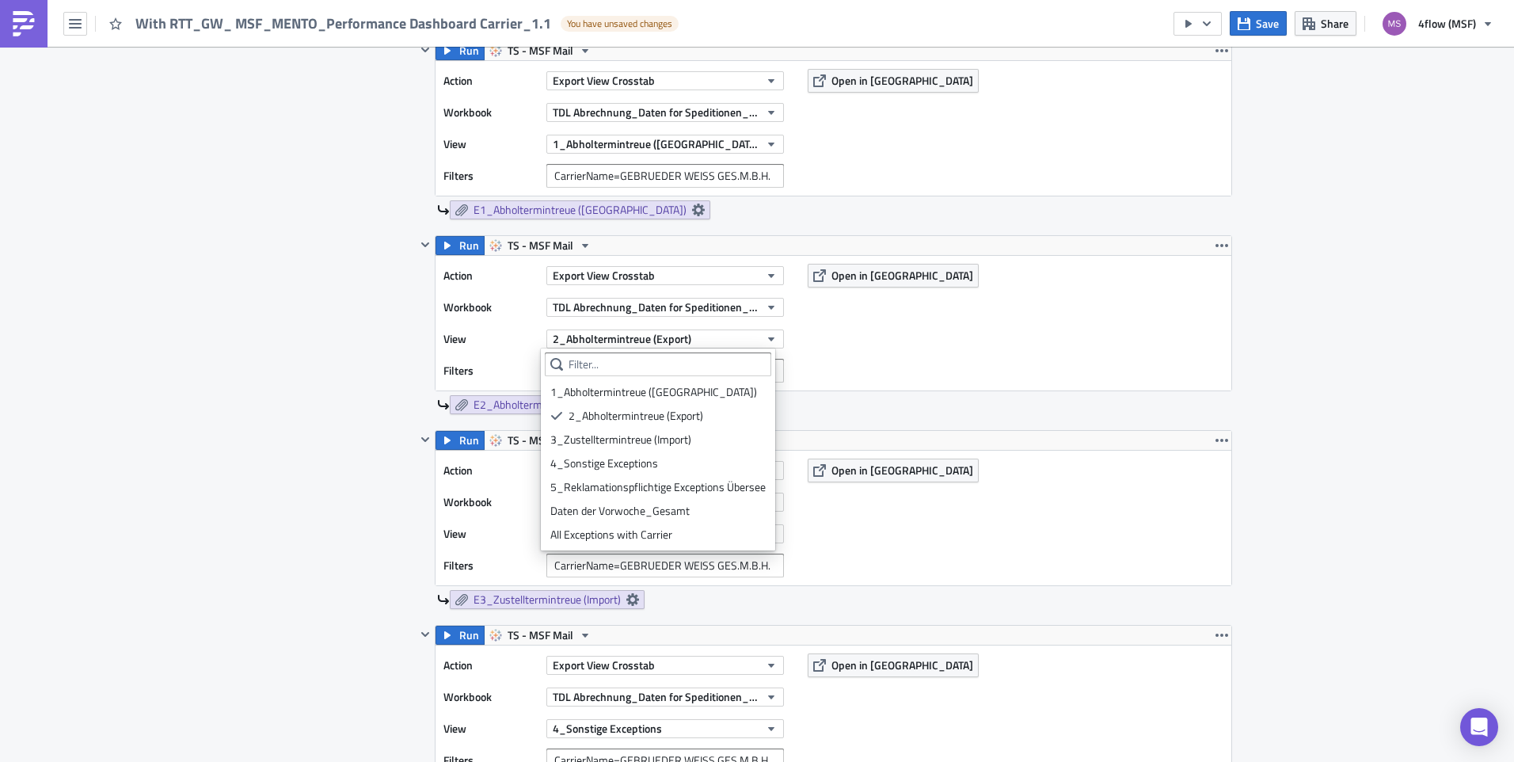
click at [142, 364] on div "TDL-Entwicklung Execution Log Edit " With RTT_GW_ MSF_MENTO_Performance Dashboa…" at bounding box center [757, 435] width 1514 height 3626
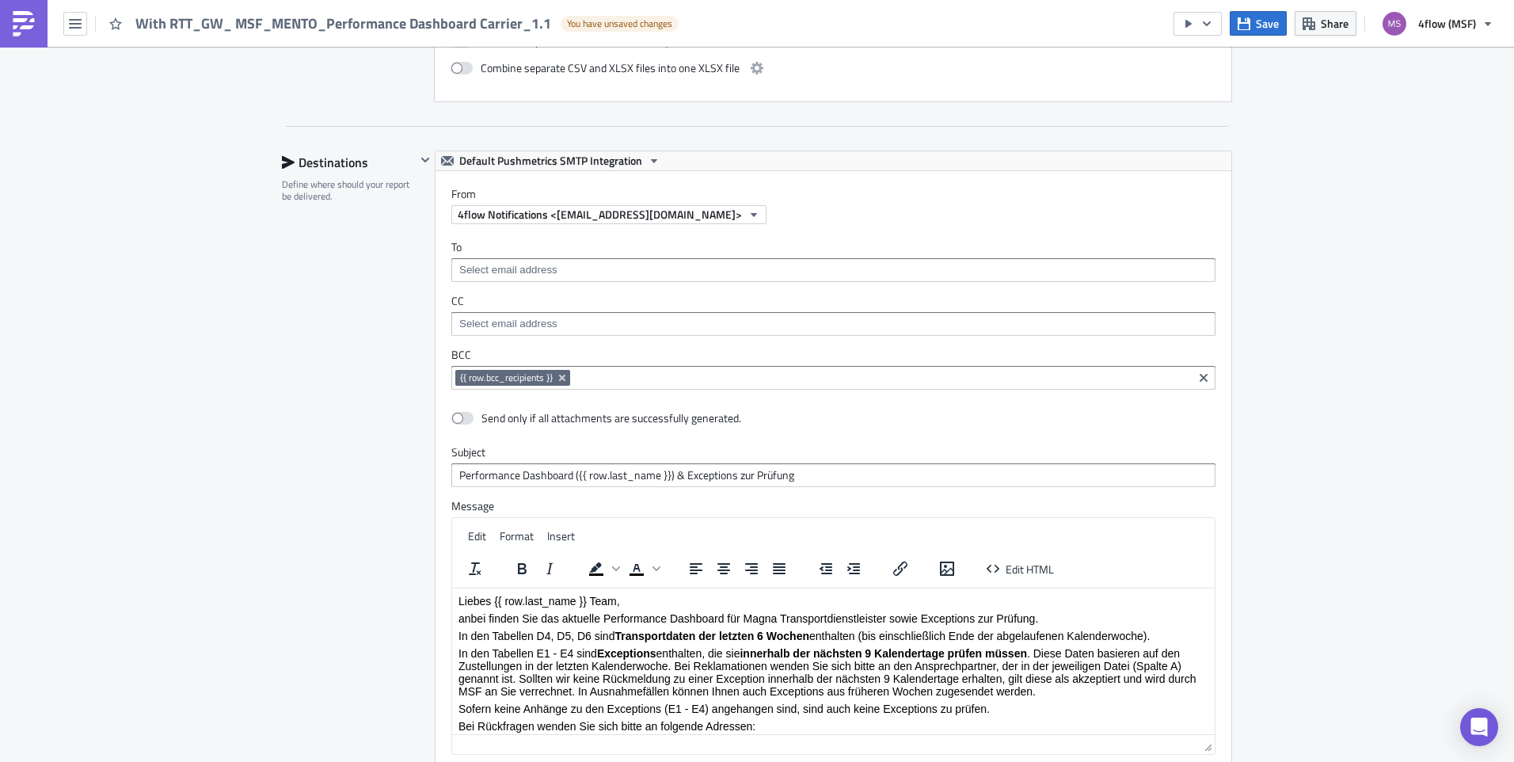
scroll to position [2534, 0]
click at [559, 375] on icon "Remove Tag" at bounding box center [562, 375] width 6 height 6
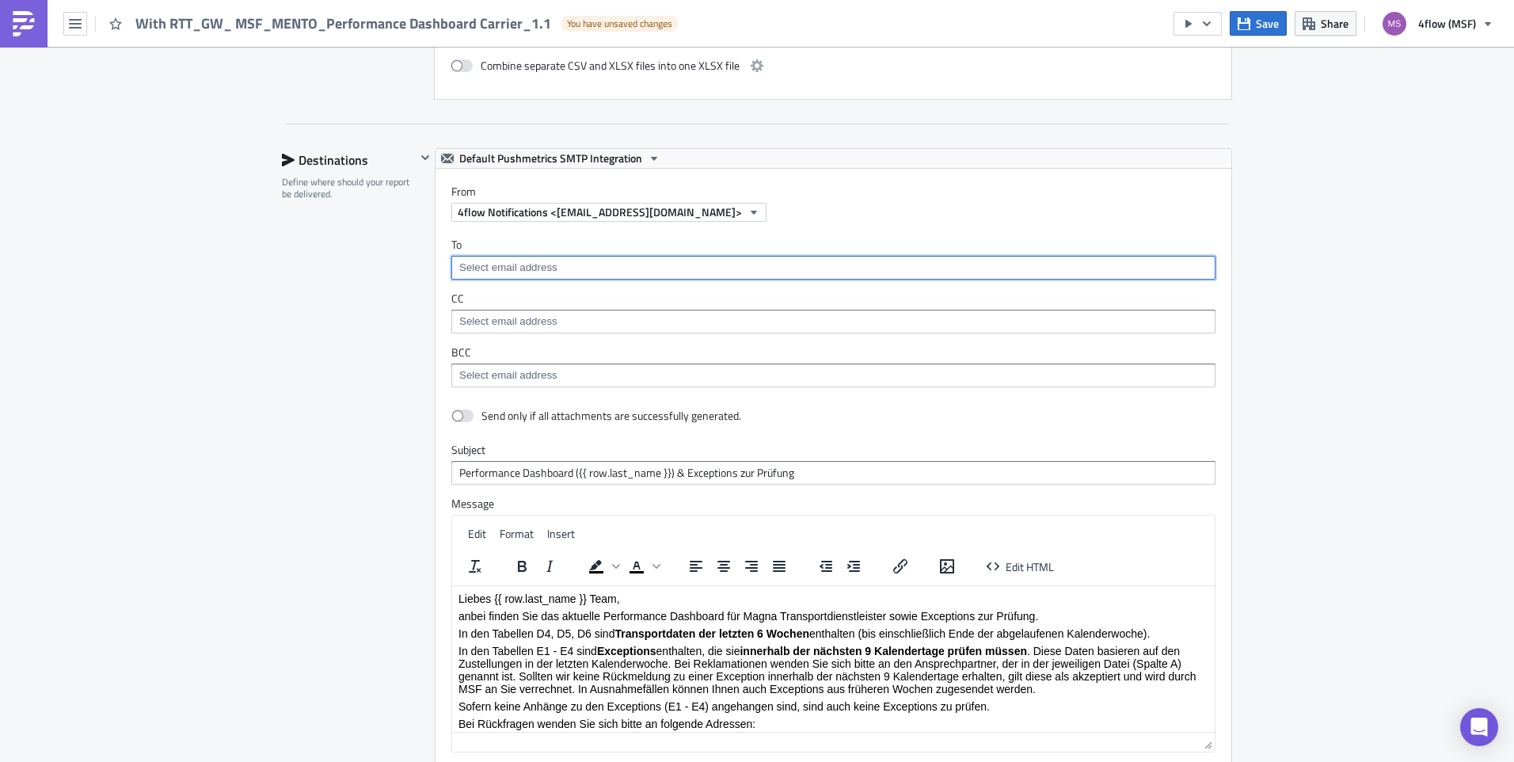
click at [536, 265] on input at bounding box center [832, 268] width 755 height 16
type input "[DOMAIN_NAME]"
click at [459, 289] on div "[EMAIL_ADDRESS][DOMAIN_NAME]" at bounding box center [543, 295] width 176 height 16
click at [364, 336] on div "Destinations Define where should your report be delivered." at bounding box center [349, 497] width 134 height 698
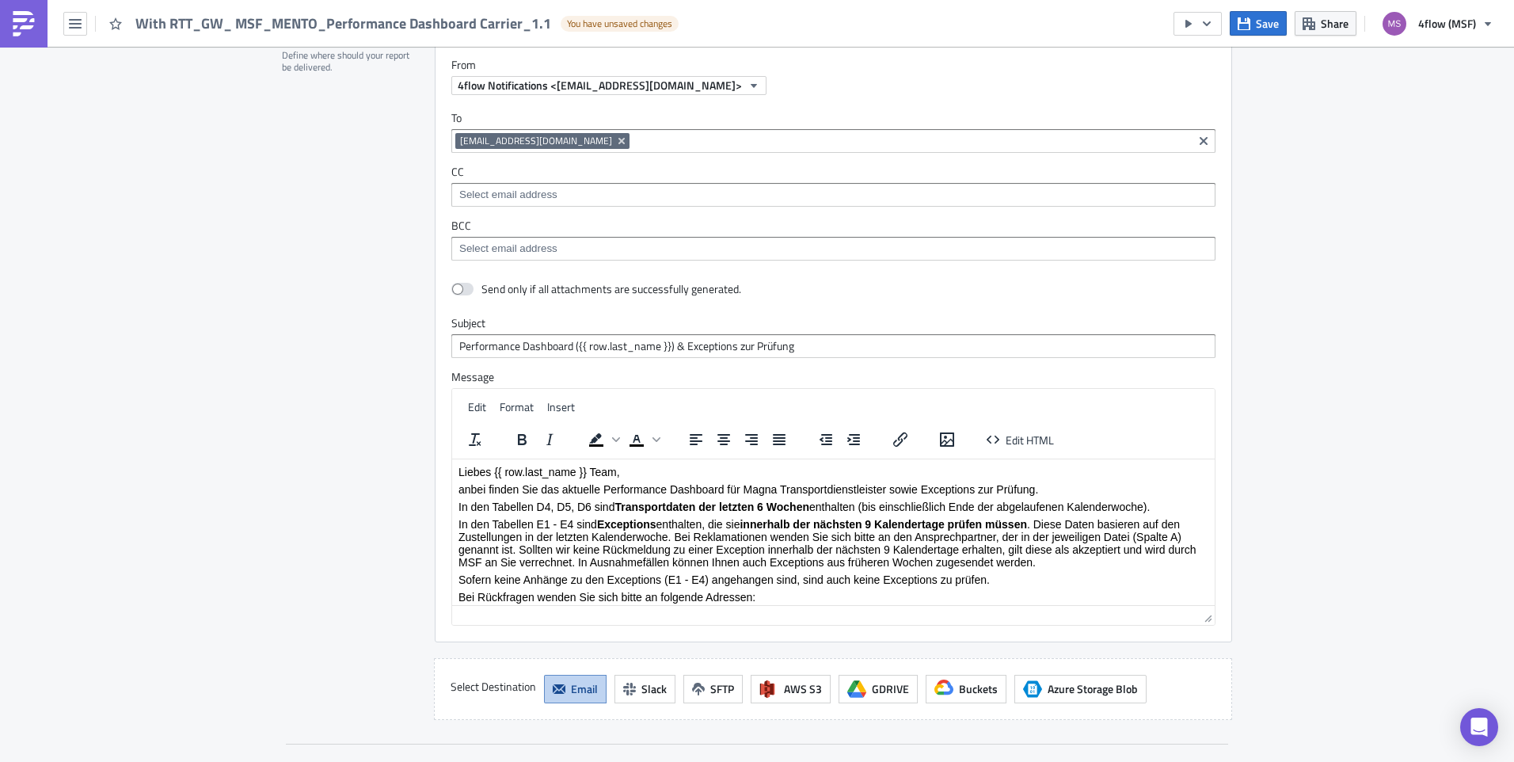
scroll to position [2692, 0]
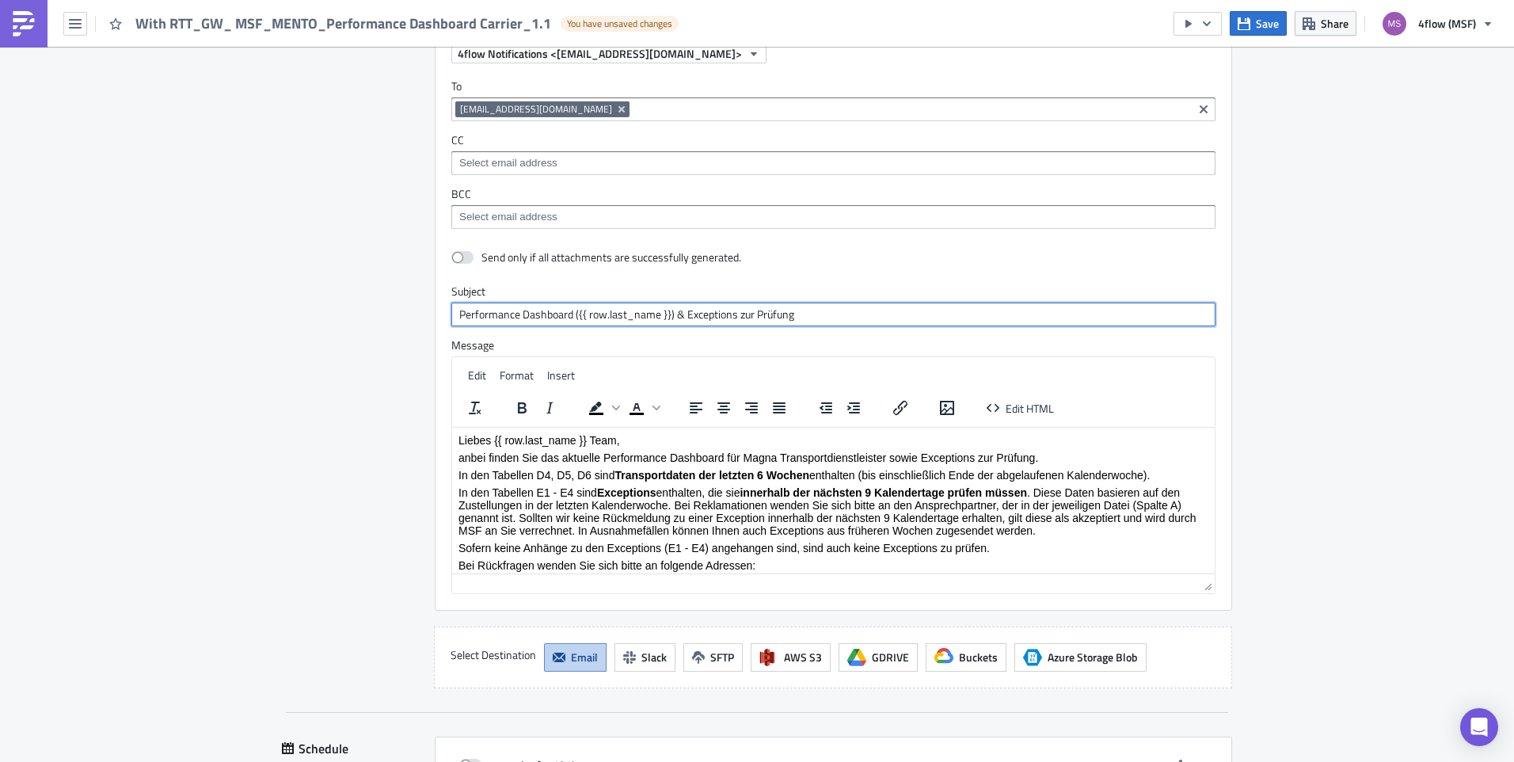
drag, startPoint x: 665, startPoint y: 314, endPoint x: 570, endPoint y: 318, distance: 95.1
click at [570, 318] on input "Performance Dashboard ({{ row.last_name }}) & Exceptions zur Prüfung" at bounding box center [833, 314] width 764 height 24
type input "Performance Dashboard GW & Exceptions zur Prüfung"
drag, startPoint x: 588, startPoint y: 443, endPoint x: 492, endPoint y: 440, distance: 95.0
click at [492, 440] on p "Liebes {{ row.last_name }} Team," at bounding box center [833, 439] width 750 height 13
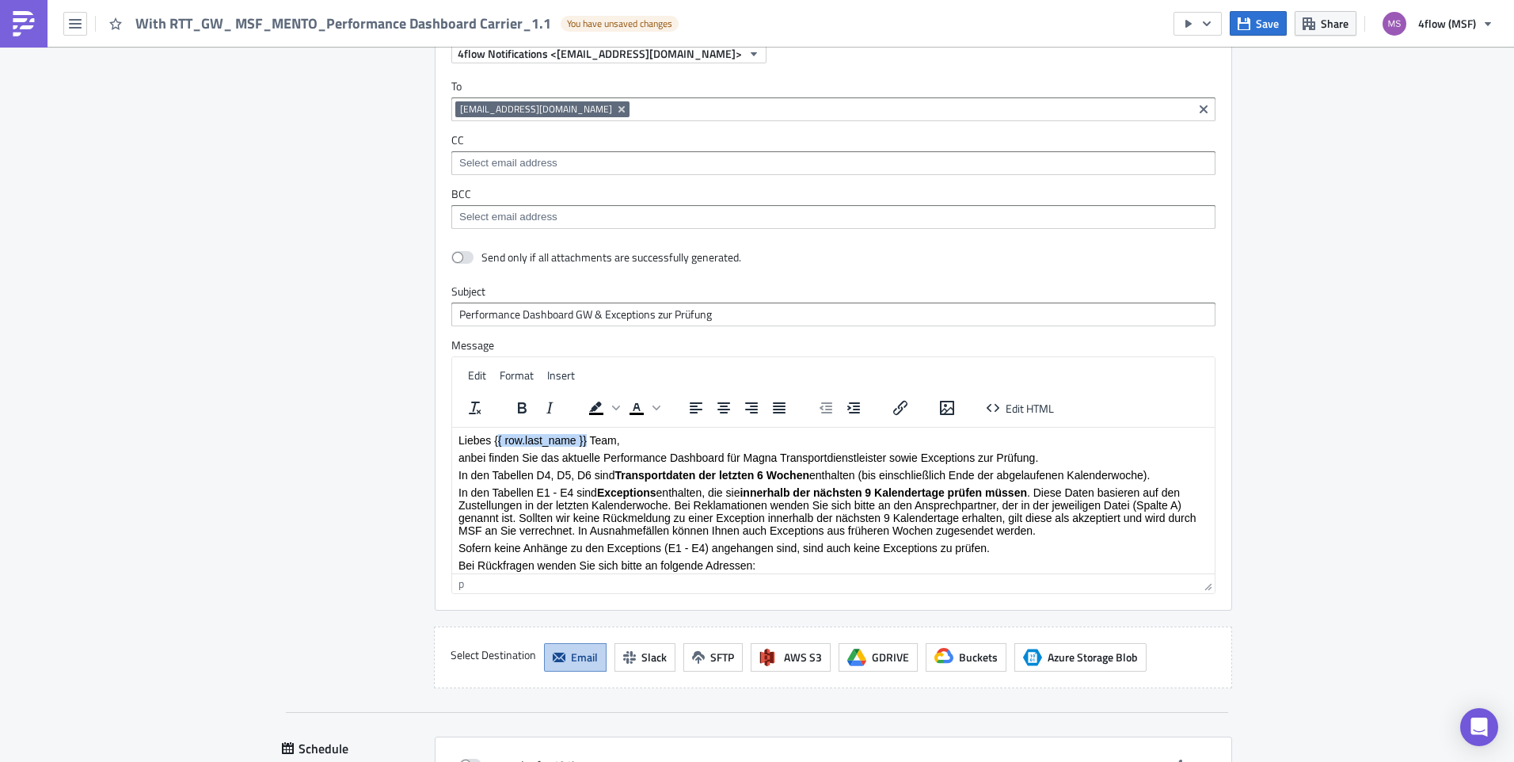
drag, startPoint x: 586, startPoint y: 439, endPoint x: 496, endPoint y: 443, distance: 90.3
click at [496, 443] on p "Liebes {{ row.last_name }} Team," at bounding box center [833, 439] width 750 height 13
click at [498, 444] on p "Liebes {Gebueder [PERSON_NAME] Team," at bounding box center [833, 439] width 750 height 13
click at [352, 310] on div "Destinations Define where should your report be delivered." at bounding box center [349, 339] width 134 height 698
click at [516, 439] on p "Liebes Gebueder [PERSON_NAME] Team," at bounding box center [833, 439] width 750 height 13
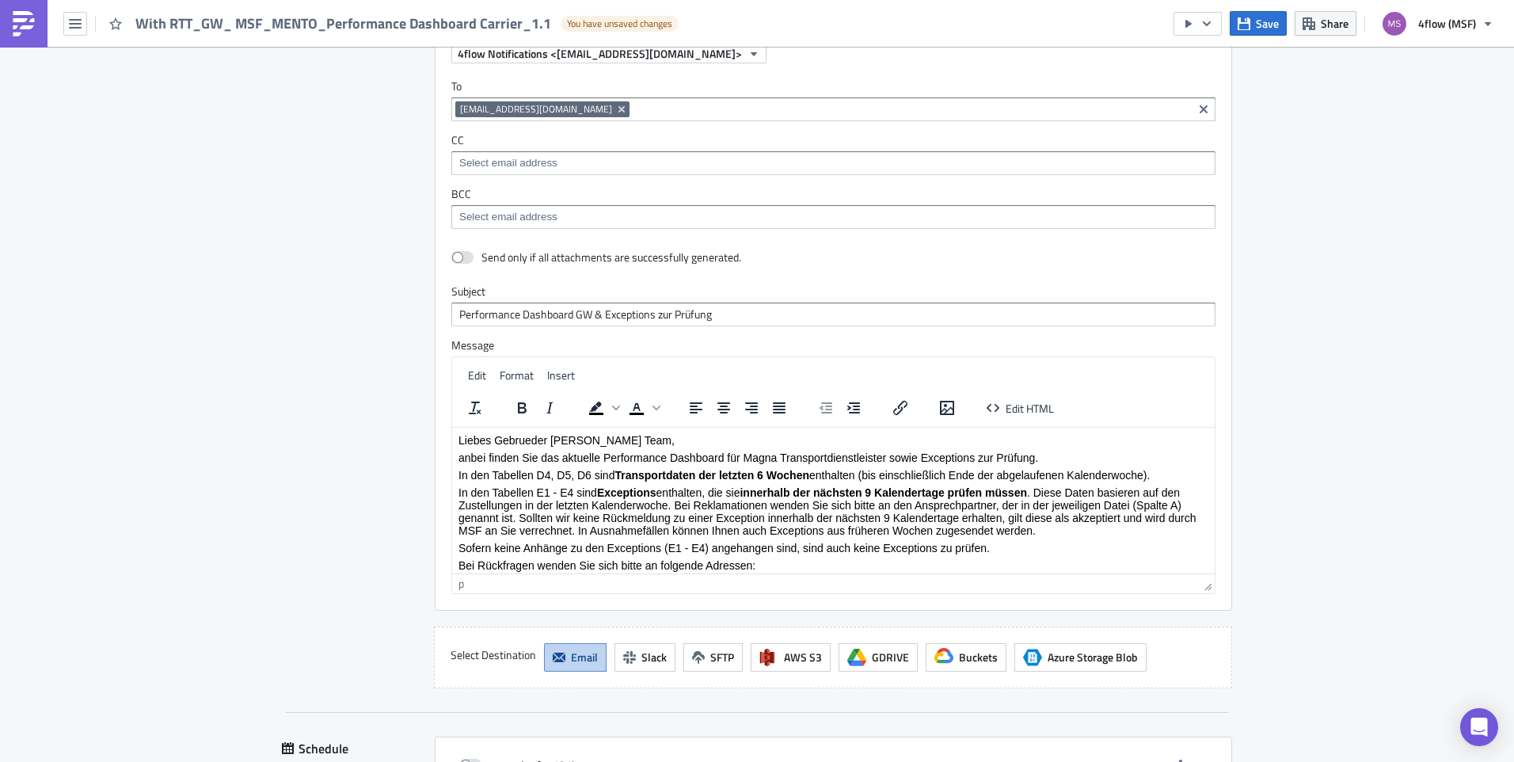
click at [343, 342] on div "Destinations Define where should your report be delivered." at bounding box center [349, 339] width 134 height 698
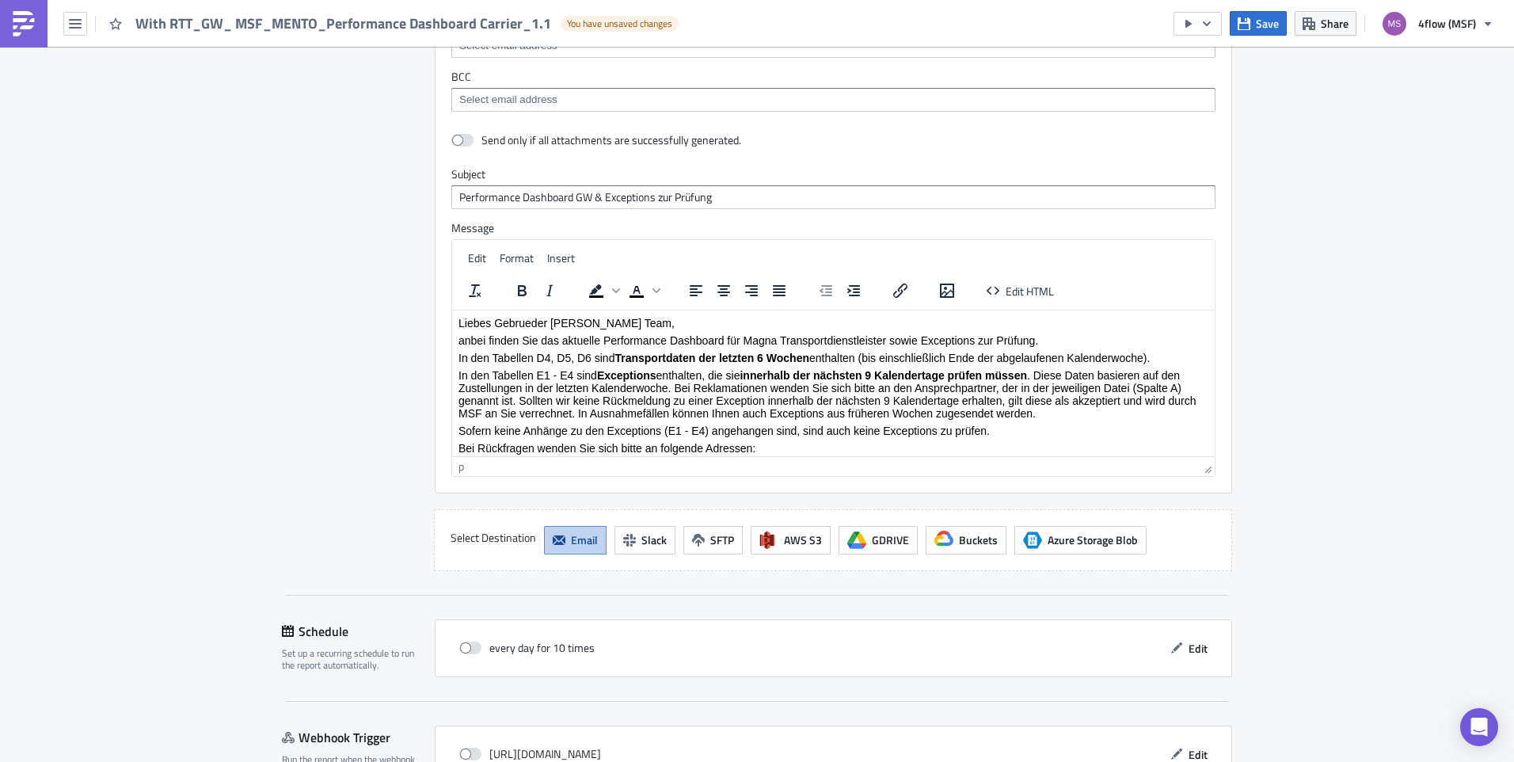
scroll to position [2908, 0]
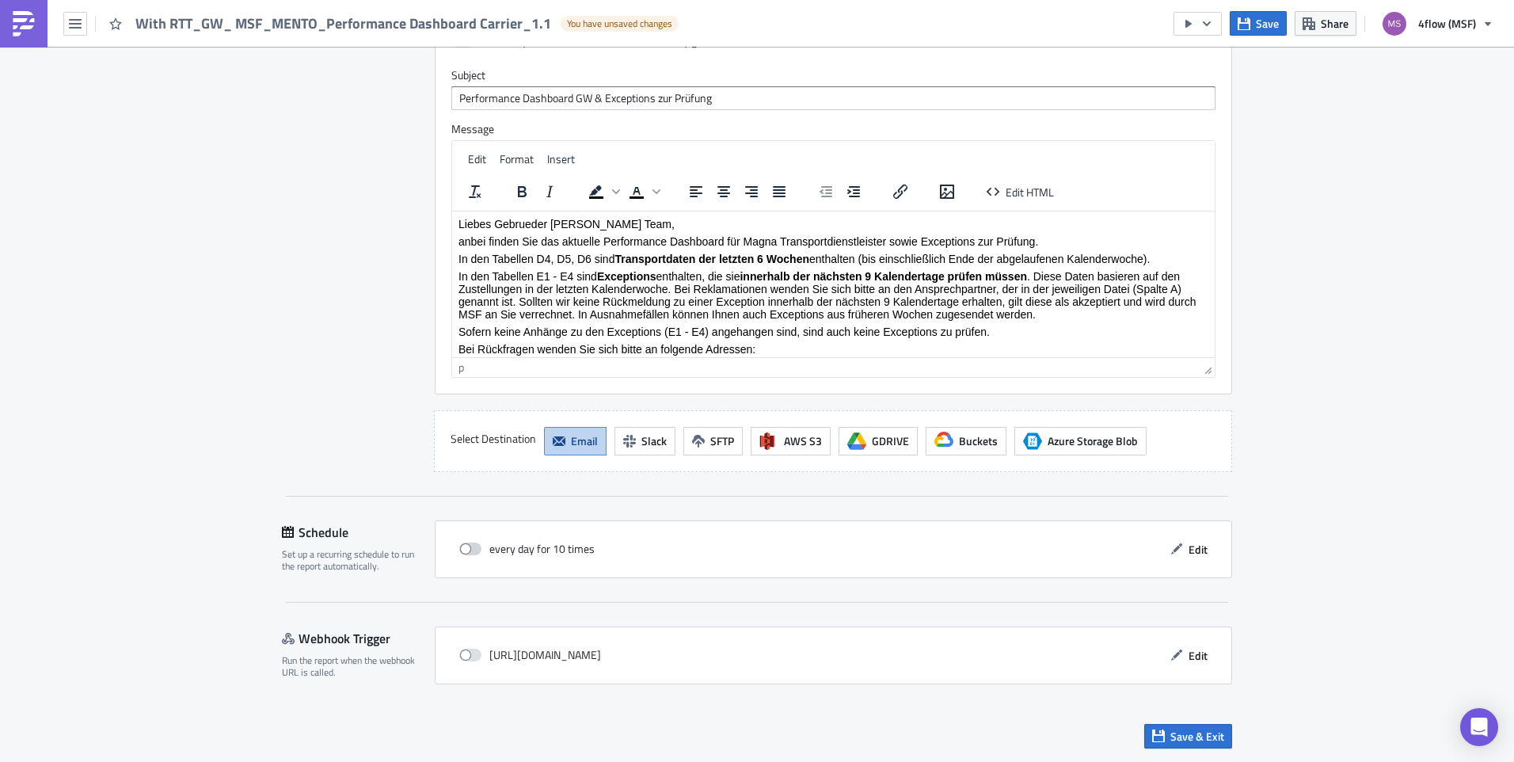
click at [466, 552] on span at bounding box center [470, 548] width 22 height 13
click at [466, 552] on input "checkbox" at bounding box center [467, 549] width 10 height 10
checkbox input "true"
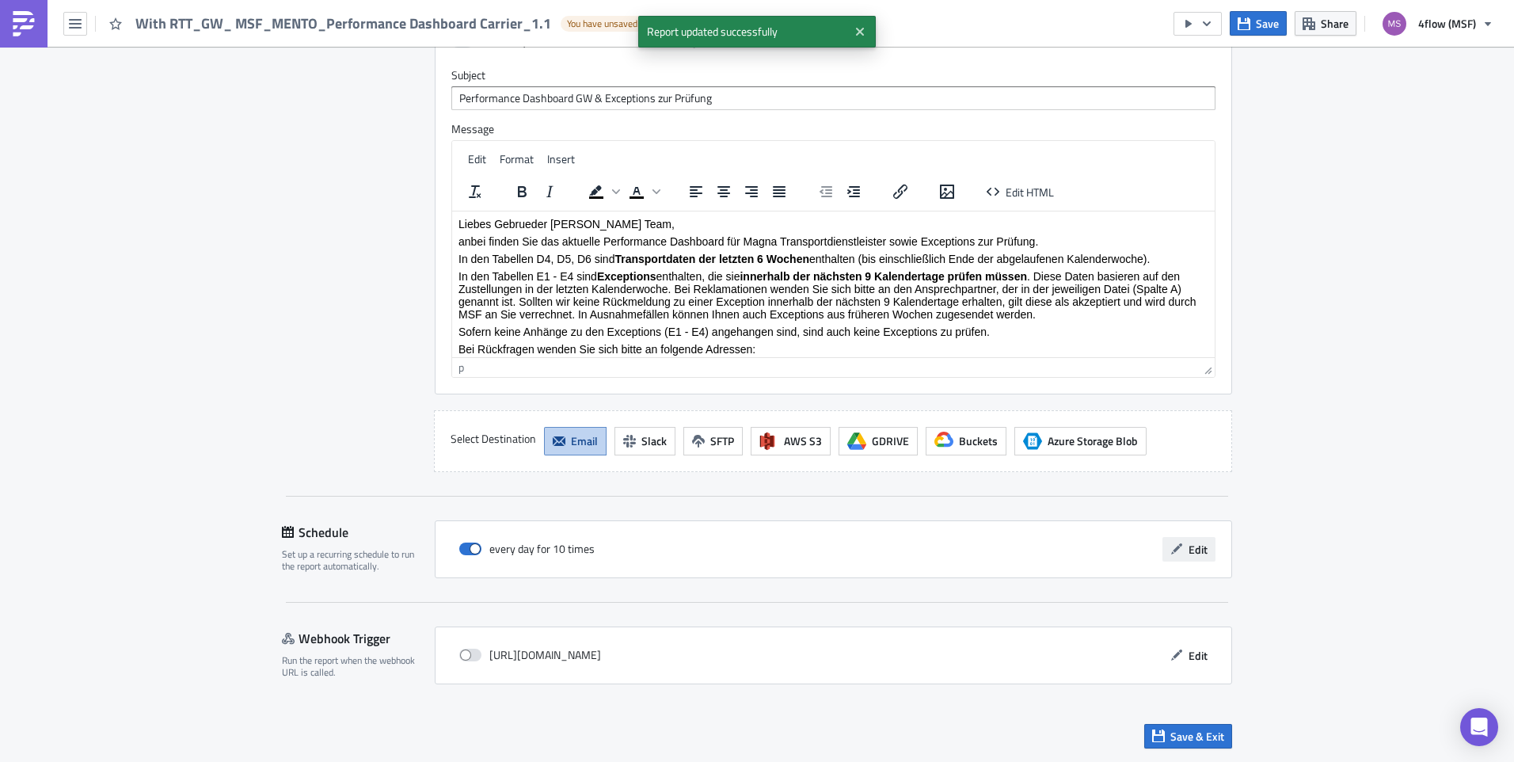
click at [1192, 554] on span "Edit" at bounding box center [1197, 549] width 19 height 17
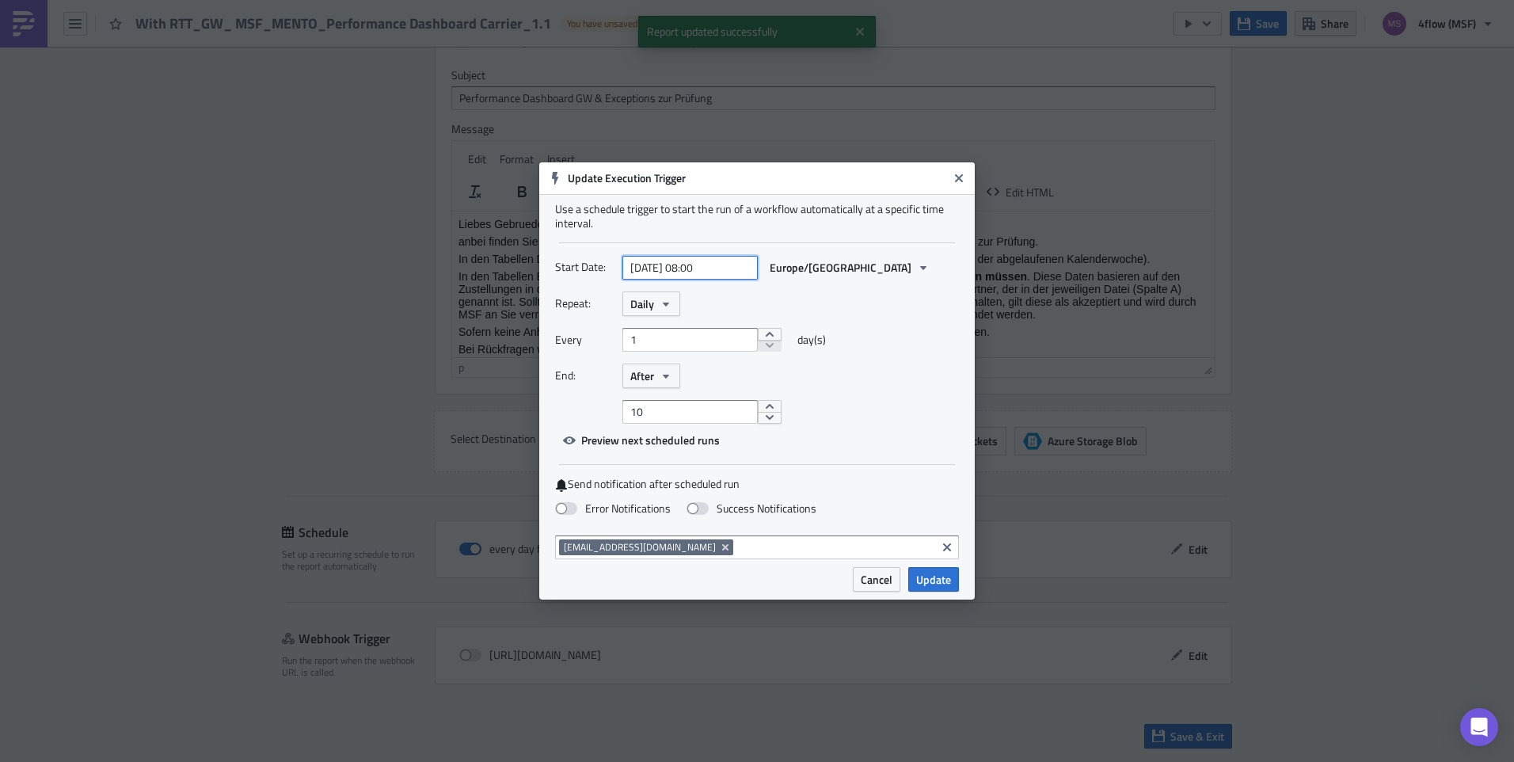
select select "7"
select select "2025"
click at [735, 264] on input "[DATE] 08:00" at bounding box center [689, 268] width 135 height 24
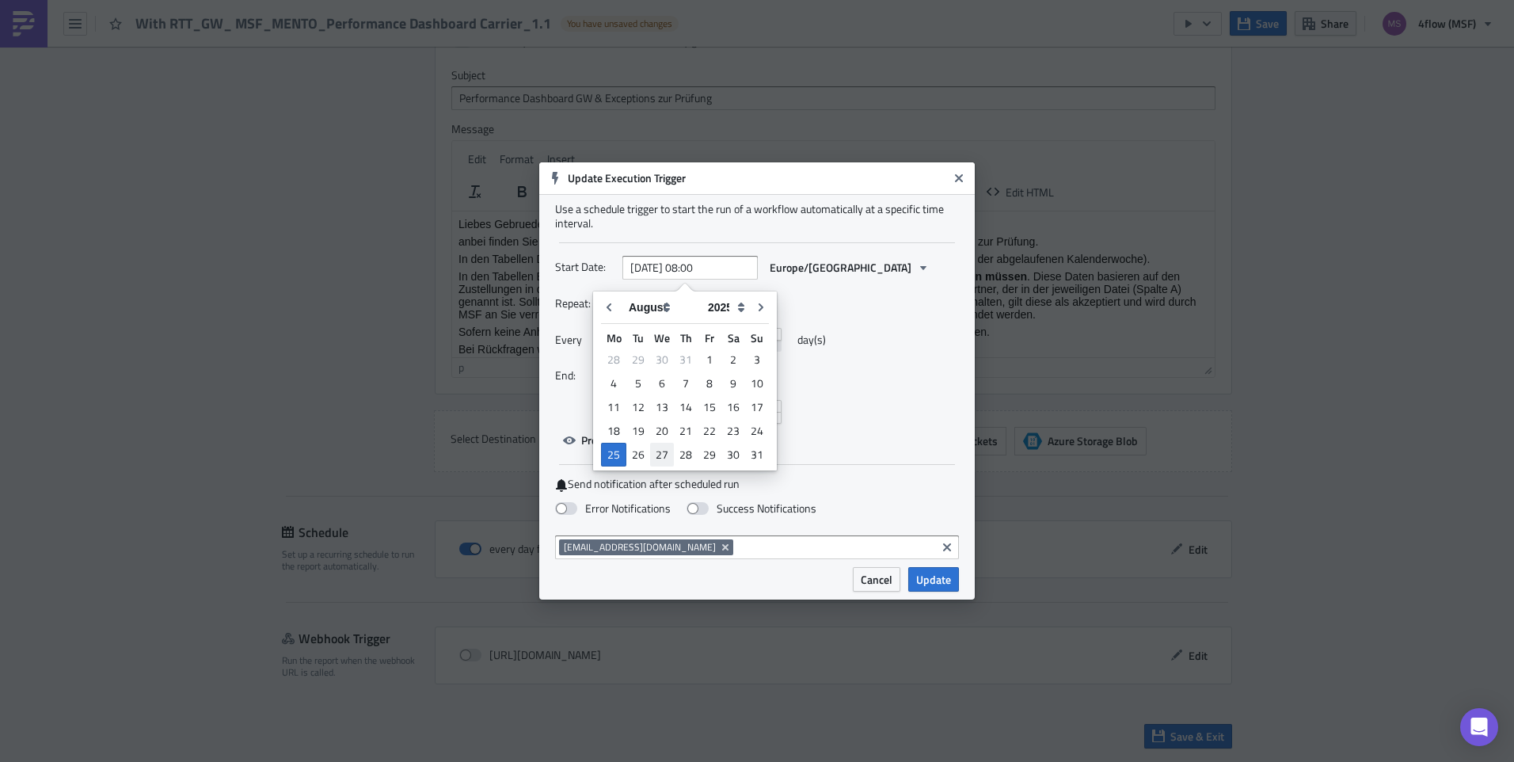
click at [654, 454] on div "27" at bounding box center [662, 454] width 24 height 22
type input "[DATE] 08:00"
click at [679, 308] on button "Daily" at bounding box center [651, 303] width 58 height 25
click at [663, 376] on div "Weekly" at bounding box center [697, 379] width 131 height 16
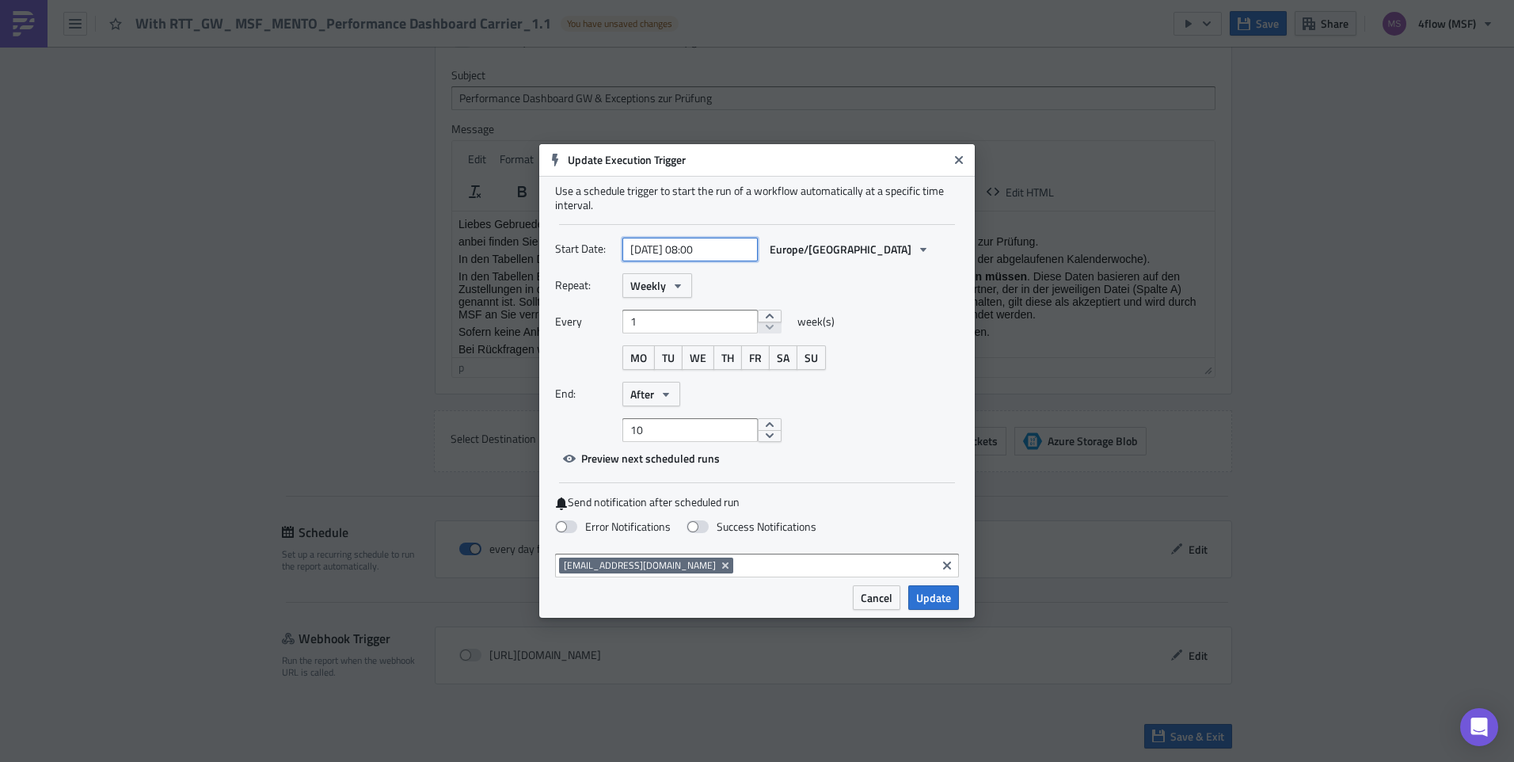
click at [701, 251] on input "[DATE] 08:00" at bounding box center [689, 250] width 135 height 24
select select "7"
select select "2025"
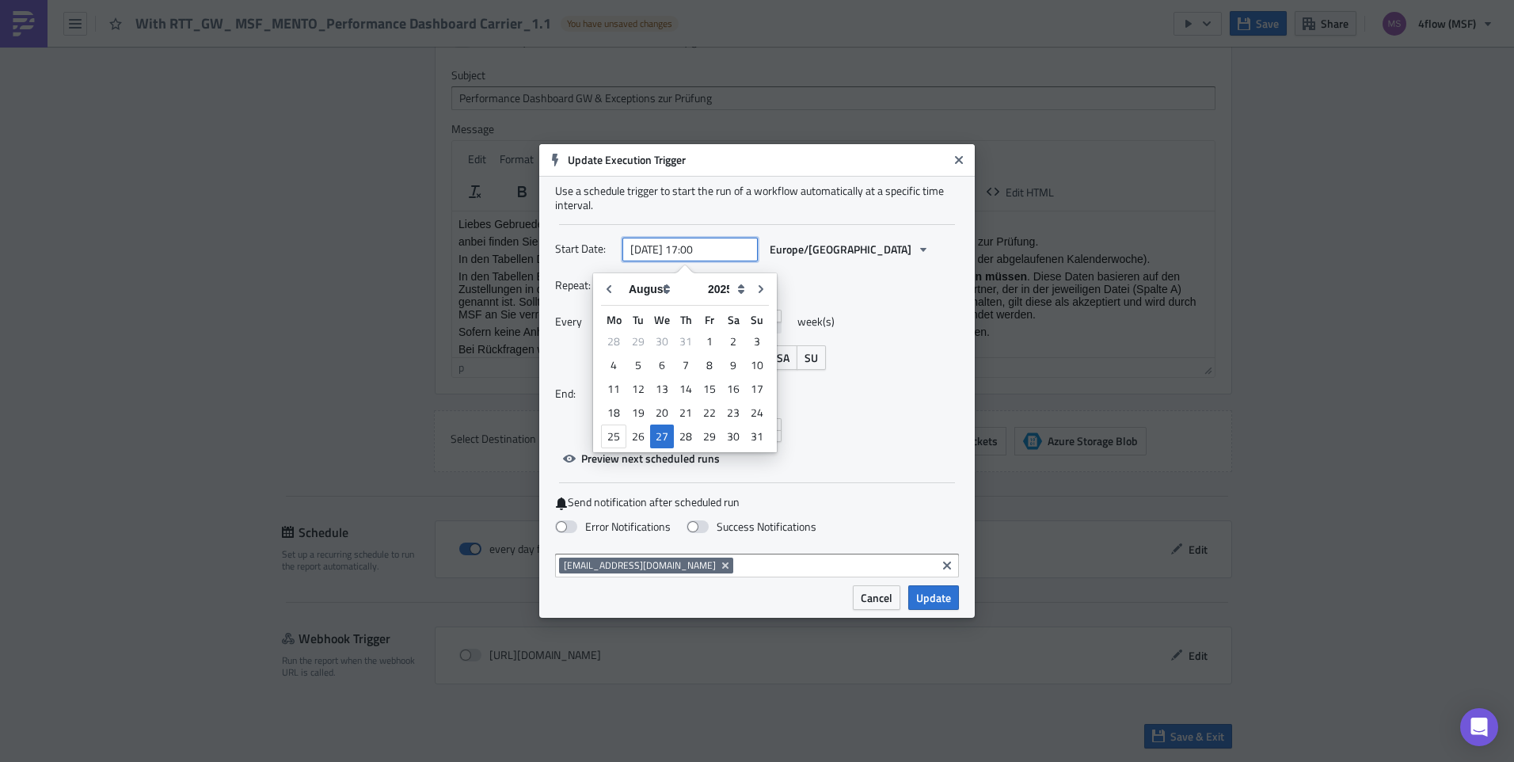
type input "[DATE] 17:00"
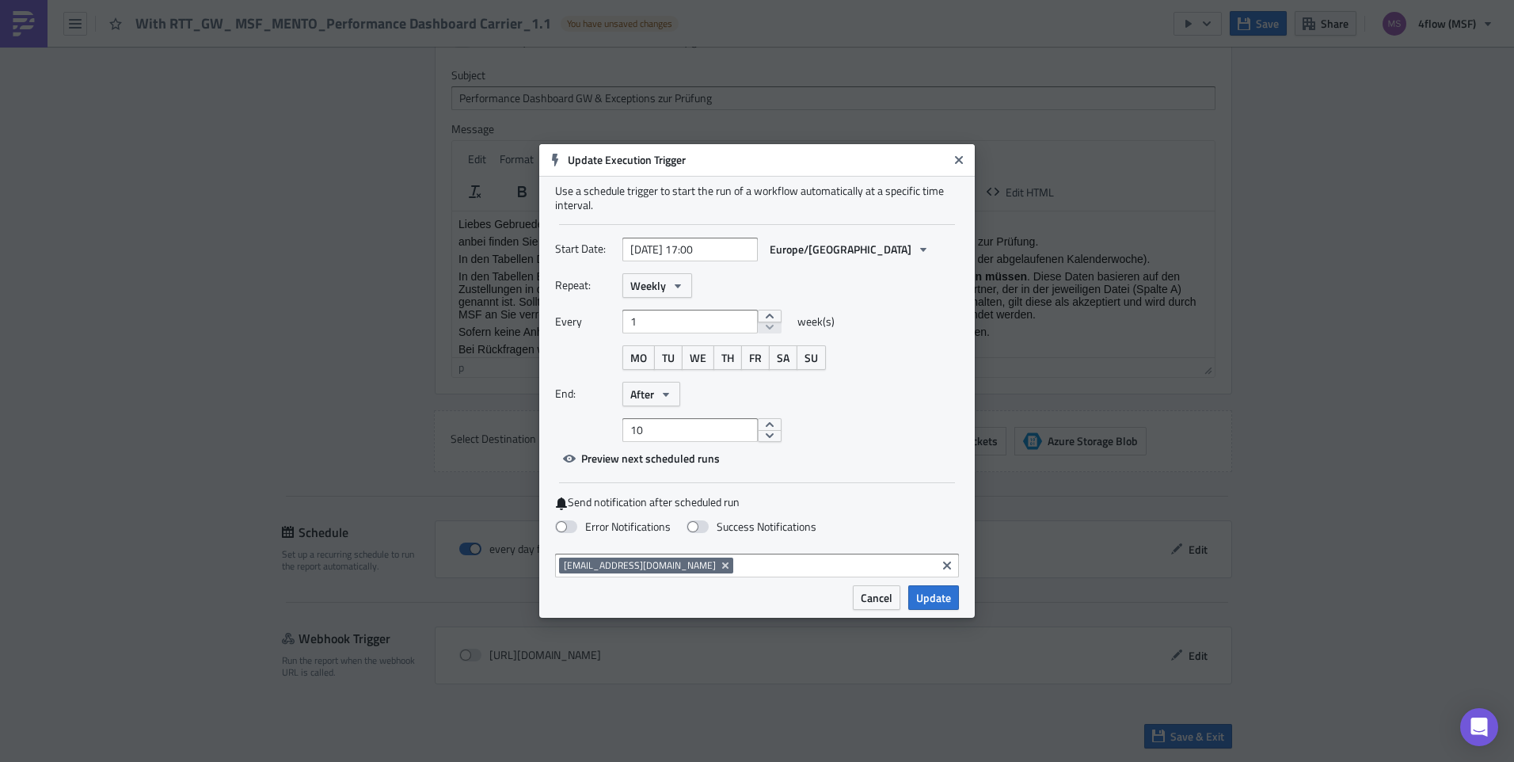
click at [906, 240] on div "Start Date: [DATE] 17:00 [GEOGRAPHIC_DATA]/[GEOGRAPHIC_DATA]" at bounding box center [757, 249] width 404 height 25
click at [701, 355] on span "WE" at bounding box center [698, 357] width 17 height 17
click at [663, 396] on icon "button" at bounding box center [666, 394] width 13 height 13
click at [662, 423] on div "Never" at bounding box center [697, 422] width 131 height 16
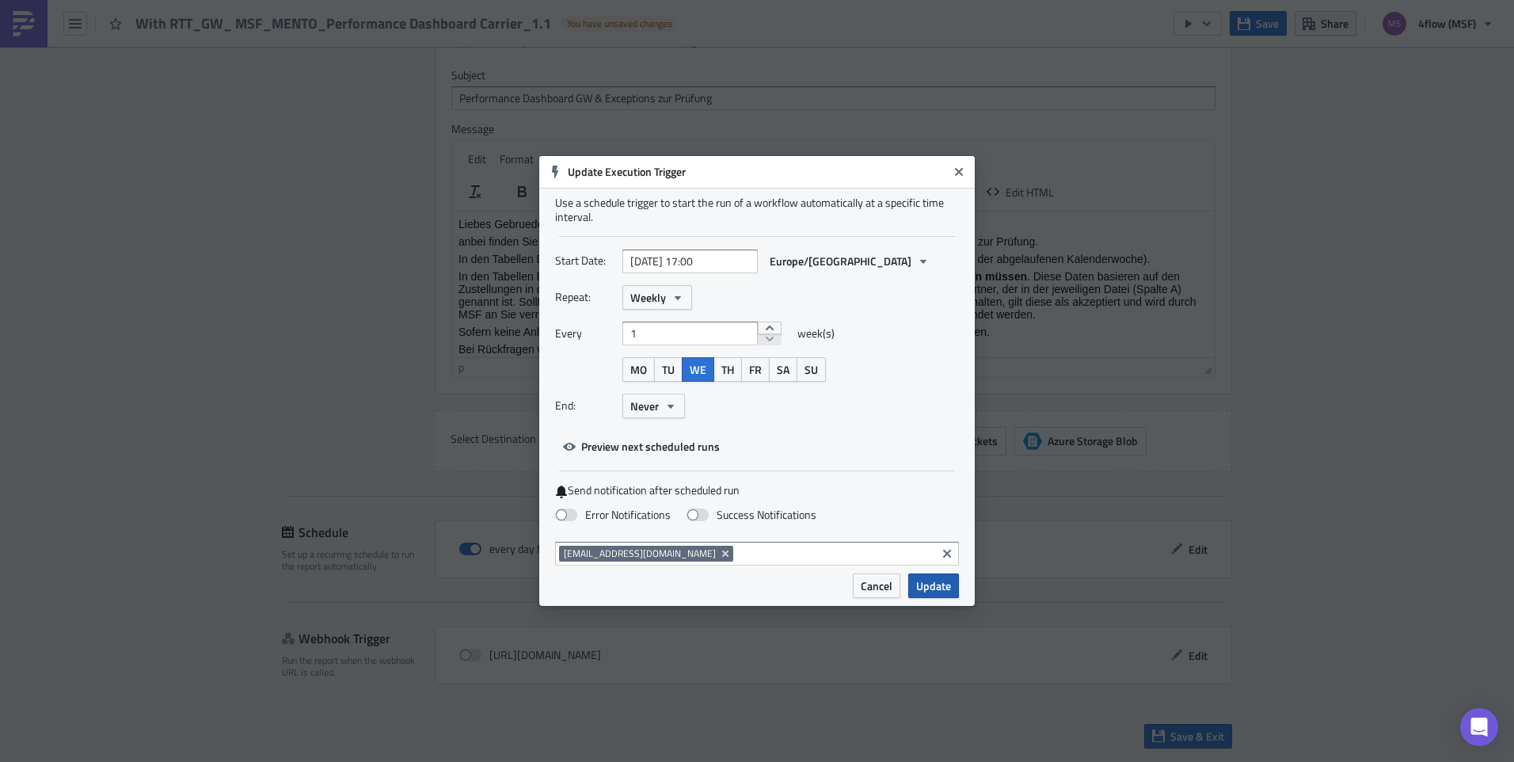
click at [940, 586] on span "Update" at bounding box center [933, 585] width 35 height 17
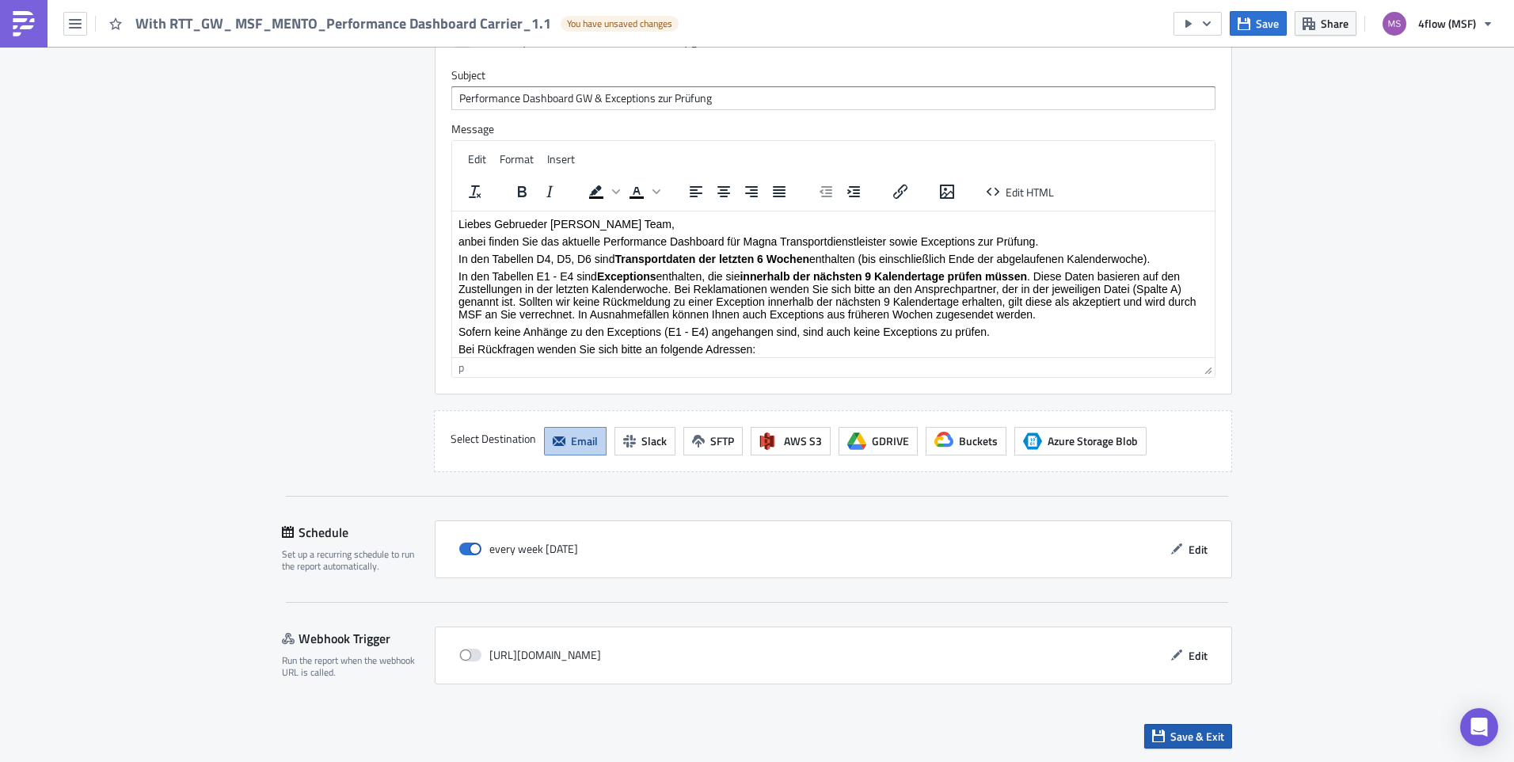
click at [1196, 736] on span "Save & Exit" at bounding box center [1197, 736] width 54 height 17
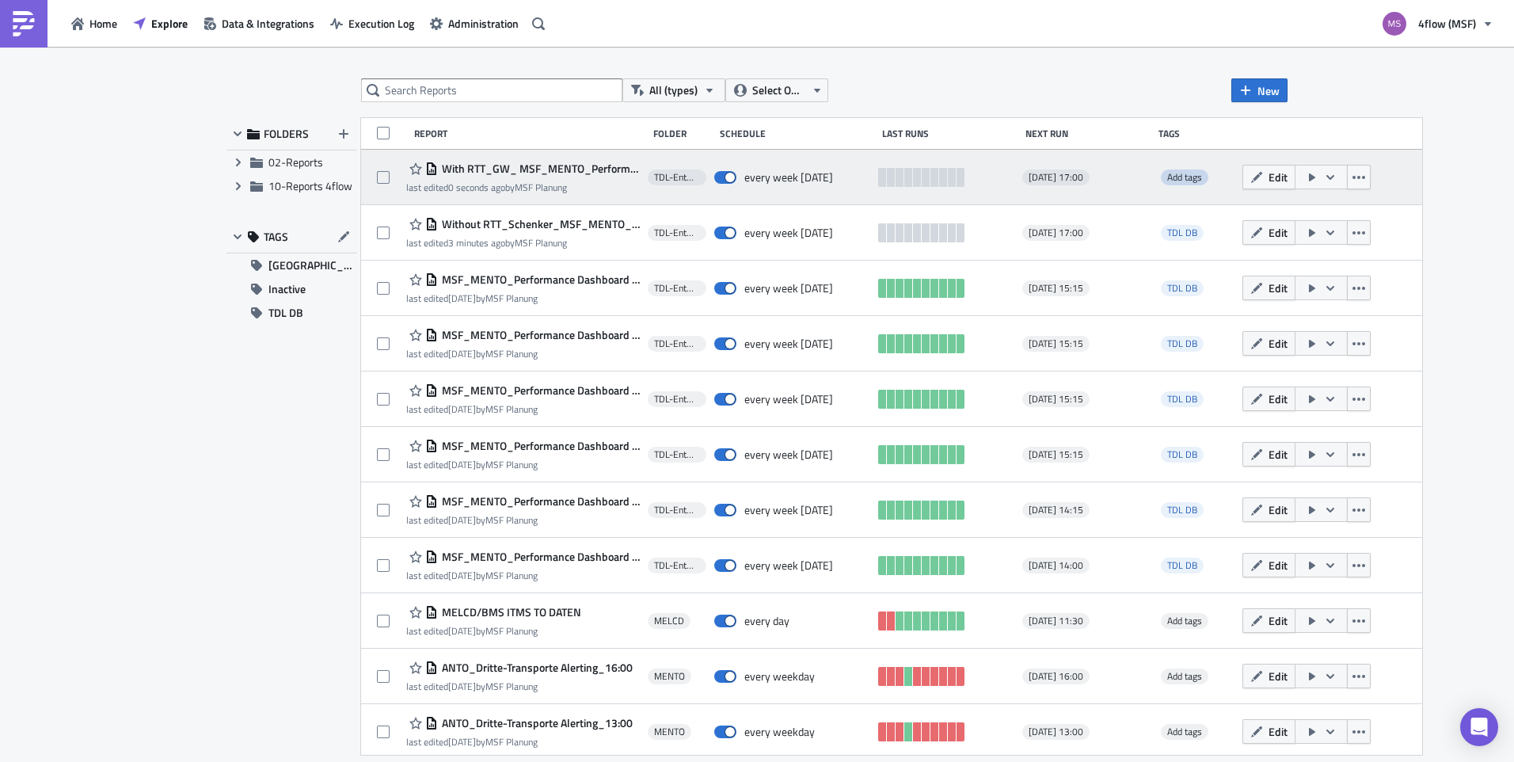
click at [1177, 177] on span "Add tags" at bounding box center [1184, 176] width 35 height 15
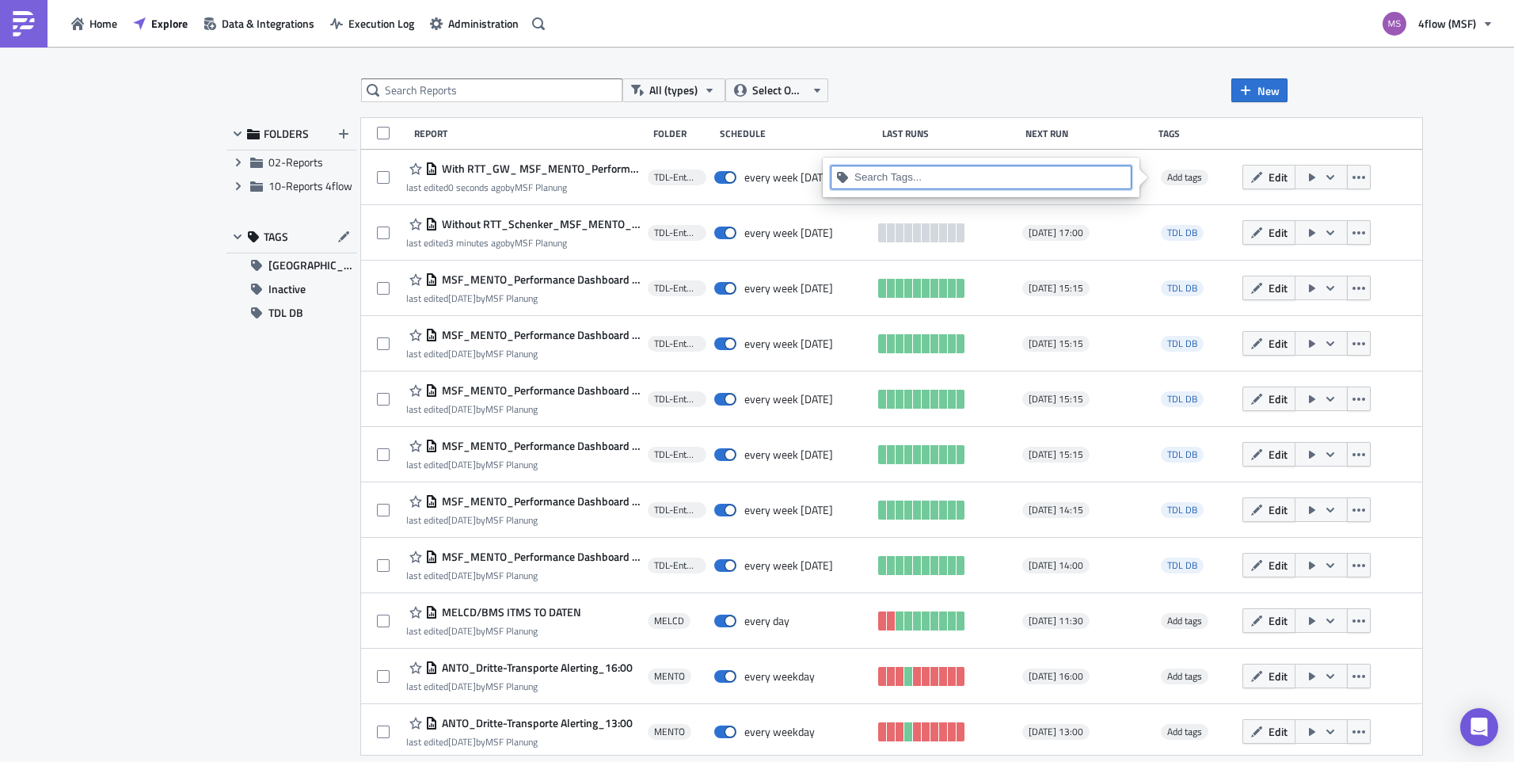
click at [995, 170] on input at bounding box center [990, 177] width 272 height 16
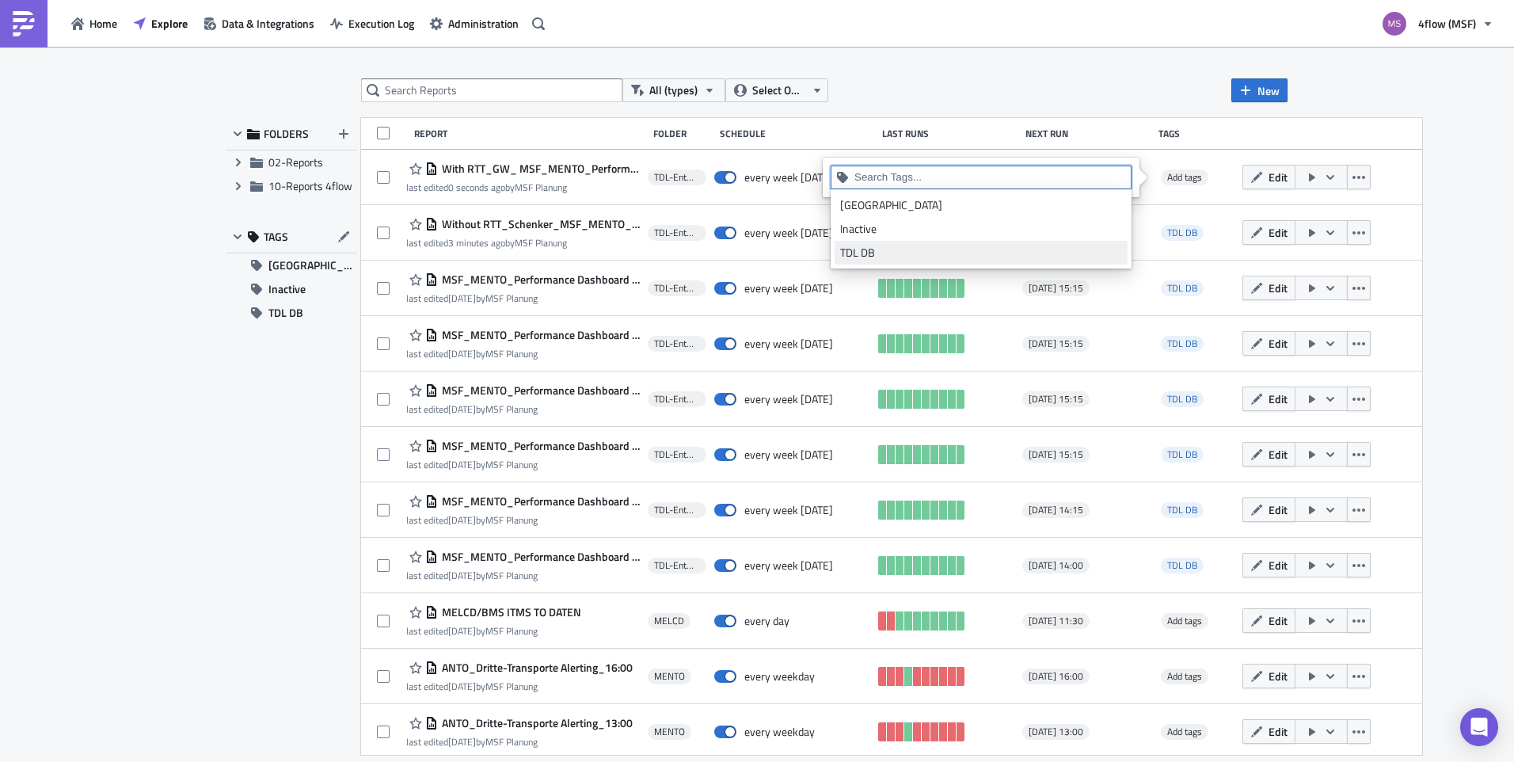
click at [901, 249] on div "TDL DB" at bounding box center [981, 253] width 282 height 16
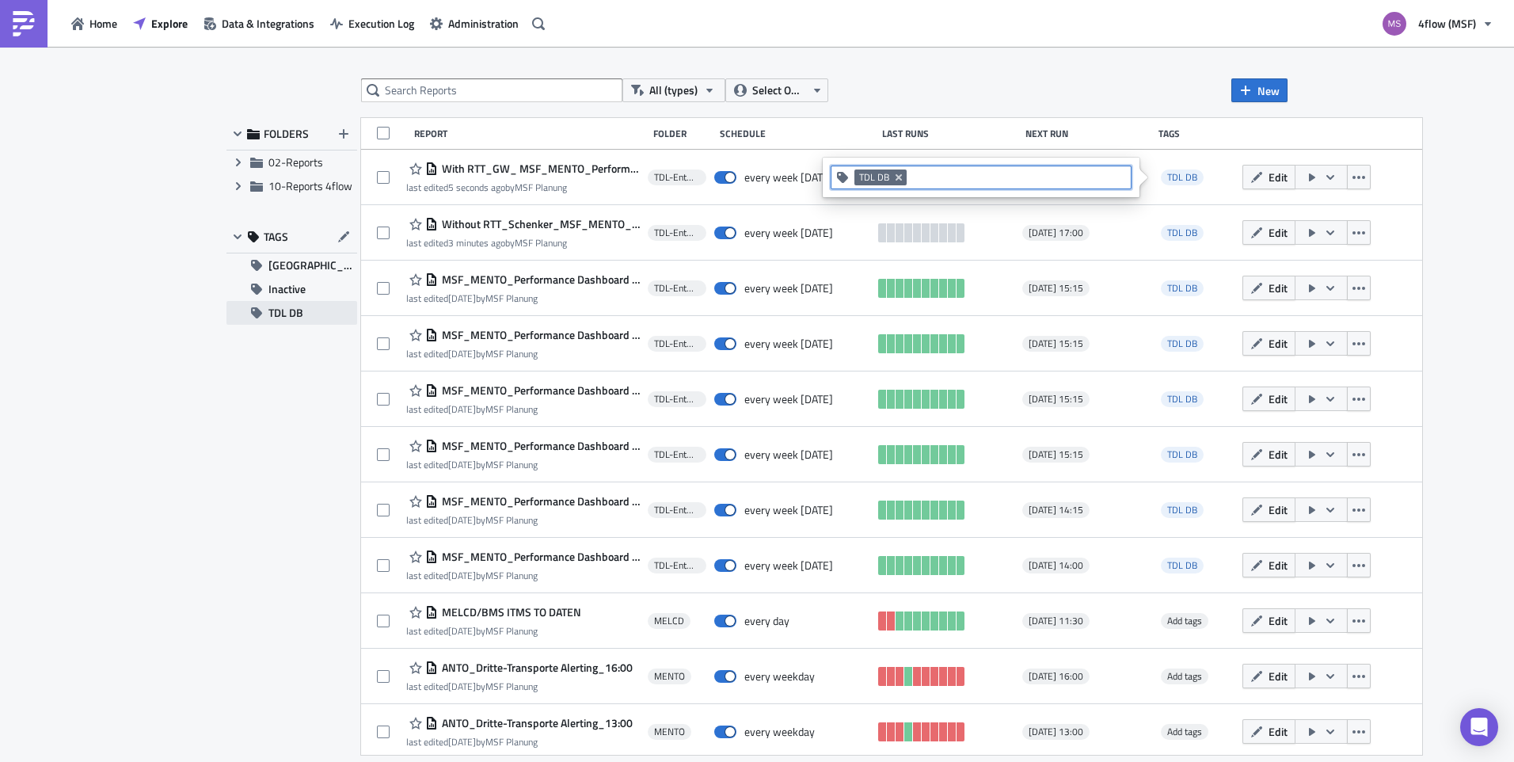
click at [301, 308] on span "TDL DB" at bounding box center [285, 313] width 35 height 24
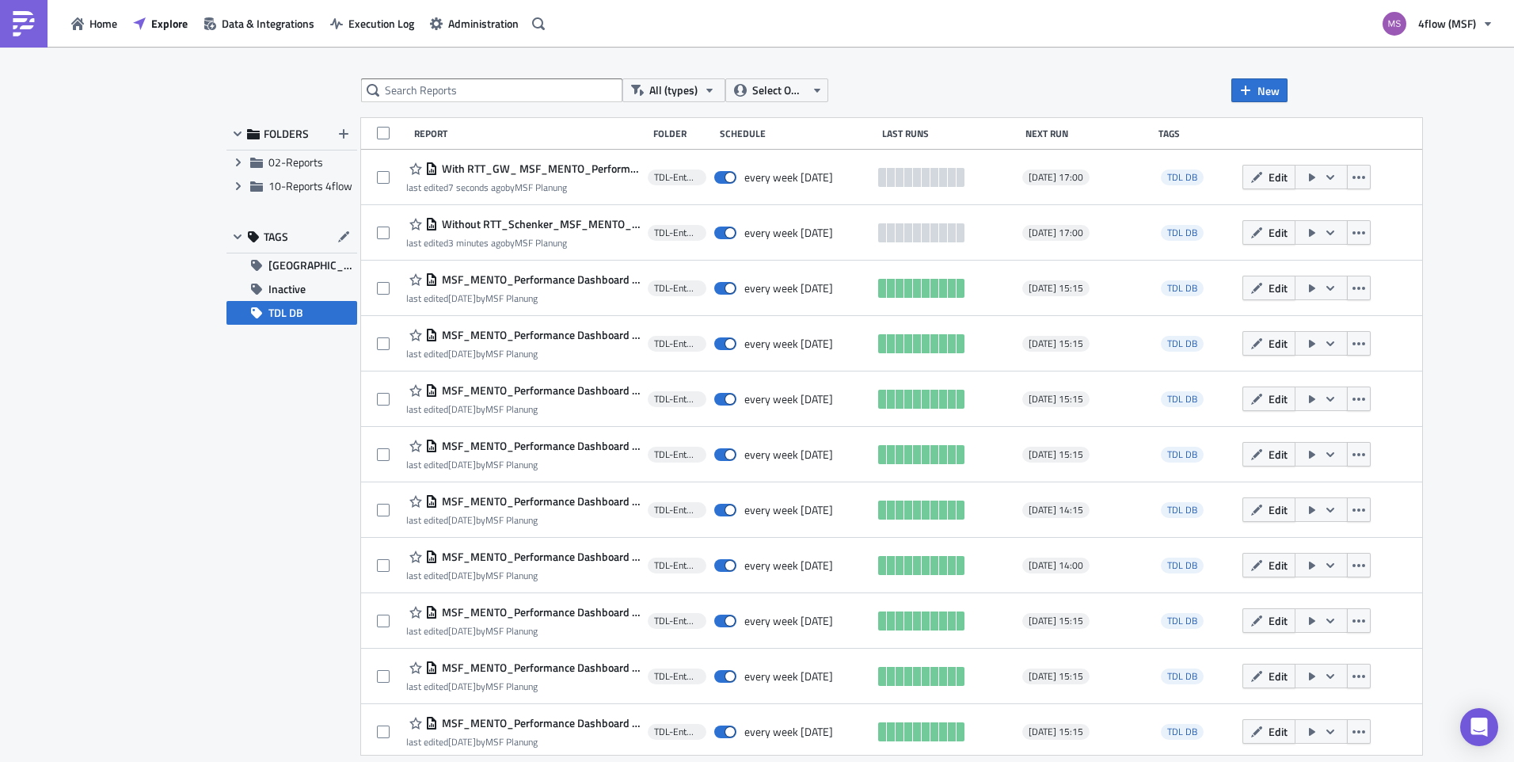
click at [279, 500] on div "FOLDERS Expand group 02-Reports Expand group 10-Reports 4flow TAGS GRP Load Bui…" at bounding box center [291, 436] width 131 height 637
click at [212, 399] on div "All (types) Select Owner New FOLDERS Expand group 02-Reports Expand group 10-Re…" at bounding box center [757, 405] width 1514 height 717
